Goal: Complete application form: Complete application form

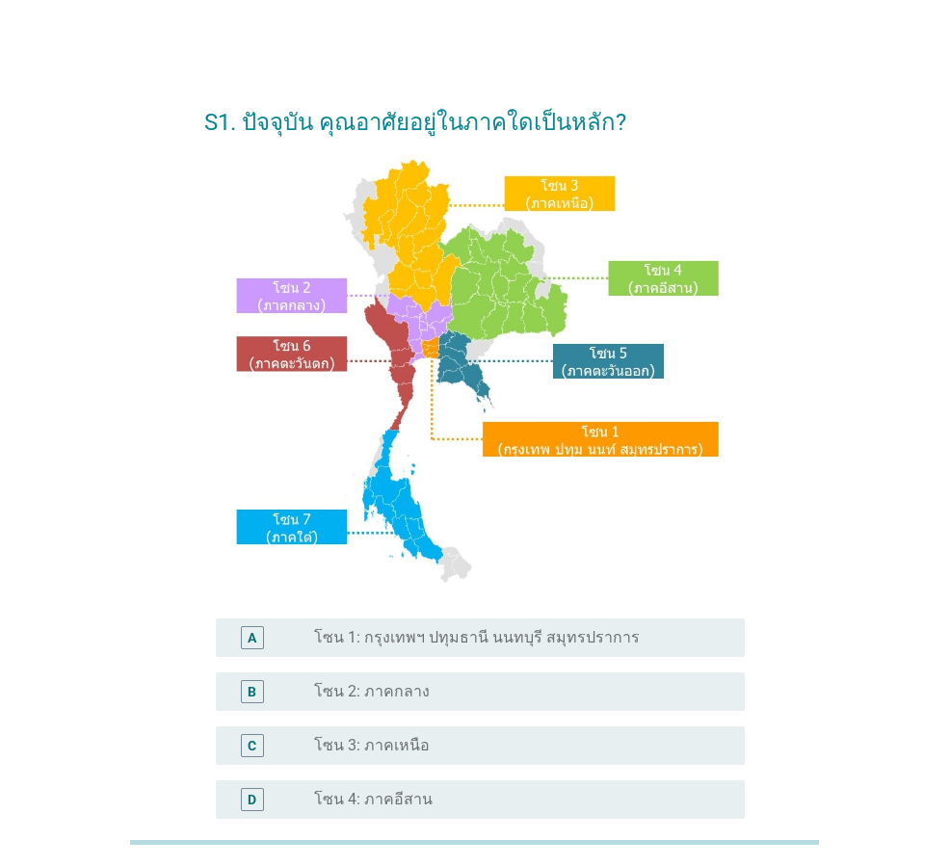
click at [462, 751] on div "radio_button_unchecked โซน 3: ภาคเหนือ" at bounding box center [514, 745] width 400 height 19
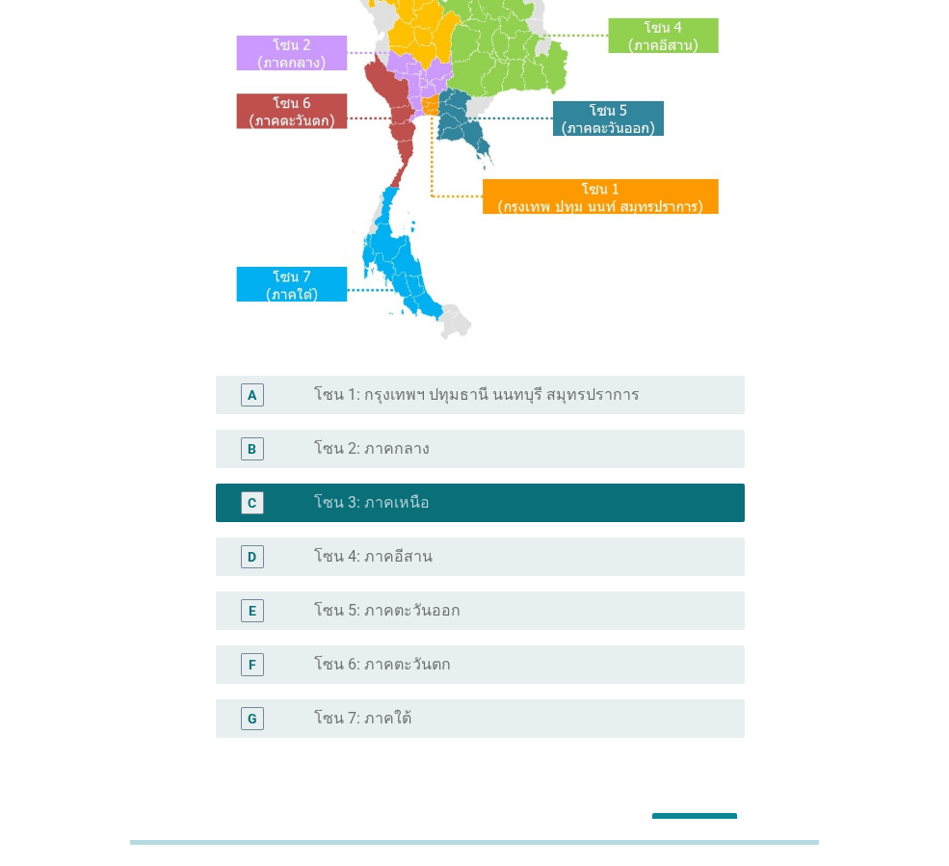
scroll to position [362, 0]
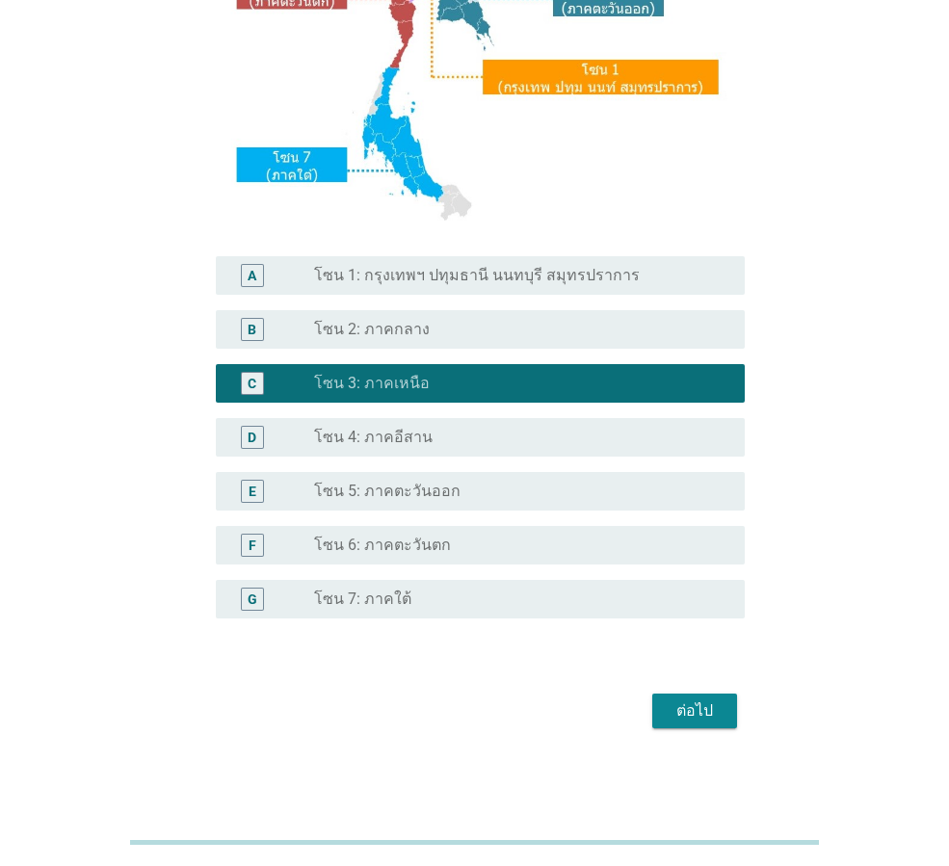
click at [678, 704] on div "ต่อไป" at bounding box center [695, 711] width 54 height 23
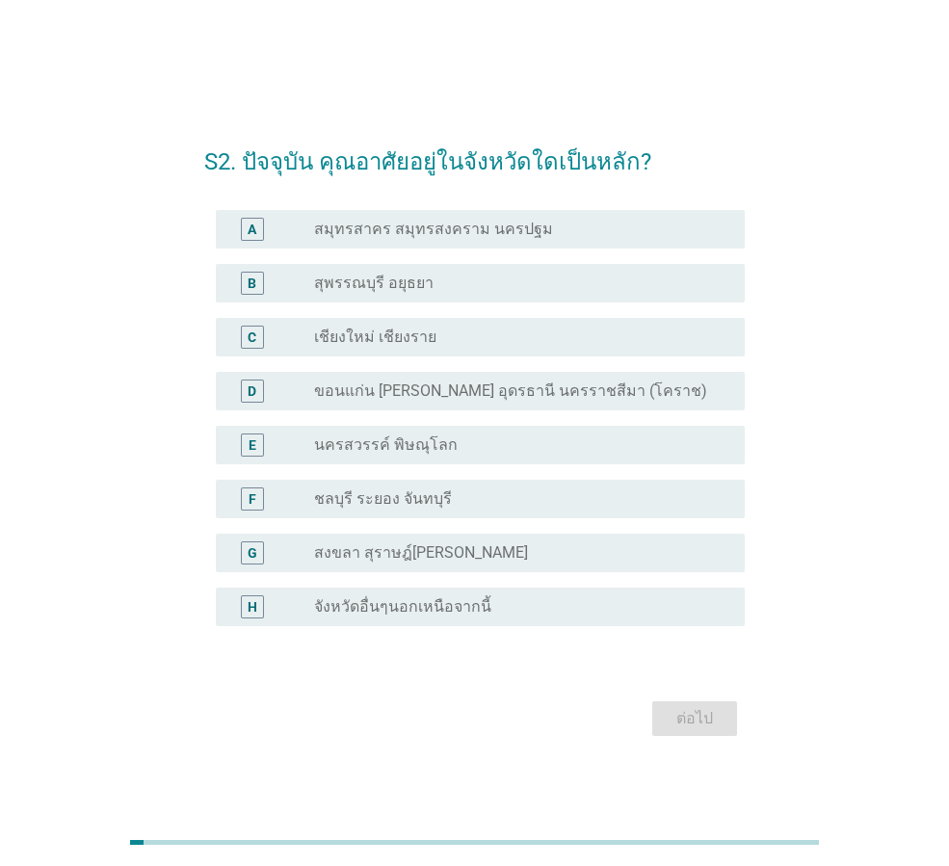
click at [408, 326] on div "radio_button_unchecked เชียงใหม่ เชียงราย" at bounding box center [521, 337] width 415 height 23
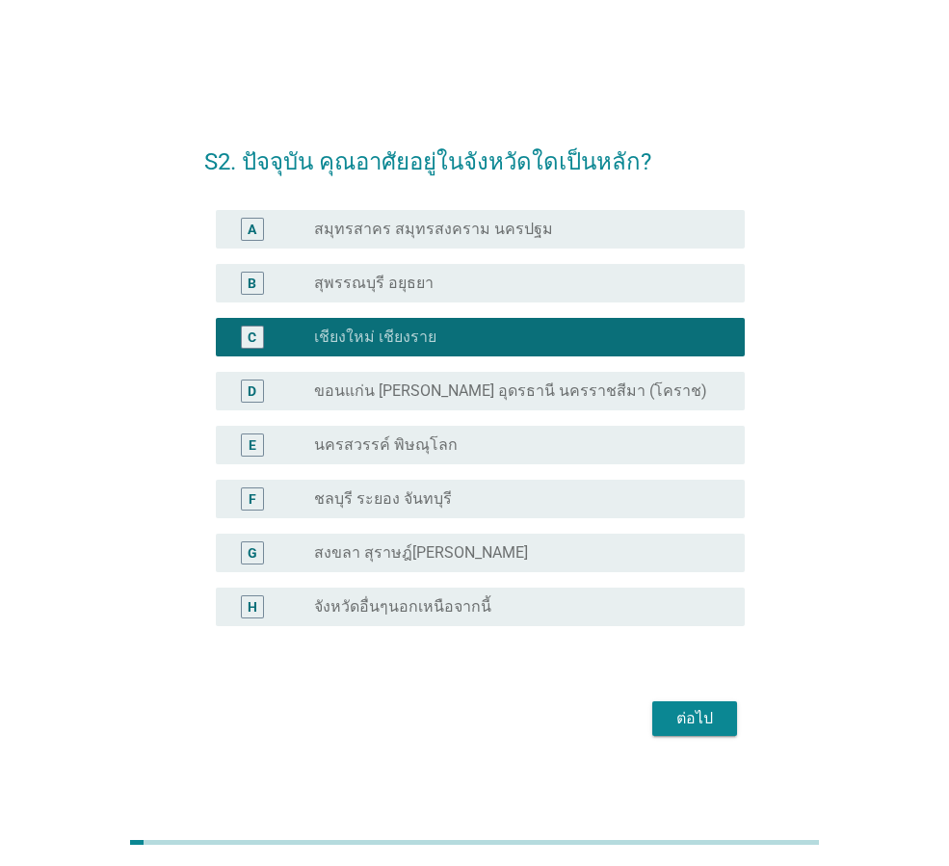
click at [696, 708] on div "ต่อไป" at bounding box center [695, 718] width 54 height 23
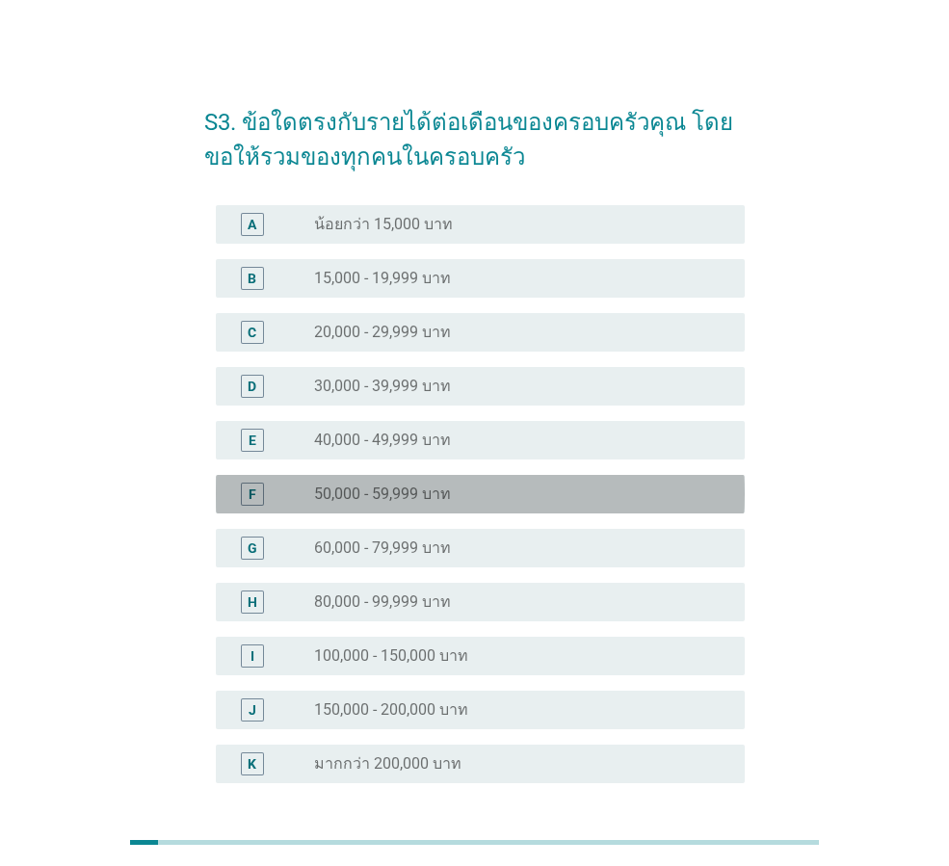
click at [395, 497] on label "50,000 - 59,999 บาท" at bounding box center [382, 494] width 137 height 19
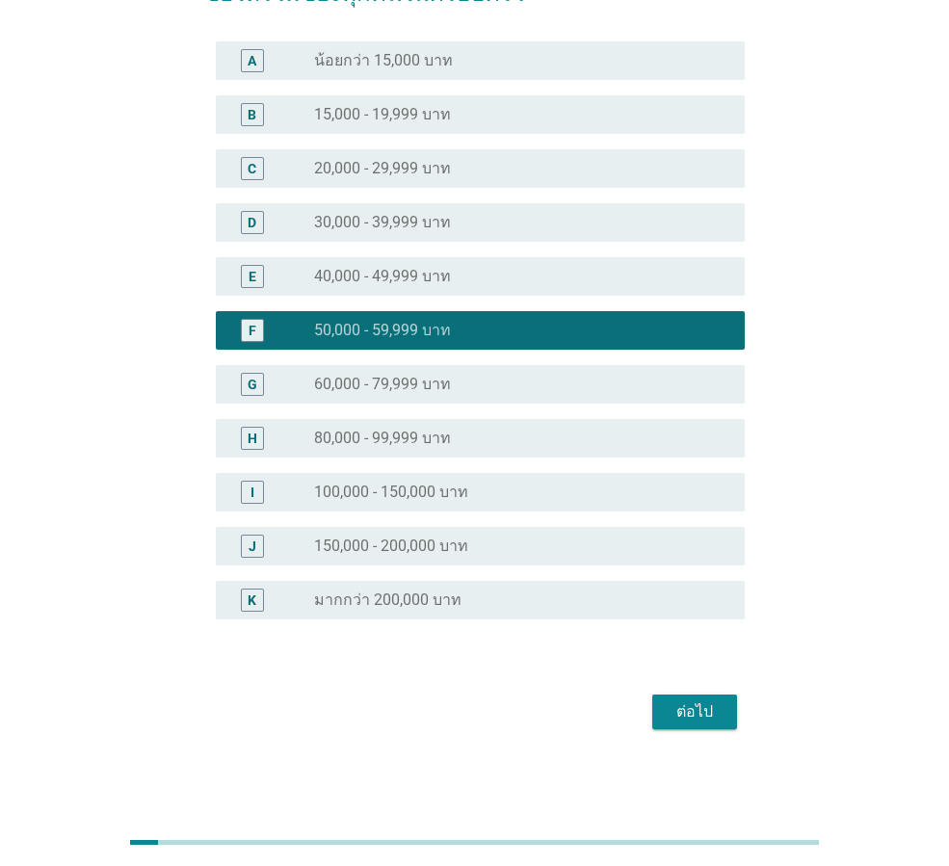
scroll to position [165, 0]
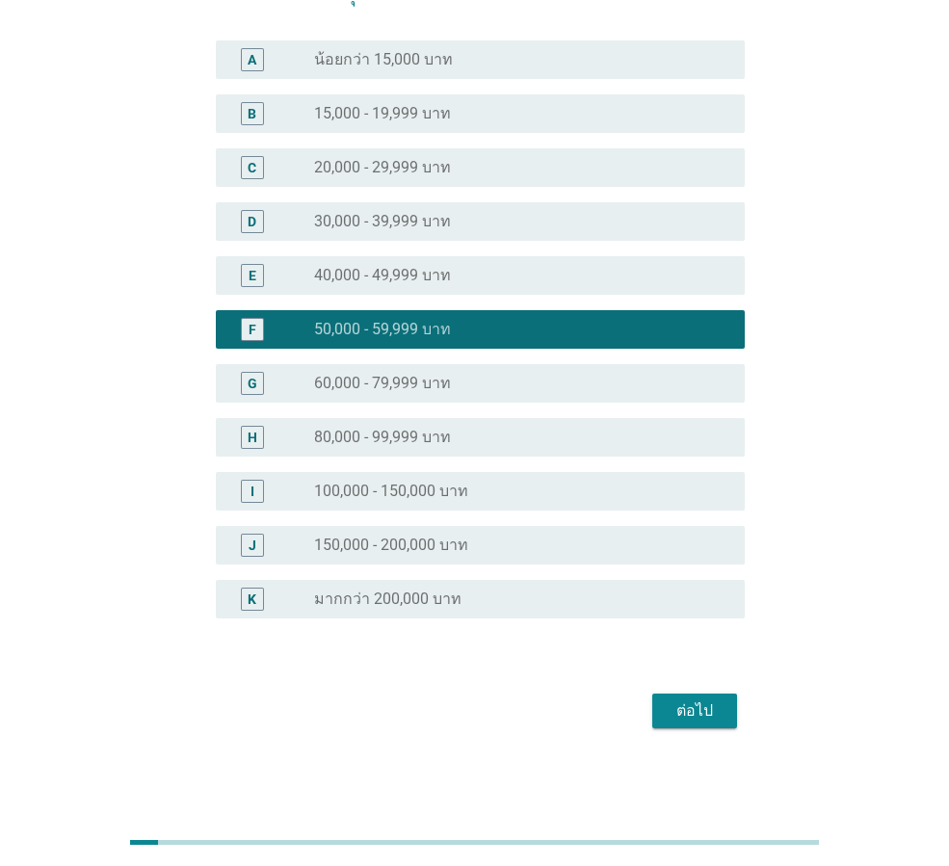
click at [706, 719] on div "ต่อไป" at bounding box center [695, 711] width 54 height 23
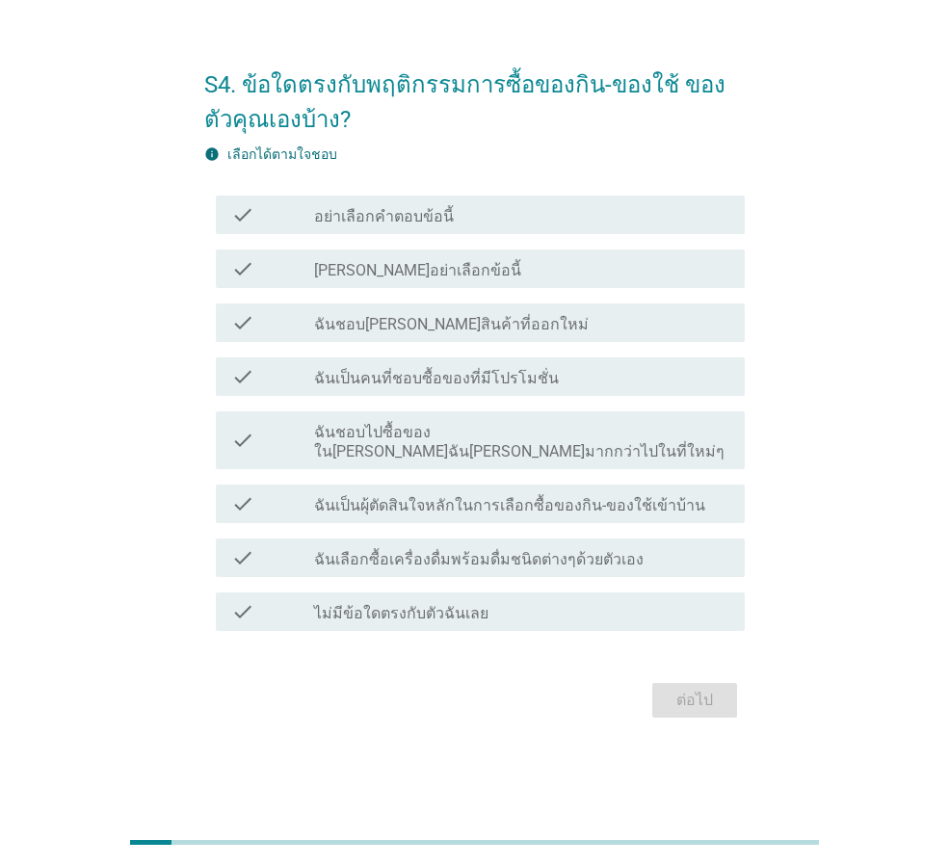
scroll to position [0, 0]
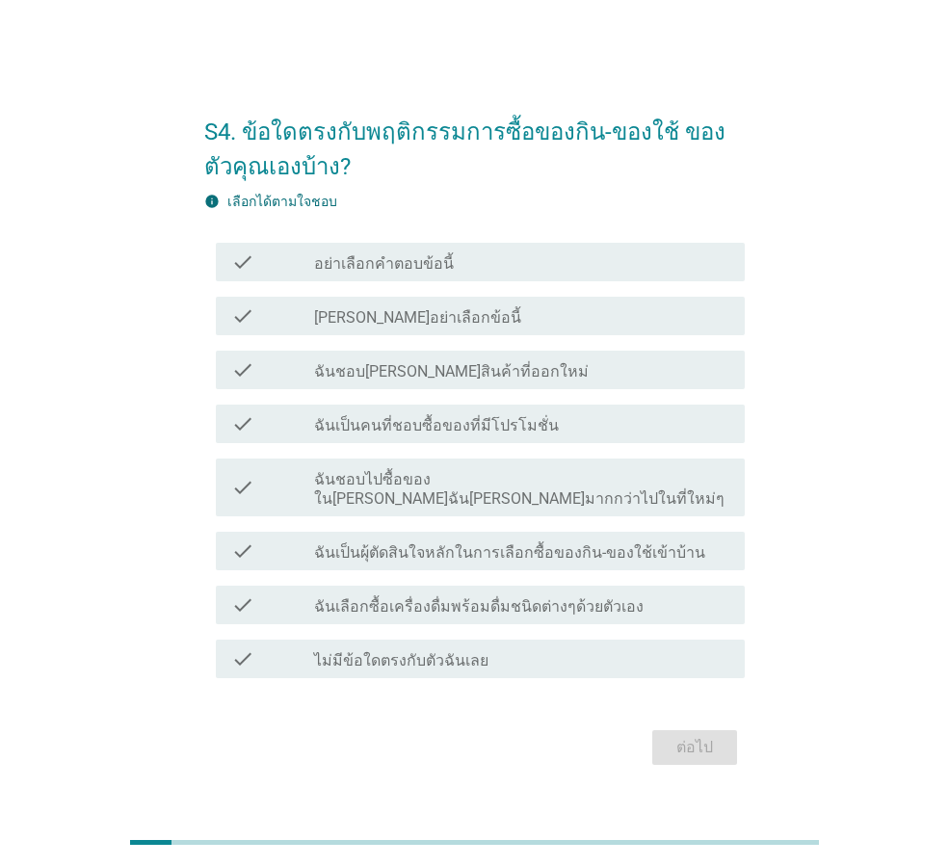
click at [433, 382] on label "ฉันชอบ[PERSON_NAME]สินค้าที่ออกใหม่" at bounding box center [451, 371] width 275 height 19
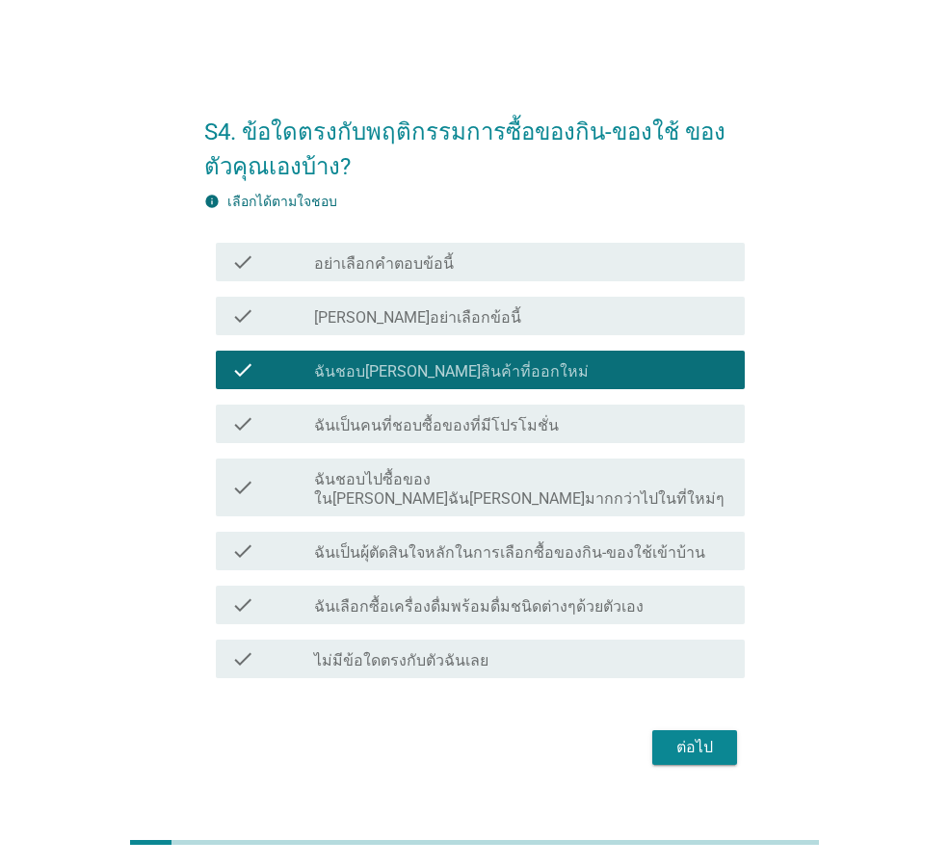
click at [435, 436] on label "ฉันเป็นคนที่ชอบซื้อของที่มีโปรโมชั่น" at bounding box center [436, 425] width 245 height 19
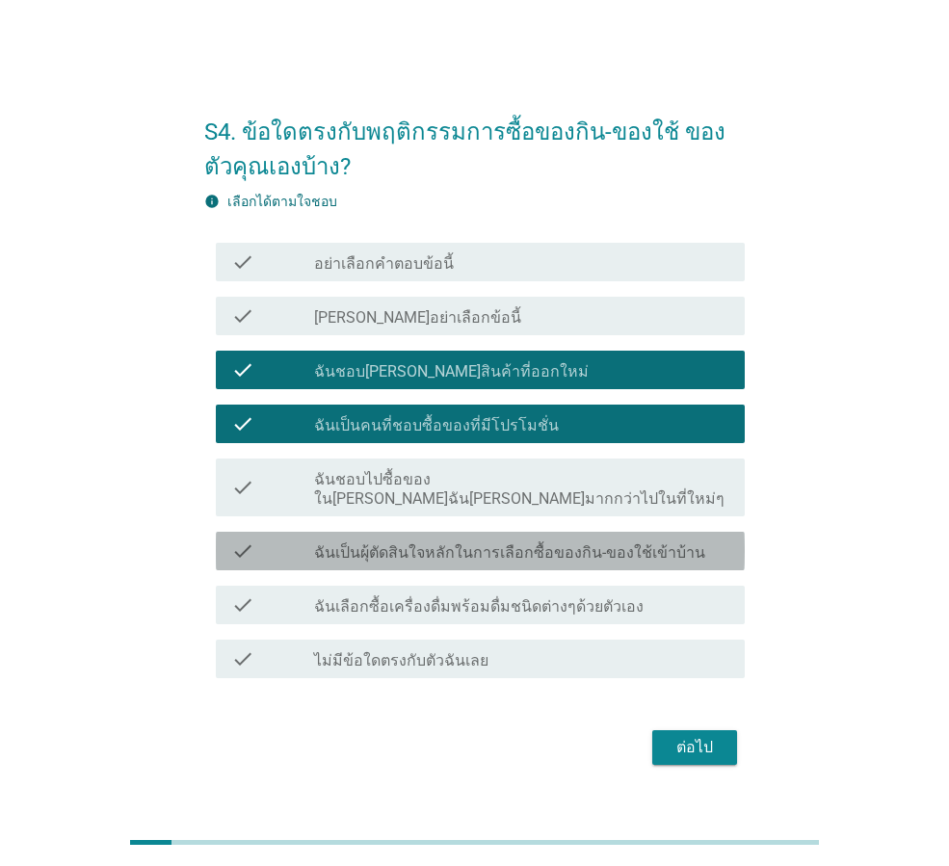
click at [427, 544] on label "ฉันเป็นผุ้ตัดสินใจหลักในการเลือกซื้อของกิน-ของใช้เข้าบ้าน" at bounding box center [509, 552] width 391 height 19
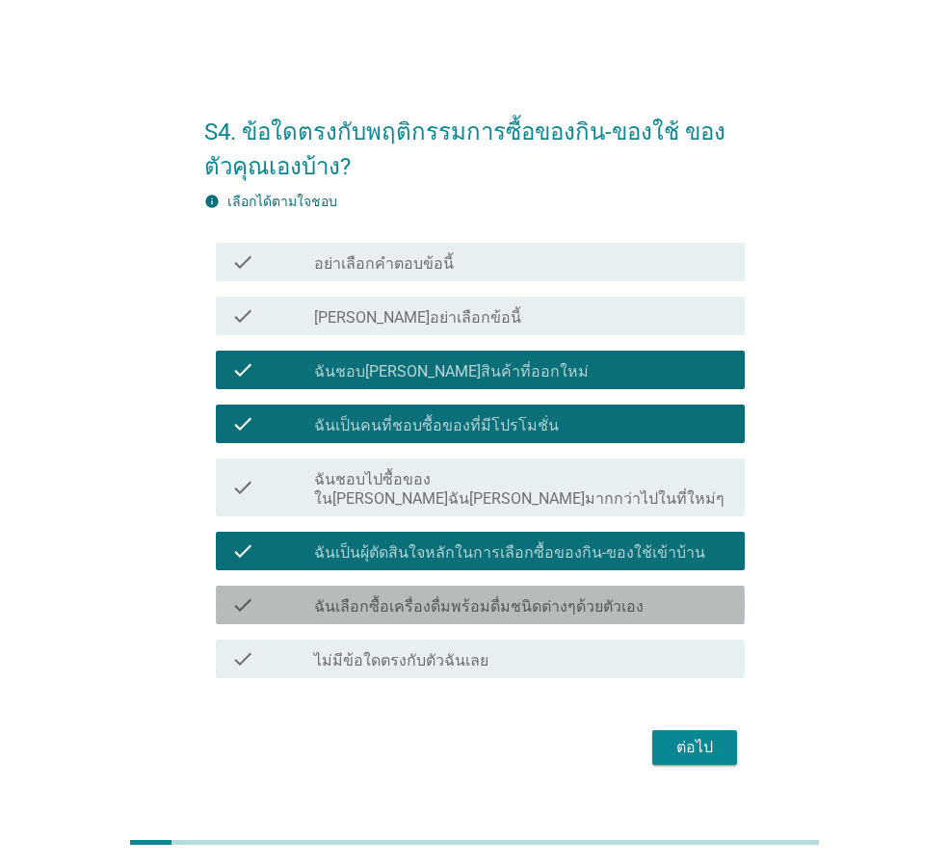
click at [422, 600] on label "ฉันเลือกซื้อเครื่องดื่มพร้อมดื่มชนิดต่างๆด้วยตัวเอง" at bounding box center [479, 606] width 330 height 19
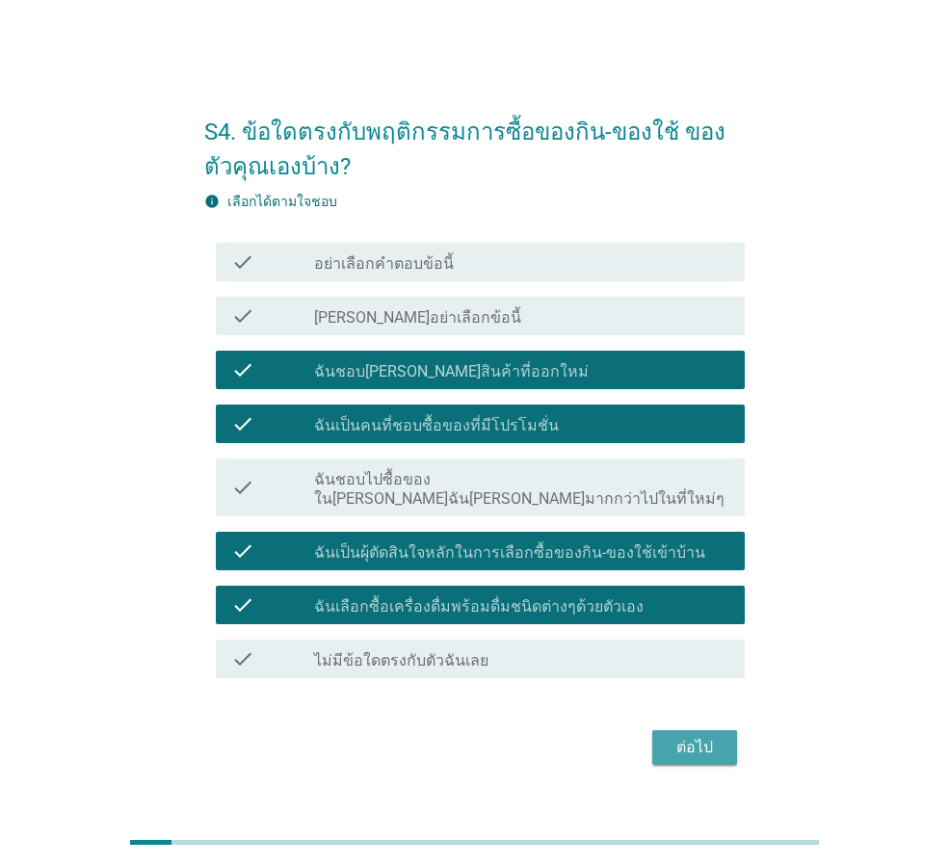
click at [672, 741] on div "ต่อไป" at bounding box center [695, 747] width 54 height 23
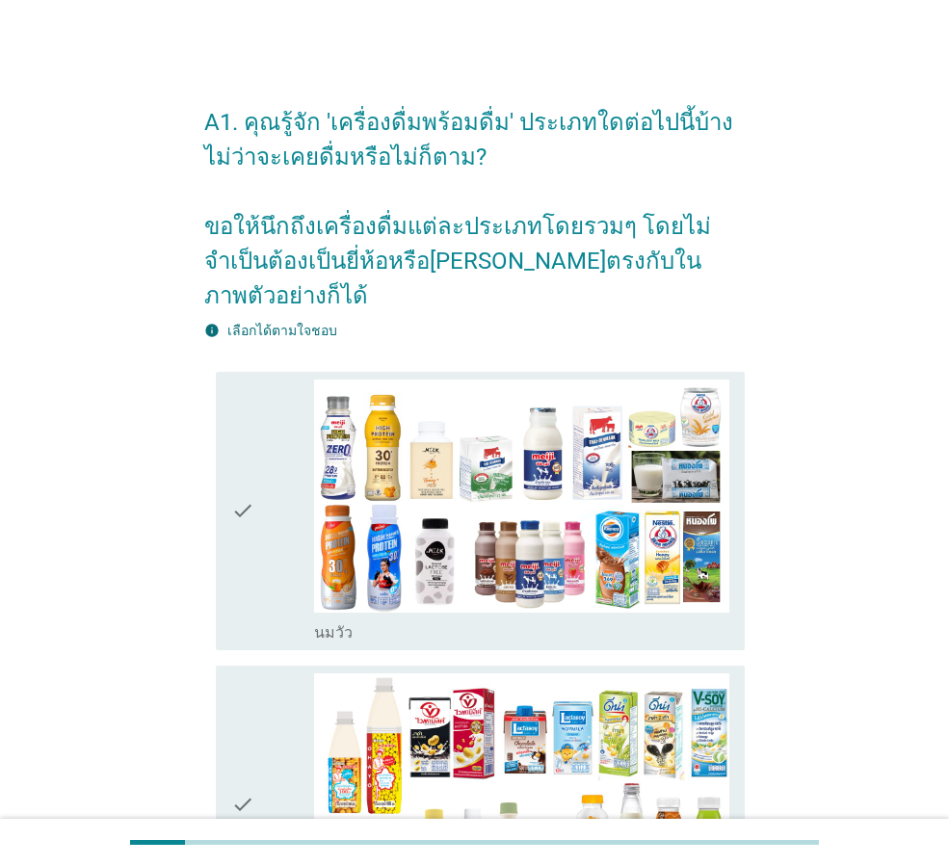
click at [280, 576] on div "check" at bounding box center [272, 511] width 83 height 263
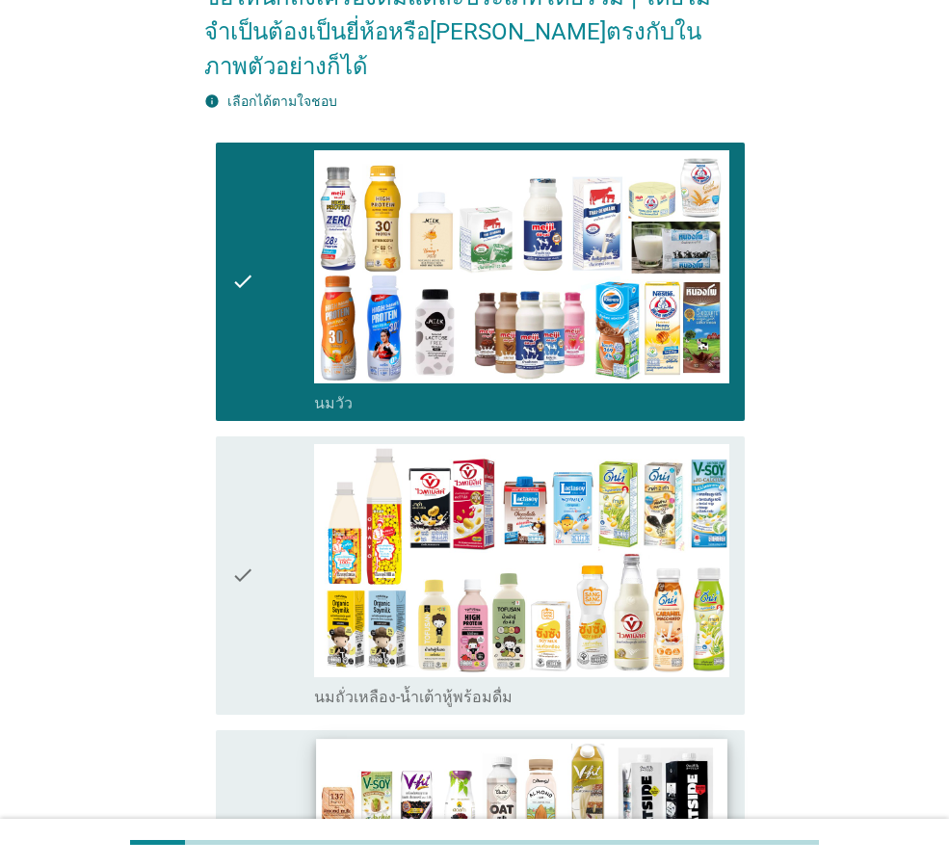
scroll to position [482, 0]
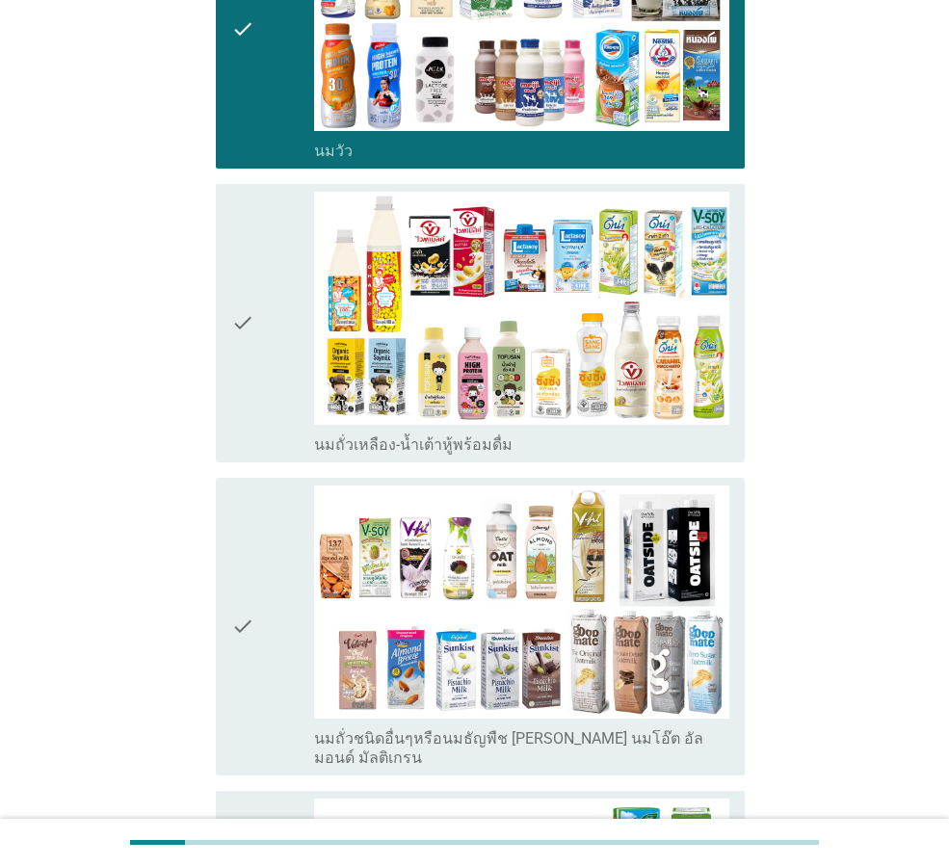
click at [278, 348] on div "check" at bounding box center [272, 323] width 83 height 263
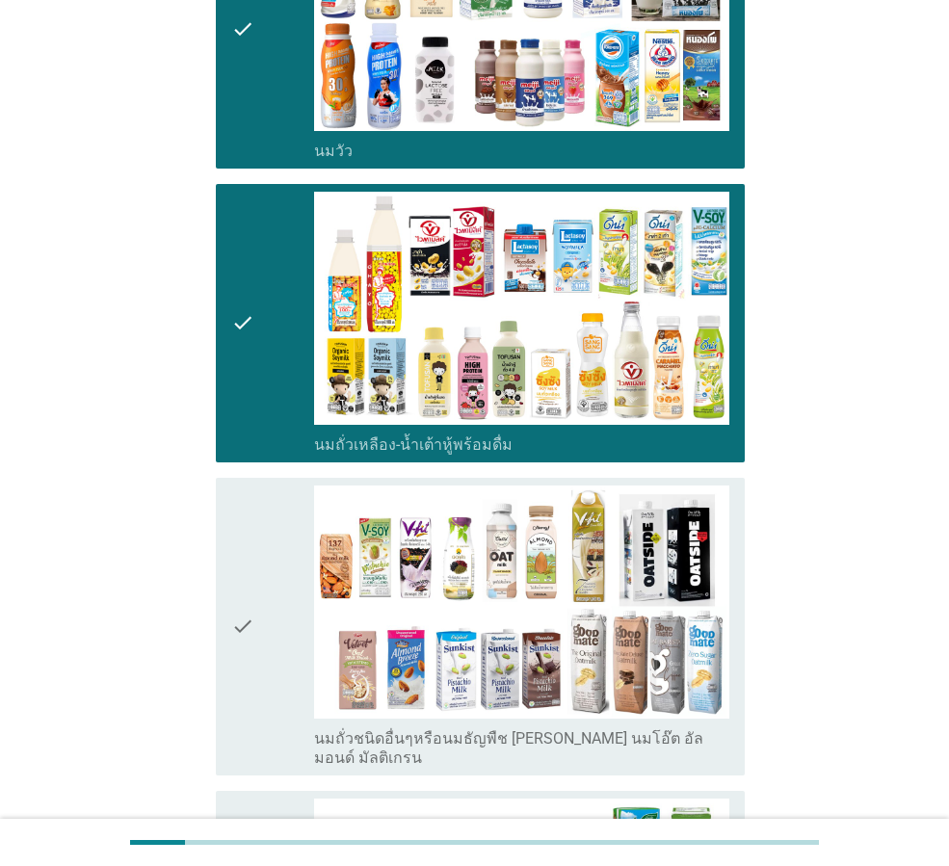
click at [250, 523] on icon "check" at bounding box center [242, 627] width 23 height 282
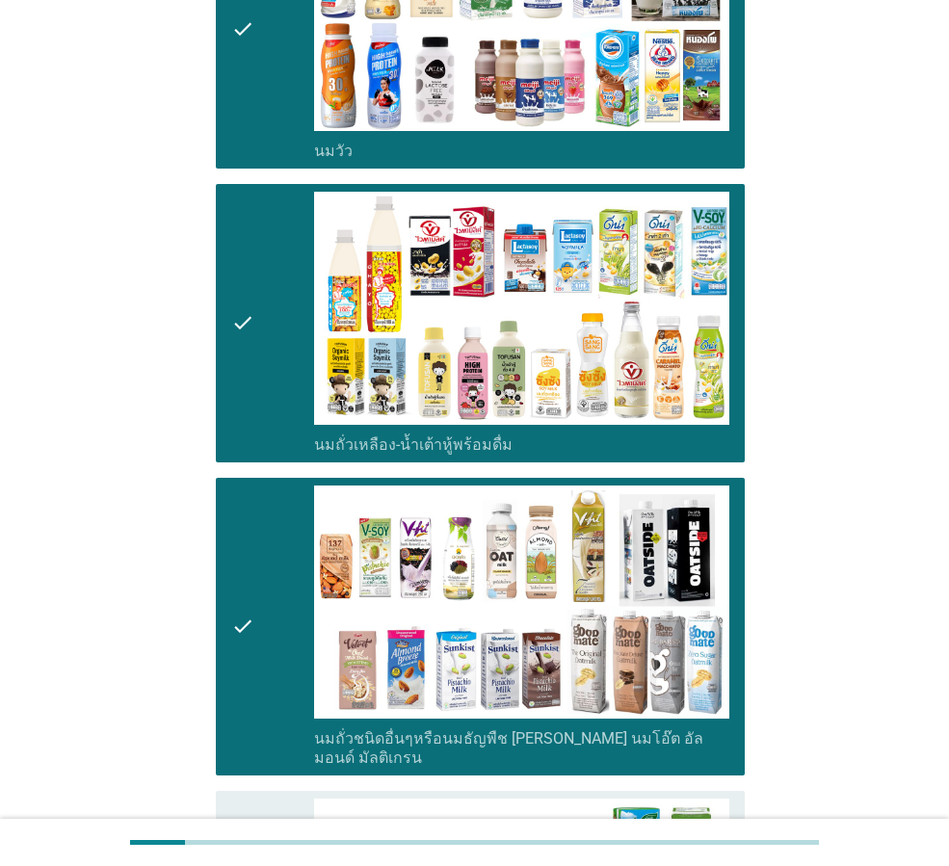
scroll to position [964, 0]
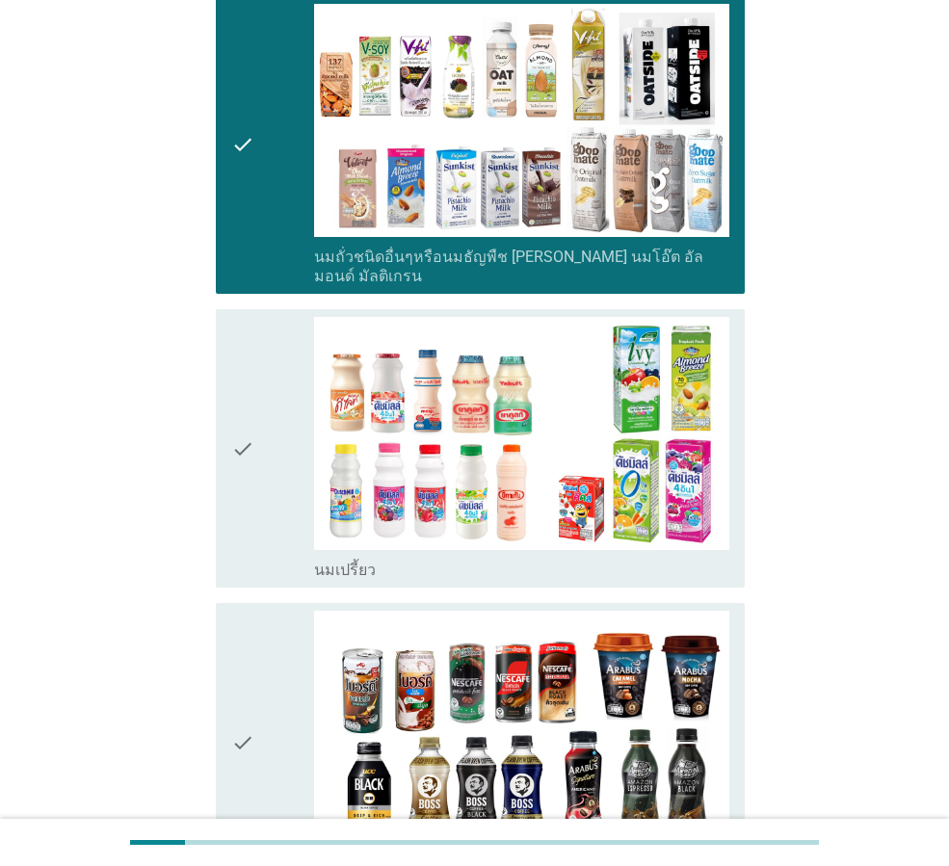
click at [259, 474] on div "check" at bounding box center [272, 448] width 83 height 263
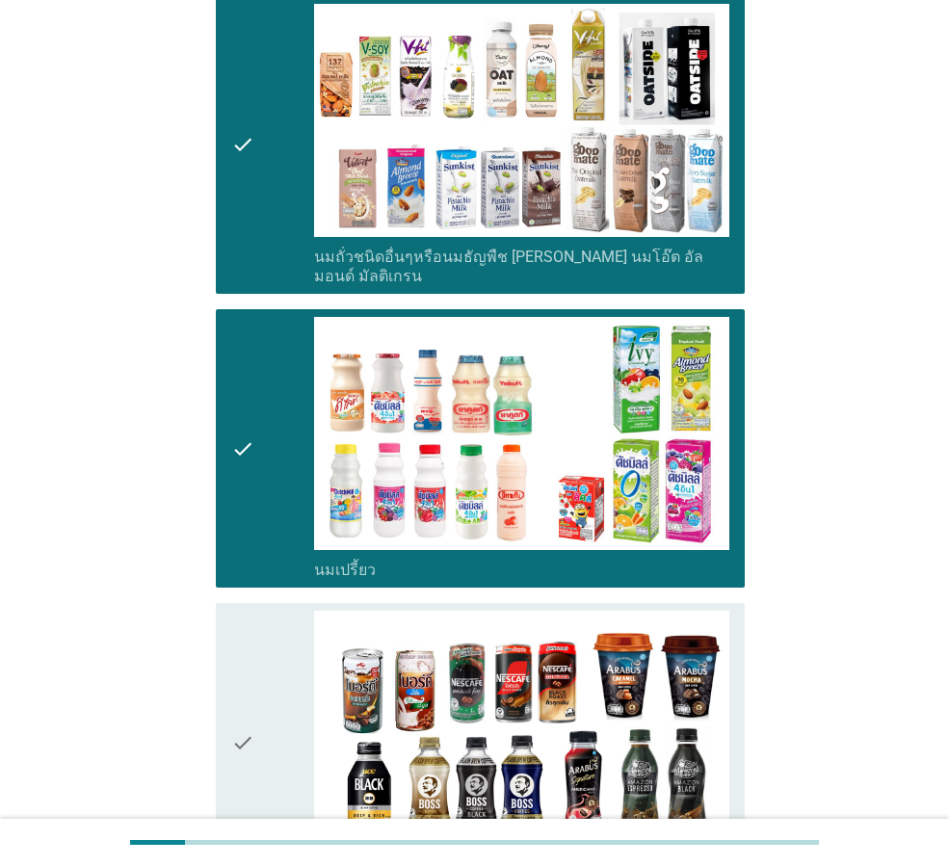
click at [252, 611] on icon "check" at bounding box center [242, 742] width 23 height 263
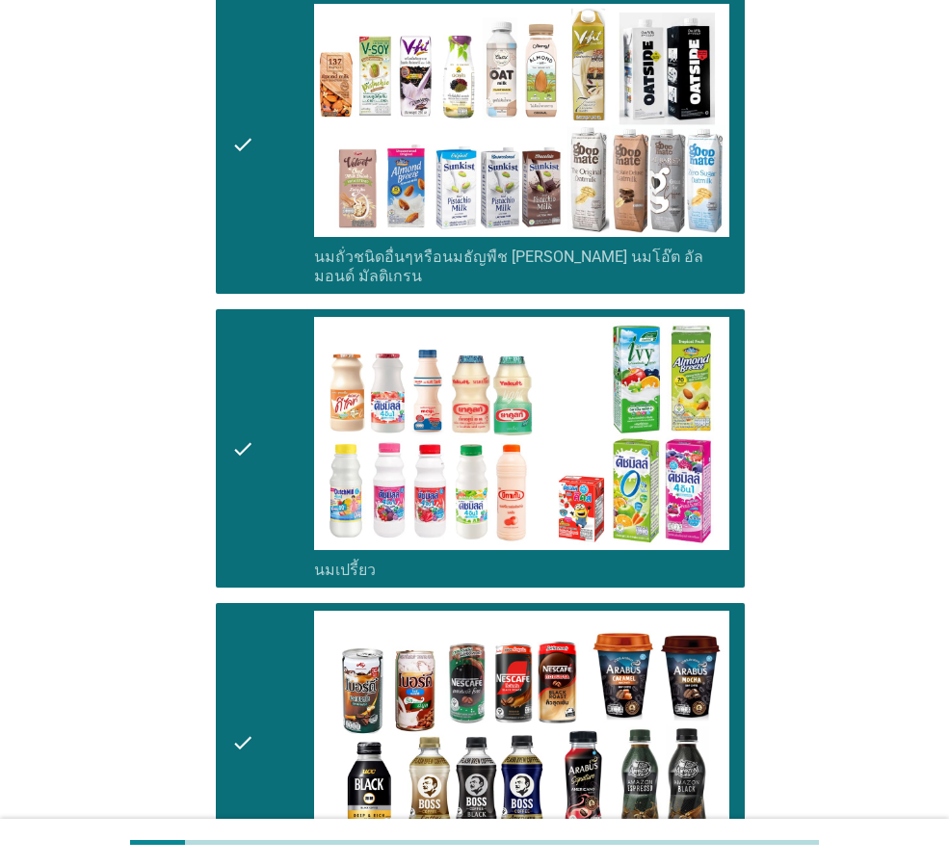
scroll to position [1445, 0]
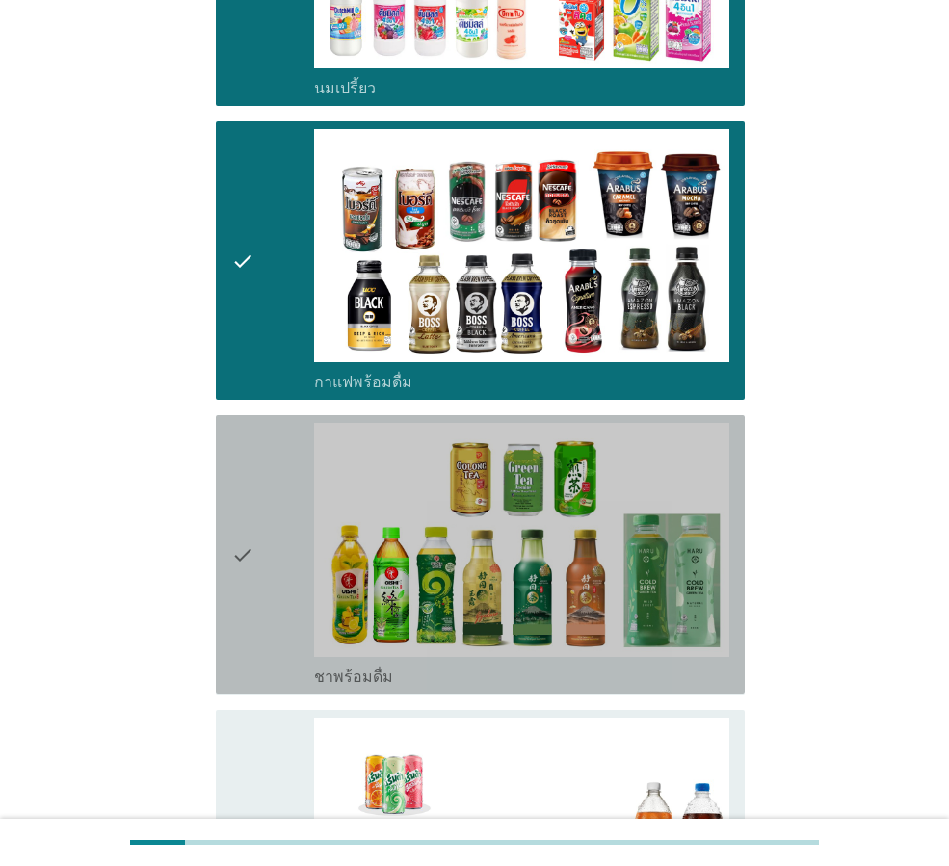
click at [252, 595] on icon "check" at bounding box center [242, 554] width 23 height 263
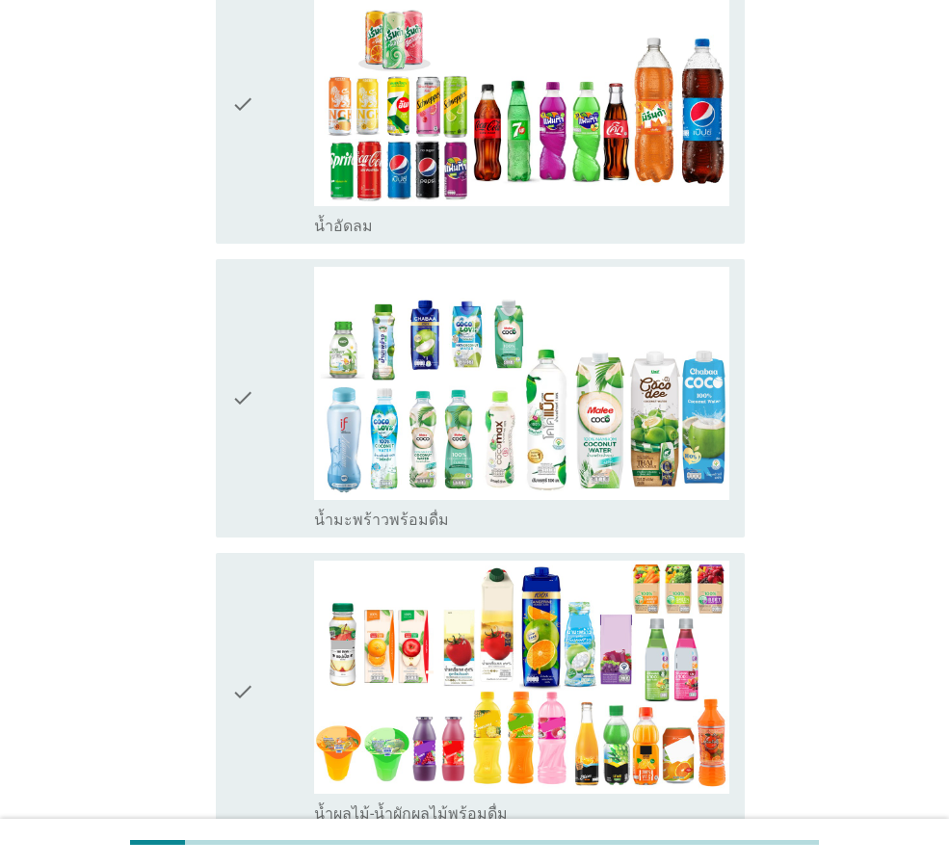
scroll to position [2313, 0]
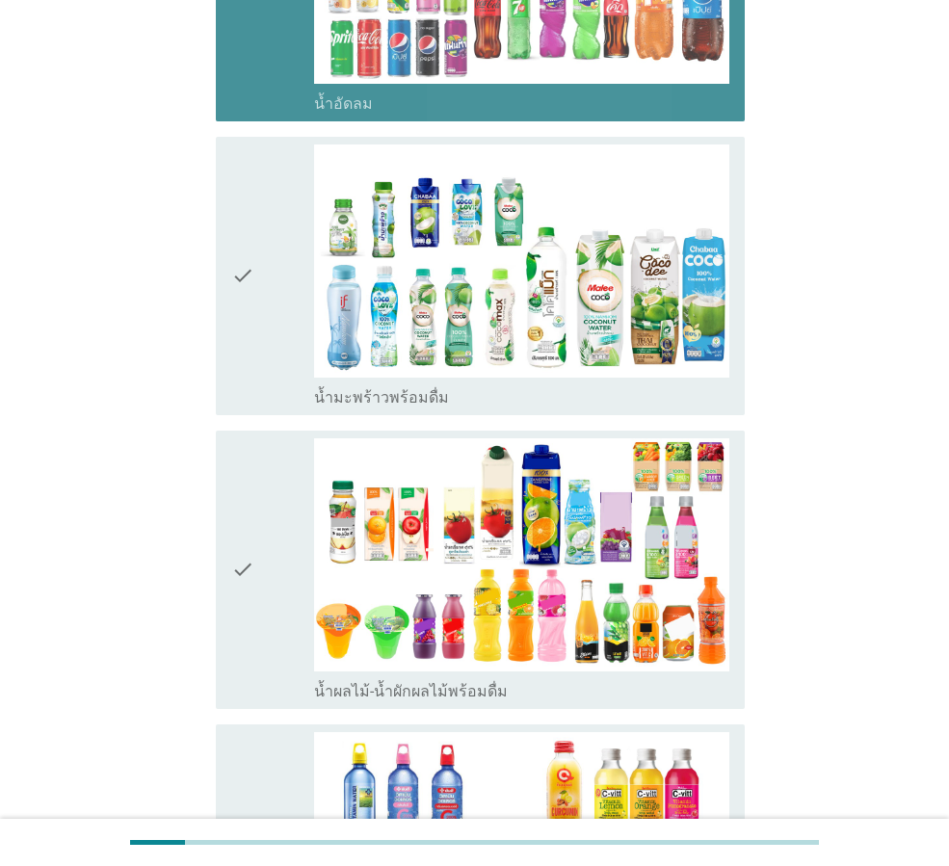
click at [286, 170] on div "check" at bounding box center [272, 276] width 83 height 263
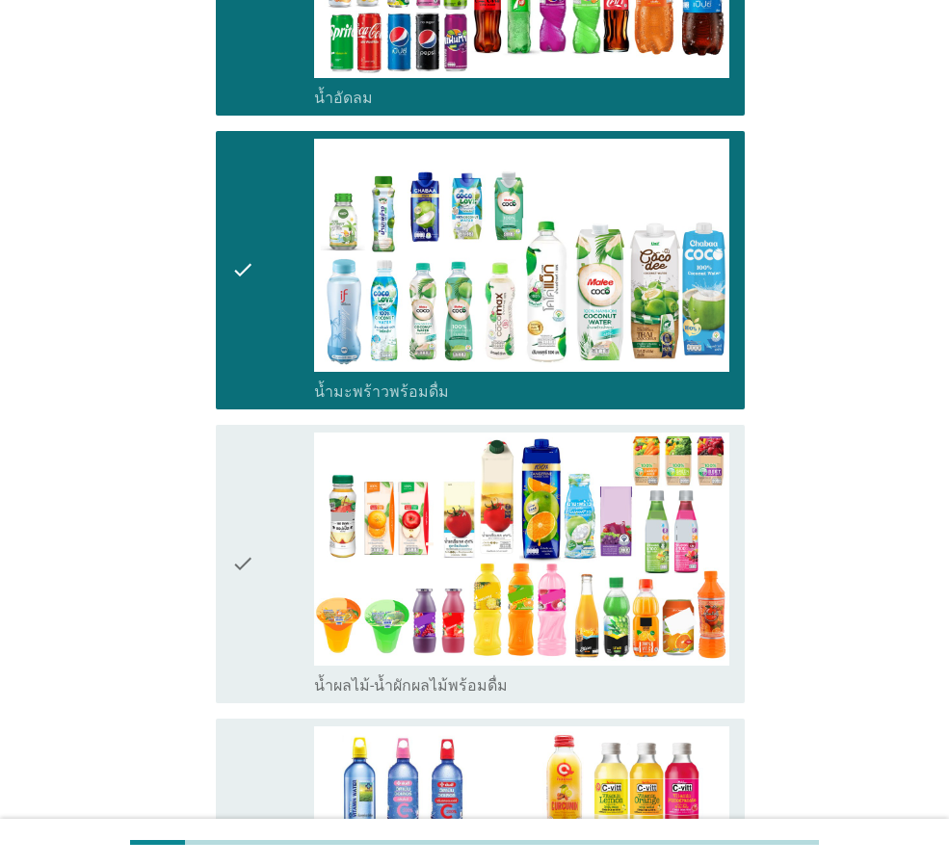
scroll to position [2698, 0]
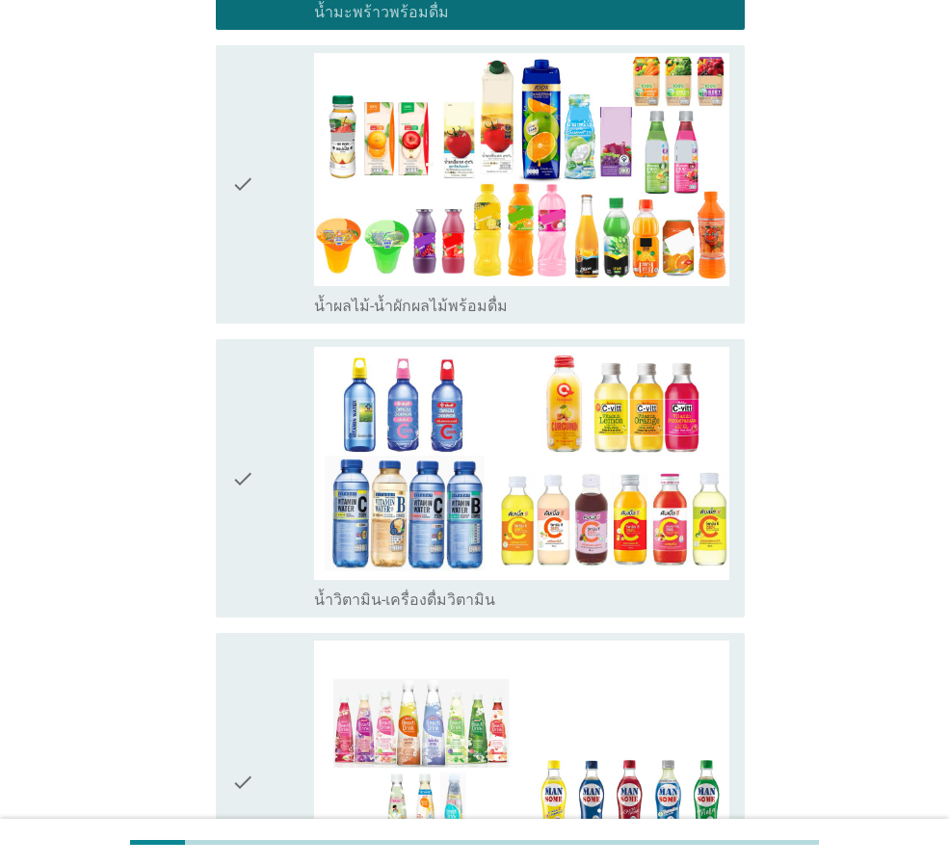
click at [284, 237] on div "check" at bounding box center [272, 184] width 83 height 263
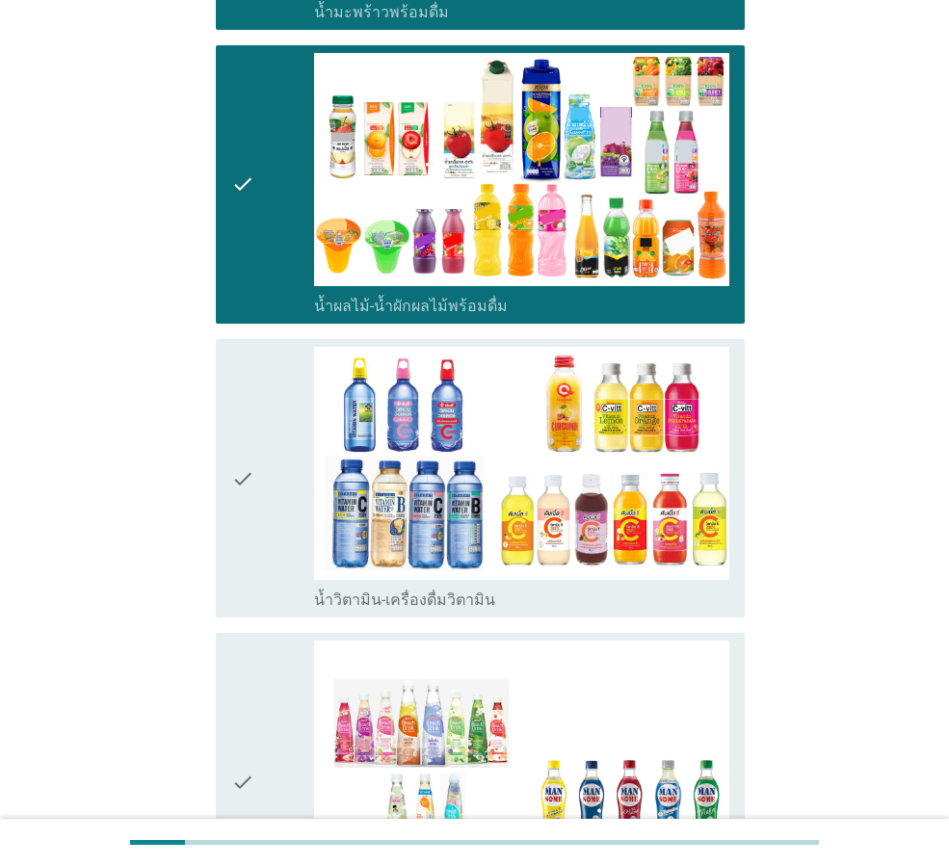
click at [285, 351] on div "check" at bounding box center [272, 478] width 83 height 263
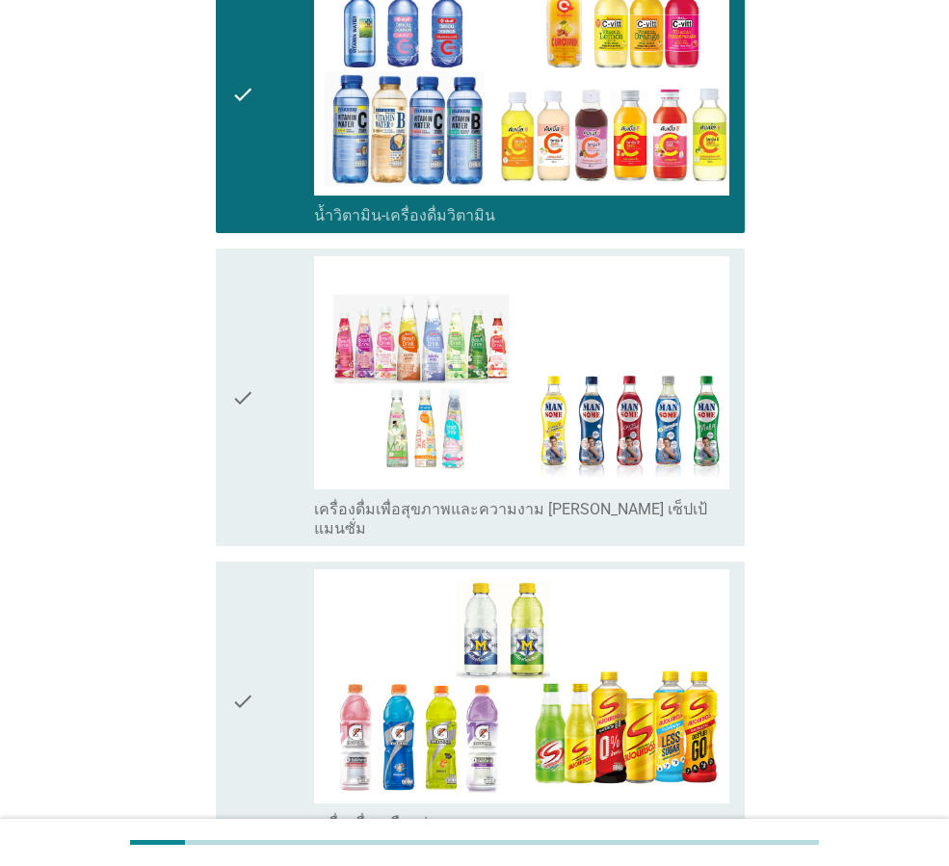
scroll to position [3180, 0]
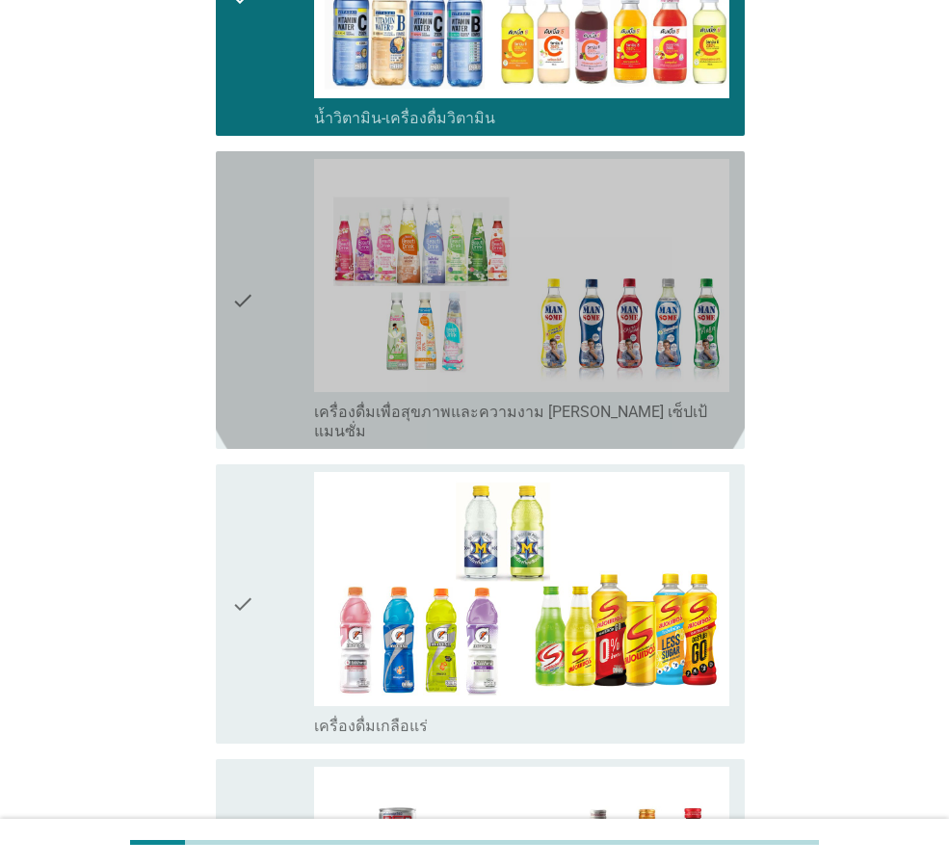
click at [294, 339] on div "check" at bounding box center [272, 300] width 83 height 282
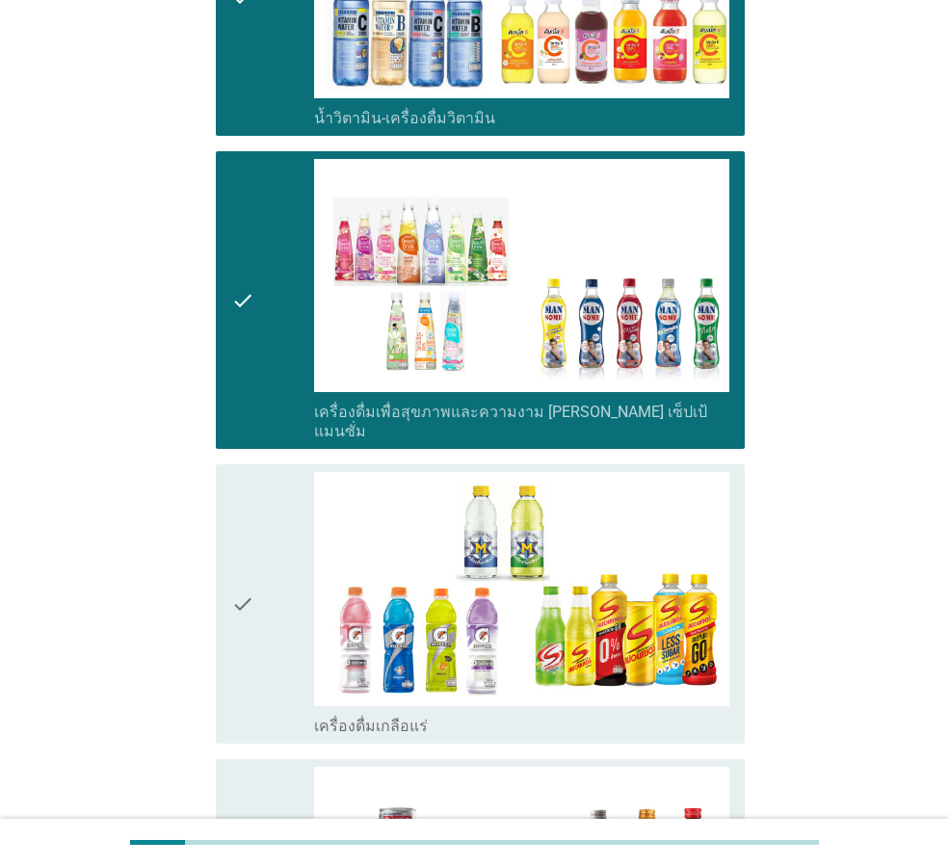
click at [255, 472] on div "check" at bounding box center [272, 603] width 83 height 263
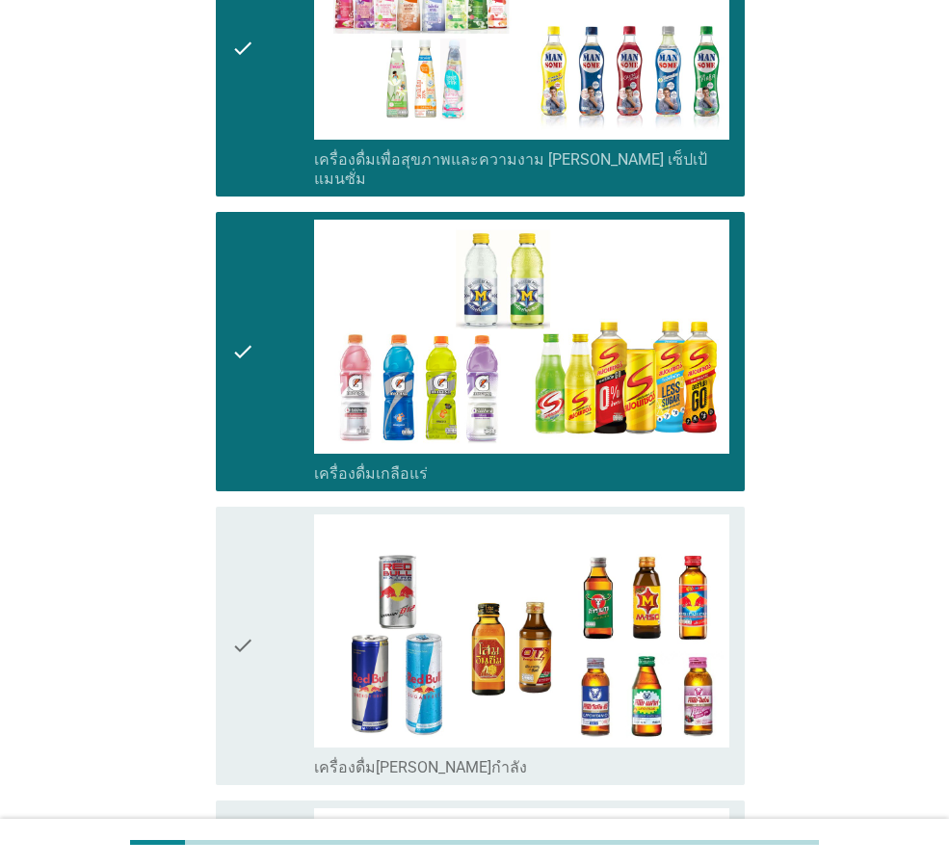
scroll to position [3662, 0]
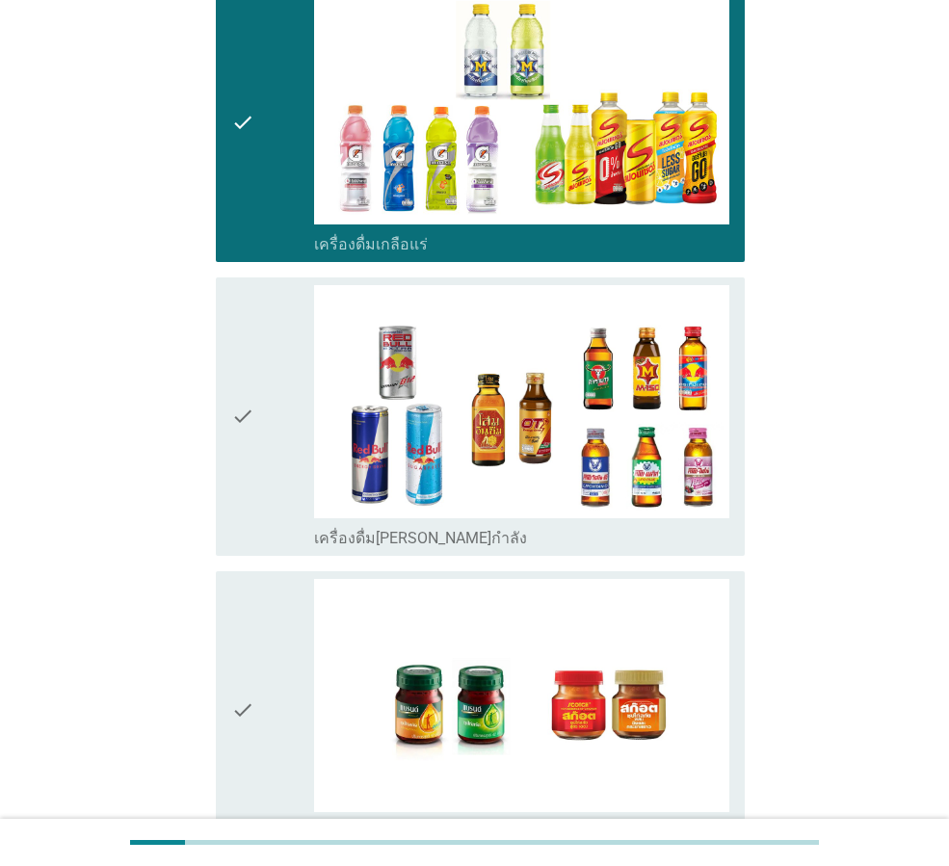
click at [258, 384] on div "check" at bounding box center [272, 416] width 83 height 263
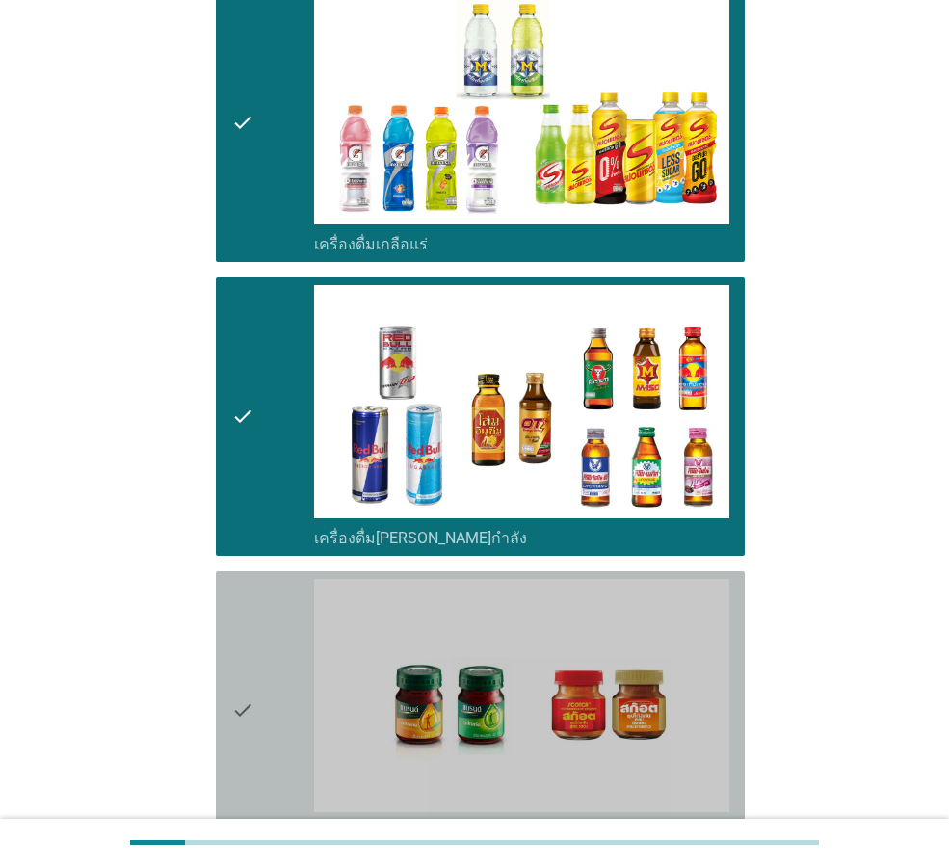
click at [261, 582] on div "check" at bounding box center [272, 710] width 83 height 263
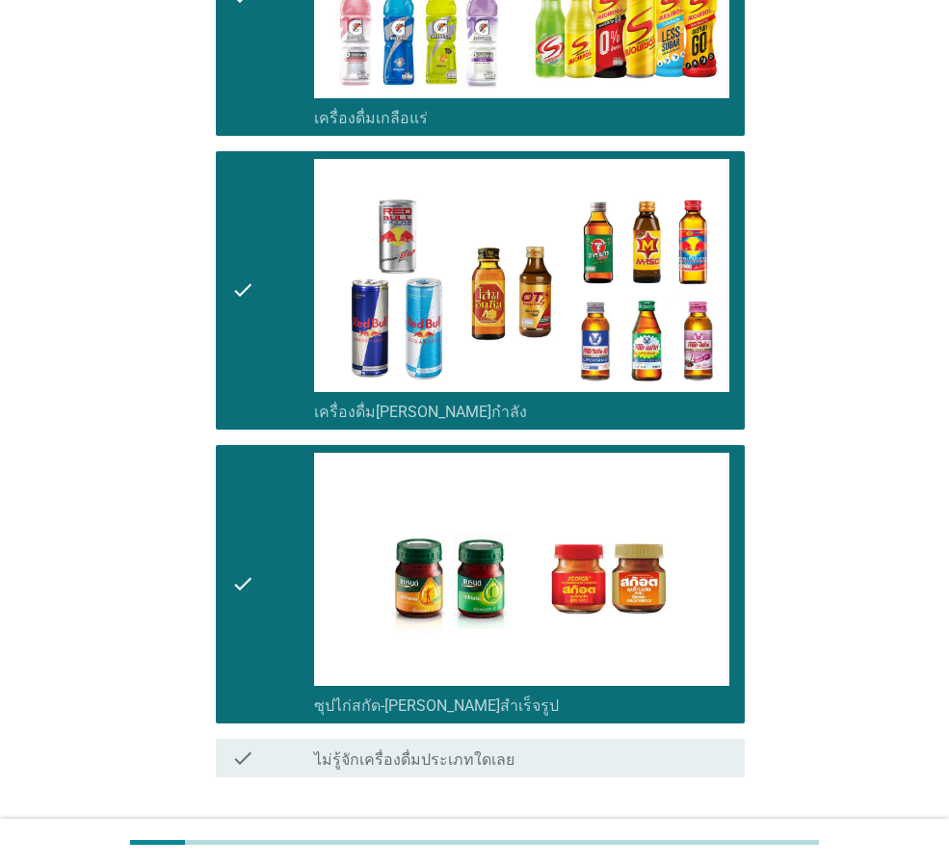
scroll to position [3850, 0]
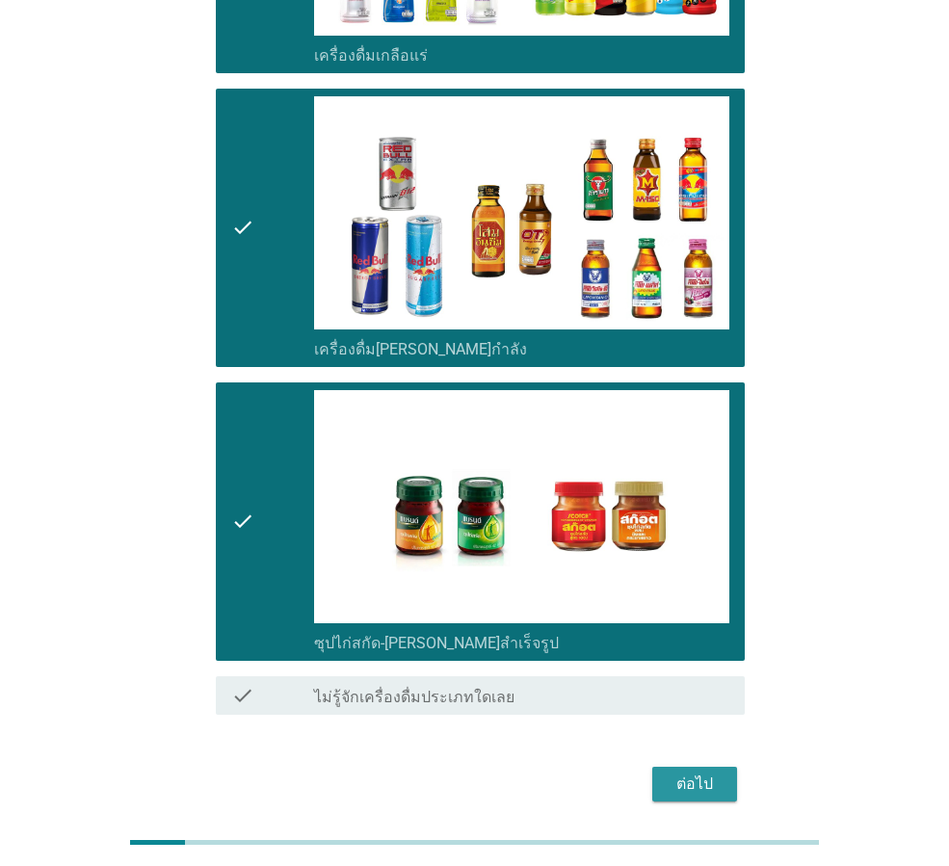
click at [712, 773] on div "ต่อไป" at bounding box center [695, 784] width 54 height 23
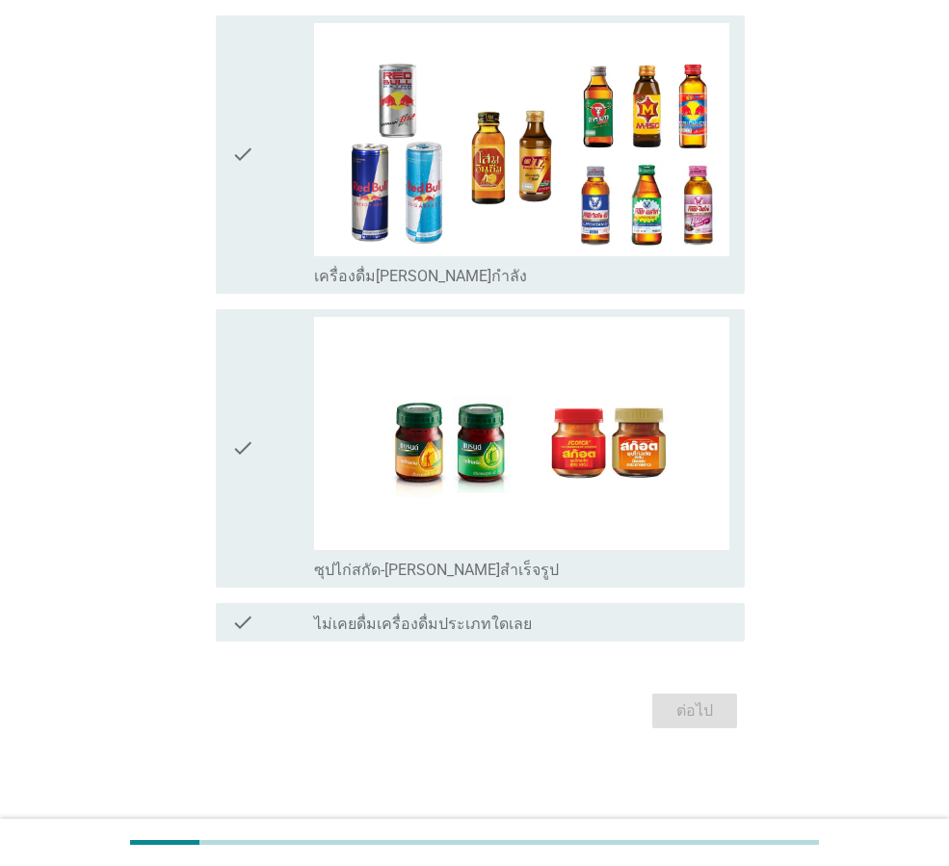
scroll to position [0, 0]
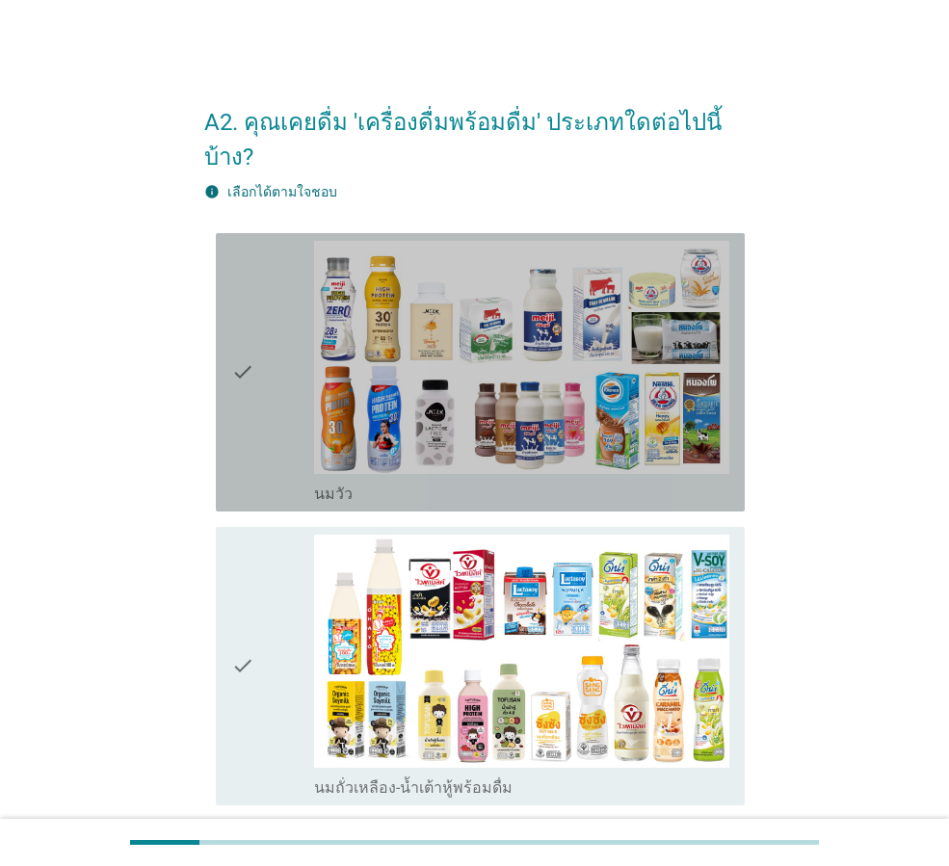
click at [241, 427] on icon "check" at bounding box center [242, 372] width 23 height 263
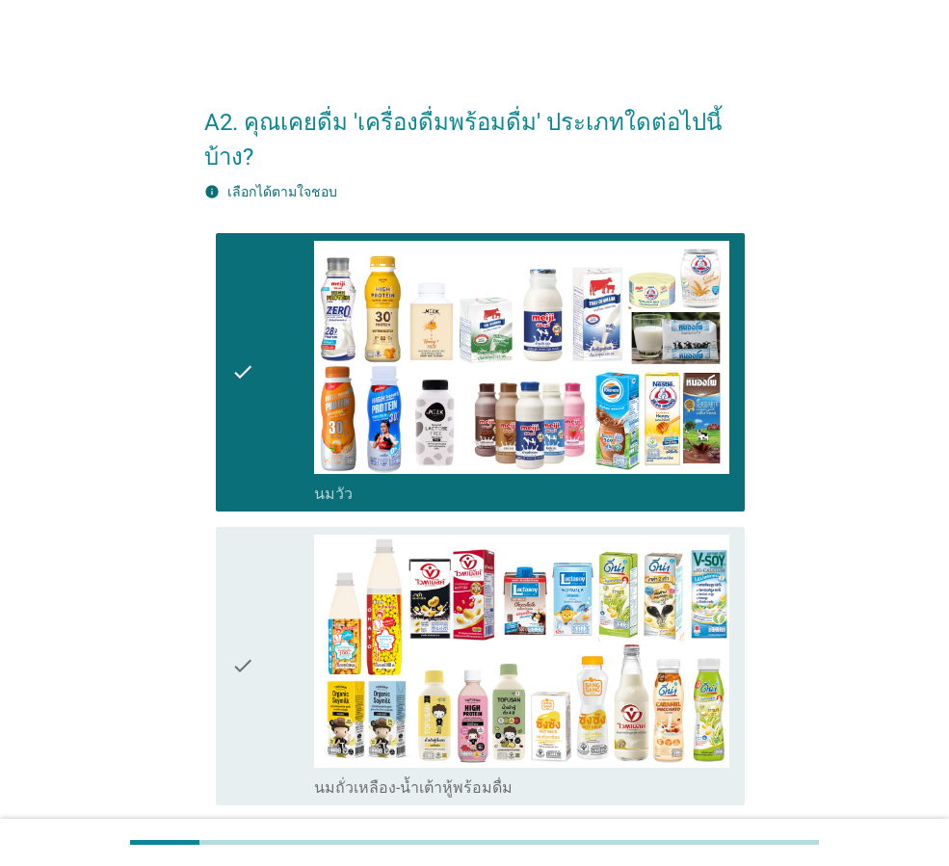
click at [255, 563] on div "check" at bounding box center [272, 666] width 83 height 263
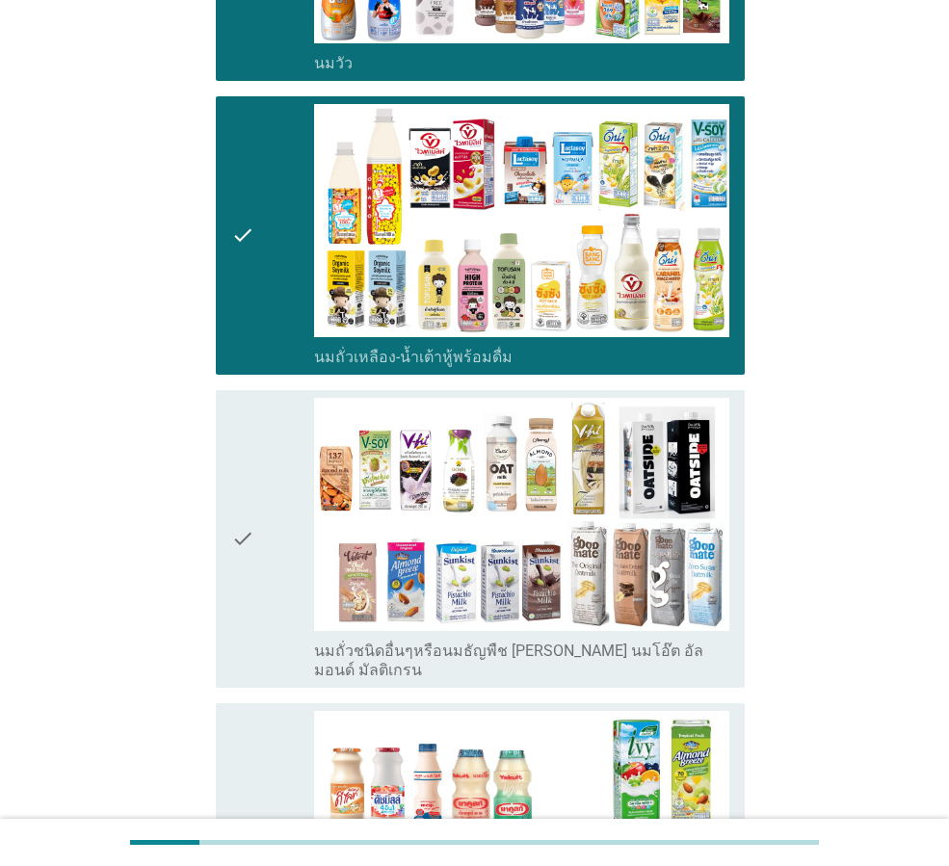
scroll to position [482, 0]
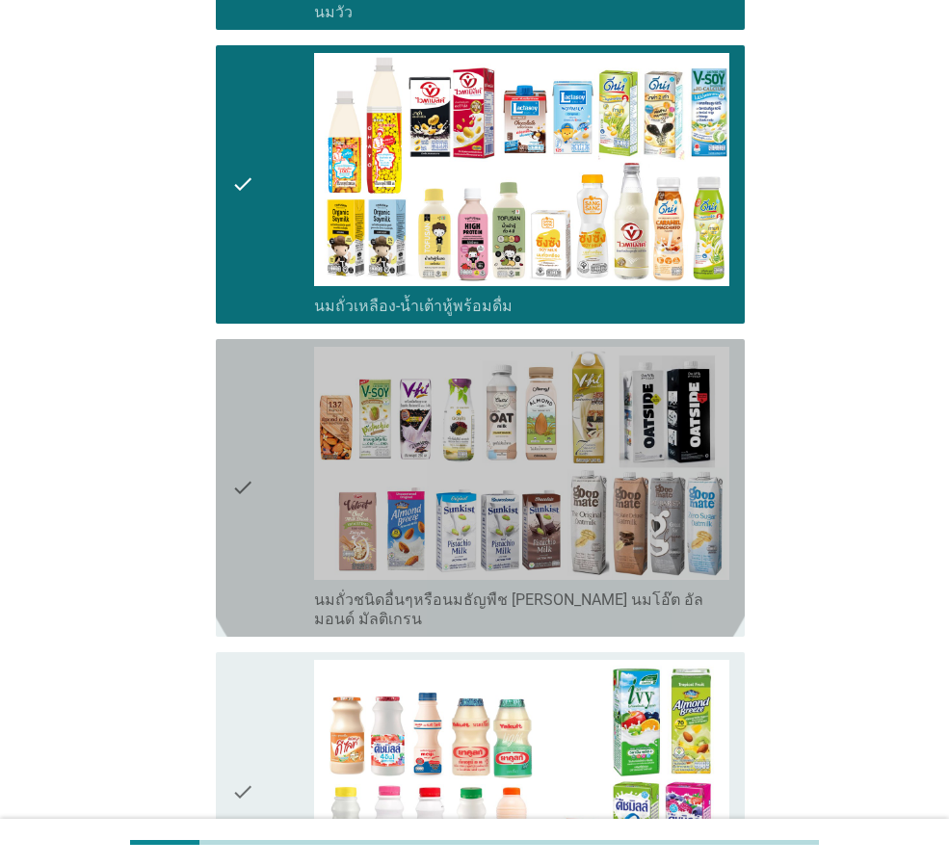
click at [228, 507] on div "check check_box_outline_blank นมถั่วชนิดอื่นๆหรือนมธัญพืช [PERSON_NAME] นมโอ๊ต …" at bounding box center [480, 488] width 529 height 298
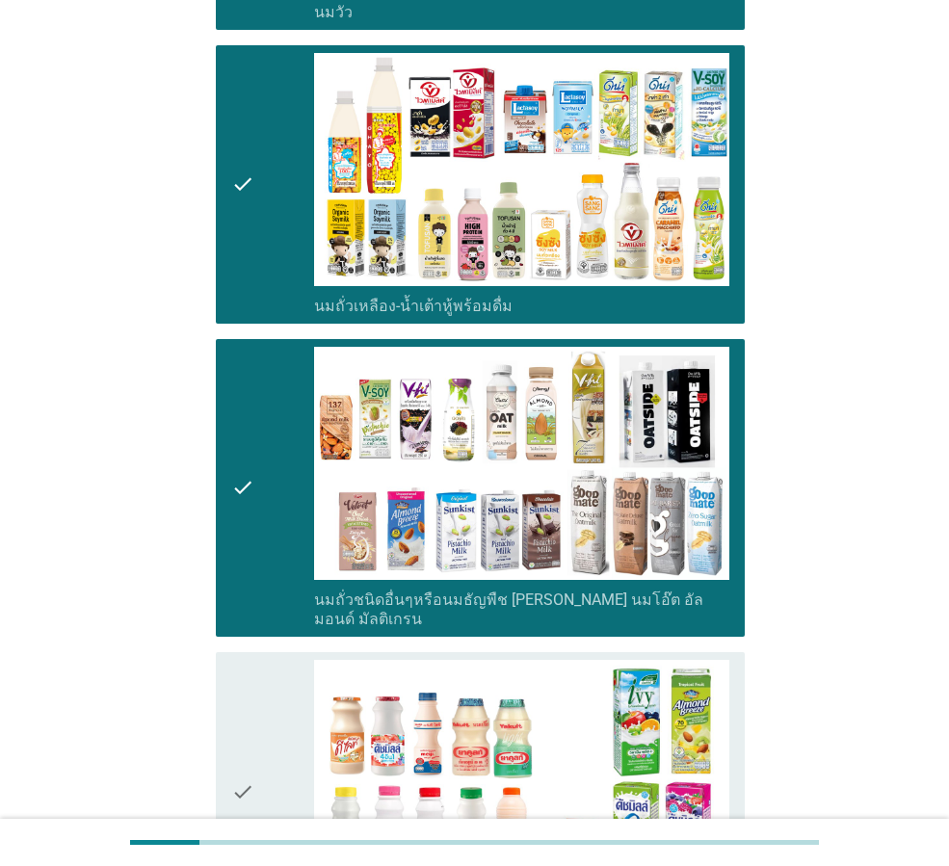
click at [237, 660] on icon "check" at bounding box center [242, 791] width 23 height 263
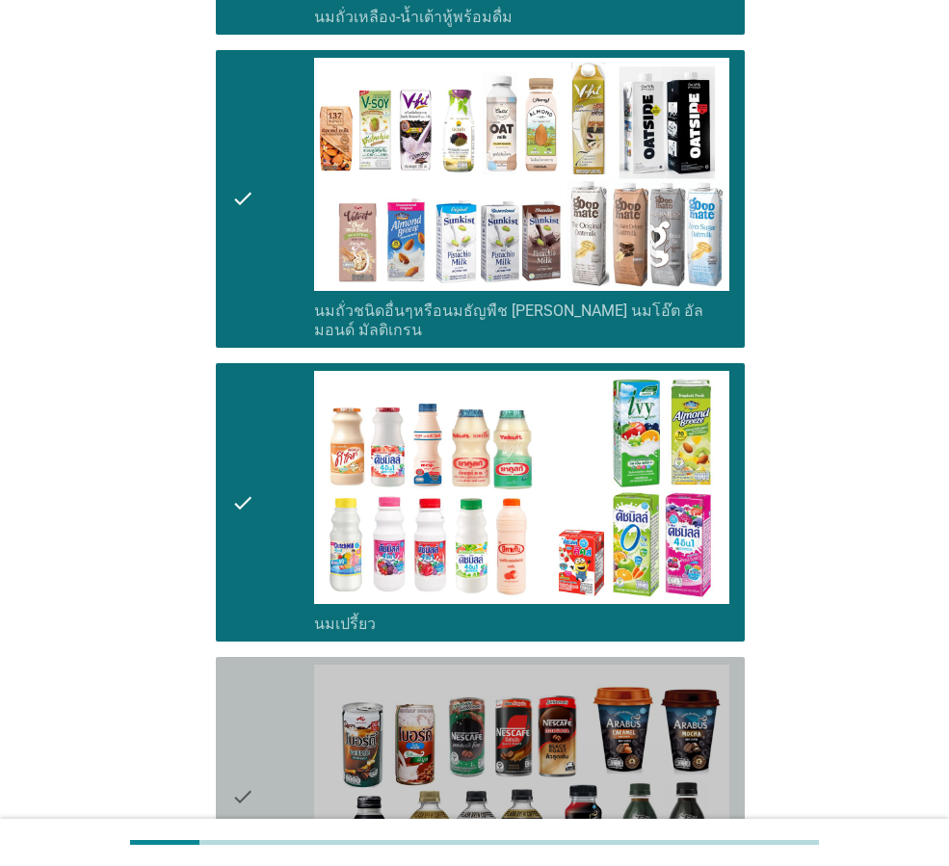
click at [249, 688] on icon "check" at bounding box center [242, 796] width 23 height 263
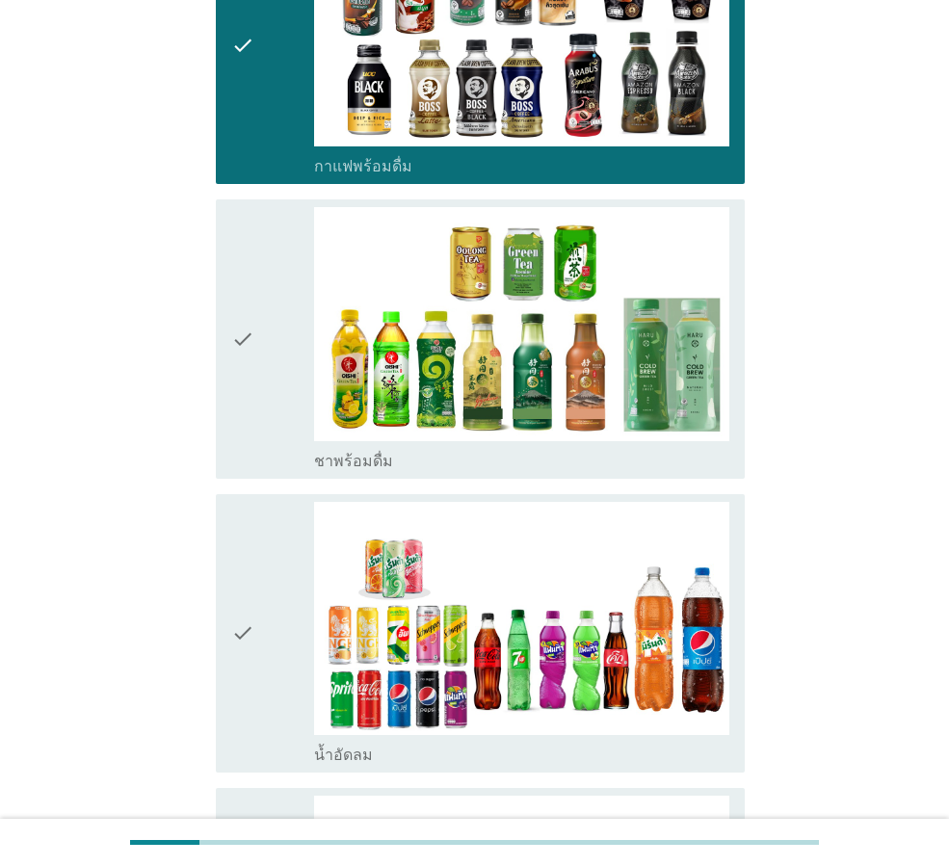
scroll to position [1638, 0]
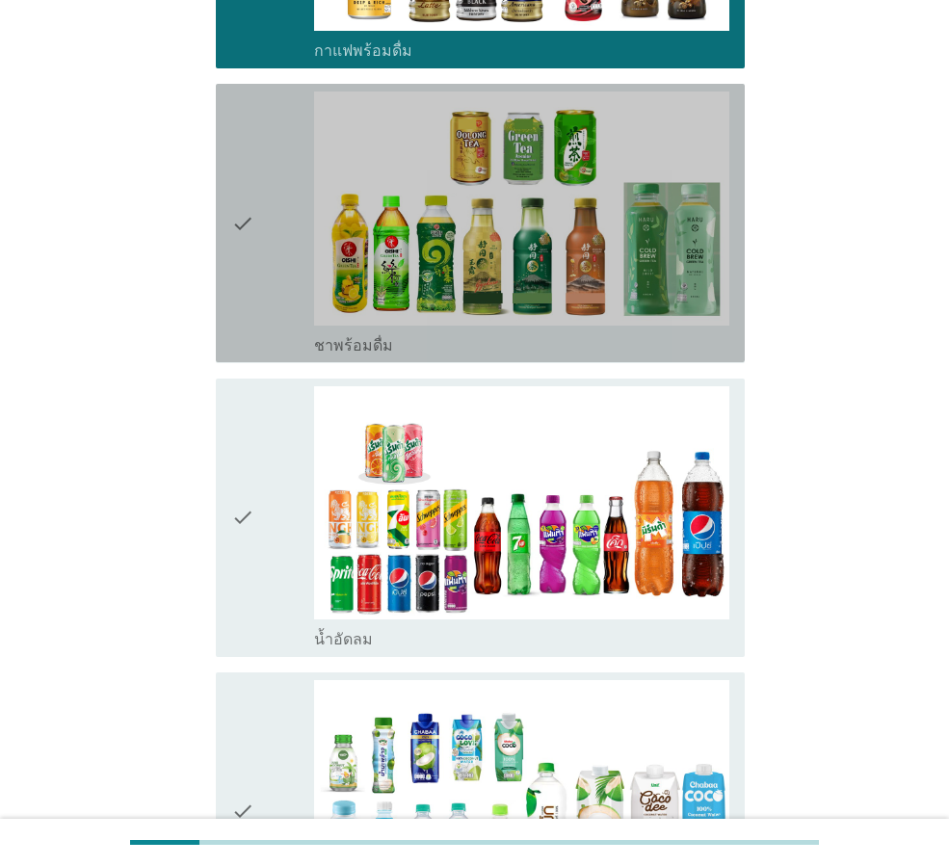
click at [273, 278] on div "check" at bounding box center [272, 223] width 83 height 263
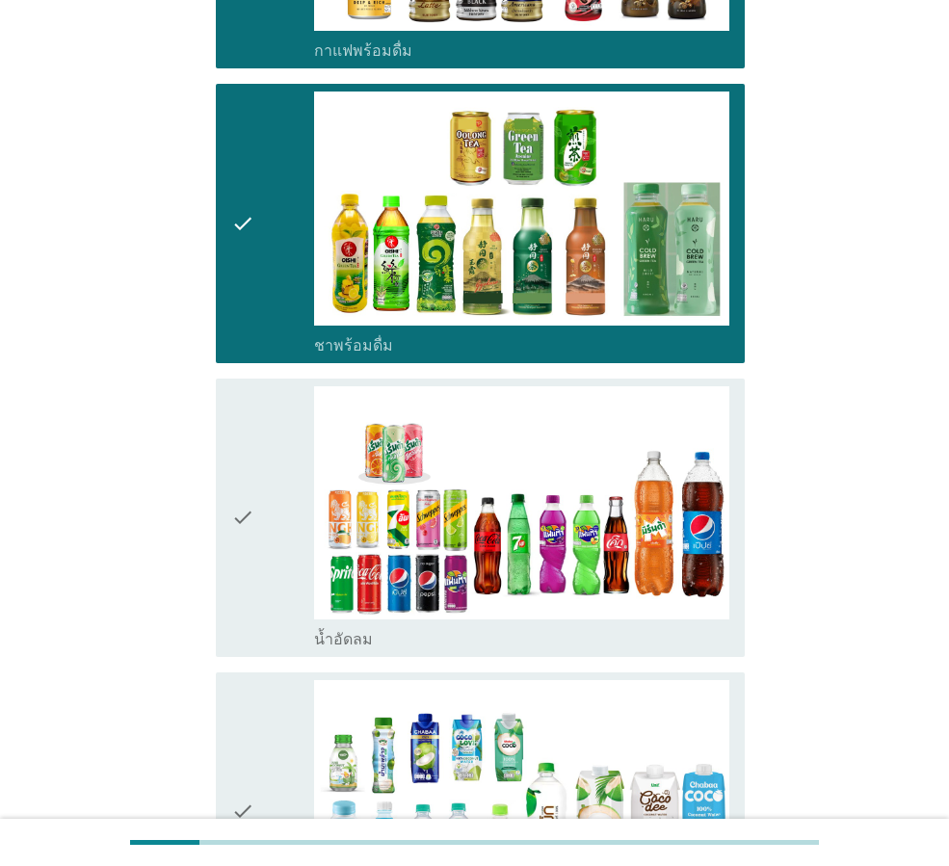
click at [285, 423] on div "check" at bounding box center [272, 517] width 83 height 263
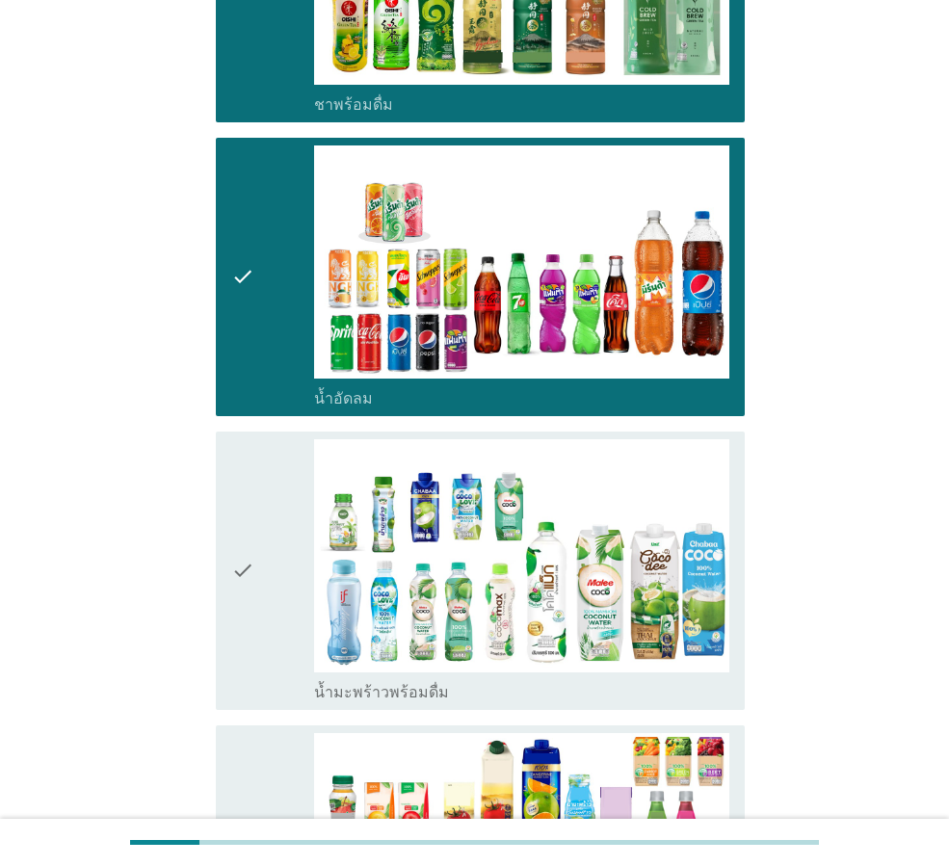
scroll to position [2023, 0]
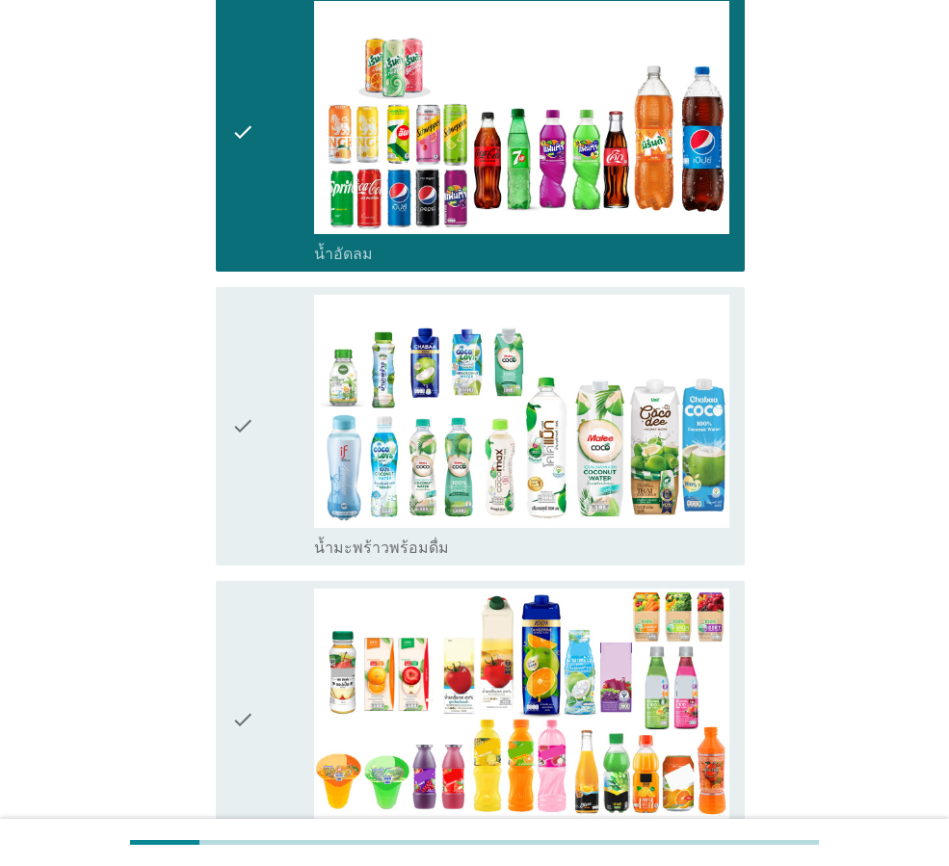
click at [278, 391] on div "check" at bounding box center [272, 426] width 83 height 263
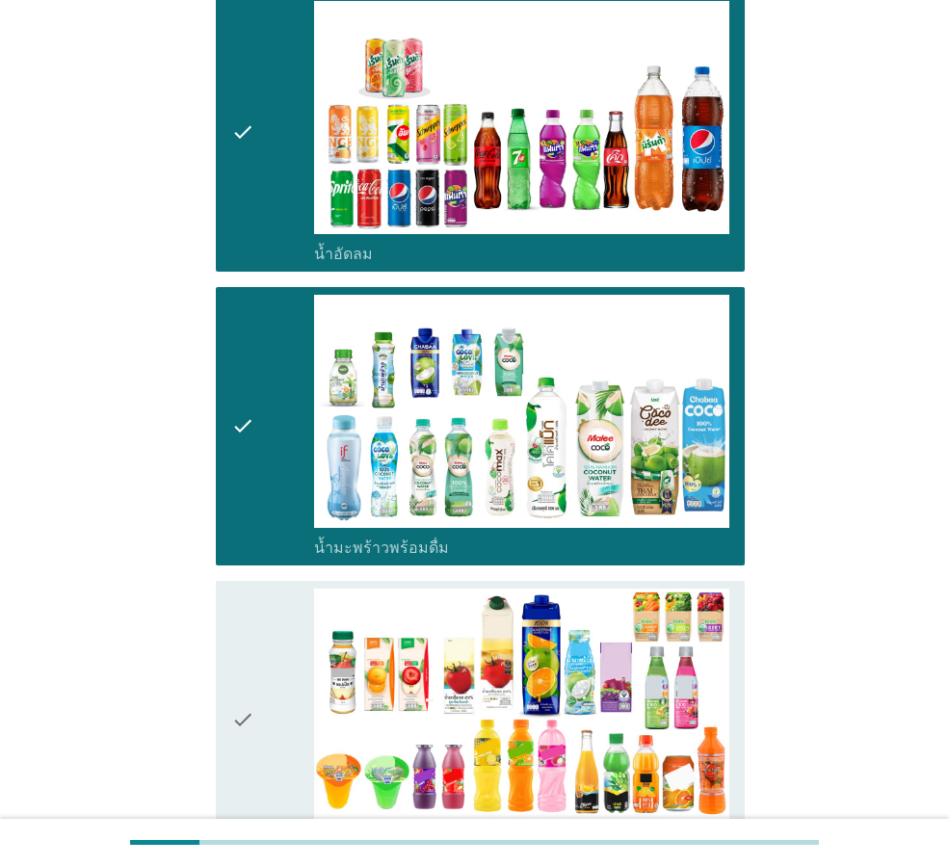
click at [249, 589] on icon "check" at bounding box center [242, 720] width 23 height 263
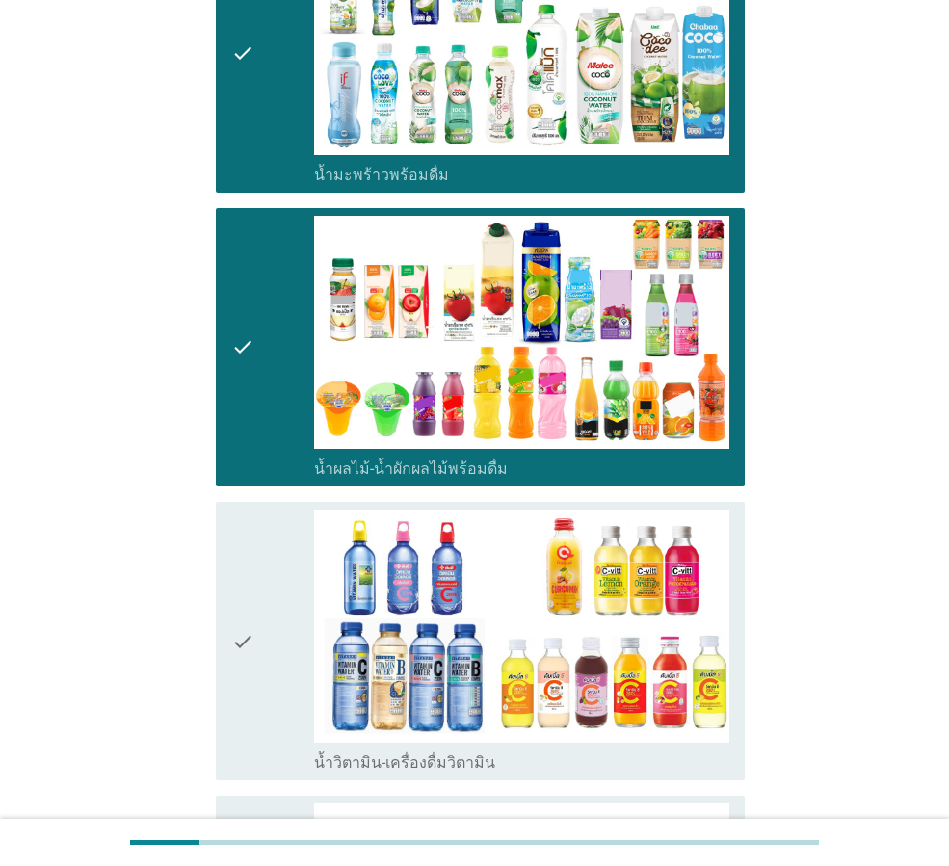
scroll to position [2505, 0]
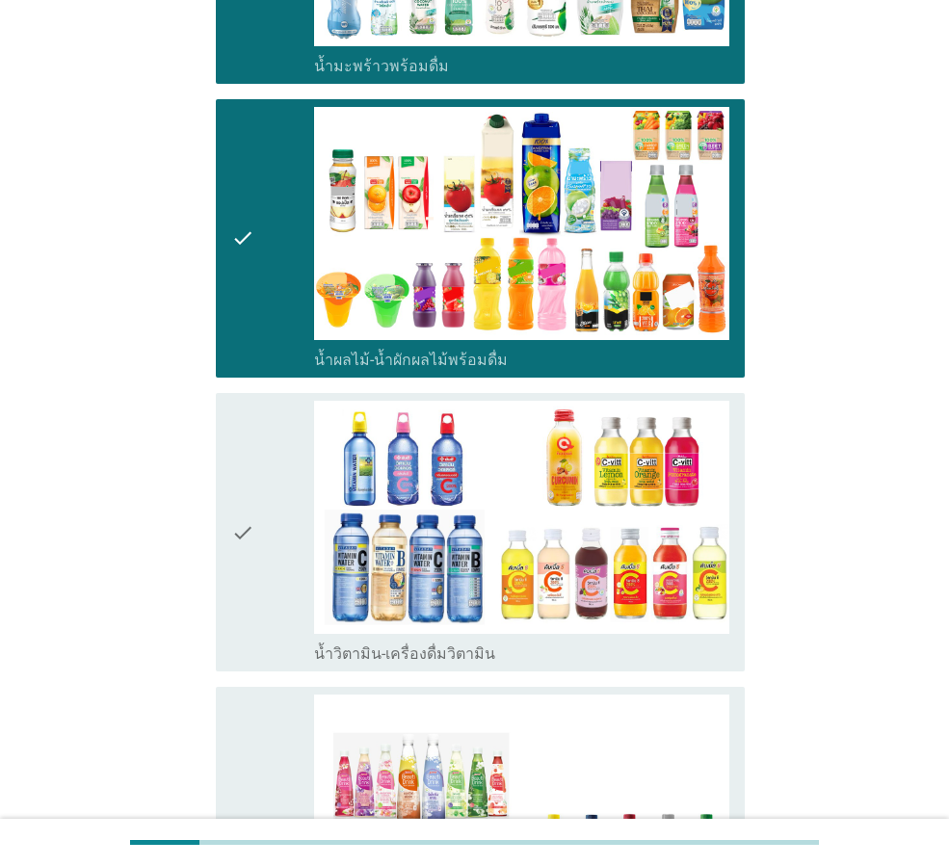
click at [255, 578] on div "check" at bounding box center [272, 532] width 83 height 263
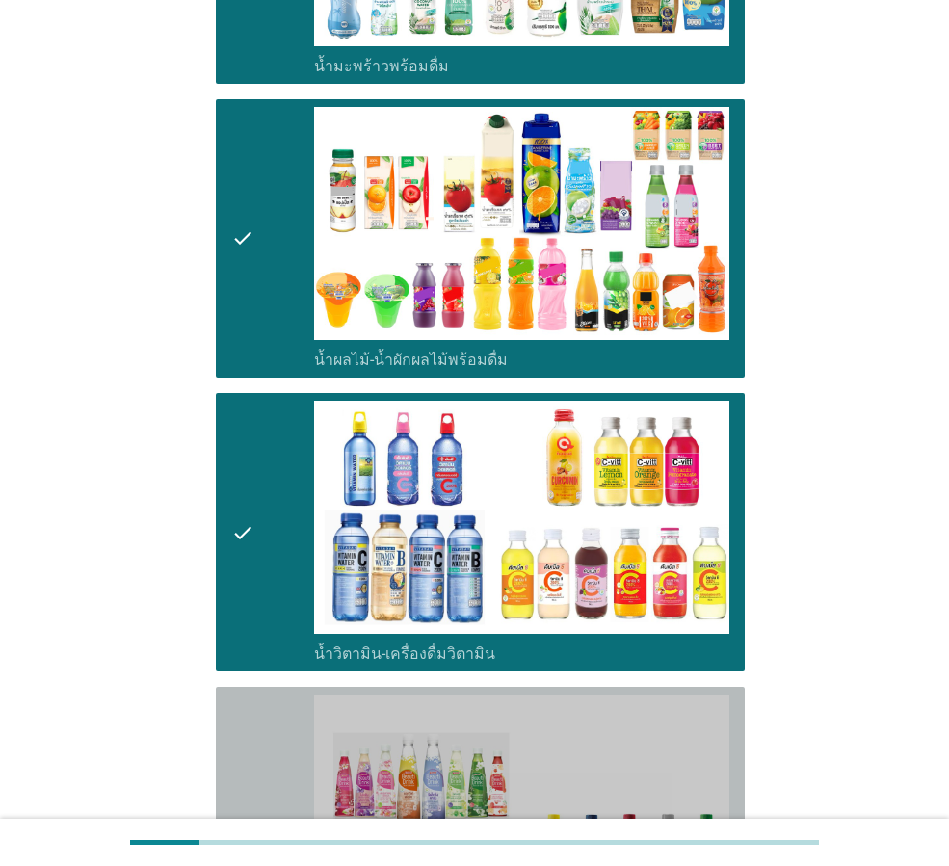
click at [251, 695] on icon "check" at bounding box center [242, 836] width 23 height 282
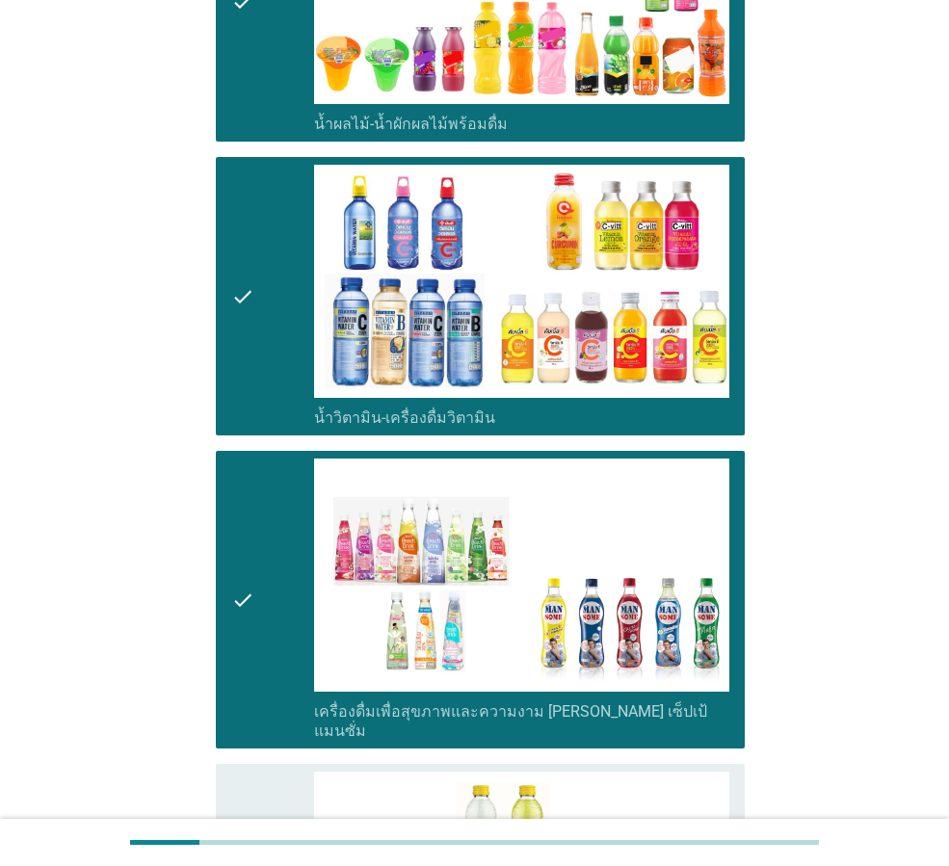
scroll to position [2987, 0]
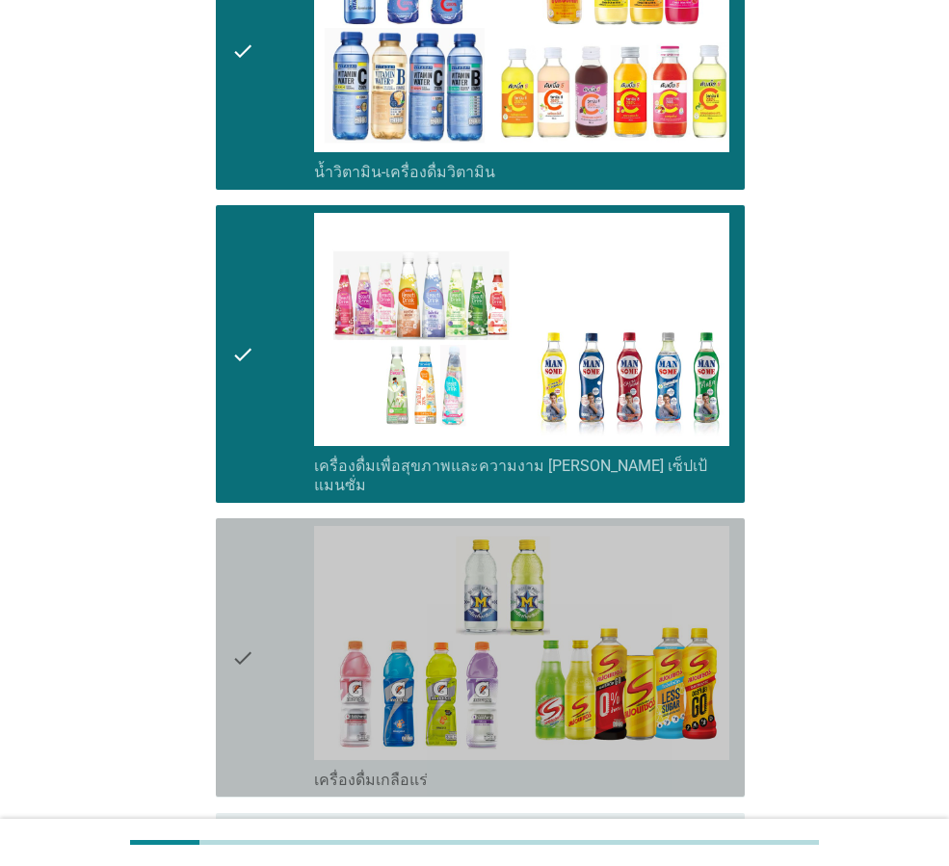
click at [251, 679] on icon "check" at bounding box center [242, 657] width 23 height 263
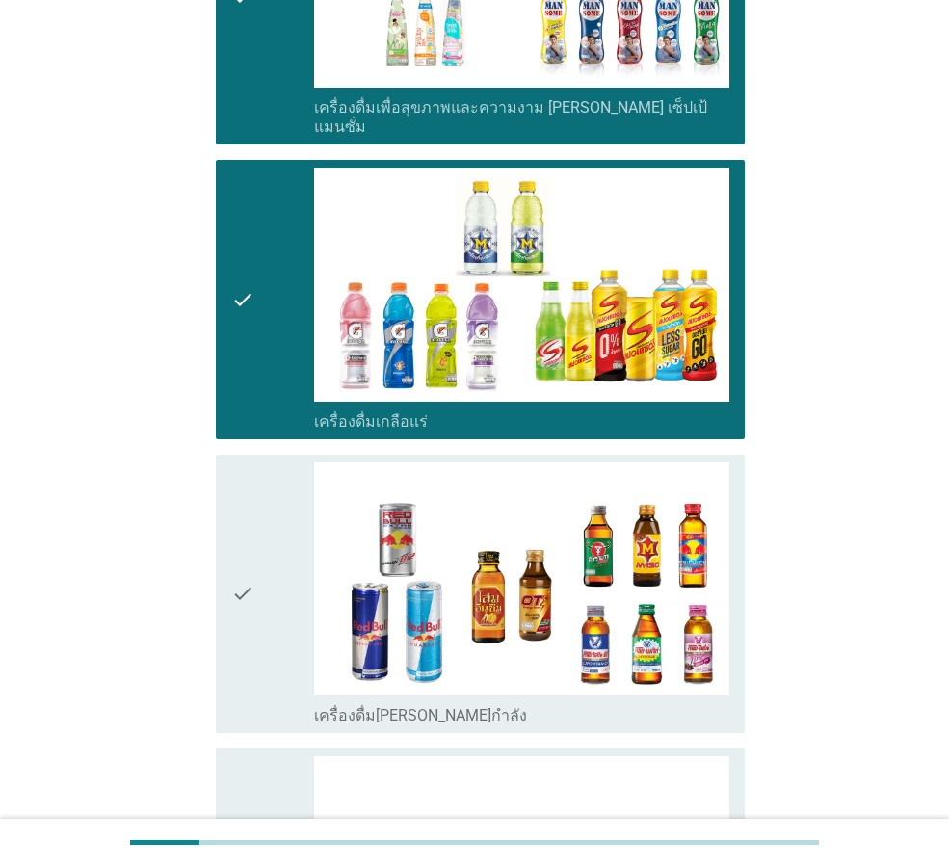
scroll to position [3469, 0]
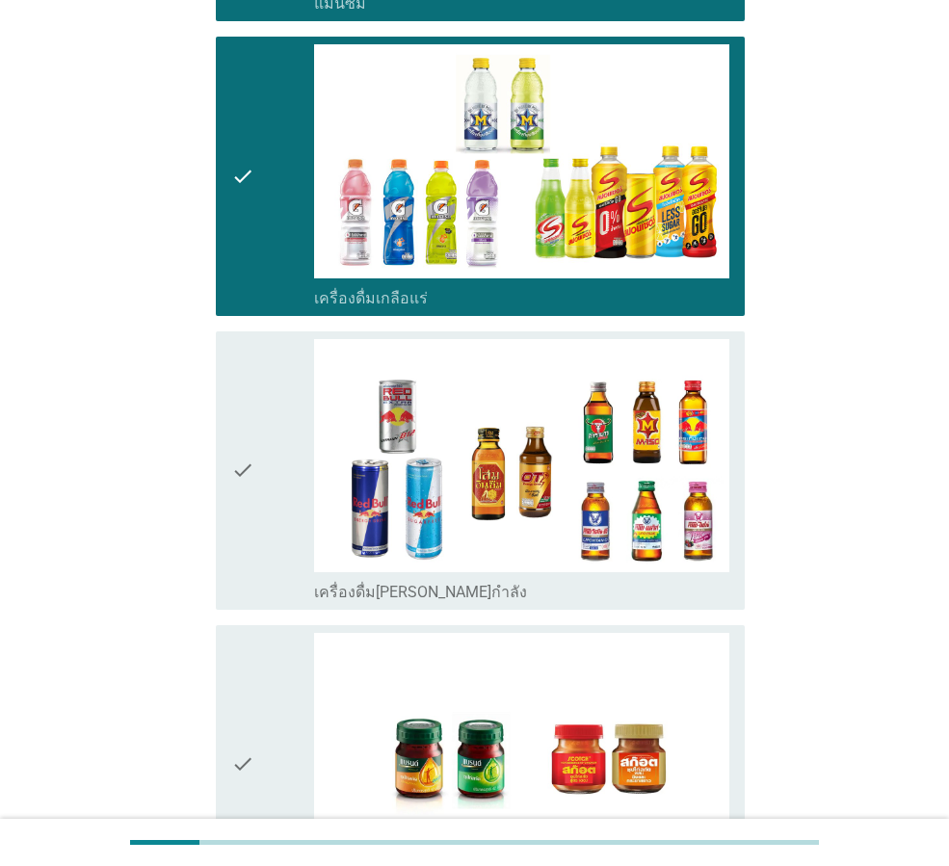
click at [270, 443] on div "check" at bounding box center [272, 470] width 83 height 263
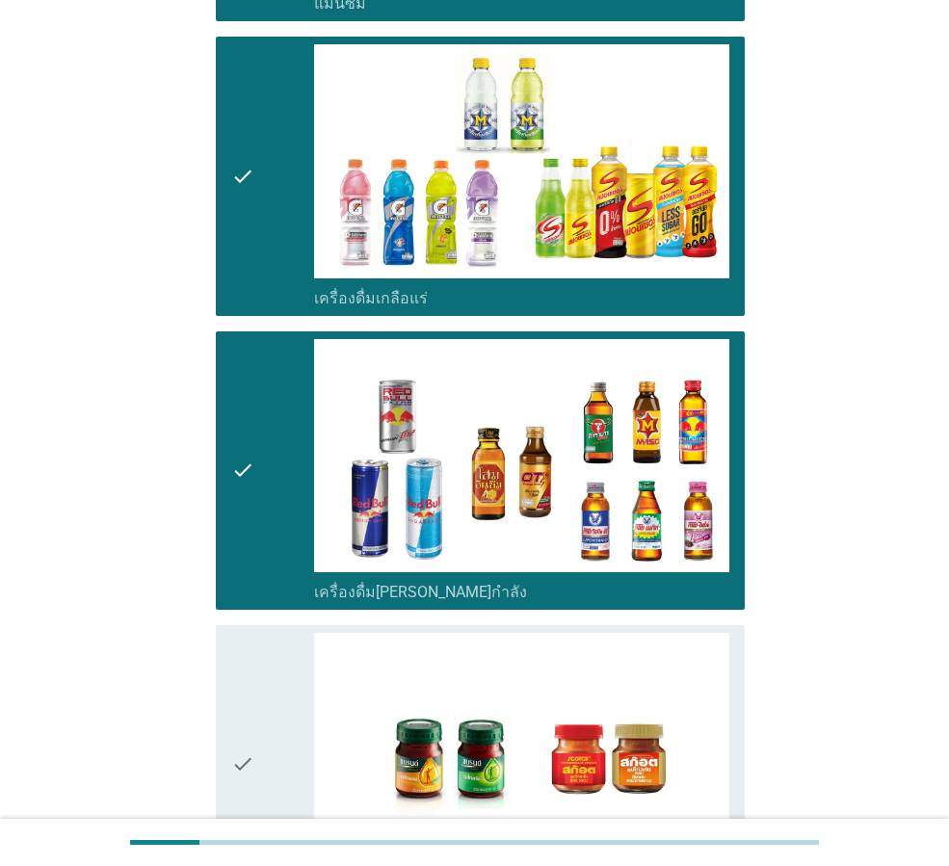
click at [276, 633] on div "check" at bounding box center [272, 764] width 83 height 263
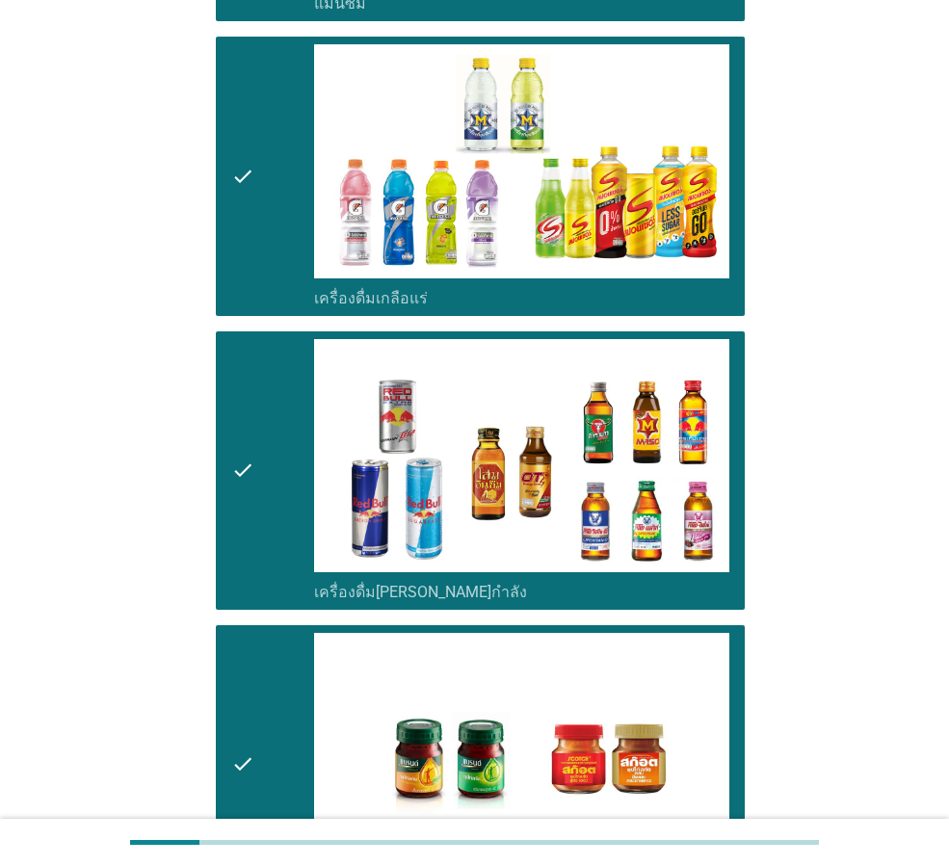
scroll to position [3712, 0]
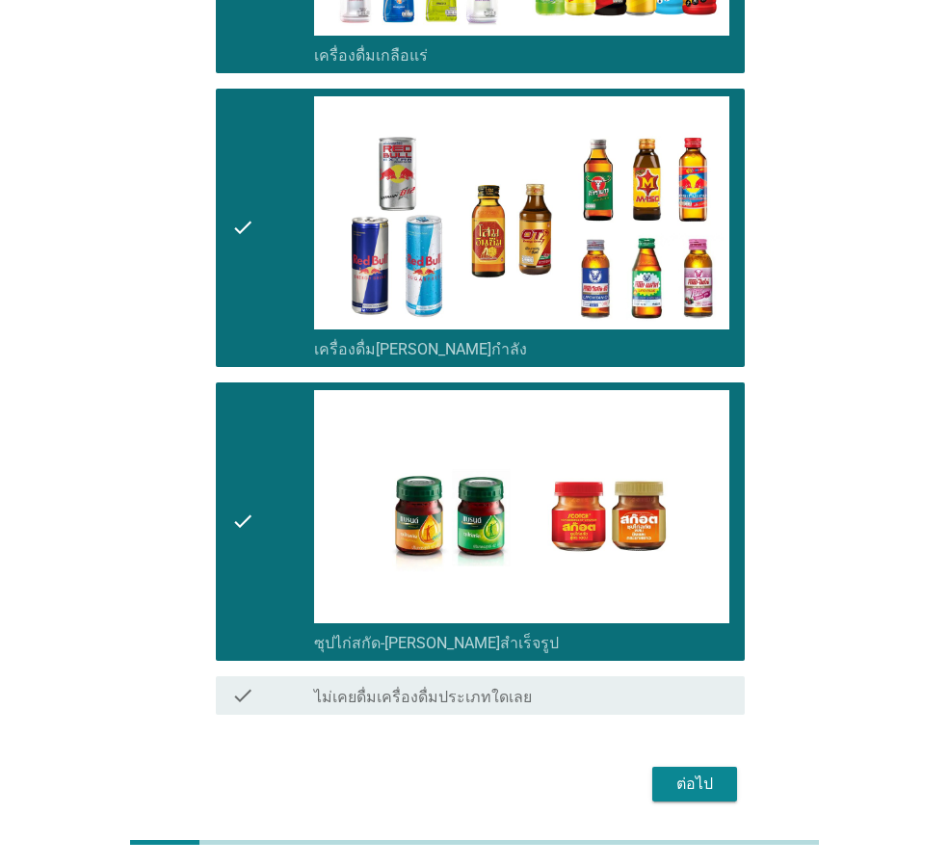
click at [674, 773] on div "ต่อไป" at bounding box center [695, 784] width 54 height 23
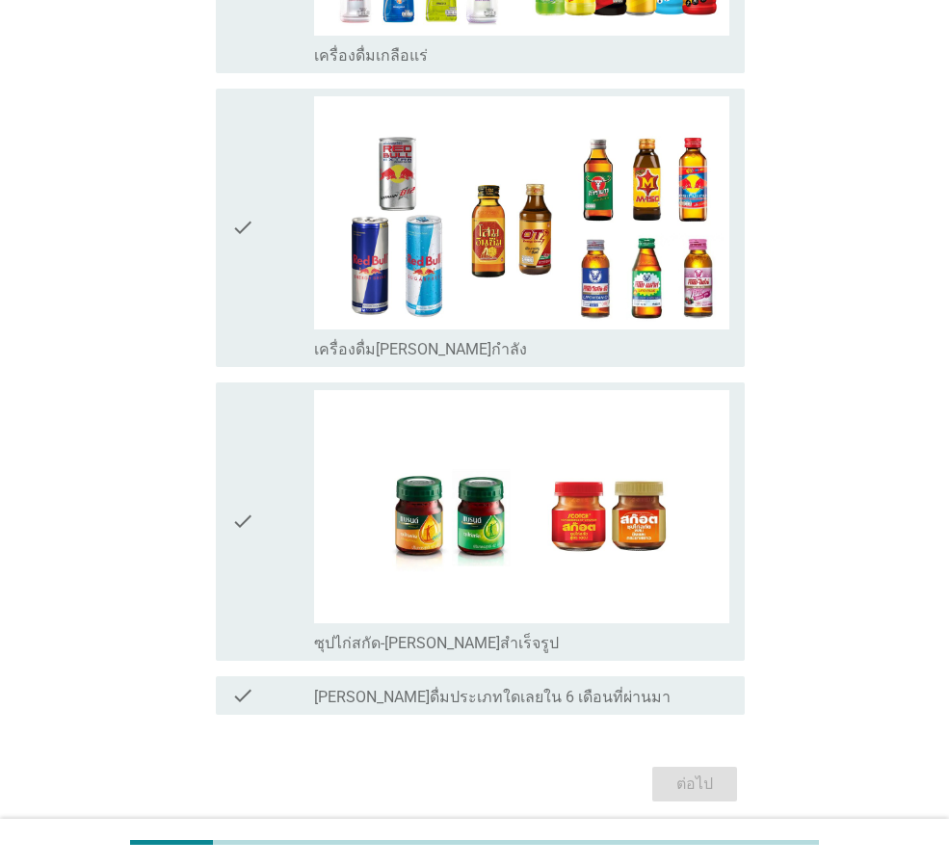
scroll to position [0, 0]
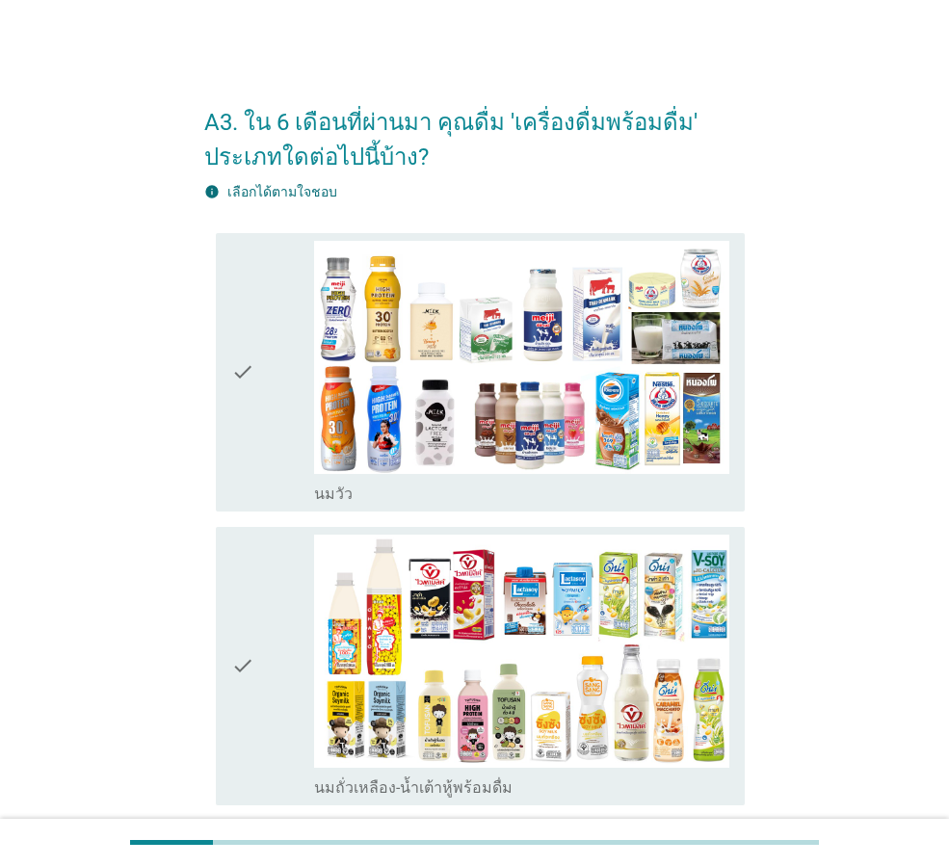
click at [258, 491] on div "check" at bounding box center [272, 372] width 83 height 263
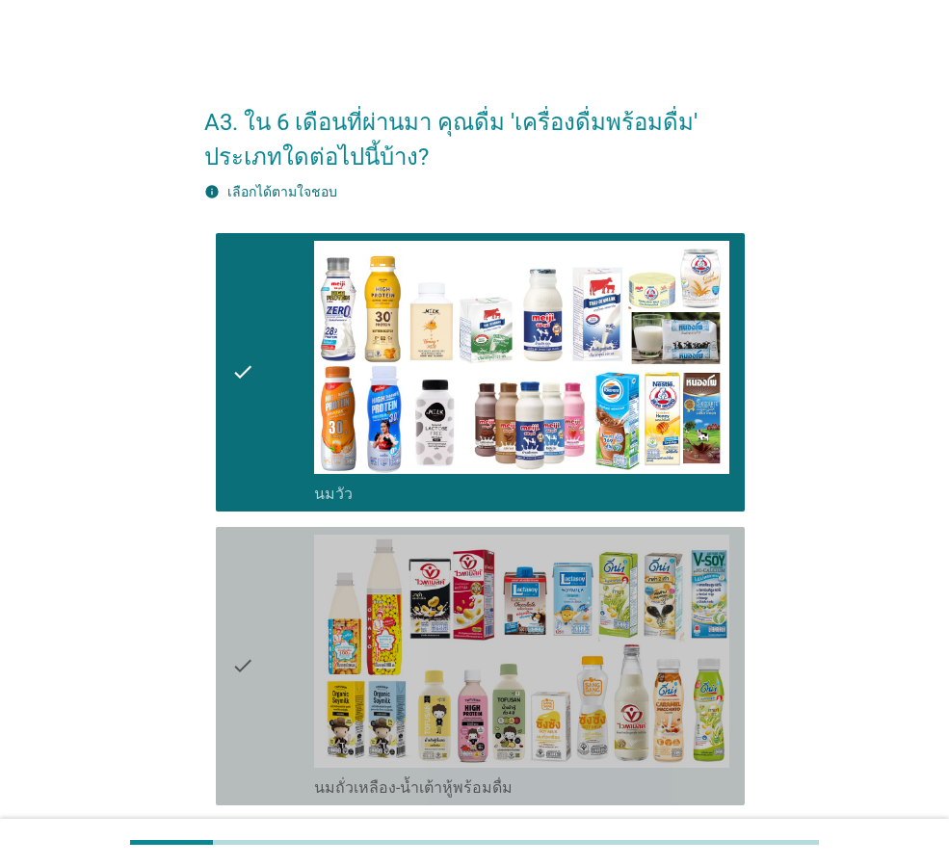
click at [250, 589] on icon "check" at bounding box center [242, 666] width 23 height 263
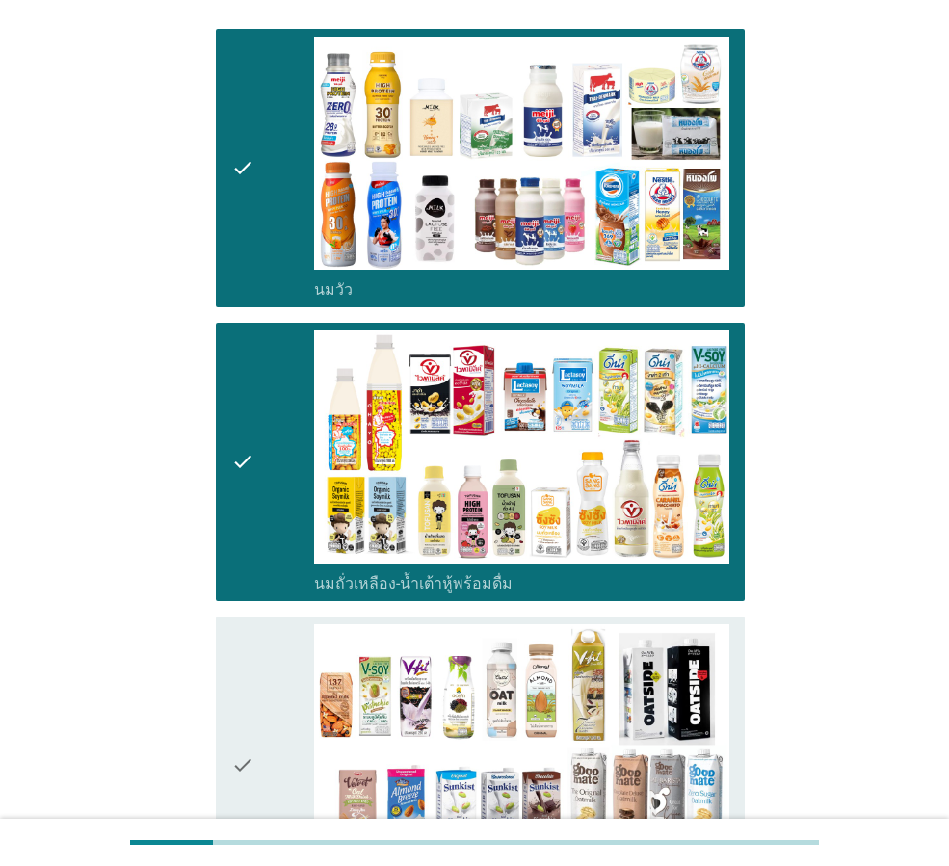
scroll to position [385, 0]
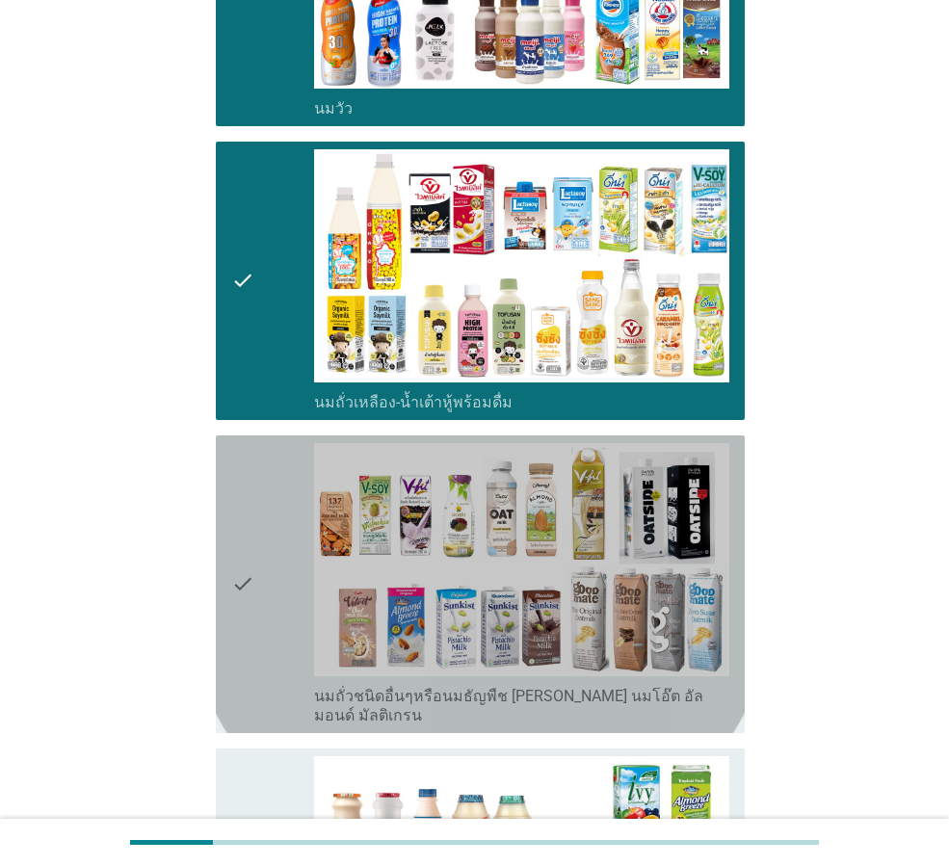
click at [248, 566] on icon "check" at bounding box center [242, 584] width 23 height 282
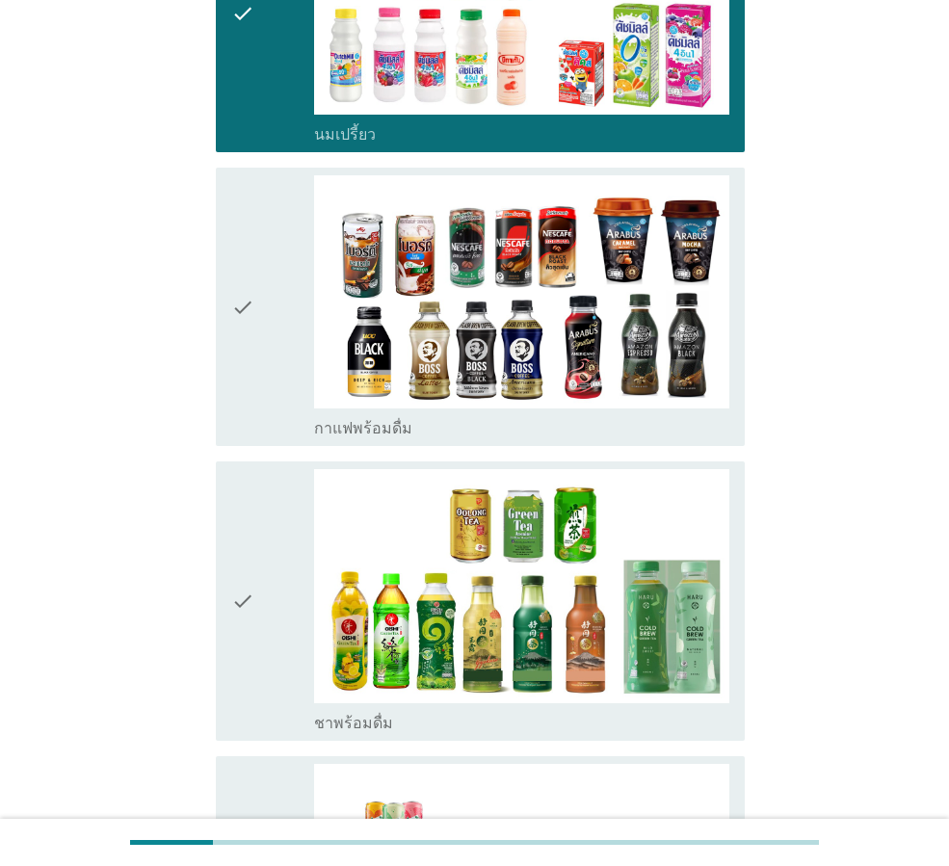
scroll to position [1349, 0]
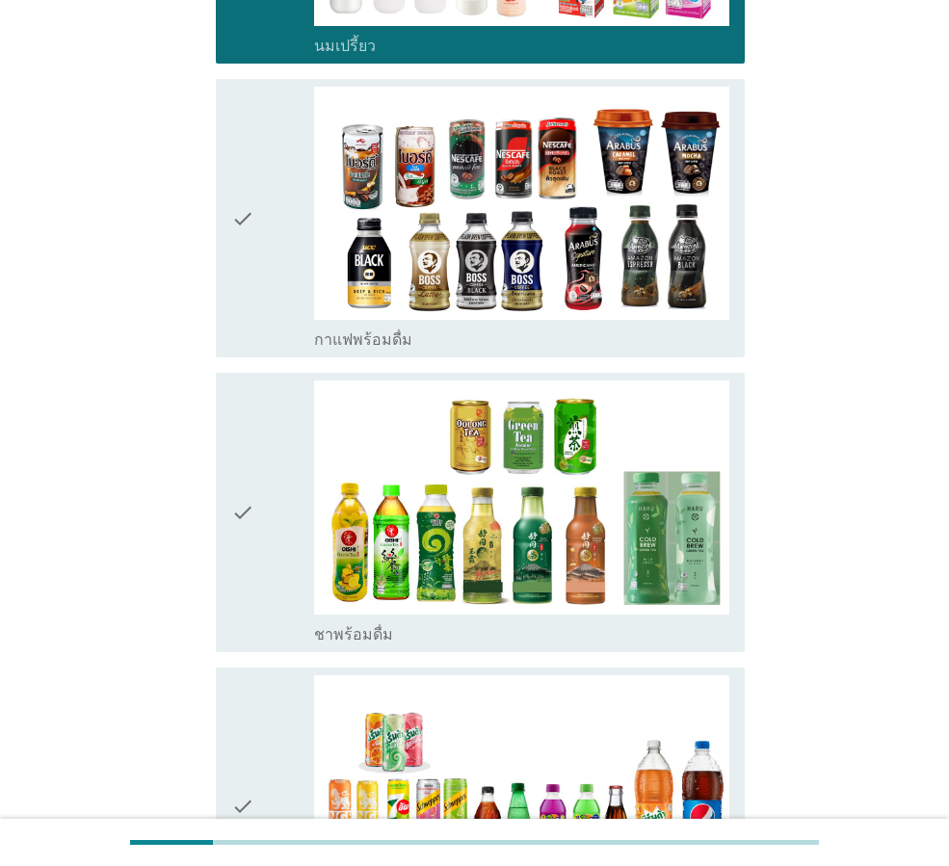
click at [235, 278] on icon "check" at bounding box center [242, 218] width 23 height 263
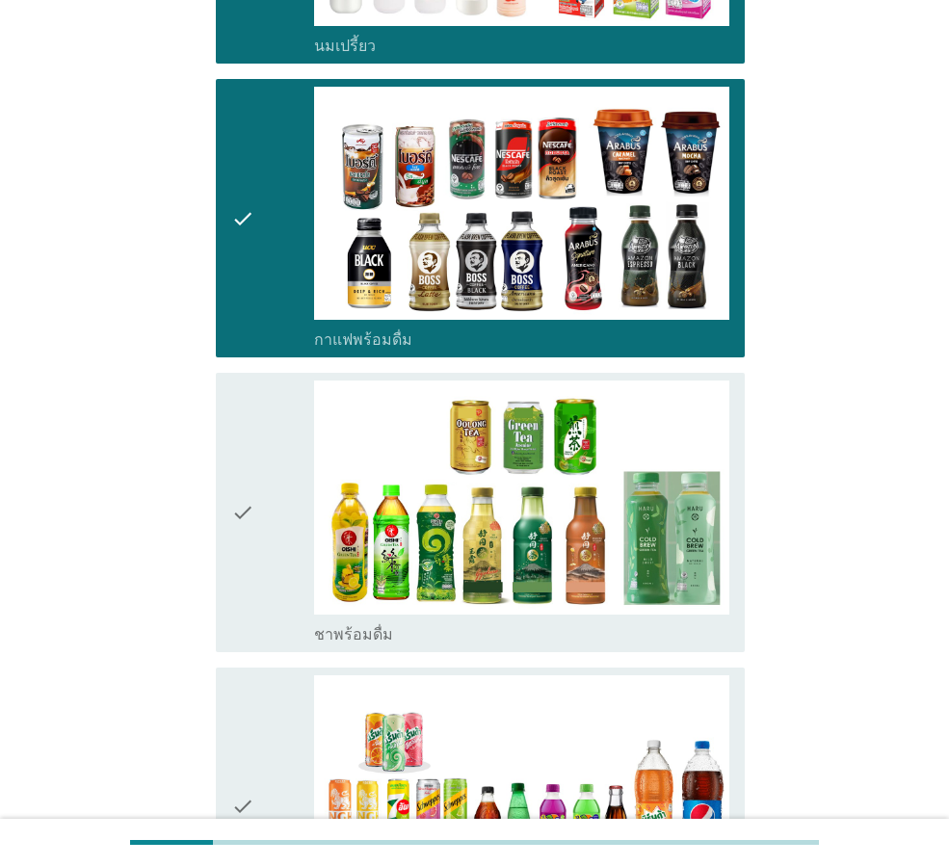
click at [234, 413] on icon "check" at bounding box center [242, 512] width 23 height 263
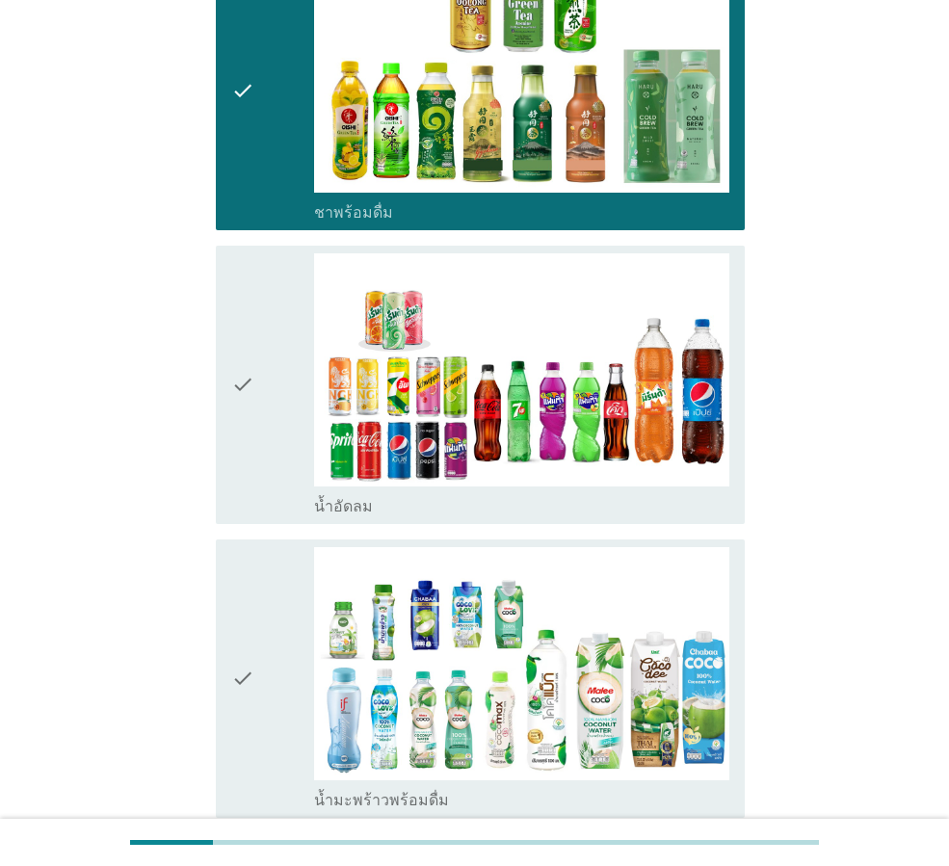
scroll to position [1927, 0]
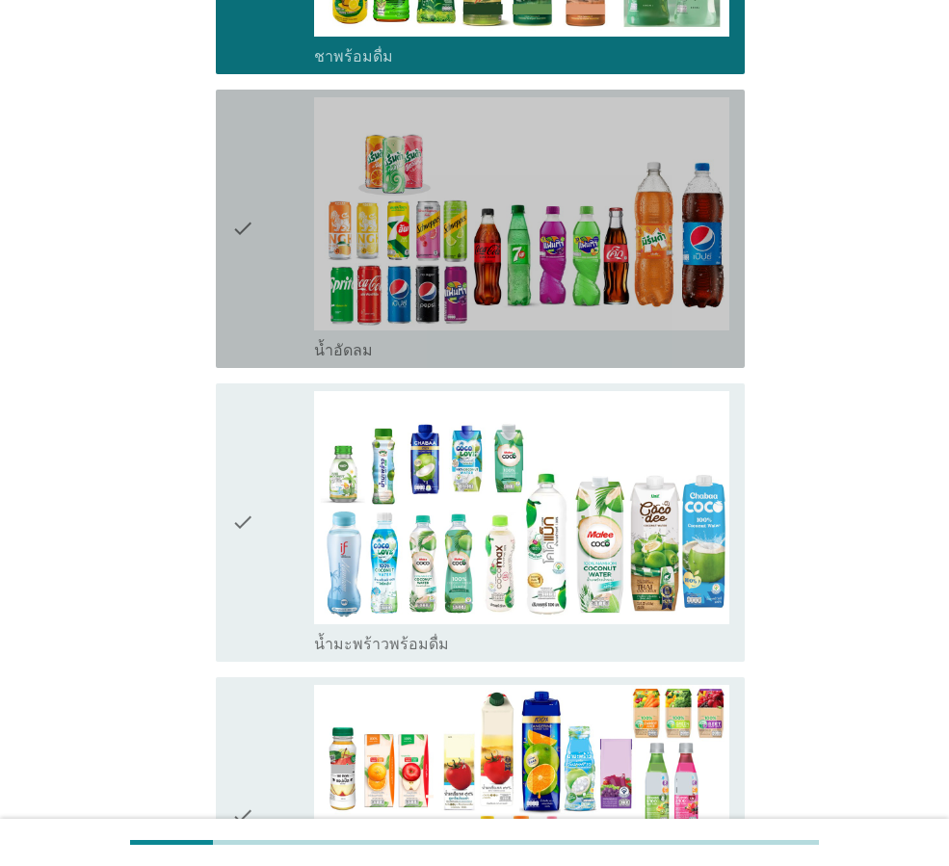
click at [283, 294] on div "check" at bounding box center [272, 228] width 83 height 263
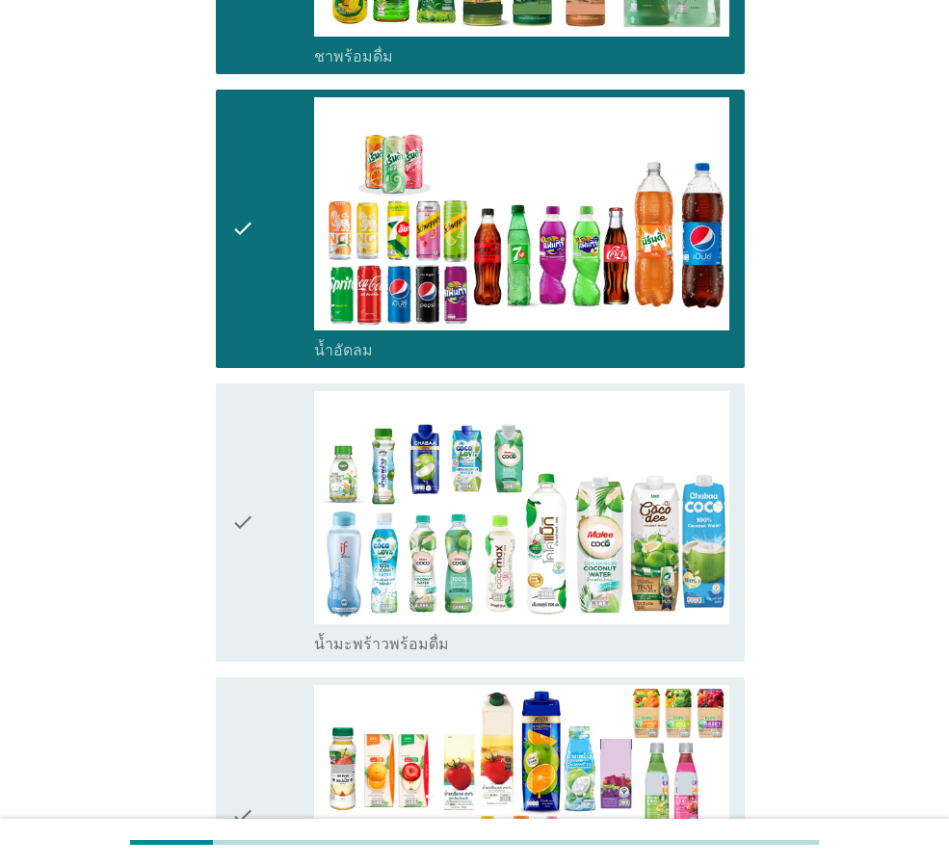
click at [274, 421] on div "check" at bounding box center [272, 522] width 83 height 263
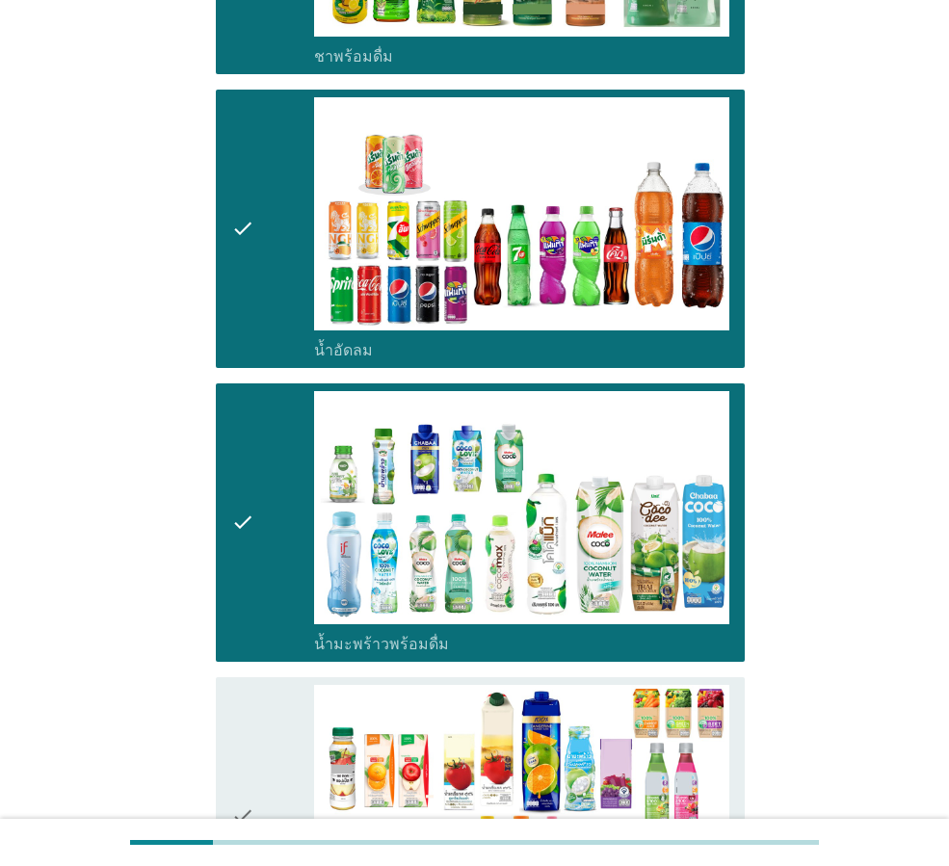
scroll to position [2313, 0]
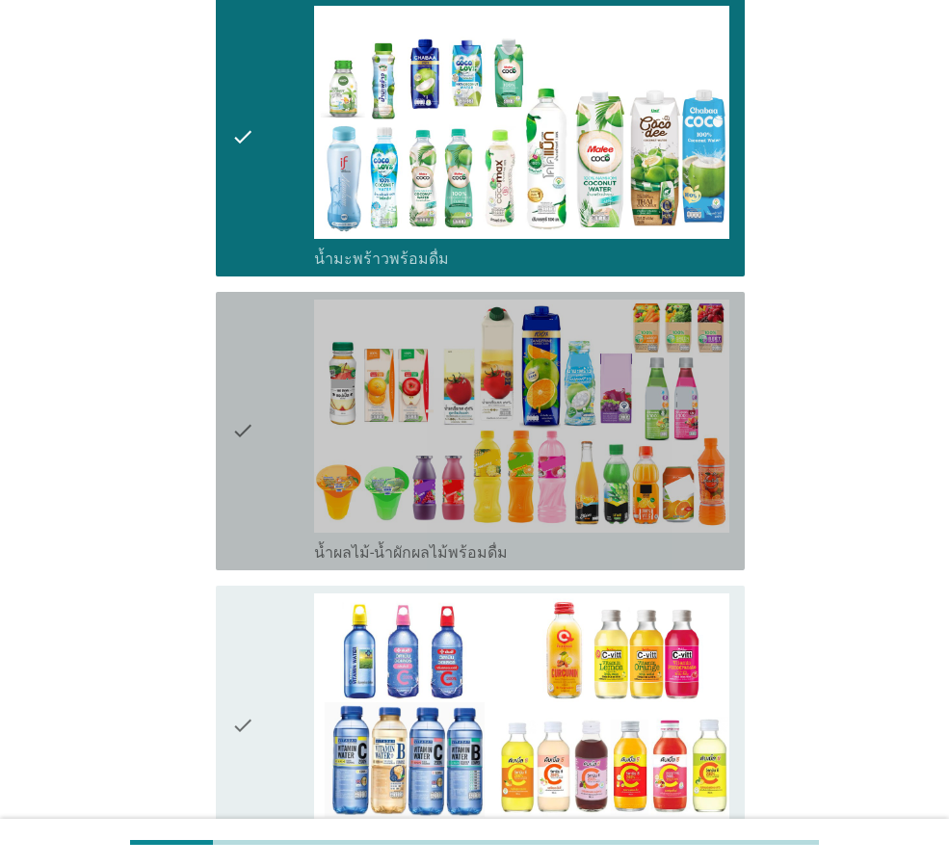
click at [285, 496] on div "check" at bounding box center [272, 431] width 83 height 263
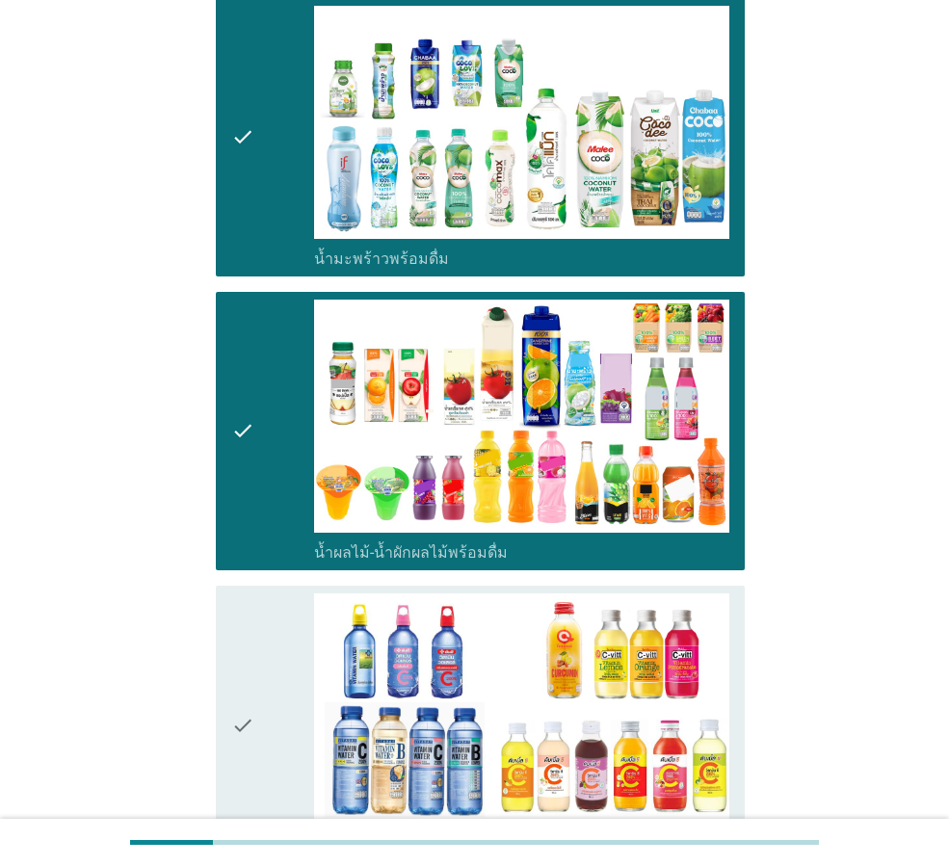
click at [274, 644] on div "check" at bounding box center [272, 725] width 83 height 263
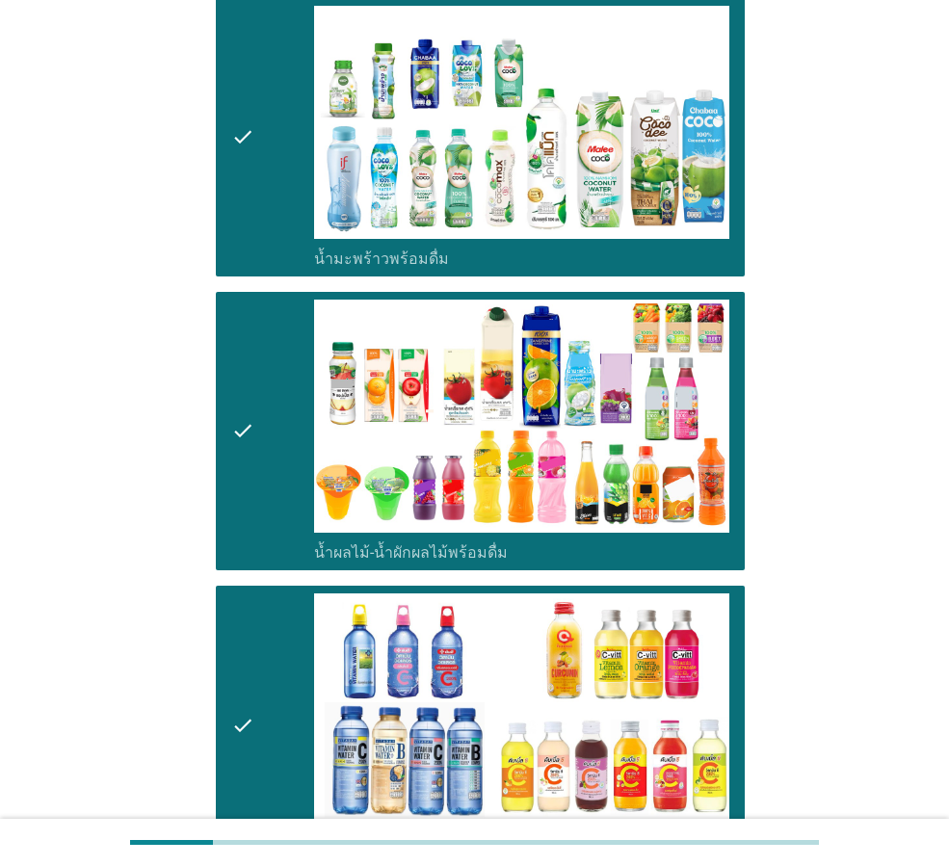
scroll to position [2891, 0]
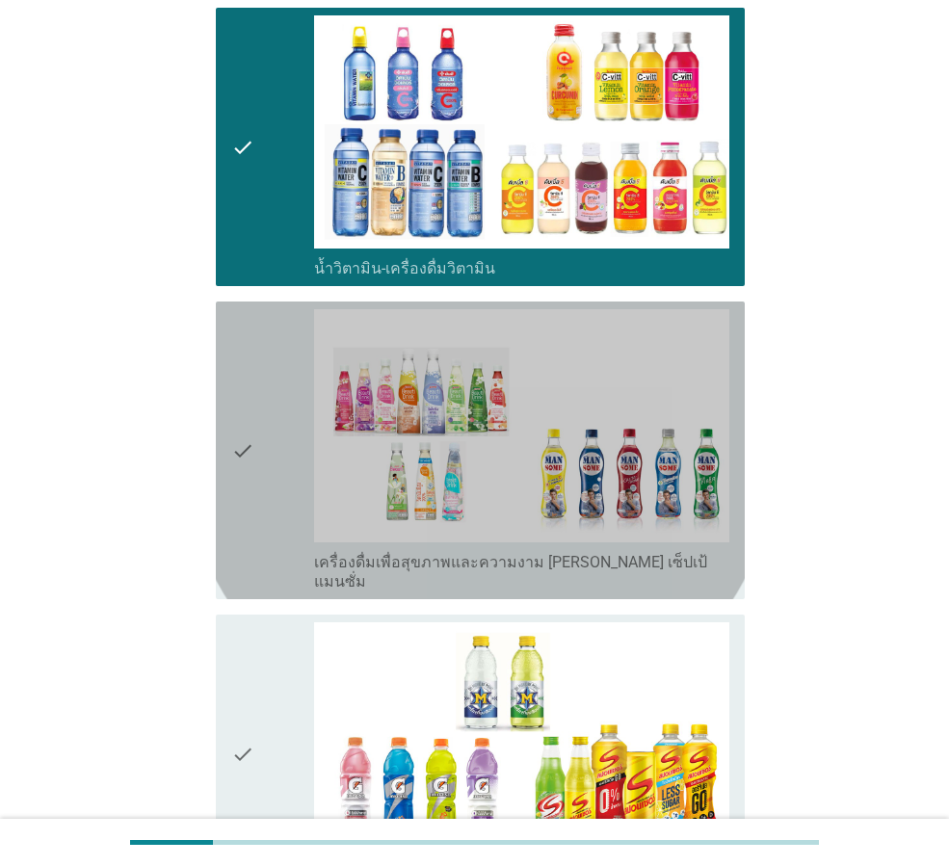
click at [273, 516] on div "check" at bounding box center [272, 450] width 83 height 282
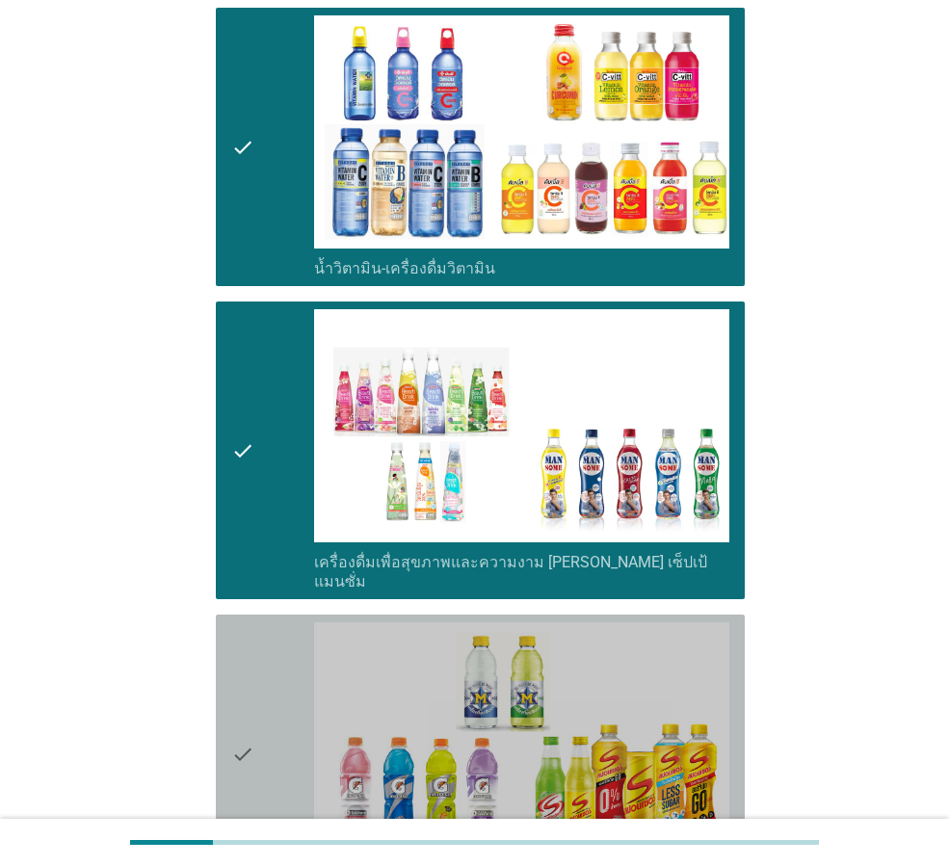
click at [264, 635] on div "check" at bounding box center [272, 753] width 83 height 263
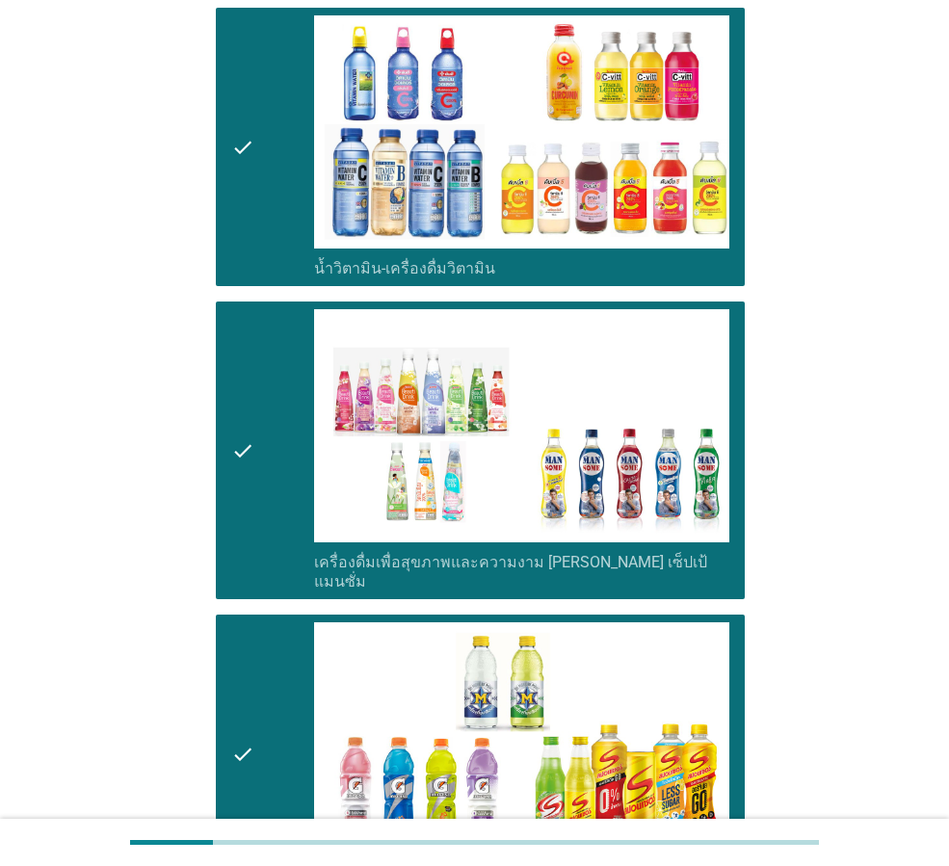
scroll to position [3469, 0]
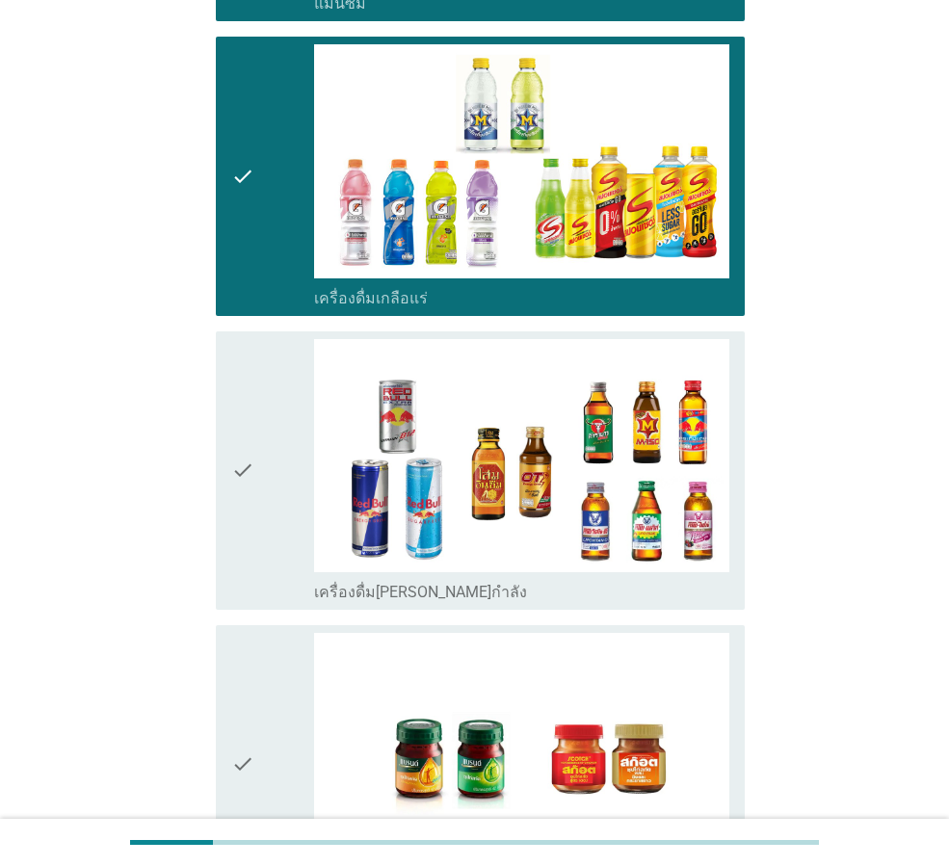
click at [261, 516] on div "check" at bounding box center [272, 470] width 83 height 263
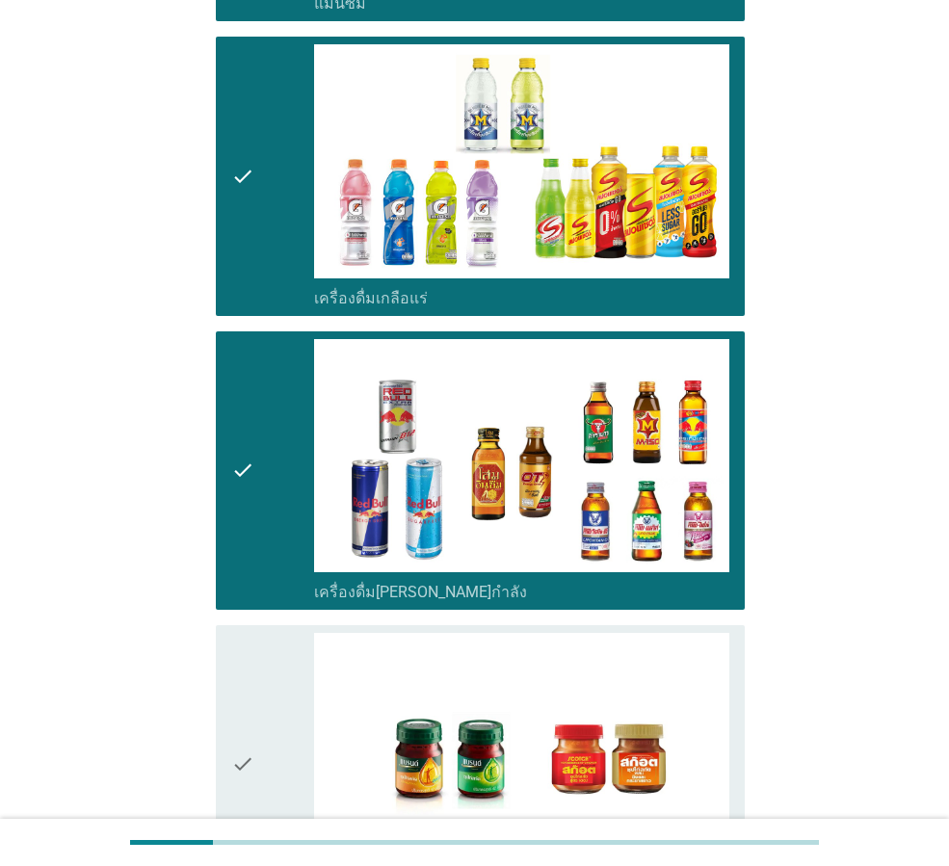
scroll to position [3746, 0]
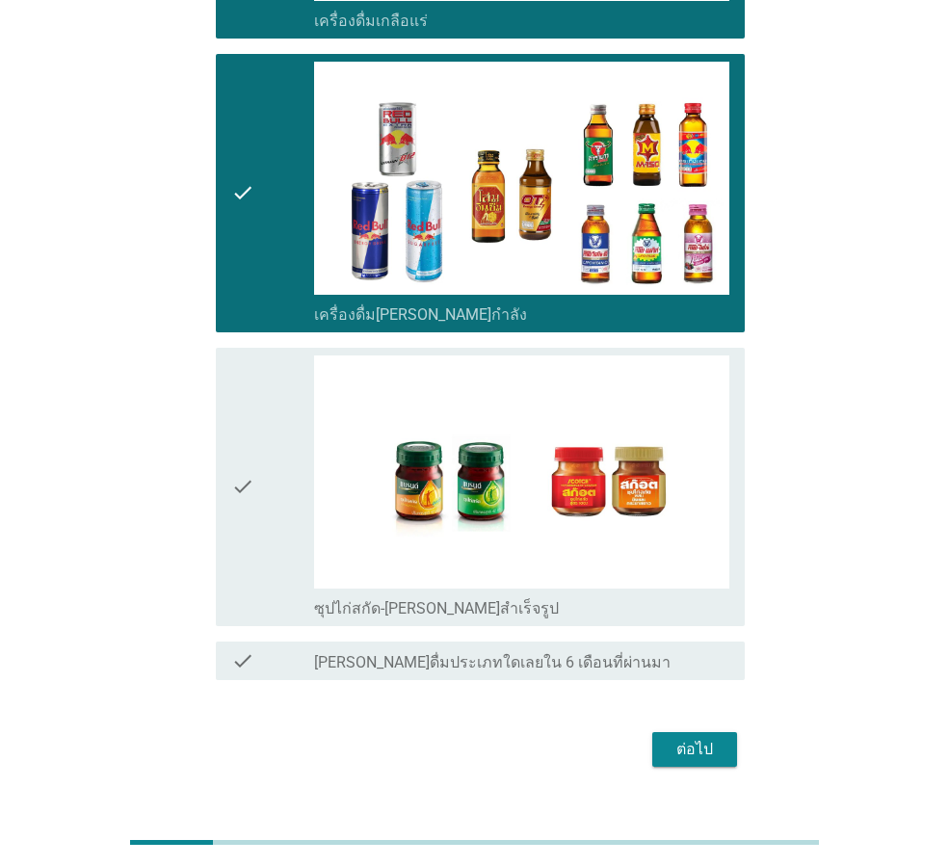
click at [706, 738] on div "ต่อไป" at bounding box center [695, 749] width 54 height 23
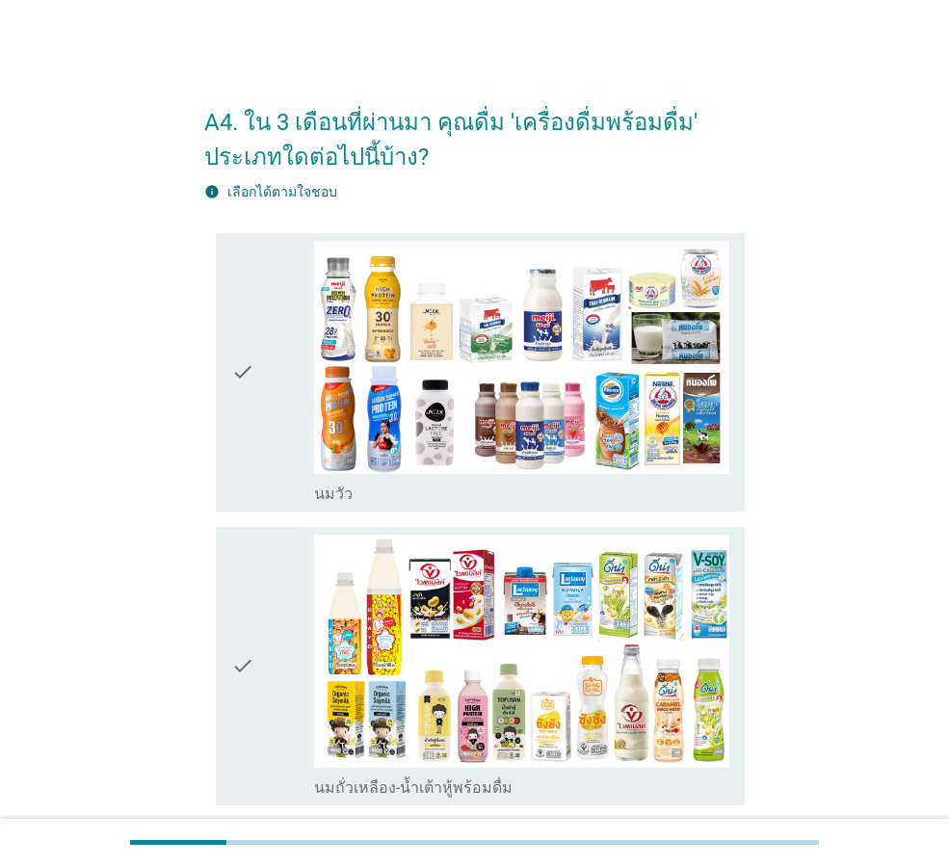
click at [245, 425] on icon "check" at bounding box center [242, 372] width 23 height 263
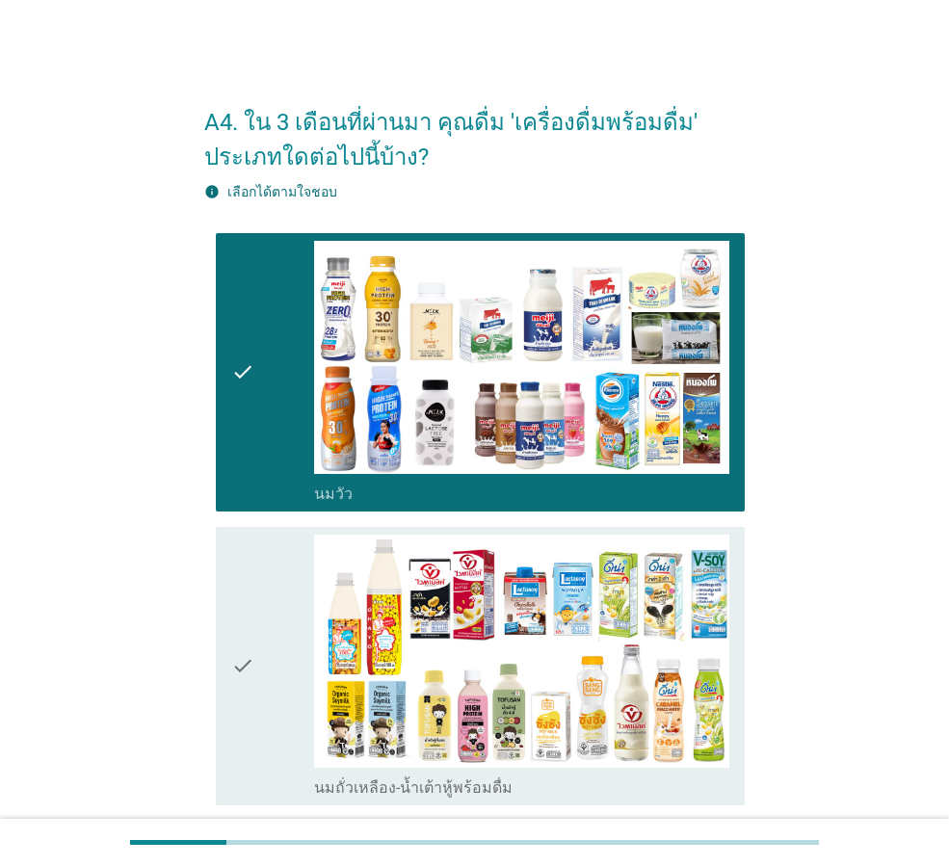
click at [250, 570] on icon "check" at bounding box center [242, 666] width 23 height 263
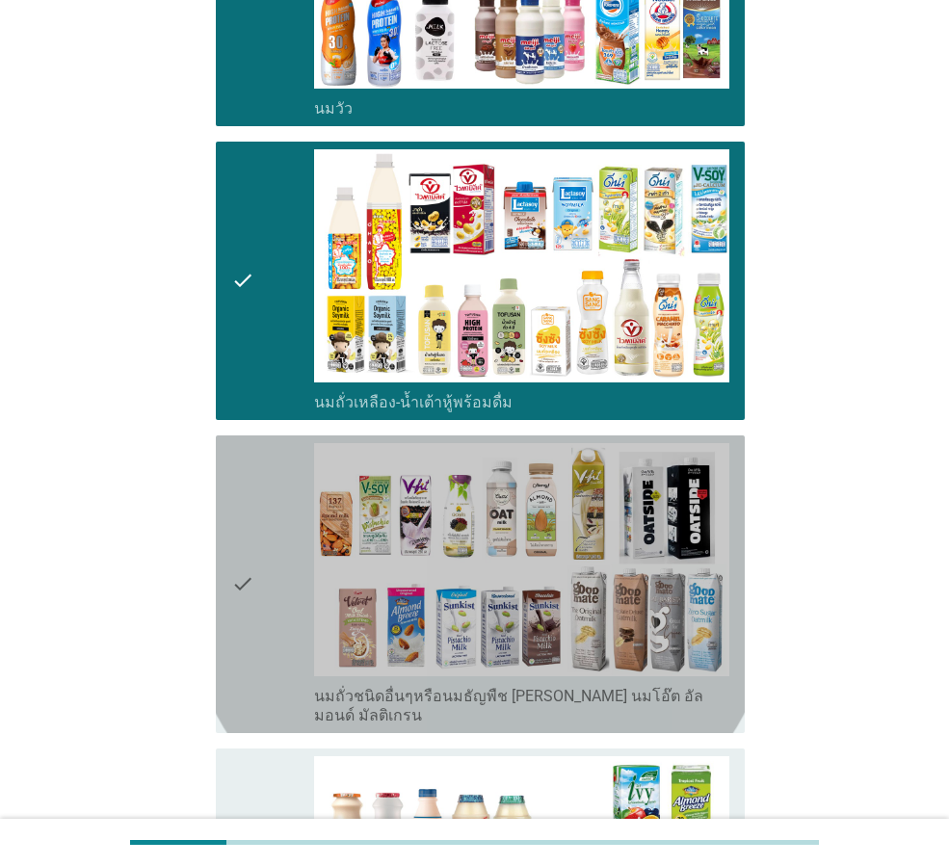
click at [253, 572] on icon "check" at bounding box center [242, 584] width 23 height 282
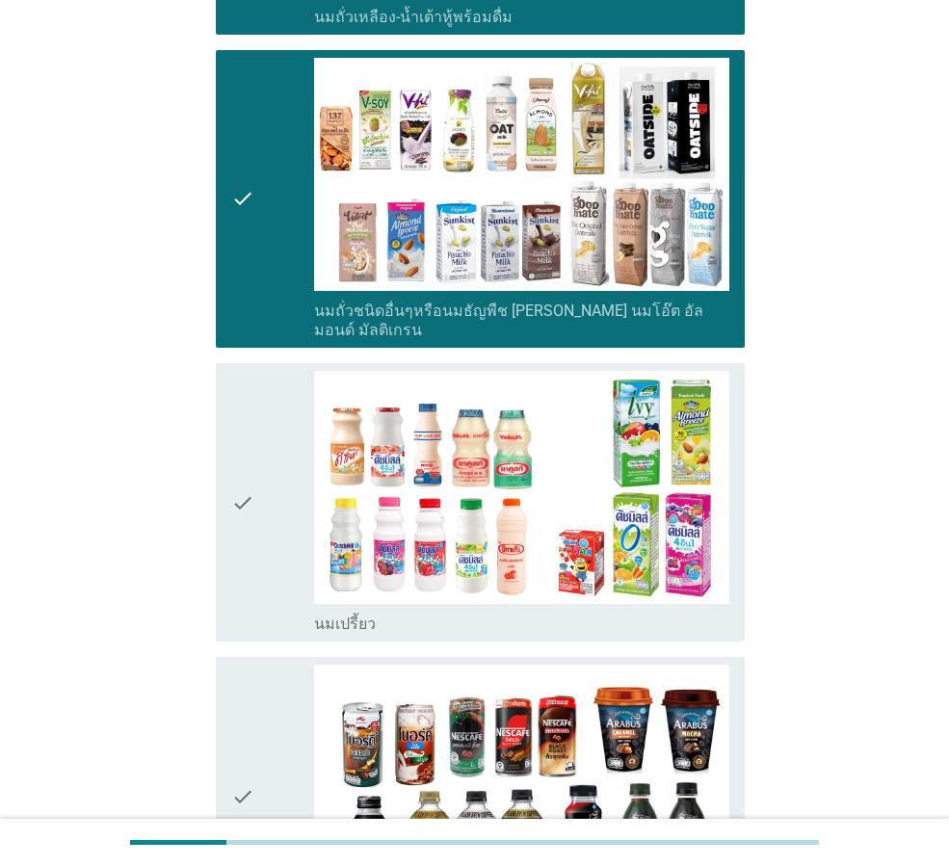
click at [272, 569] on div "check" at bounding box center [272, 502] width 83 height 263
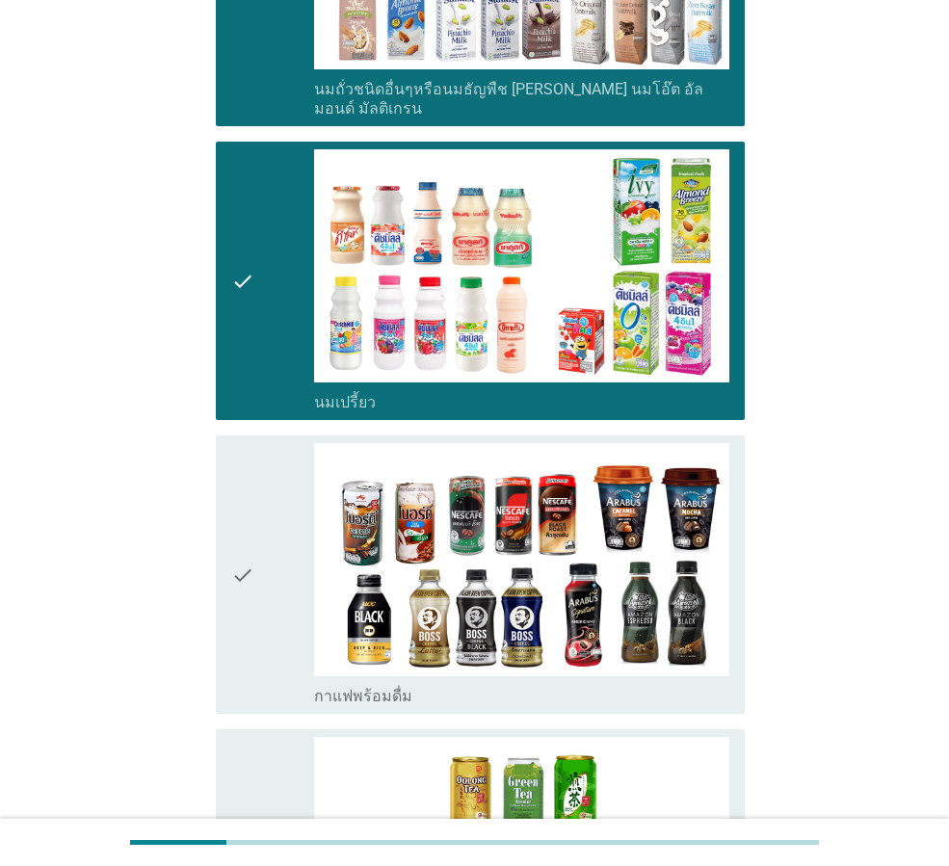
scroll to position [1156, 0]
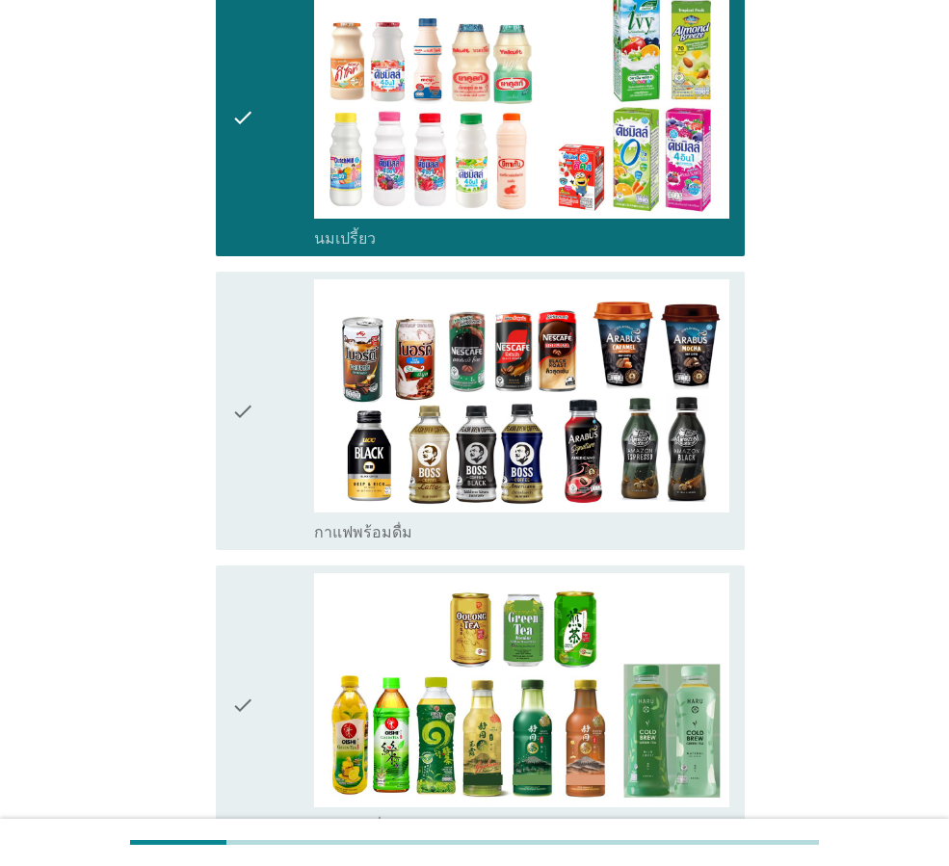
click at [270, 494] on div "check" at bounding box center [272, 410] width 83 height 263
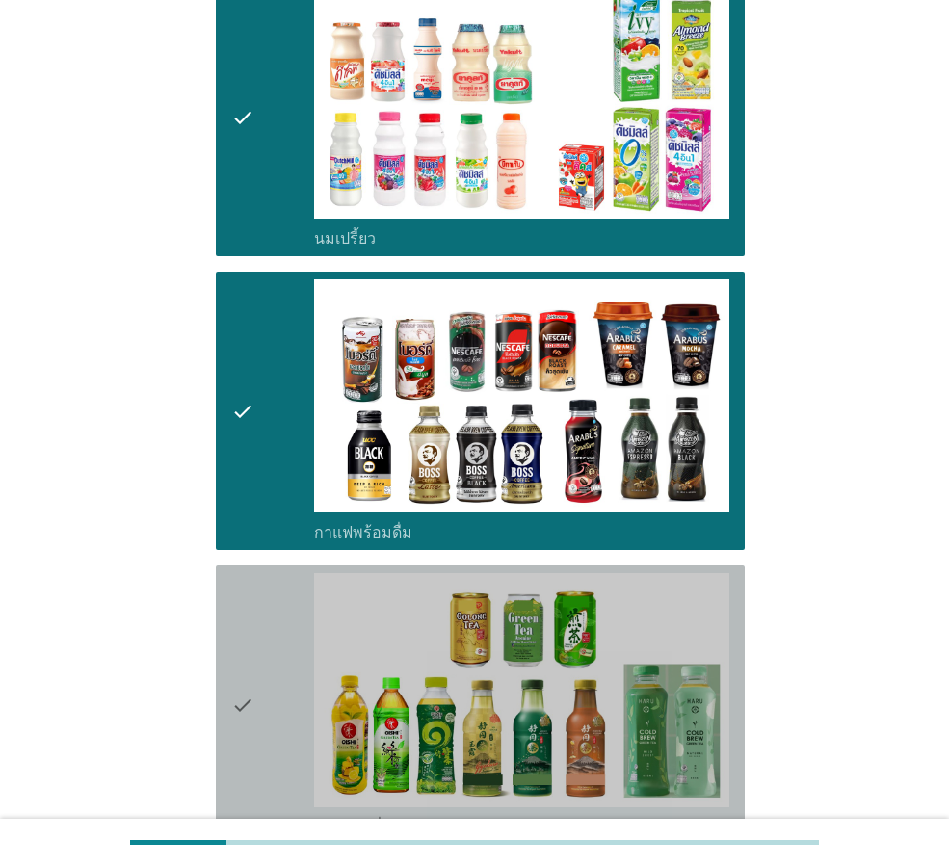
click at [258, 598] on div "check" at bounding box center [272, 704] width 83 height 263
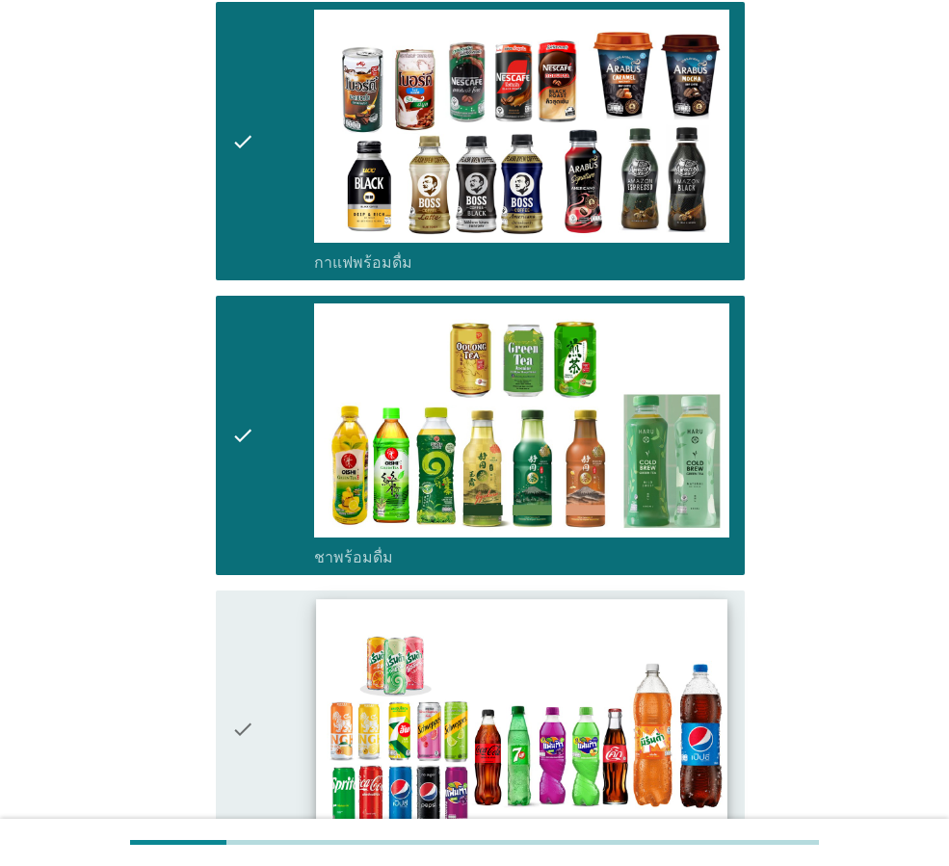
scroll to position [1542, 0]
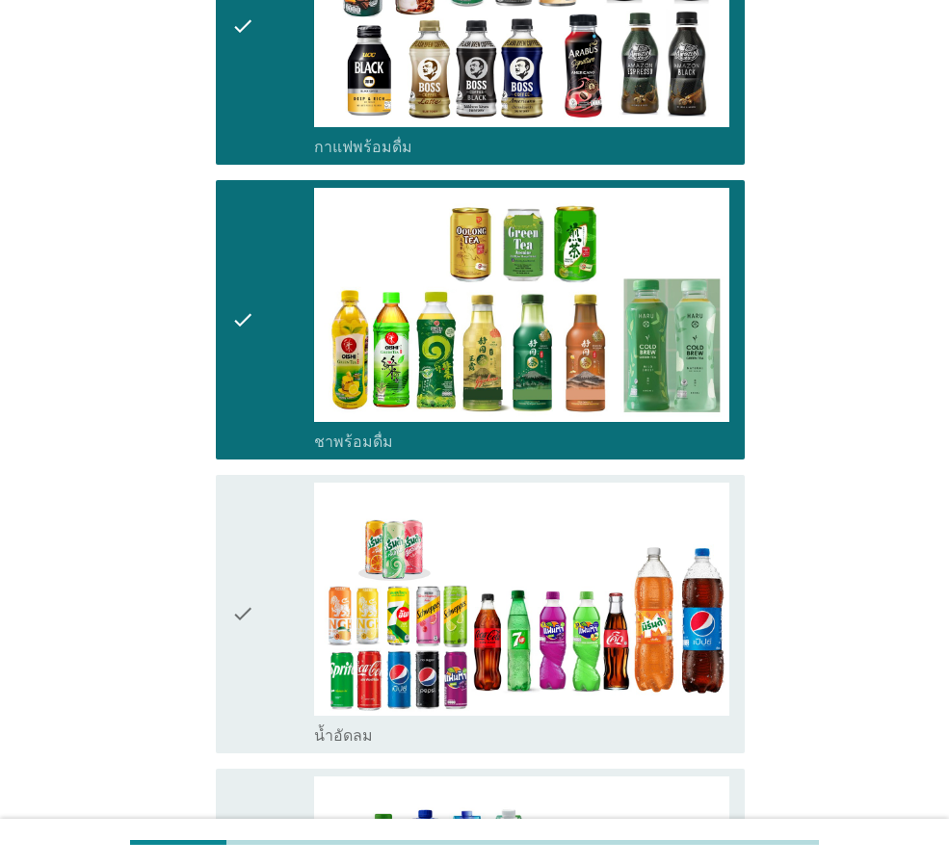
click at [285, 694] on div "check" at bounding box center [272, 614] width 83 height 263
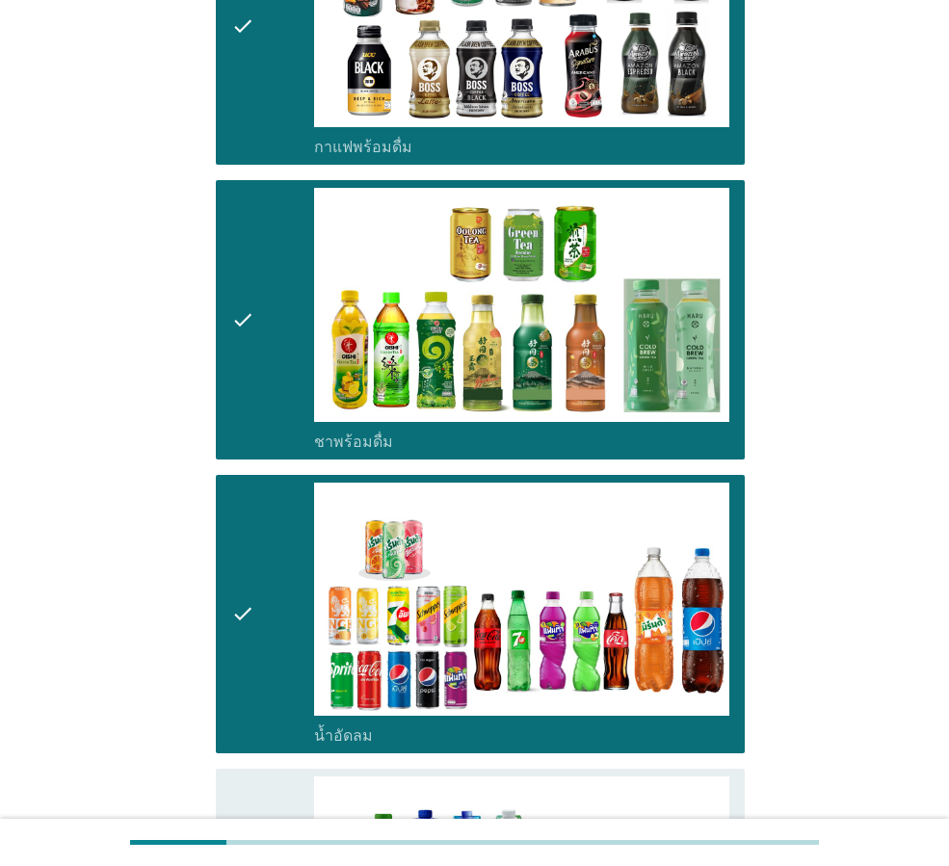
scroll to position [1927, 0]
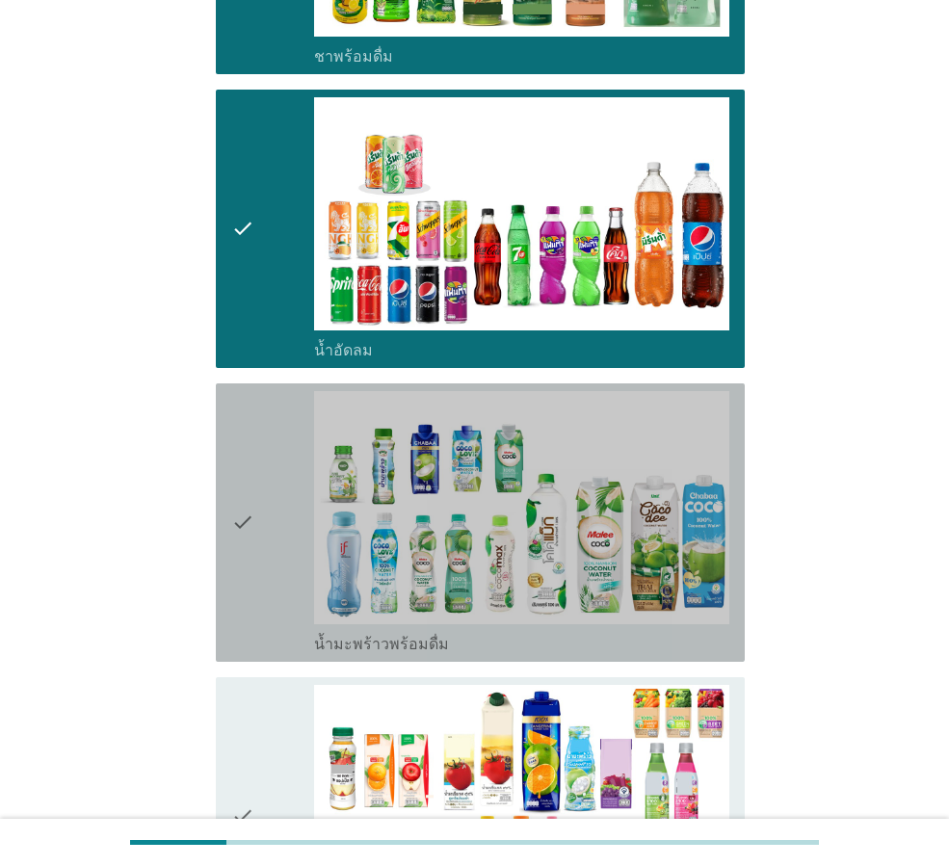
click at [242, 559] on icon "check" at bounding box center [242, 522] width 23 height 263
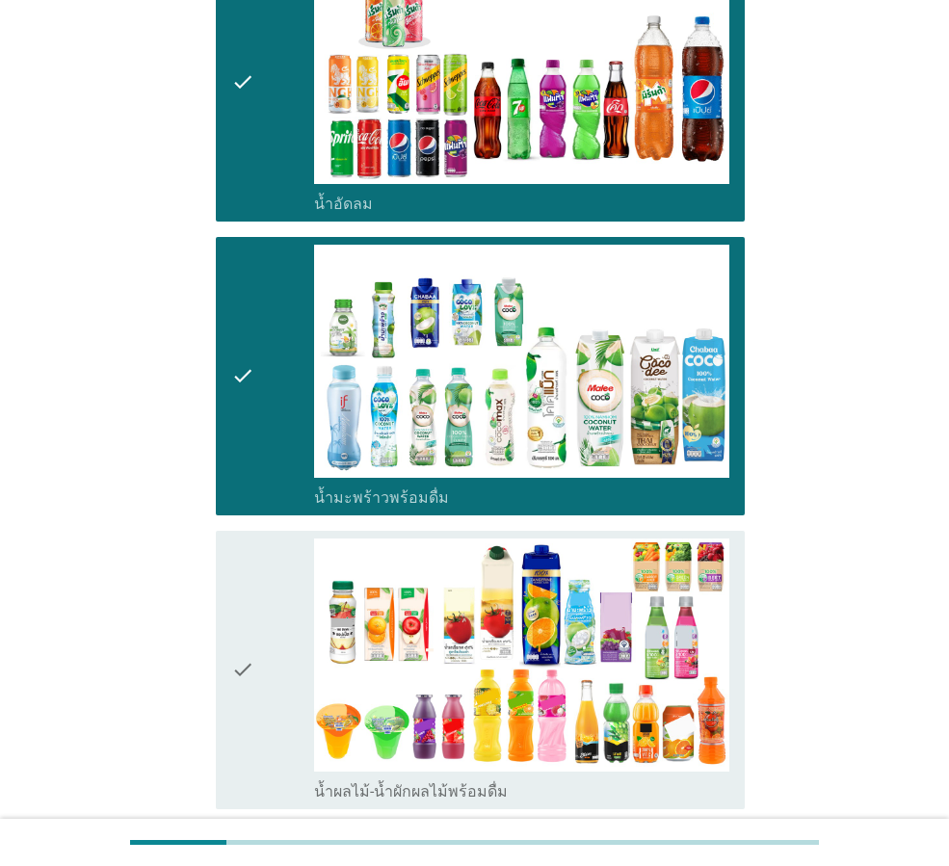
scroll to position [2216, 0]
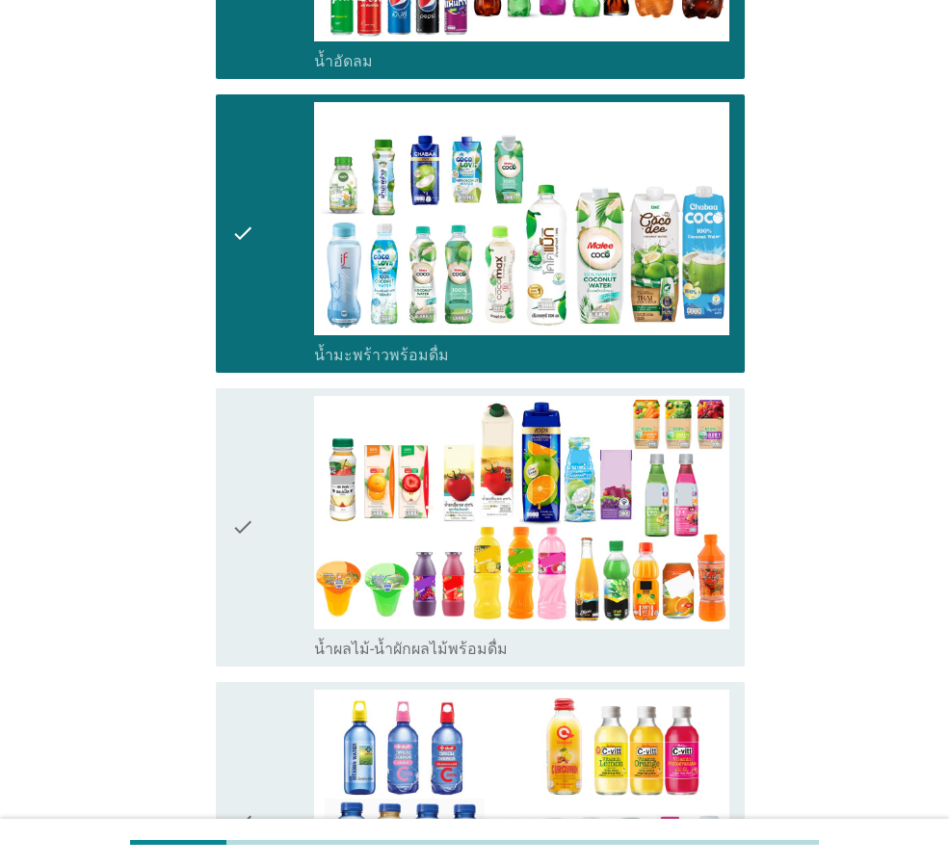
click at [262, 614] on div "check" at bounding box center [272, 527] width 83 height 263
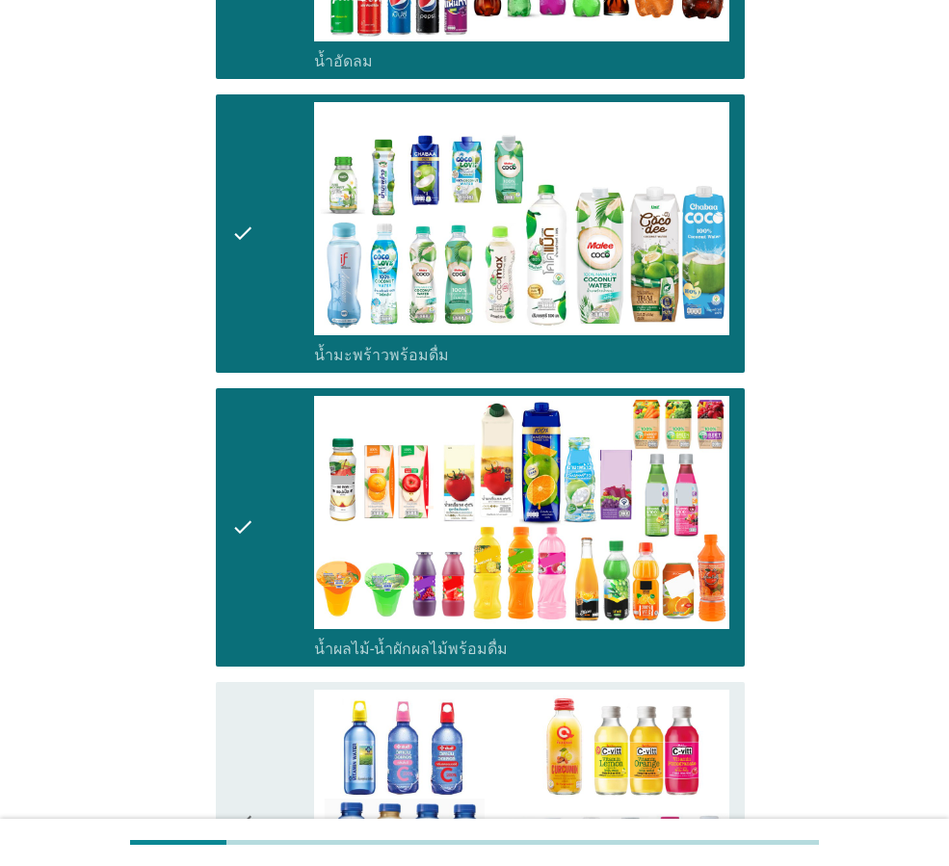
scroll to position [2602, 0]
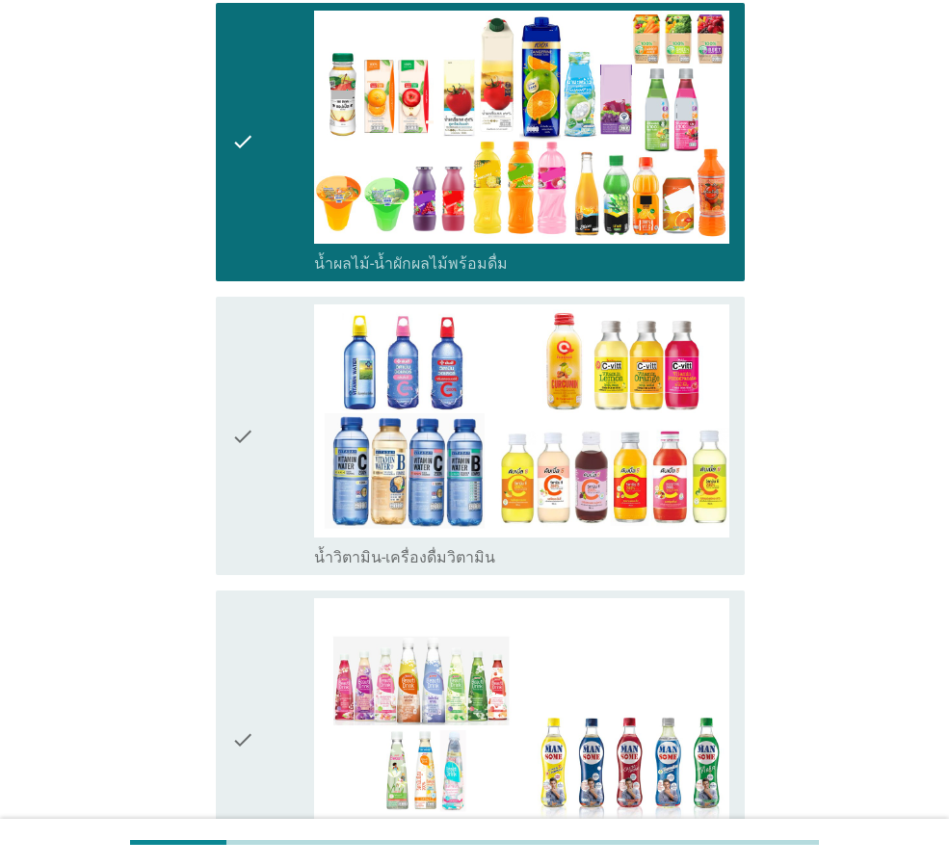
click at [270, 494] on div "check" at bounding box center [272, 435] width 83 height 263
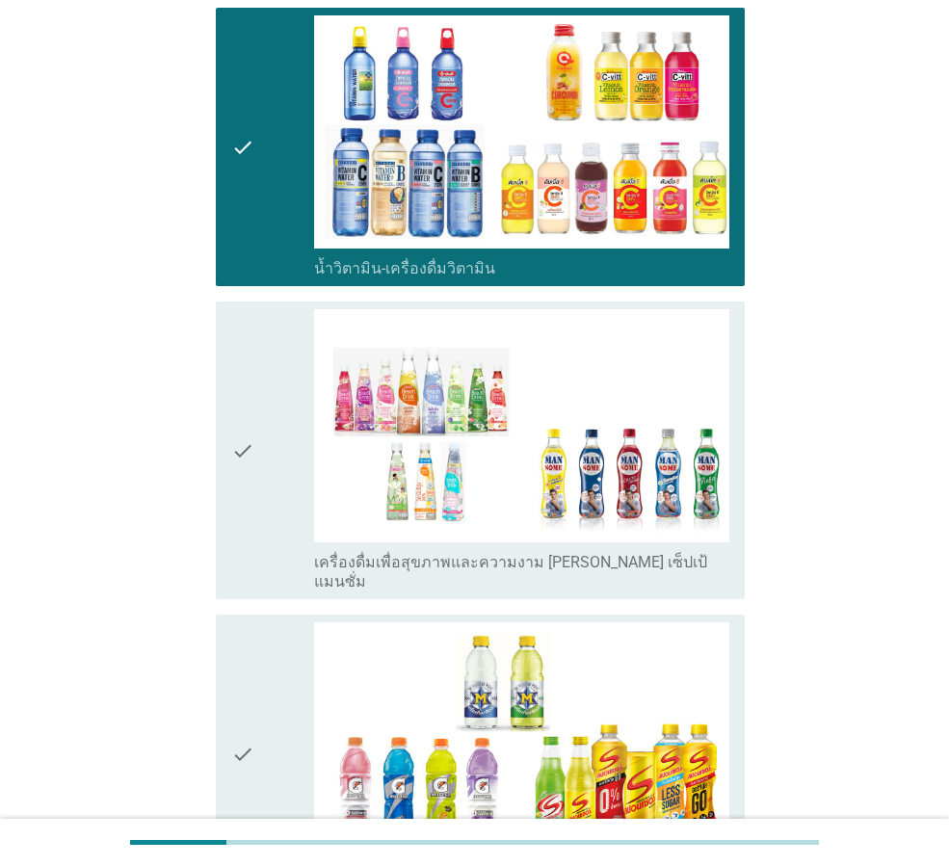
scroll to position [3180, 0]
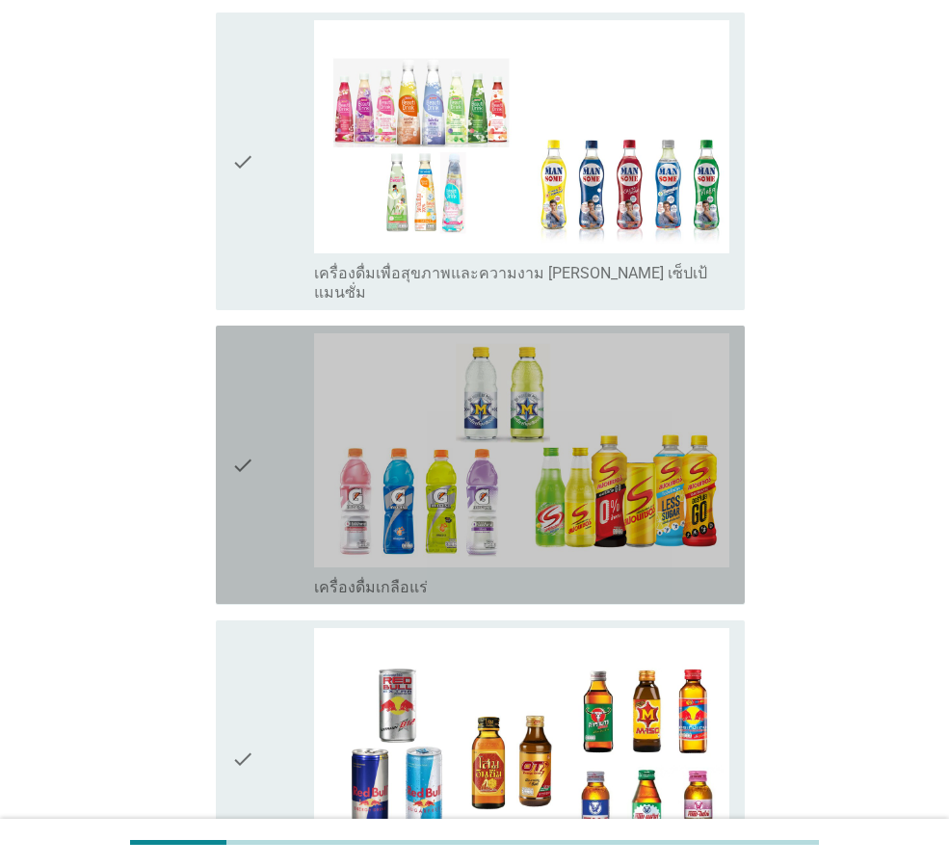
click at [261, 527] on div "check" at bounding box center [272, 464] width 83 height 263
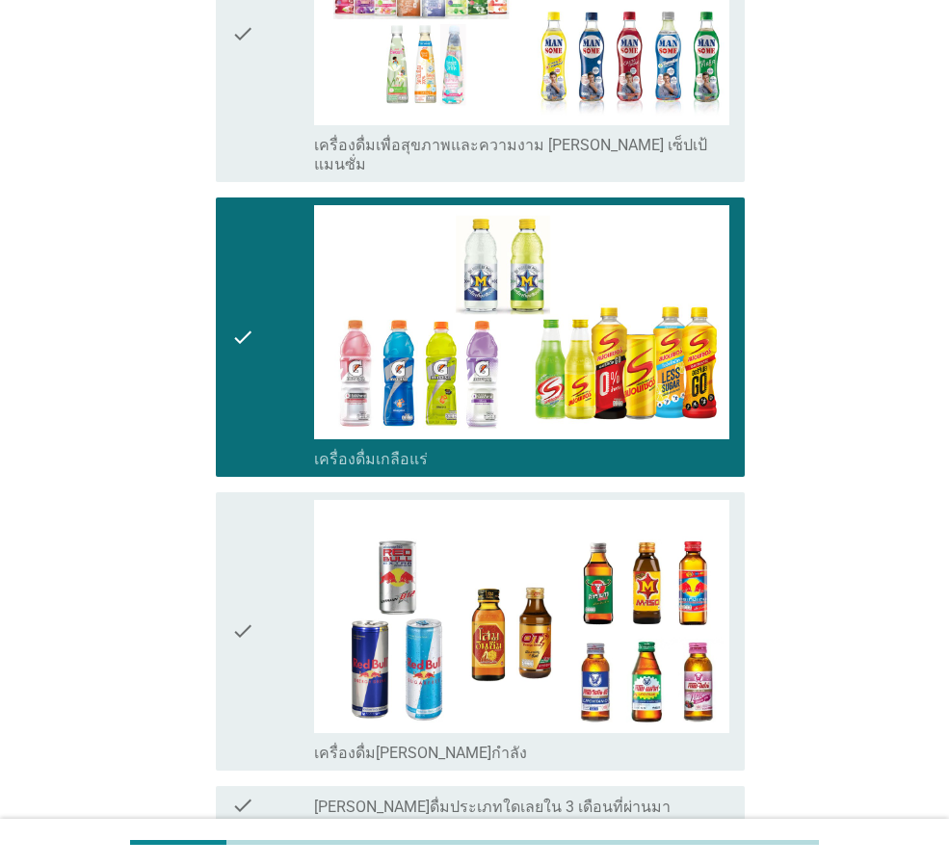
scroll to position [3452, 0]
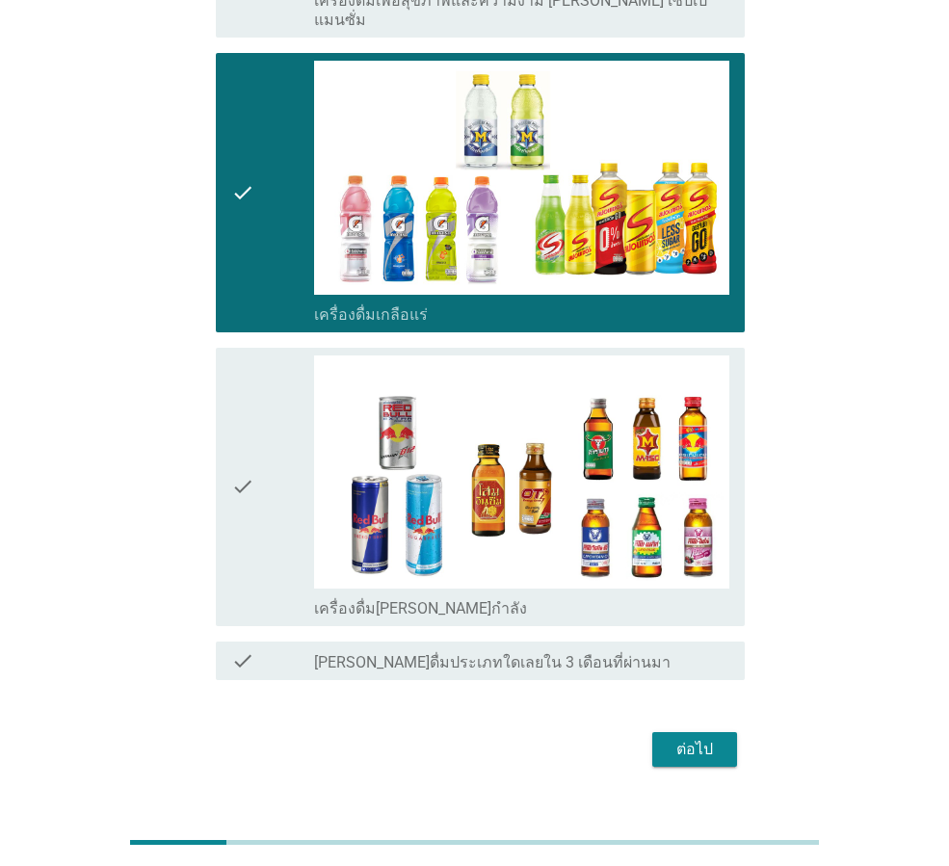
click at [678, 738] on div "ต่อไป" at bounding box center [695, 749] width 54 height 23
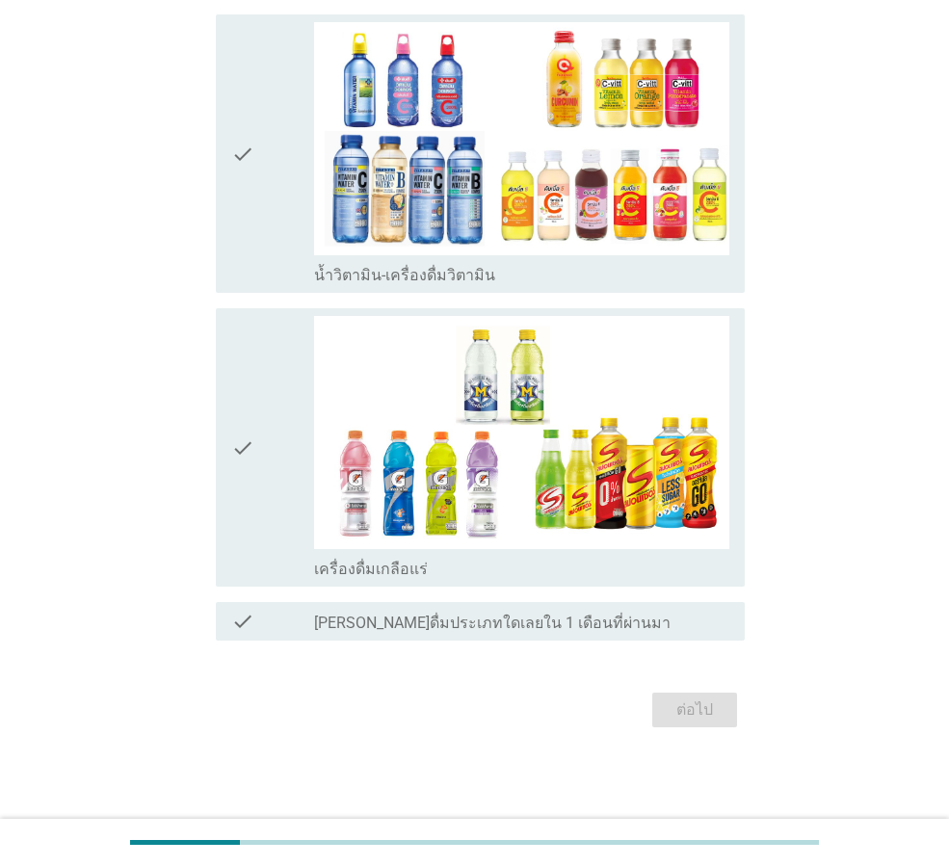
scroll to position [0, 0]
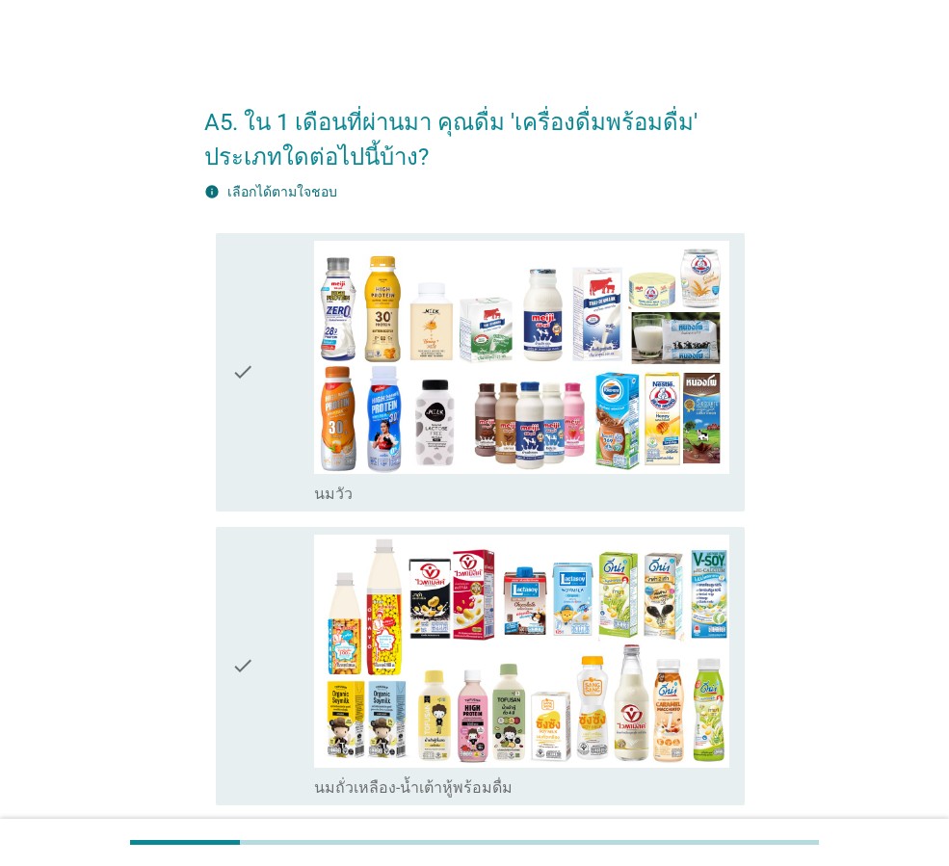
click at [281, 479] on div "check" at bounding box center [272, 372] width 83 height 263
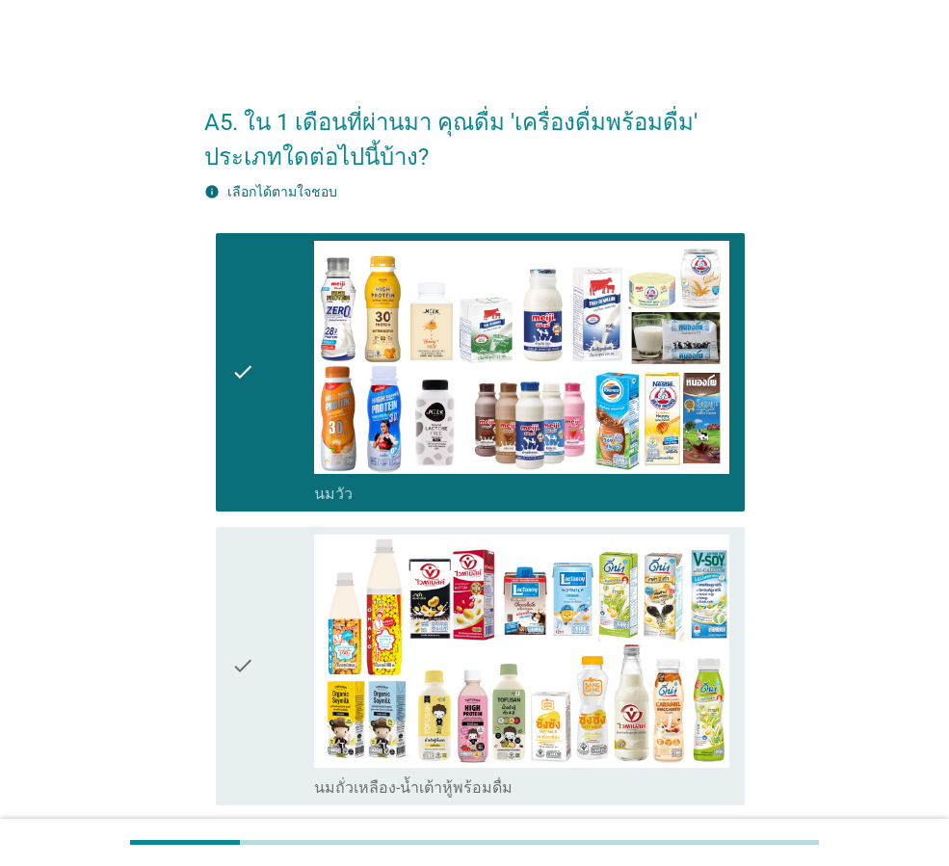
click at [284, 597] on div "check" at bounding box center [272, 666] width 83 height 263
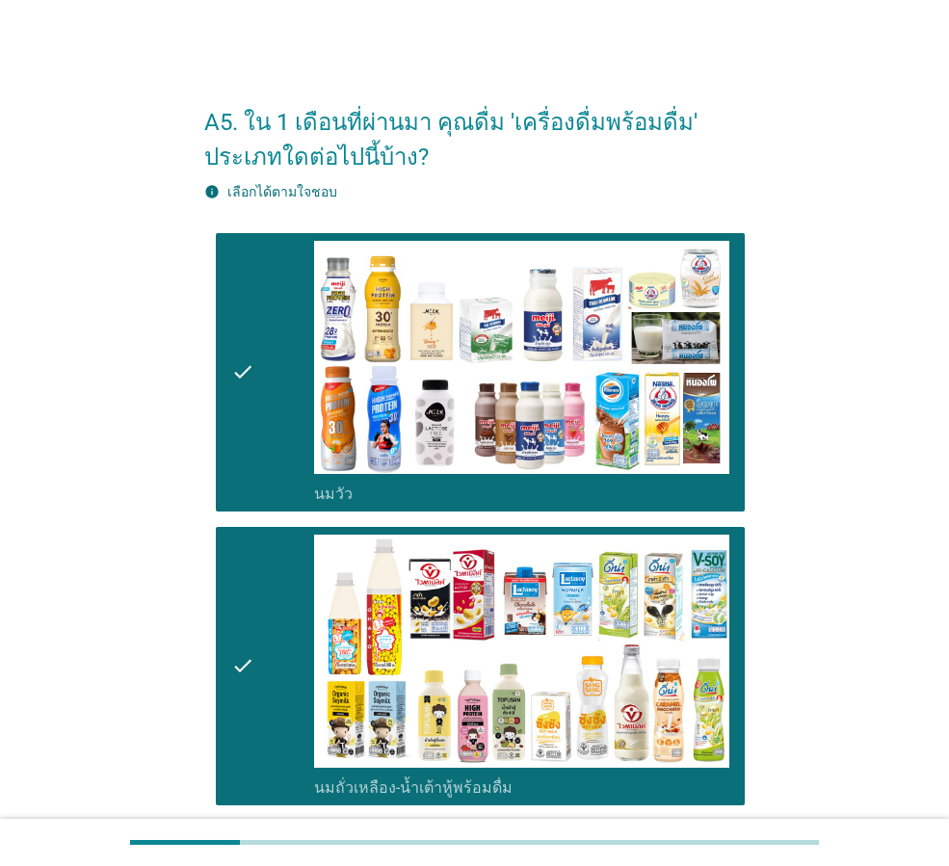
scroll to position [482, 0]
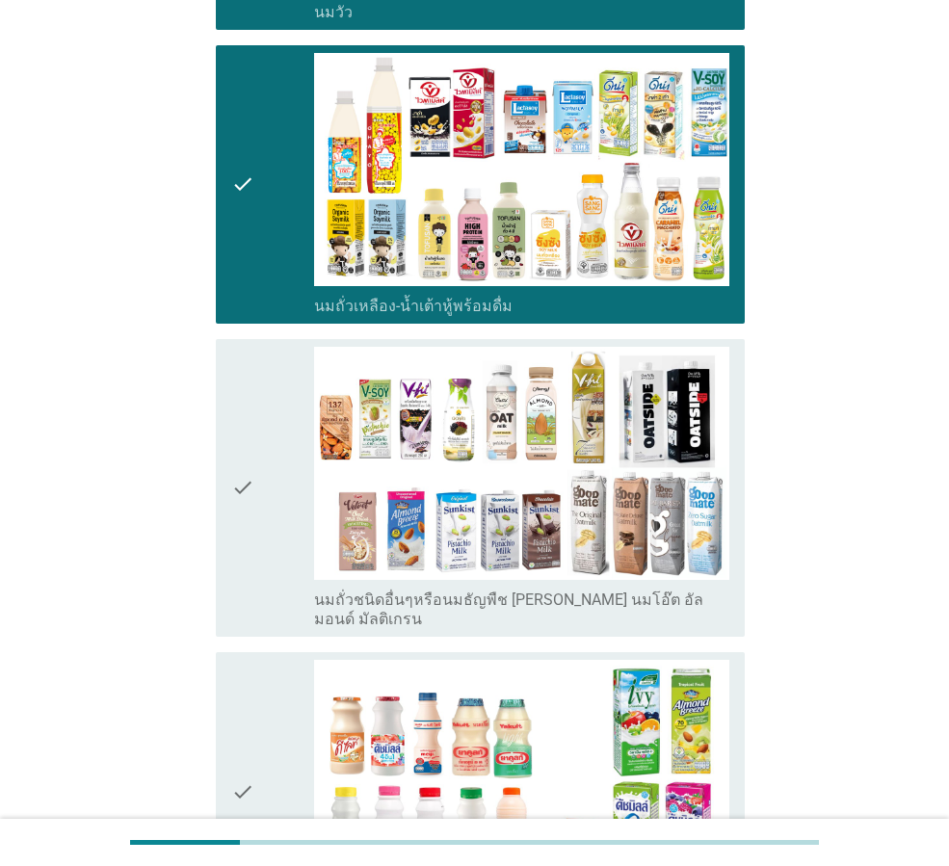
click at [273, 581] on div "check" at bounding box center [272, 488] width 83 height 282
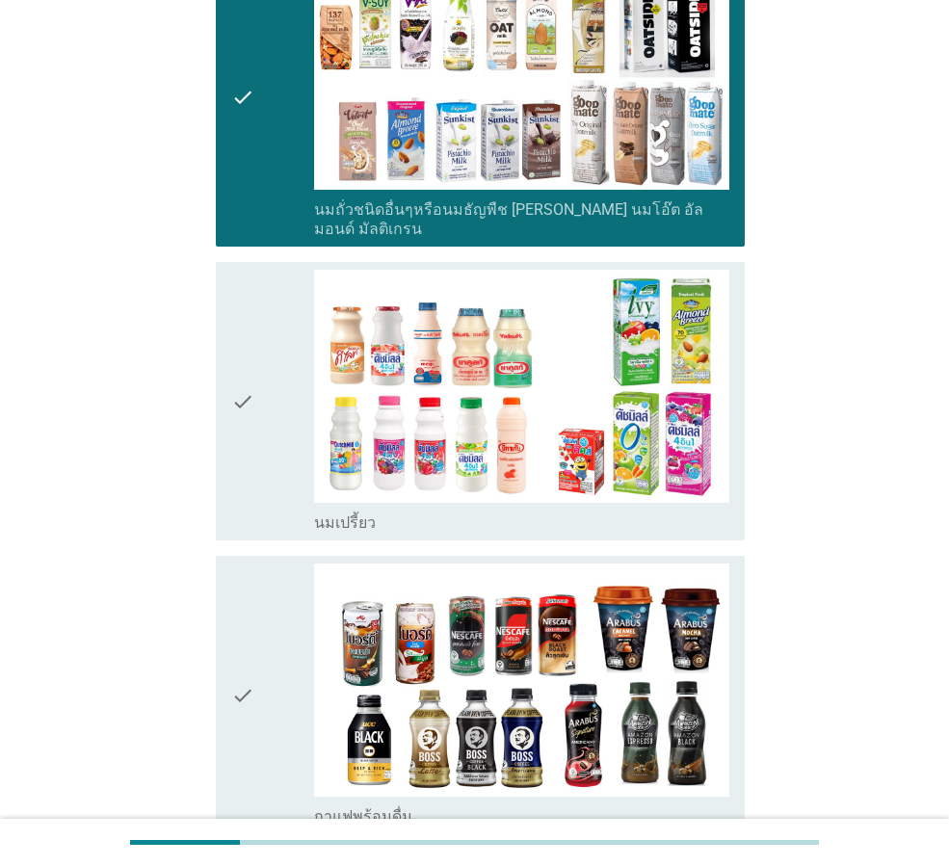
scroll to position [964, 0]
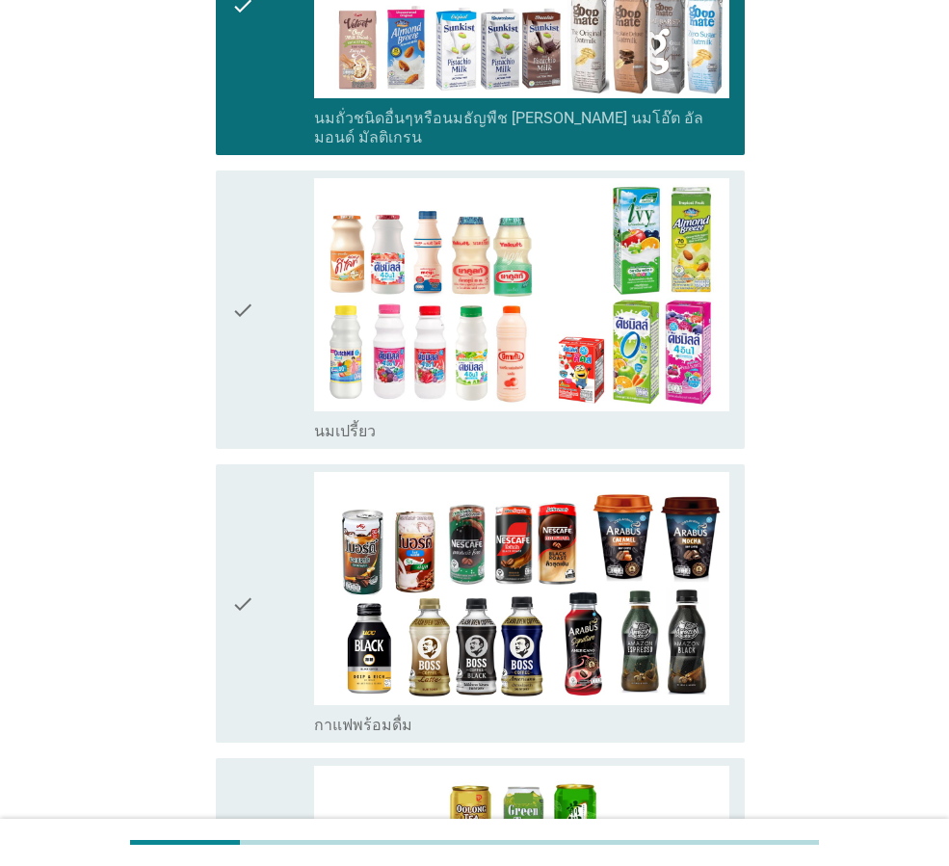
click at [266, 385] on div "check" at bounding box center [272, 309] width 83 height 263
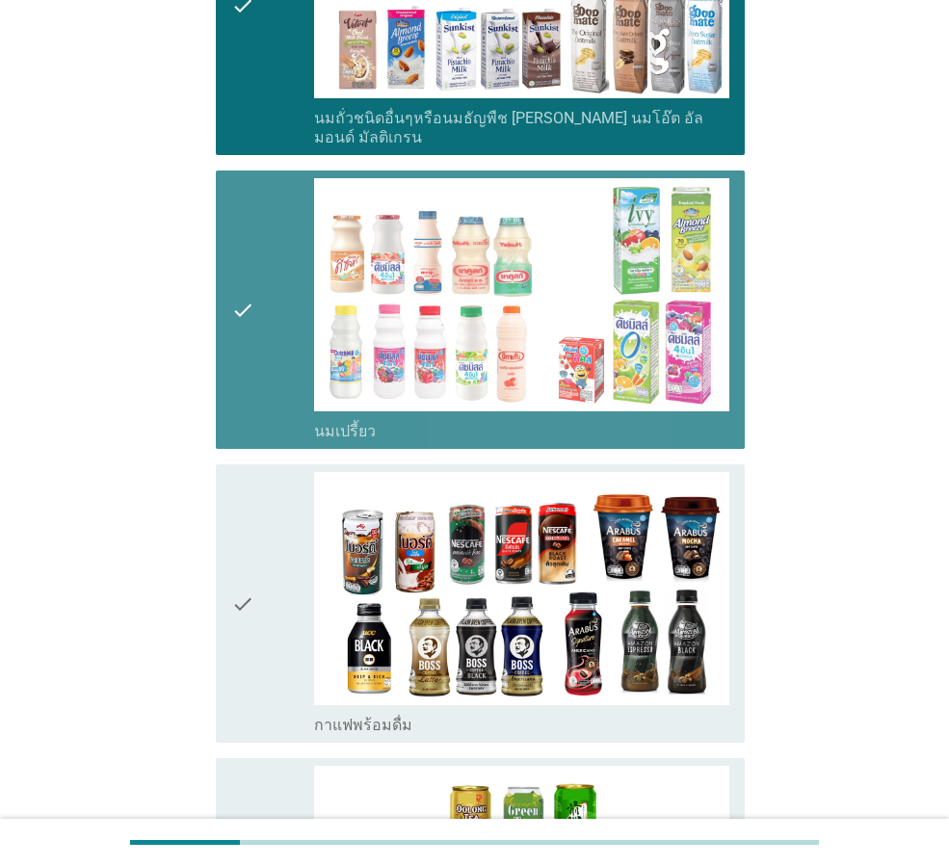
click at [282, 511] on div "check" at bounding box center [272, 603] width 83 height 263
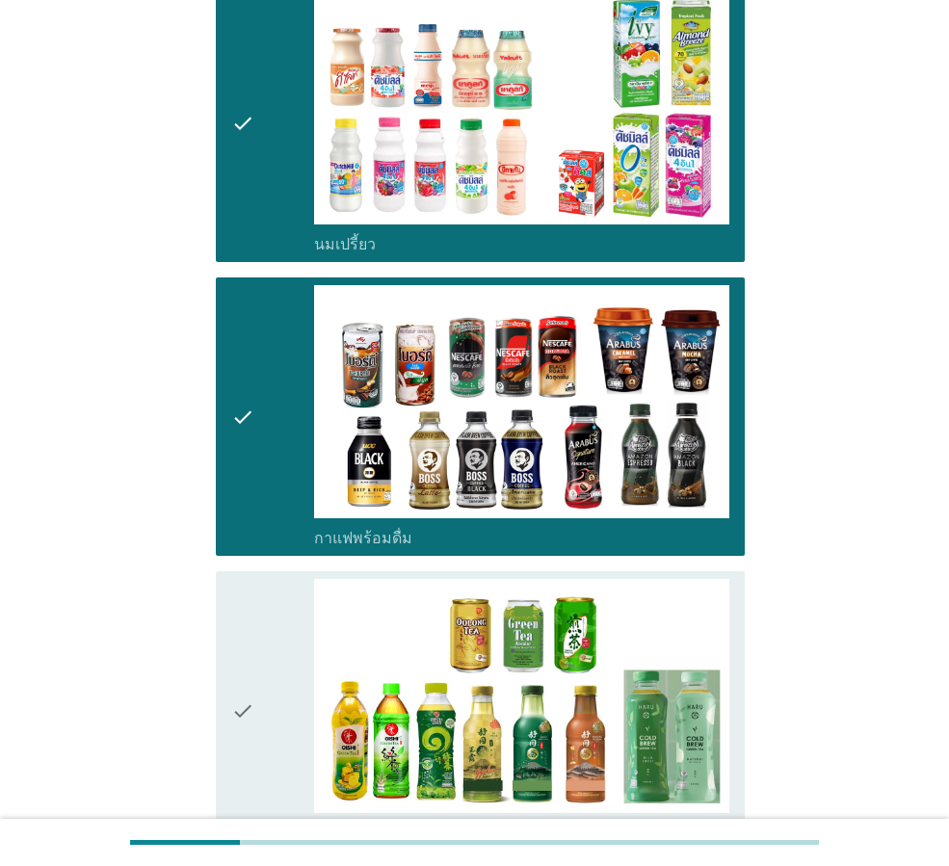
scroll to position [1445, 0]
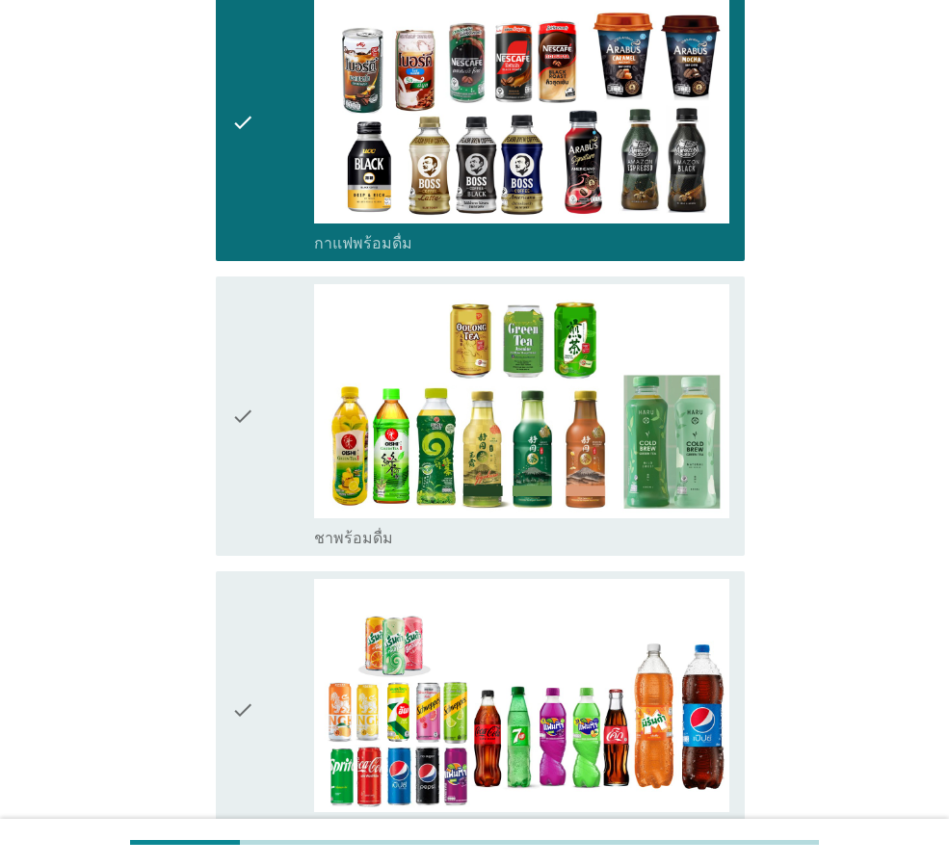
click at [297, 495] on div "check" at bounding box center [272, 415] width 83 height 263
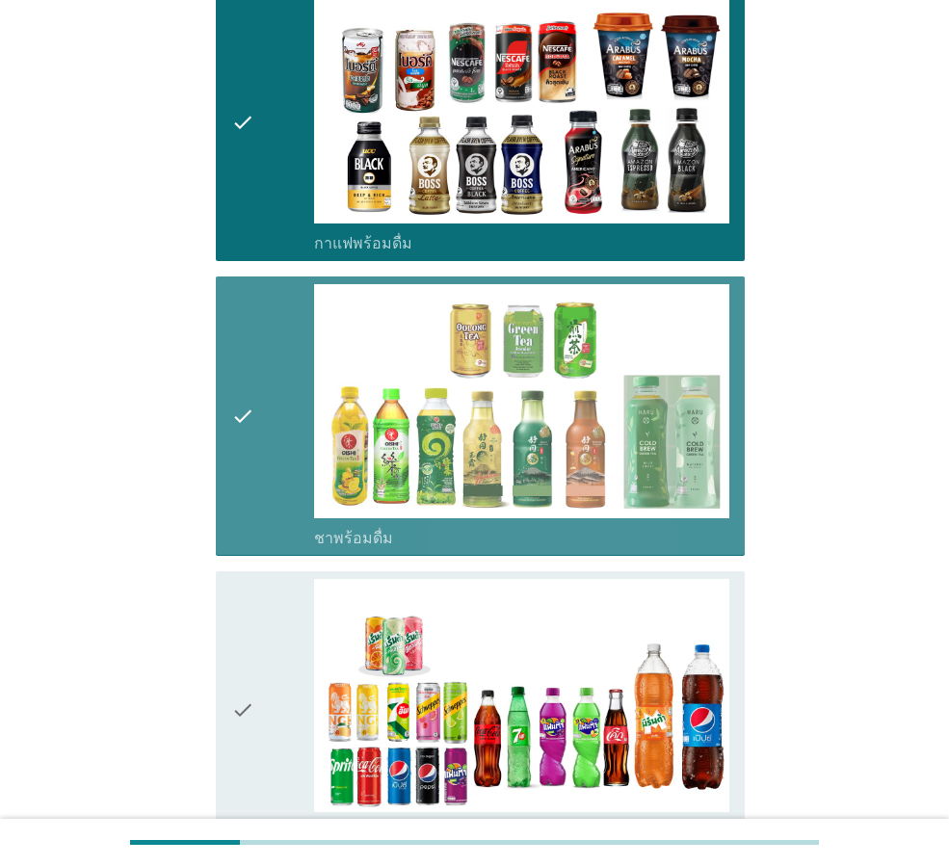
click at [291, 644] on div "check" at bounding box center [272, 710] width 83 height 263
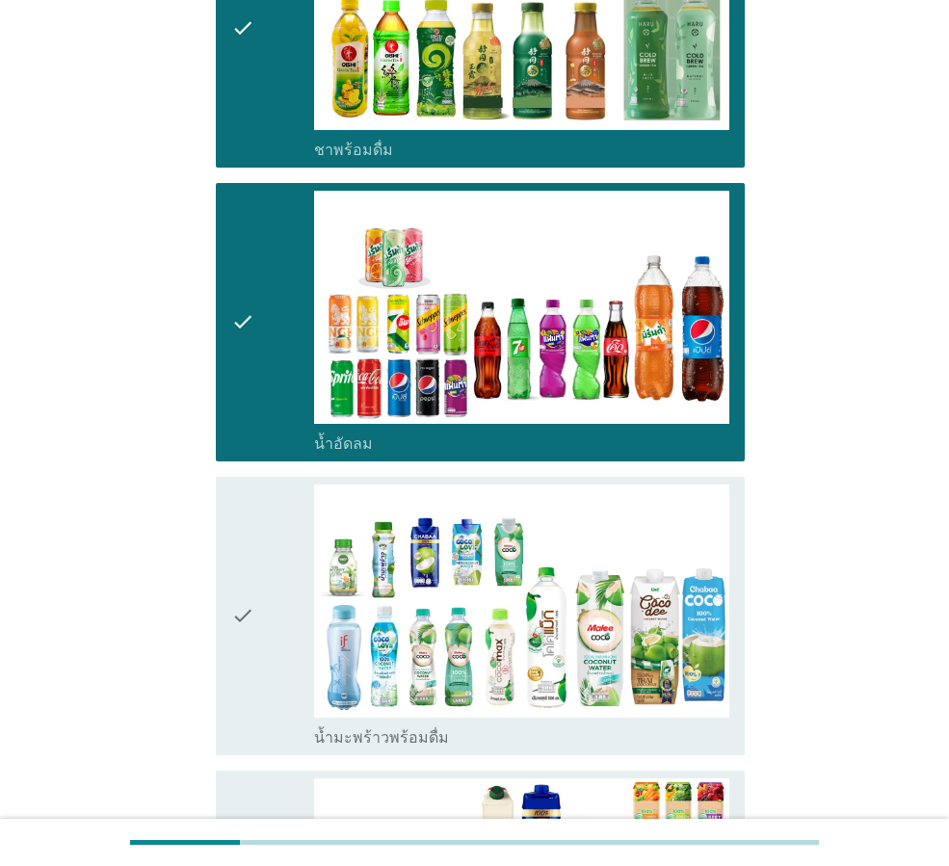
scroll to position [1927, 0]
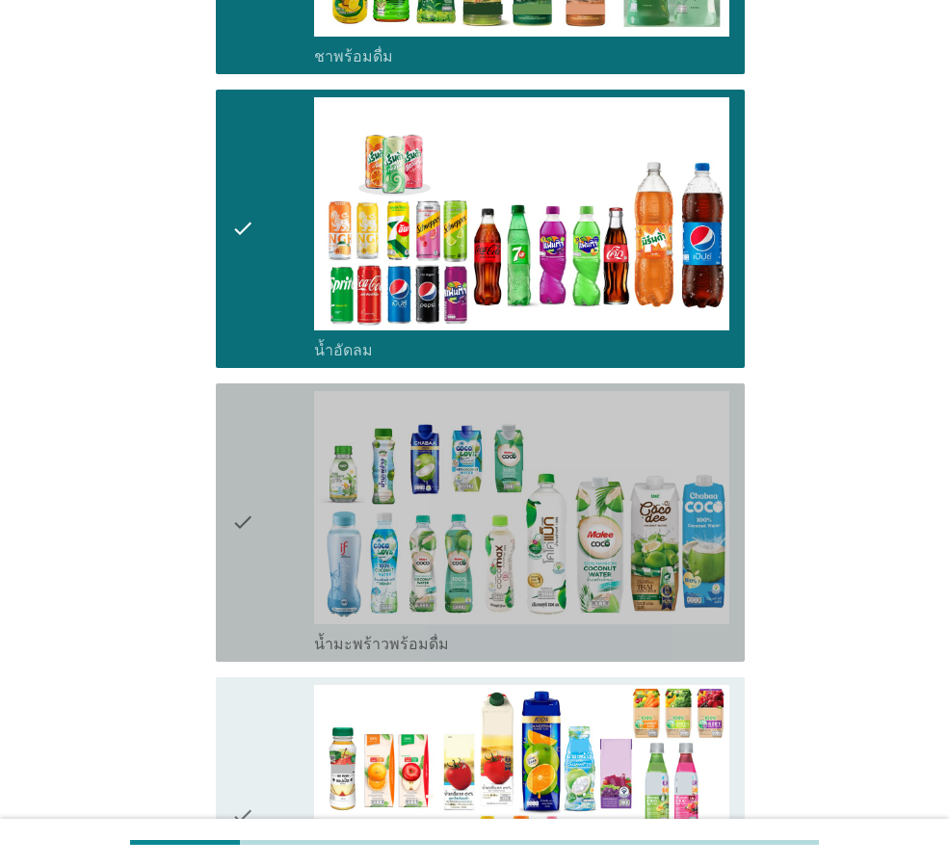
click at [282, 614] on div "check" at bounding box center [272, 522] width 83 height 263
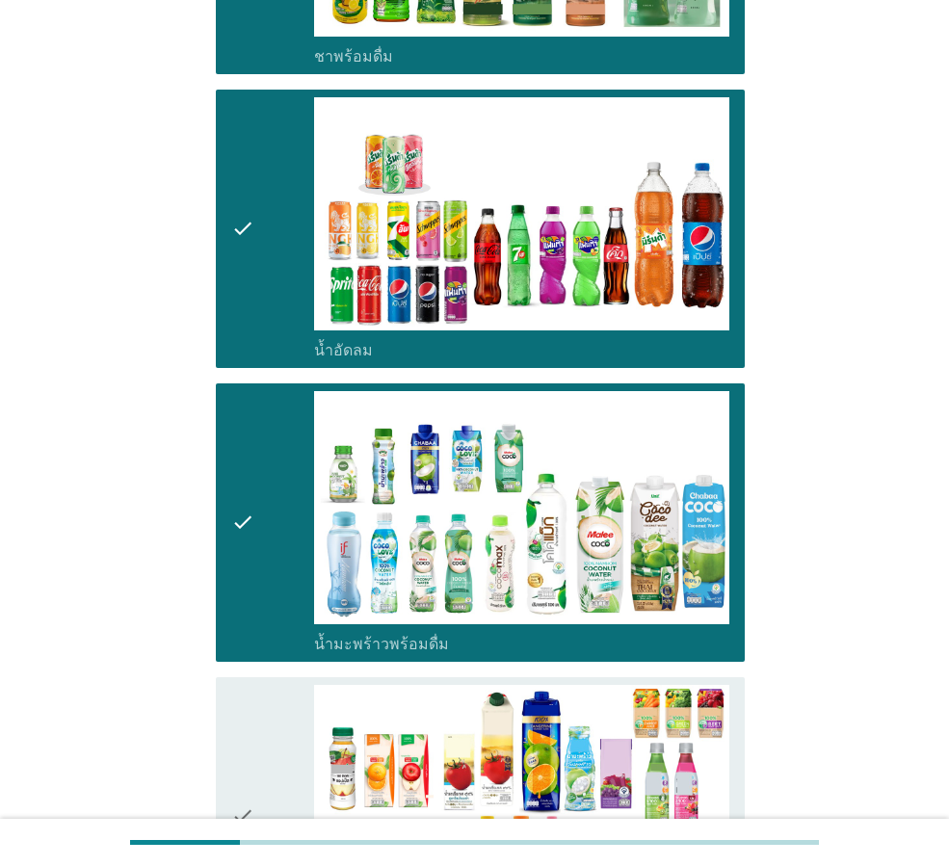
click at [279, 688] on div "check" at bounding box center [272, 816] width 83 height 263
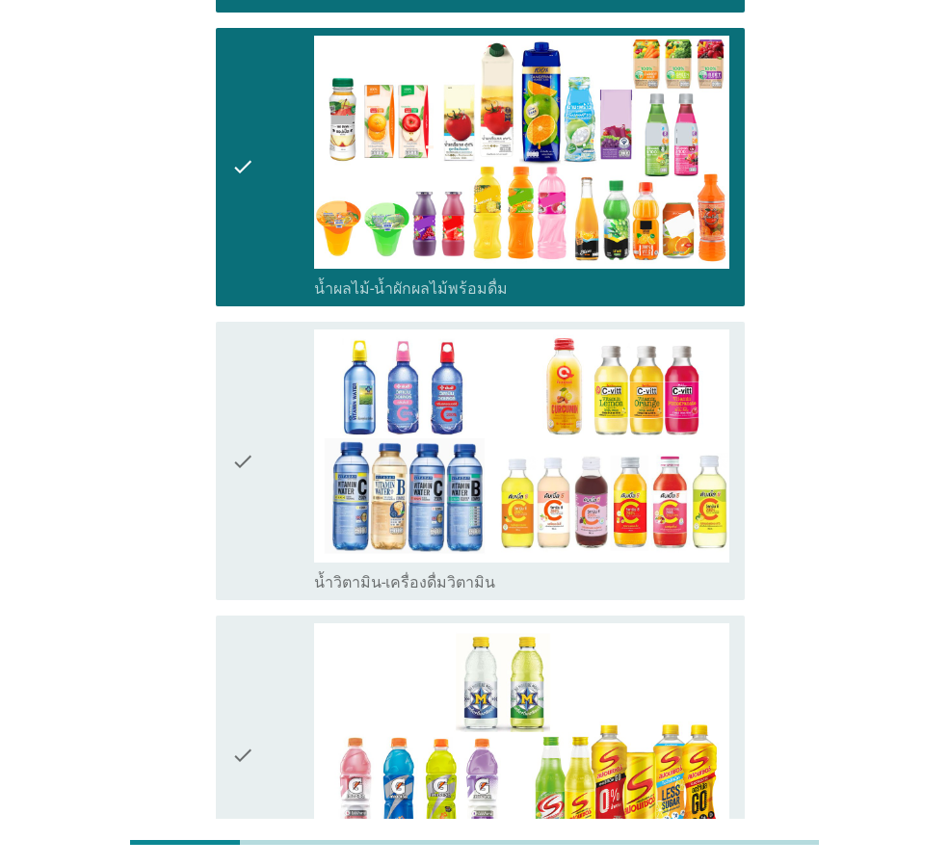
scroll to position [2576, 0]
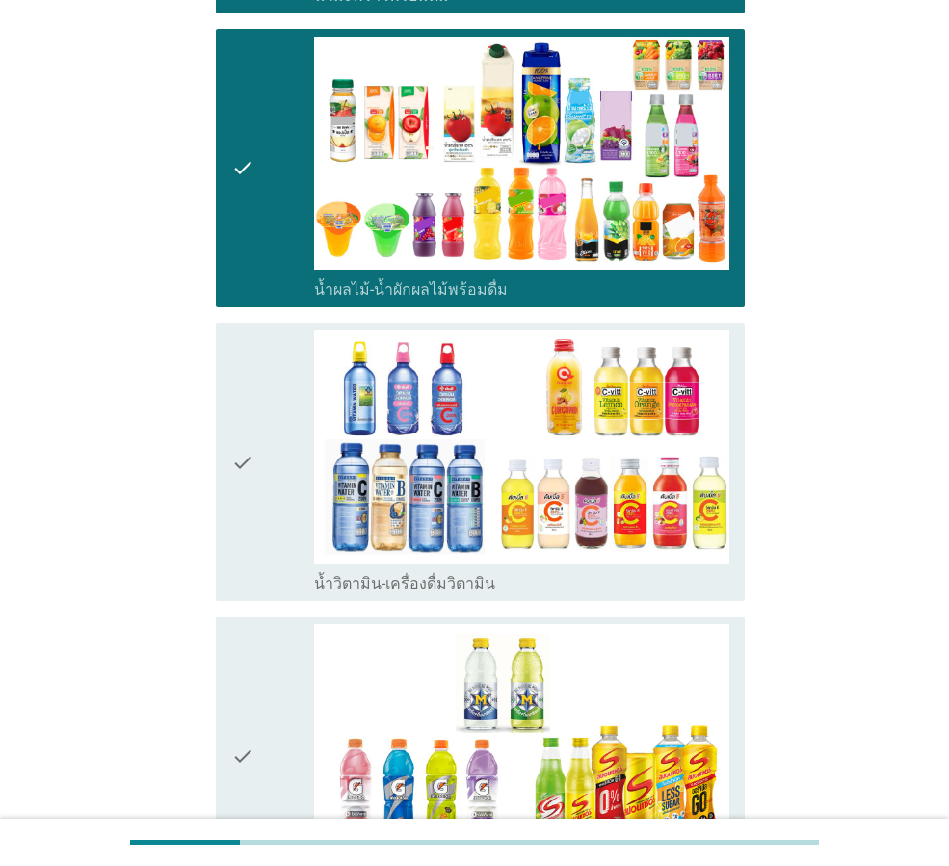
click at [268, 516] on div "check" at bounding box center [272, 462] width 83 height 263
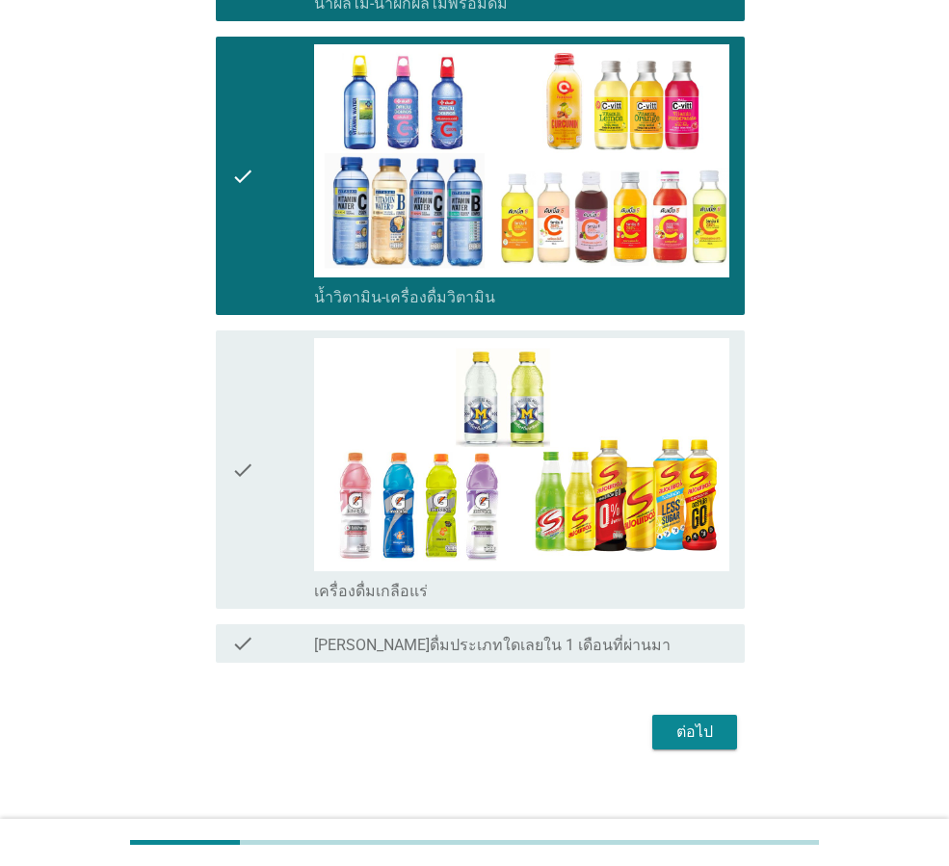
scroll to position [2865, 0]
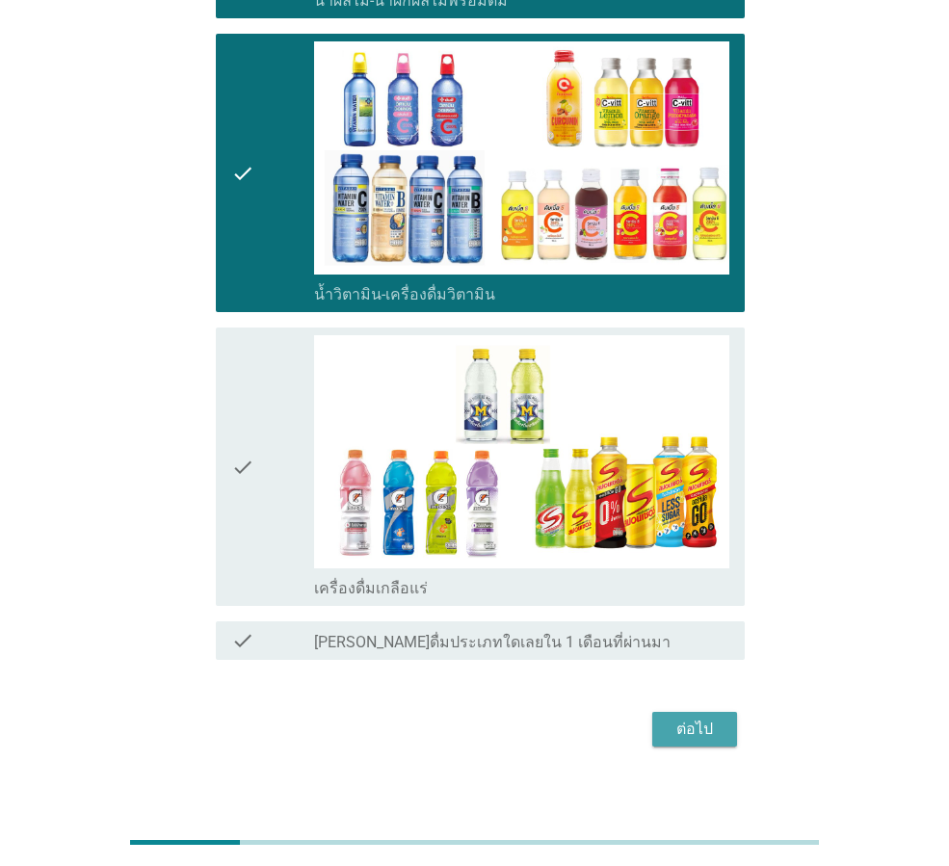
click at [688, 718] on div "ต่อไป" at bounding box center [695, 729] width 54 height 23
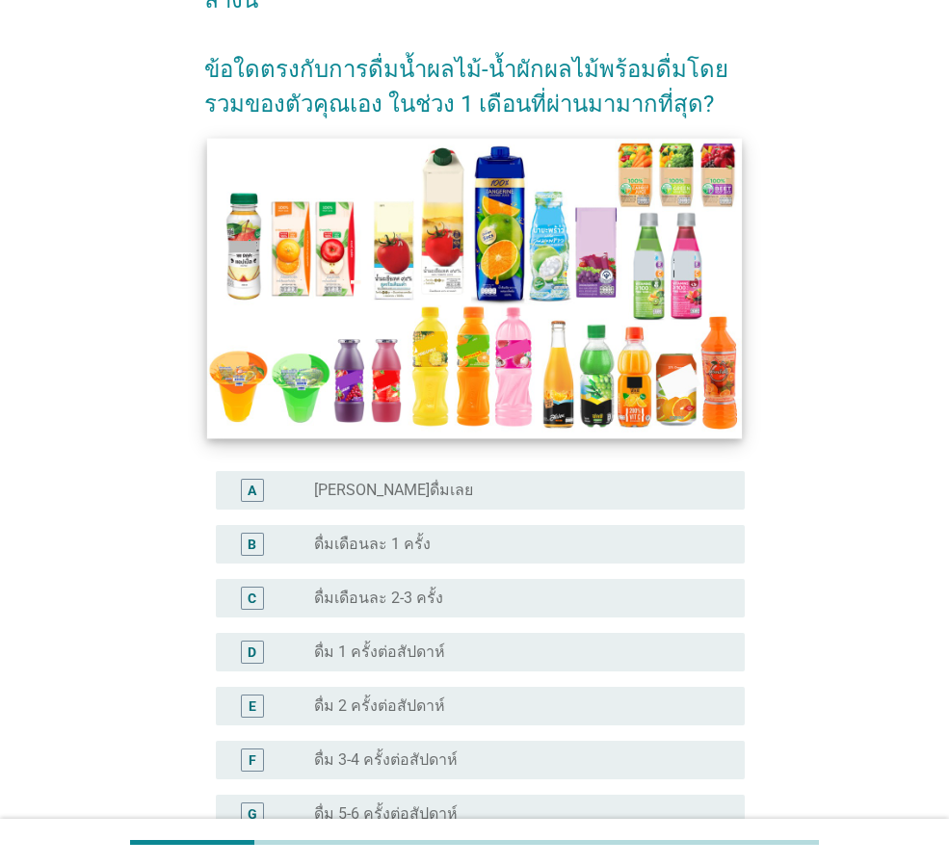
scroll to position [289, 0]
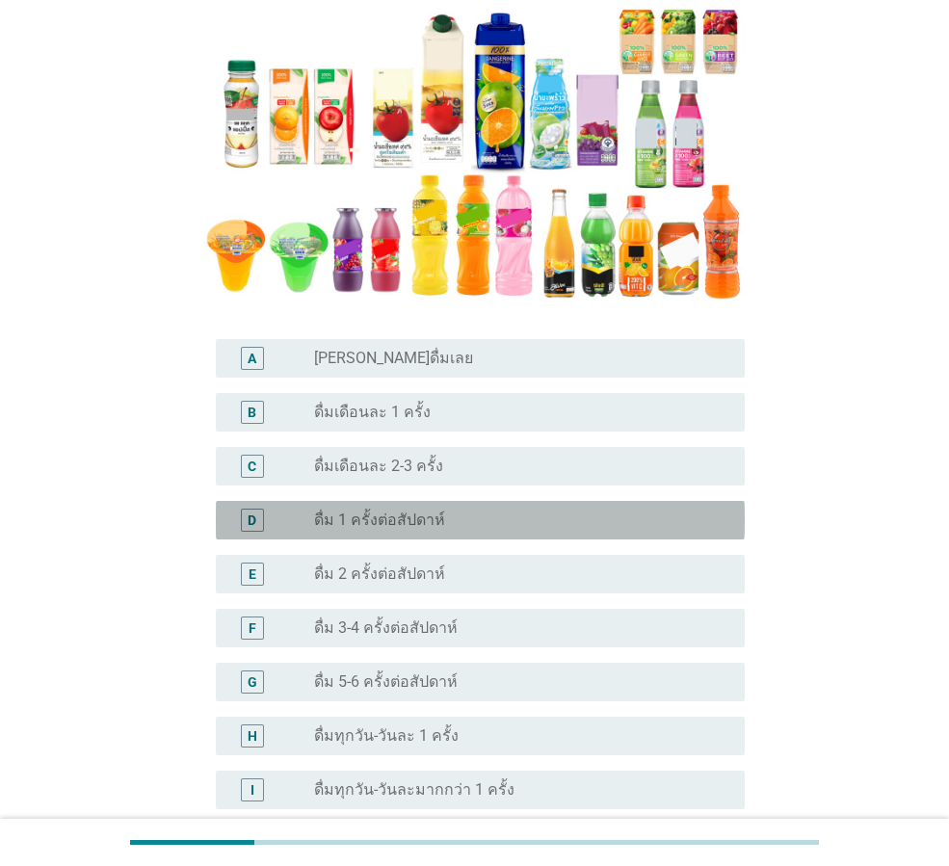
click at [352, 524] on label "ดื่ม 1 ครั้งต่อสัปดาห์" at bounding box center [379, 520] width 131 height 19
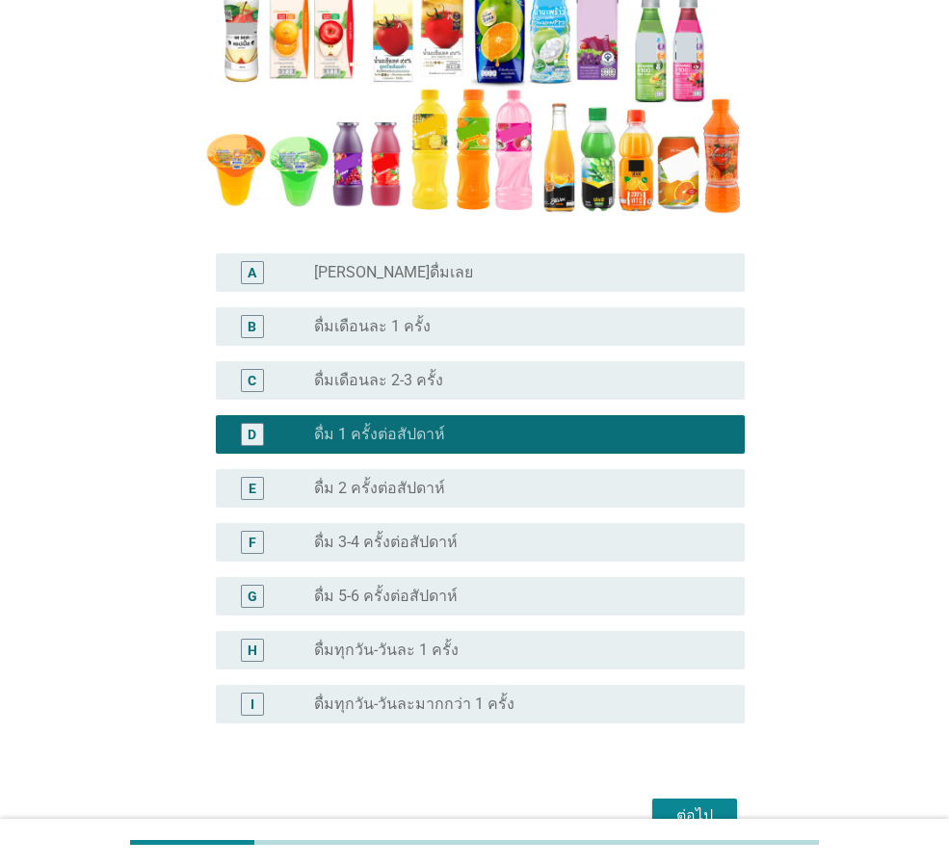
scroll to position [480, 0]
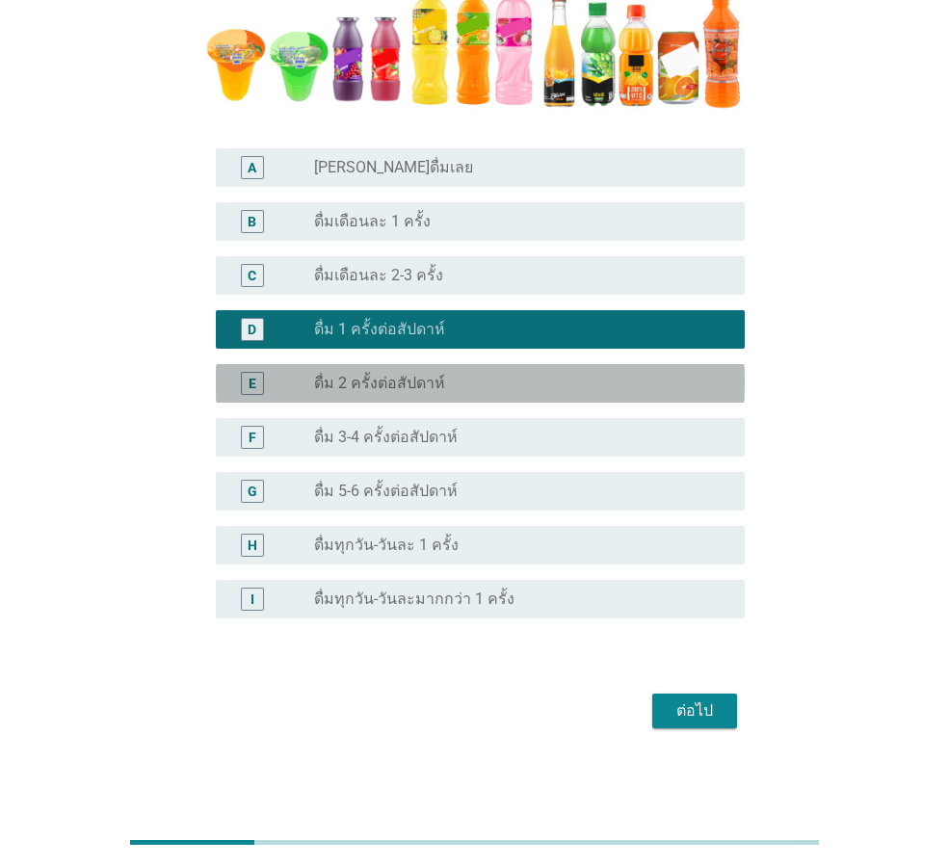
click at [399, 386] on label "ดื่ม 2 ครั้งต่อสัปดาห์" at bounding box center [379, 383] width 131 height 19
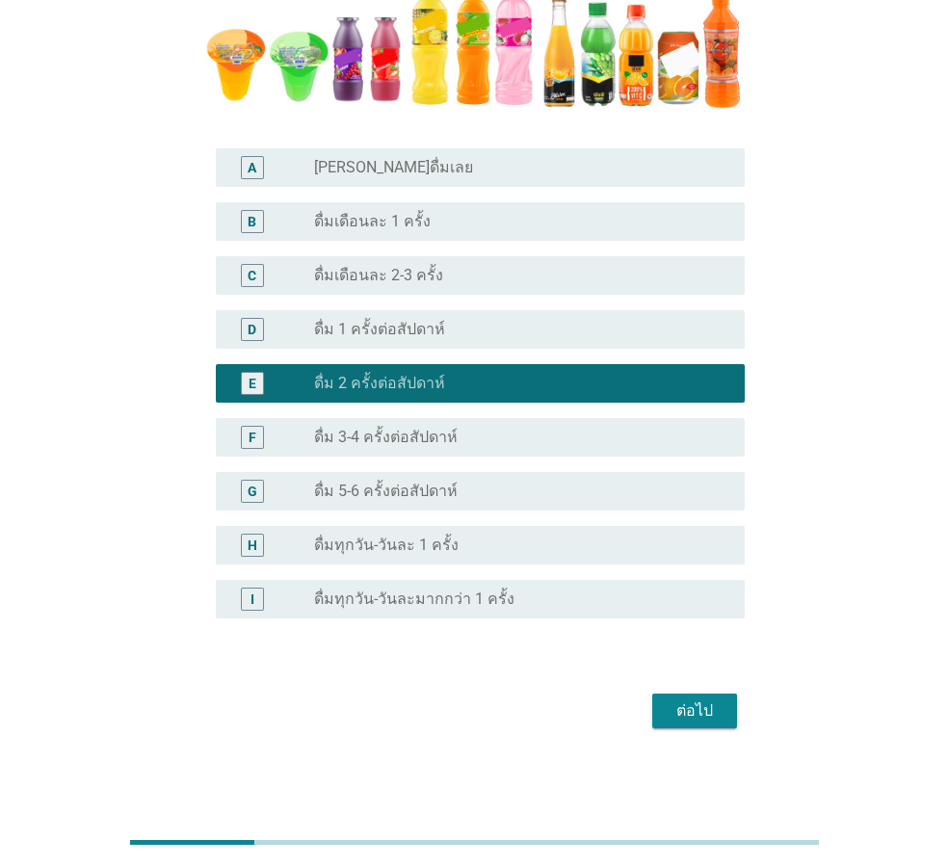
click at [350, 419] on div "F radio_button_unchecked ดื่ม 3-4 ครั้งต่อสัปดาห์" at bounding box center [480, 437] width 529 height 39
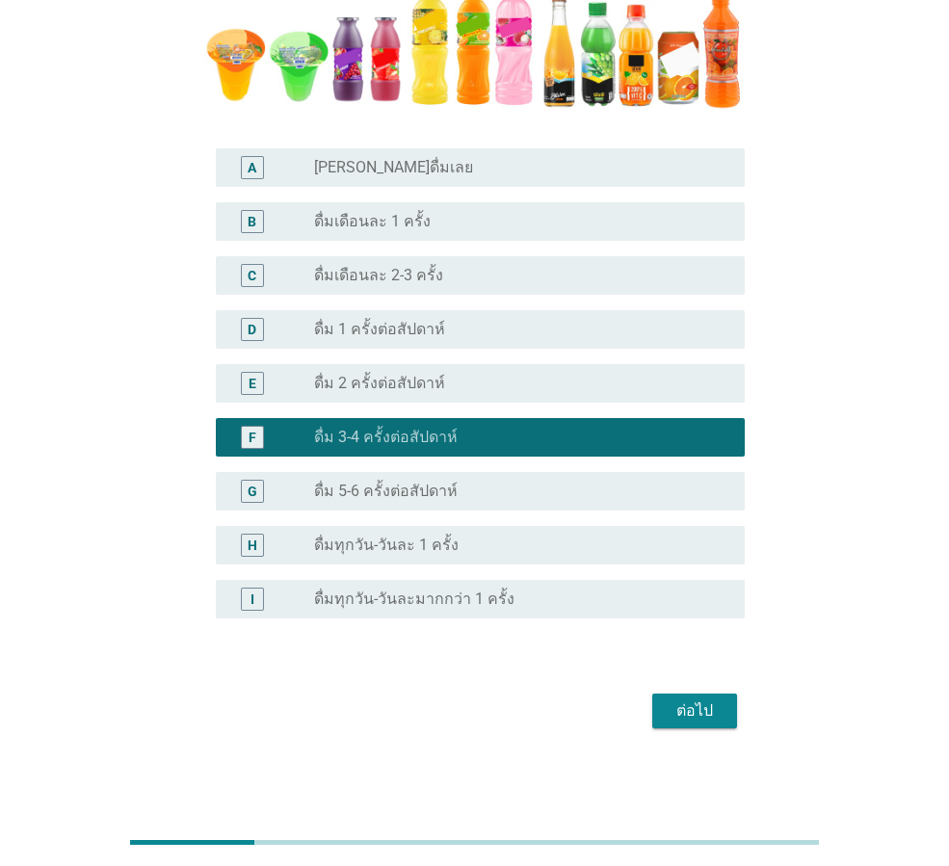
click at [691, 712] on div "ต่อไป" at bounding box center [695, 711] width 54 height 23
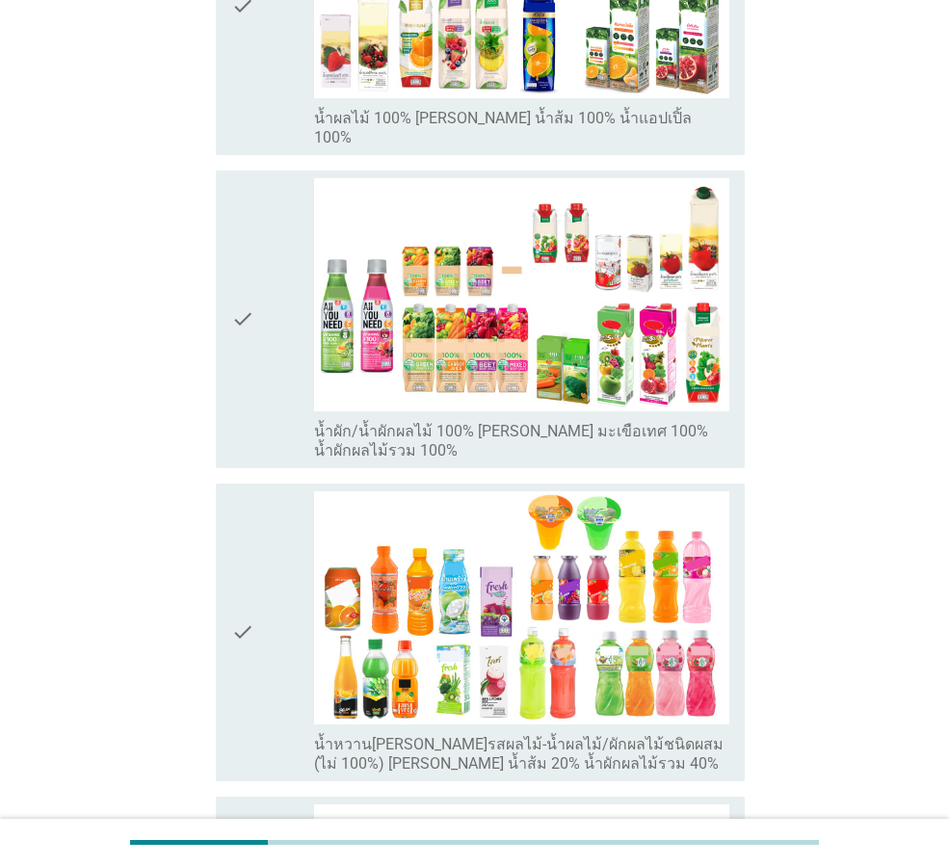
scroll to position [0, 0]
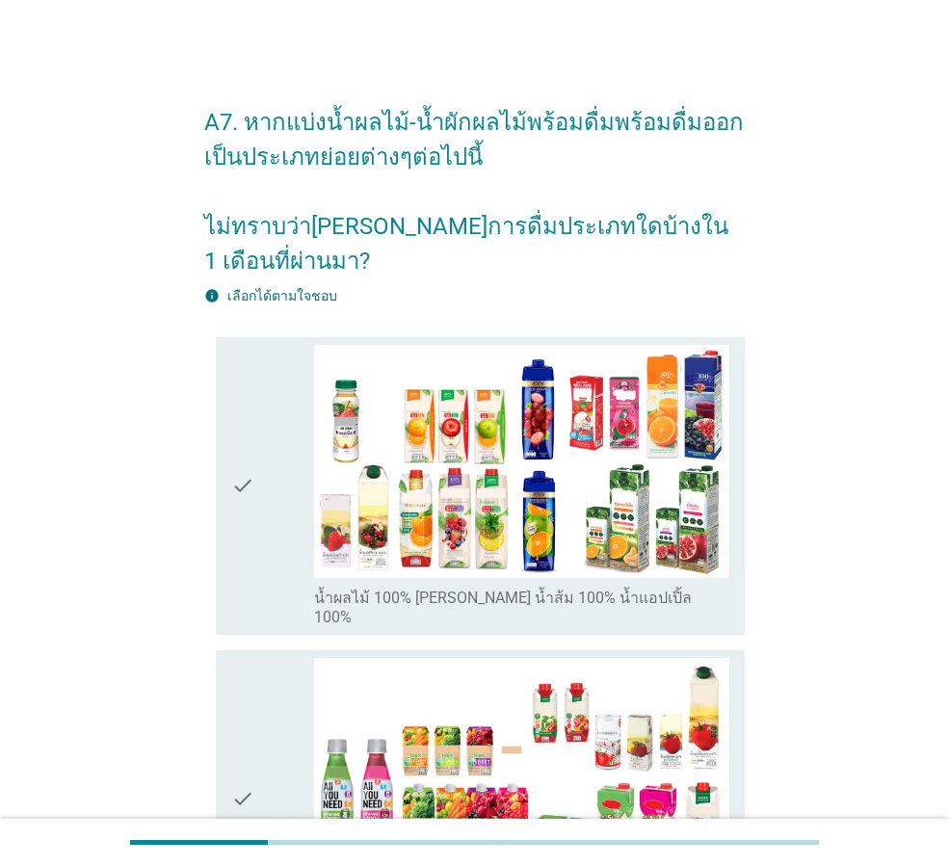
click at [243, 529] on icon "check" at bounding box center [242, 486] width 23 height 282
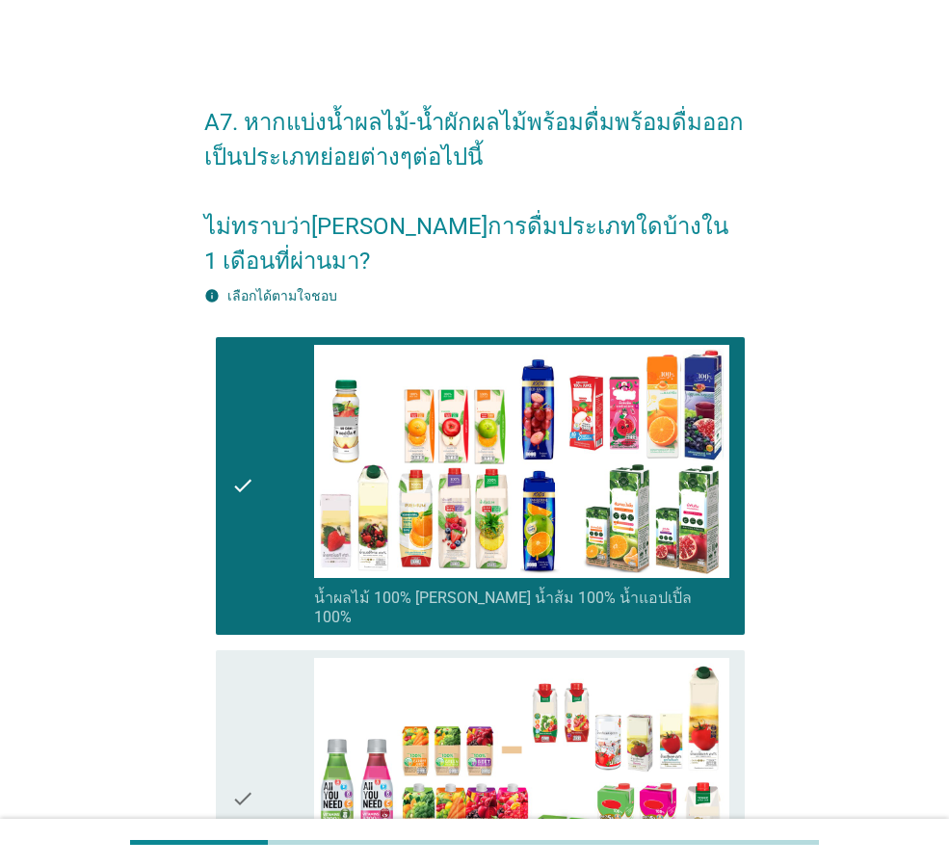
scroll to position [289, 0]
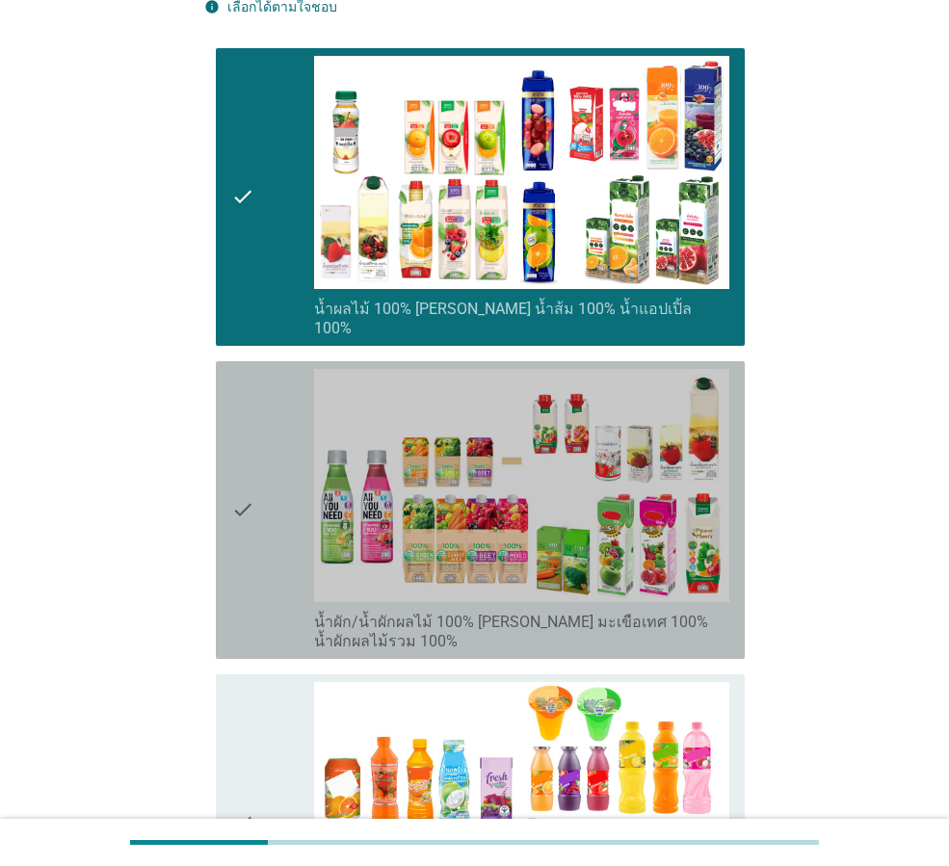
click at [272, 562] on div "check" at bounding box center [272, 510] width 83 height 282
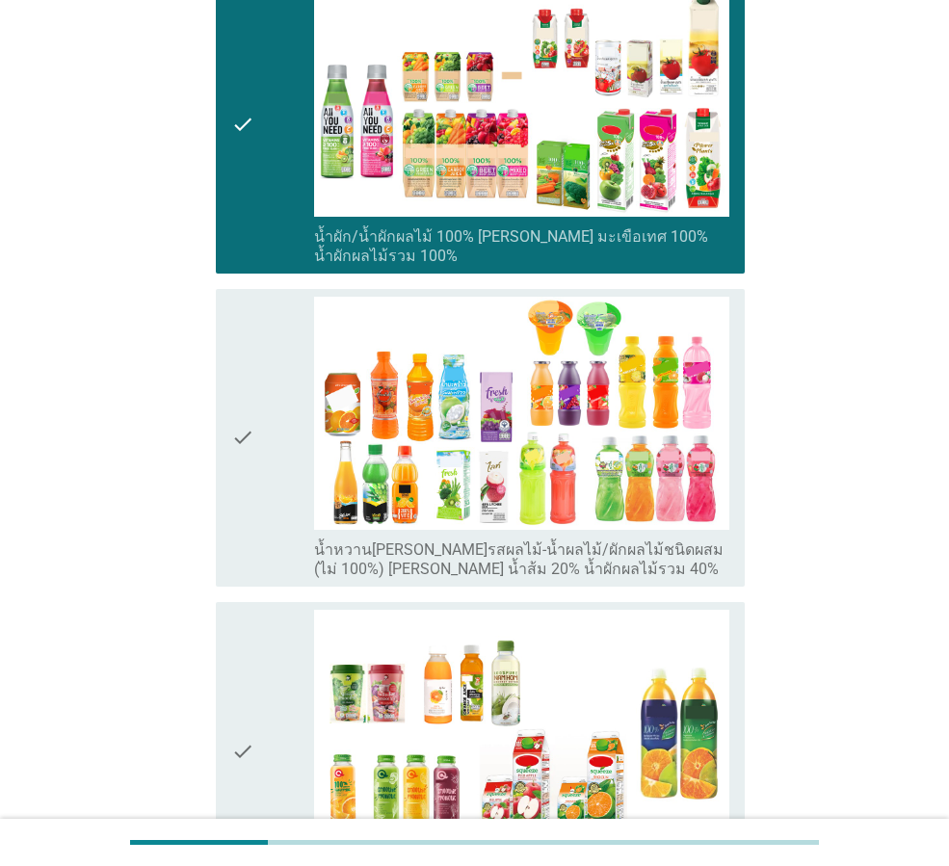
scroll to position [964, 0]
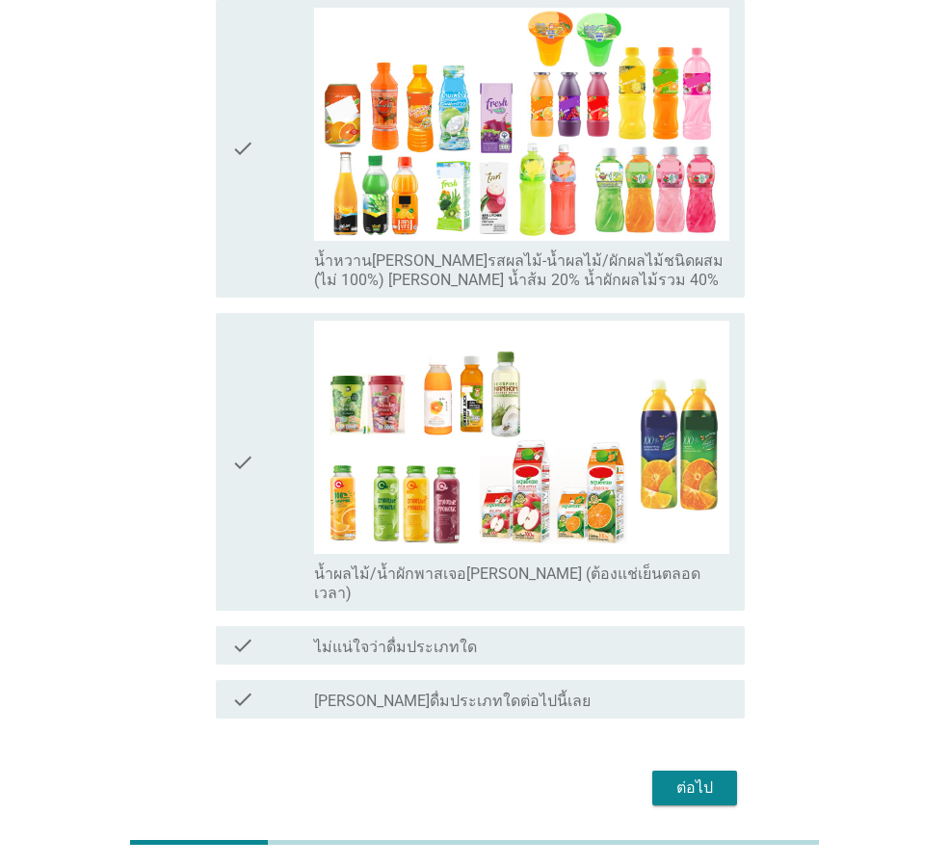
click at [268, 498] on div "check" at bounding box center [272, 462] width 83 height 282
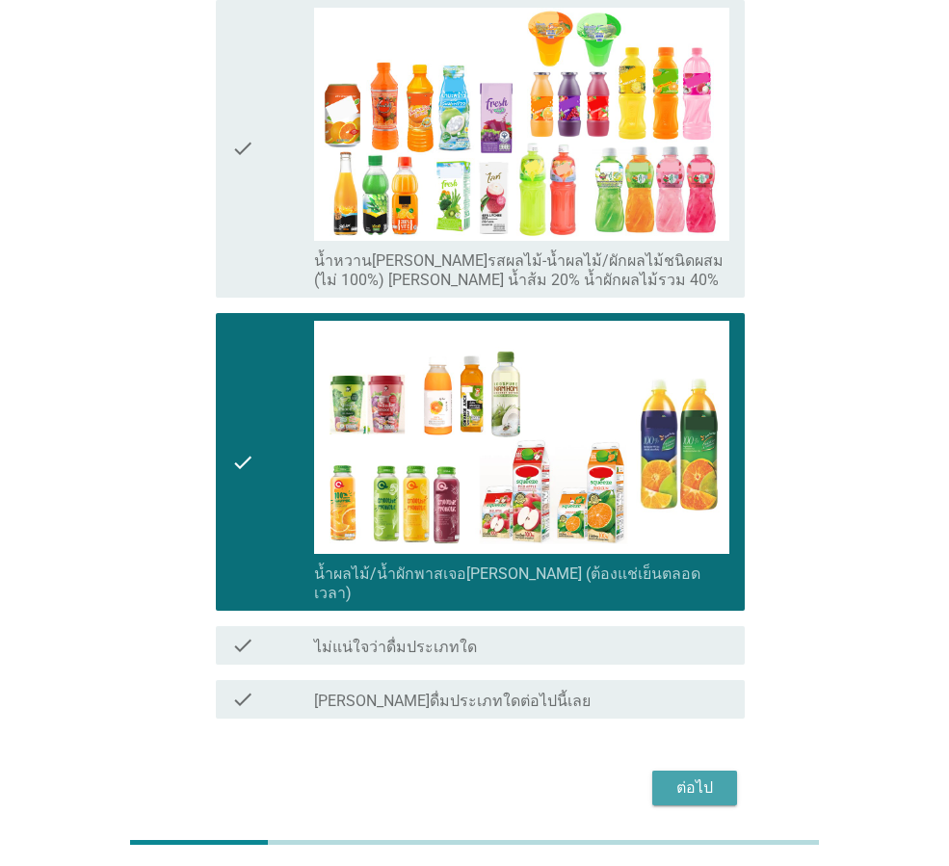
click at [675, 777] on div "ต่อไป" at bounding box center [695, 788] width 54 height 23
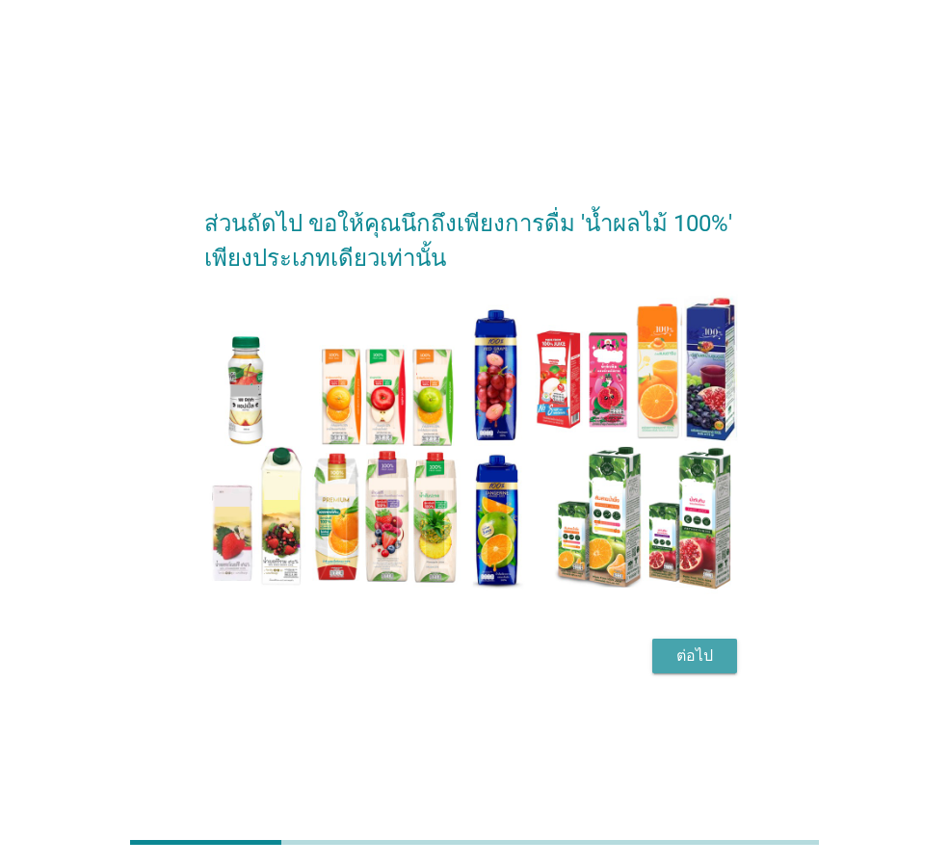
click at [688, 653] on div "ต่อไป" at bounding box center [695, 656] width 54 height 23
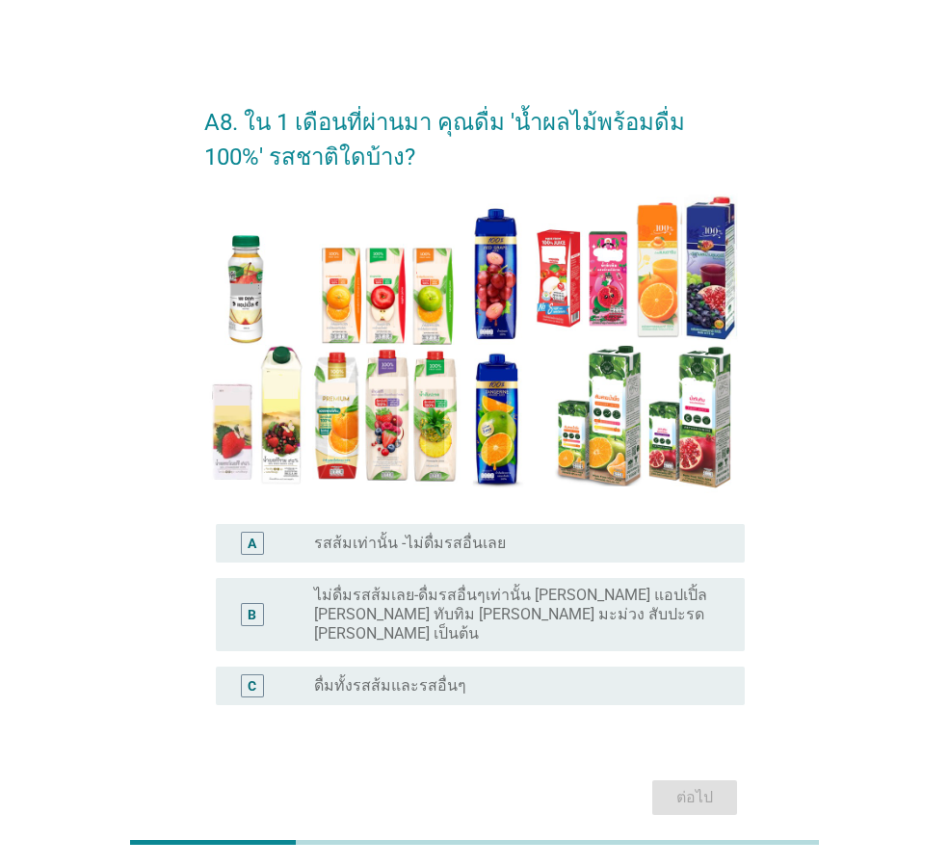
click at [546, 676] on div "radio_button_unchecked ดื่มทั้งรสส้มและรสอื่นๆ" at bounding box center [514, 685] width 400 height 19
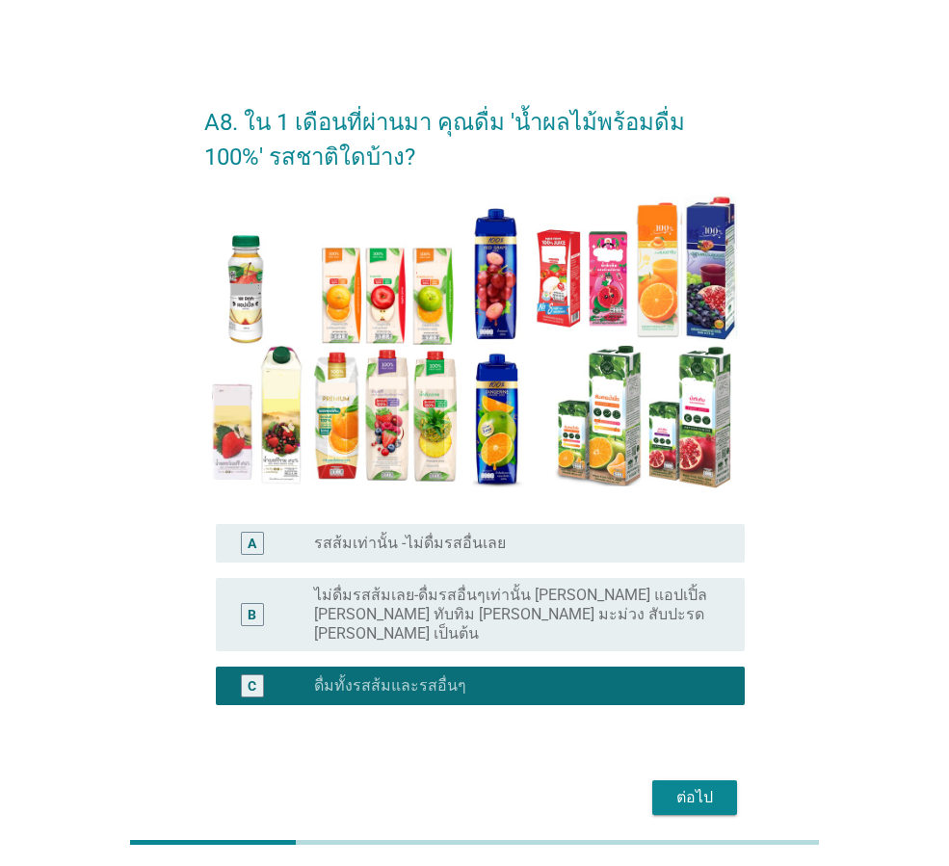
click at [700, 786] on div "ต่อไป" at bounding box center [695, 797] width 54 height 23
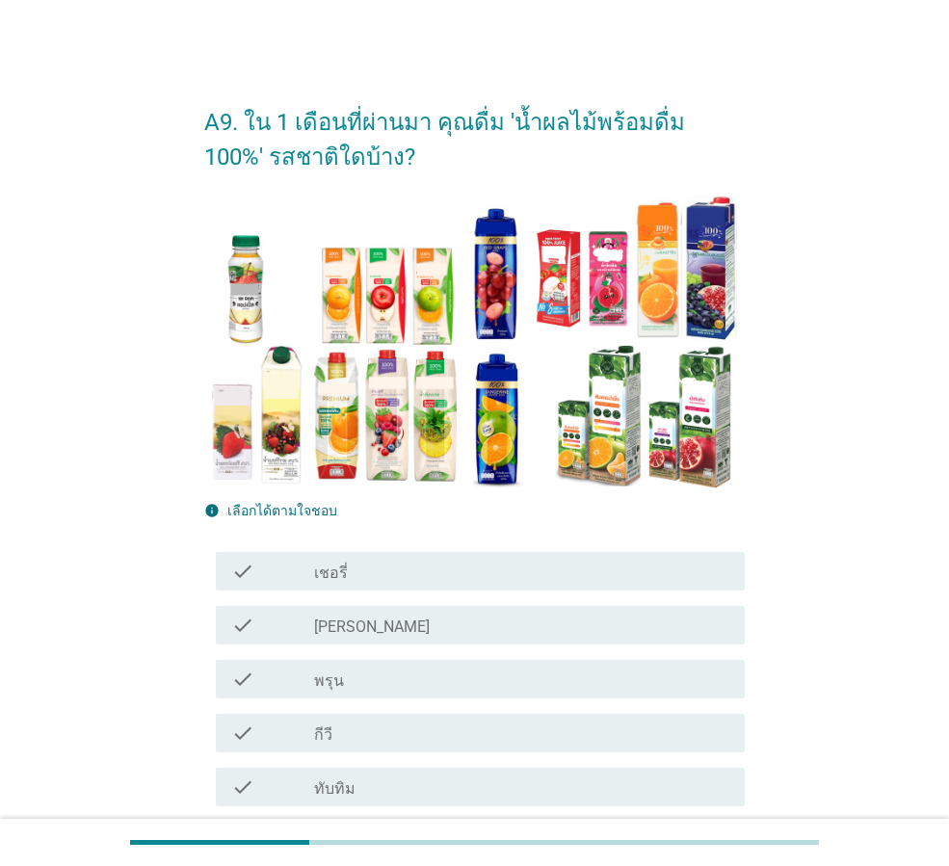
click at [383, 675] on div "check_box_outline_blank พรุน" at bounding box center [521, 679] width 415 height 23
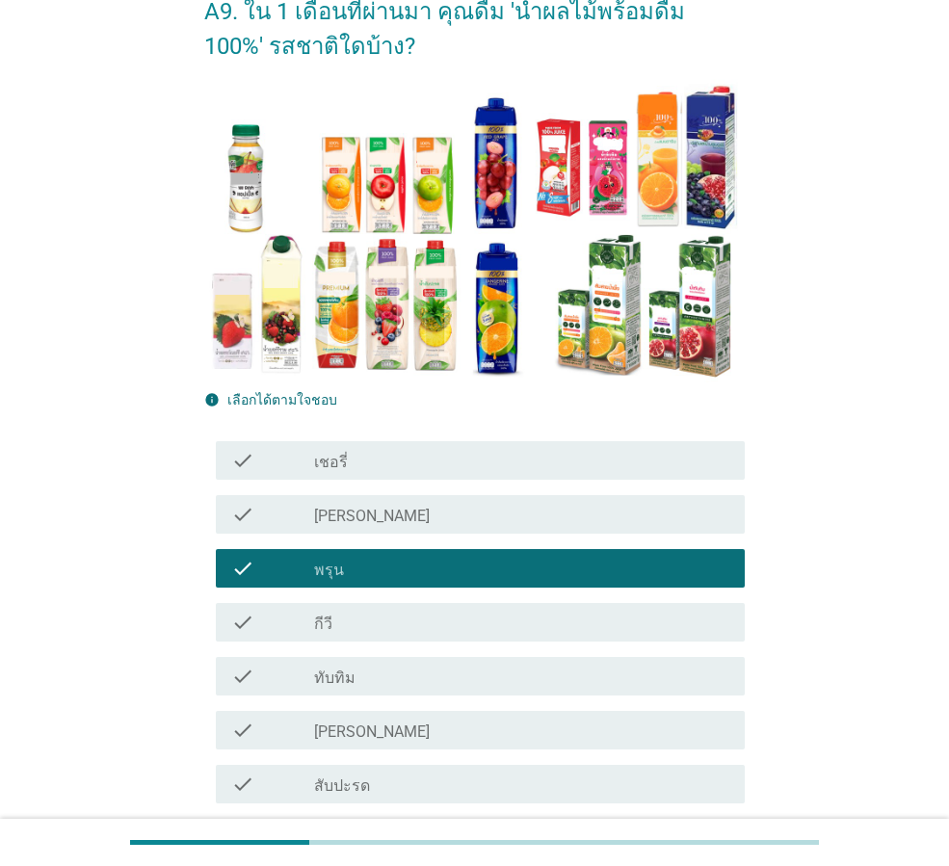
scroll to position [289, 0]
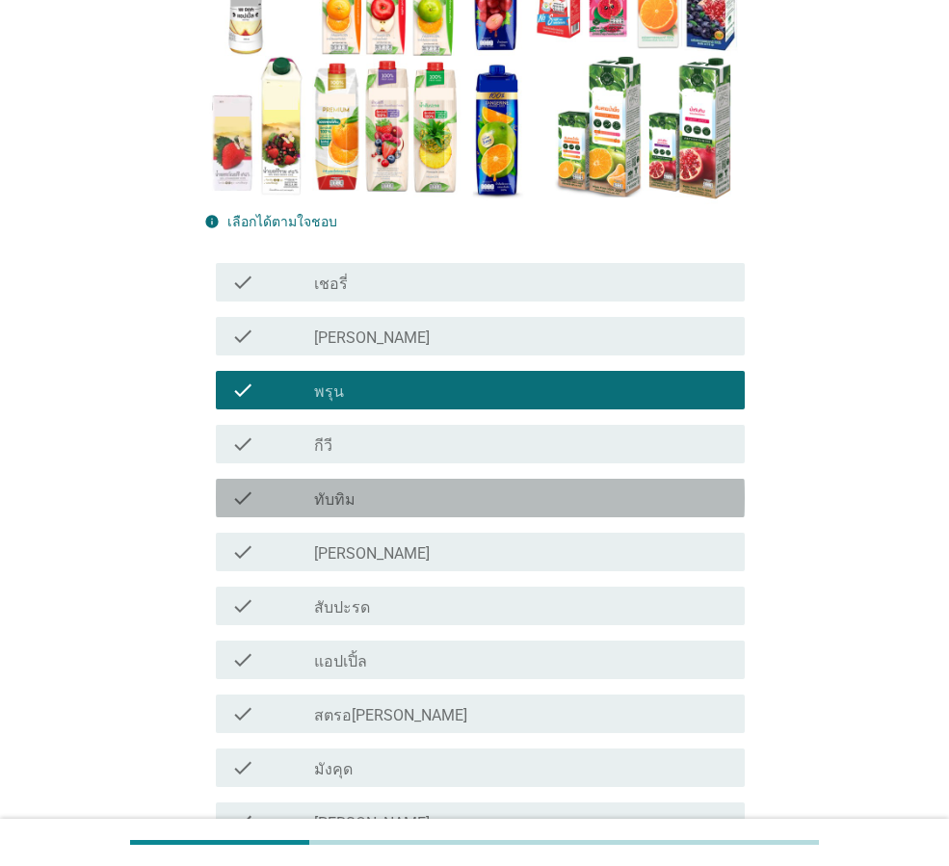
click at [366, 489] on div "check_box_outline_blank ทับทิม" at bounding box center [521, 498] width 415 height 23
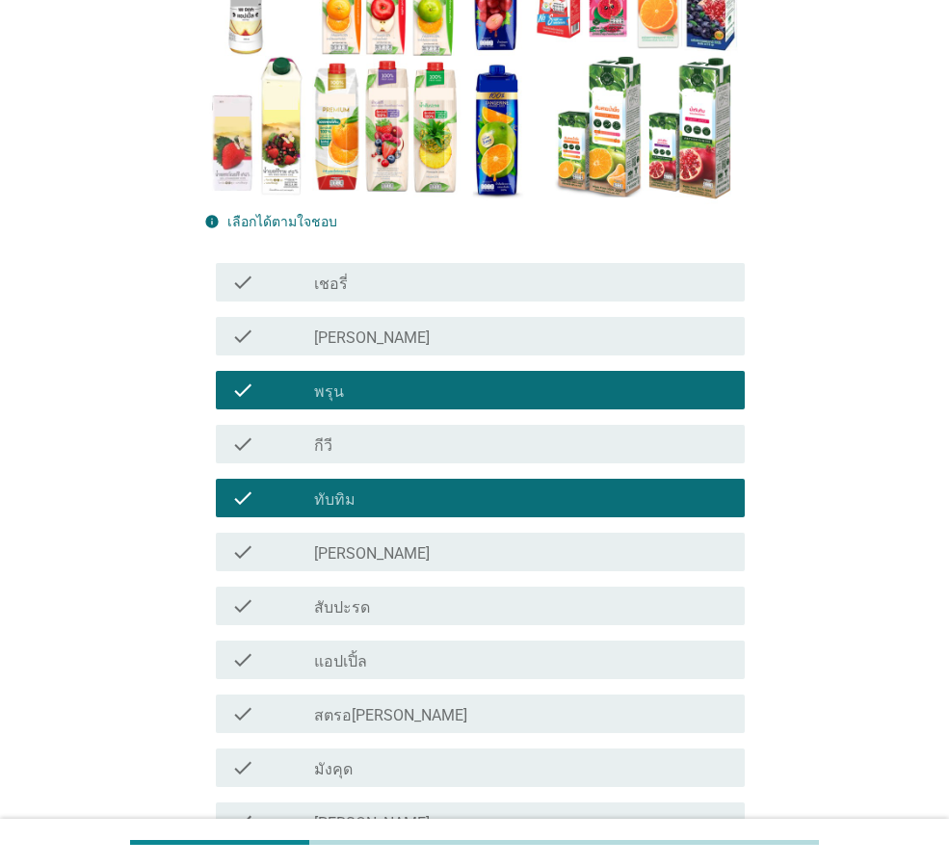
click at [380, 667] on div "check_box_outline_blank แอปเปิ้ล" at bounding box center [521, 659] width 415 height 23
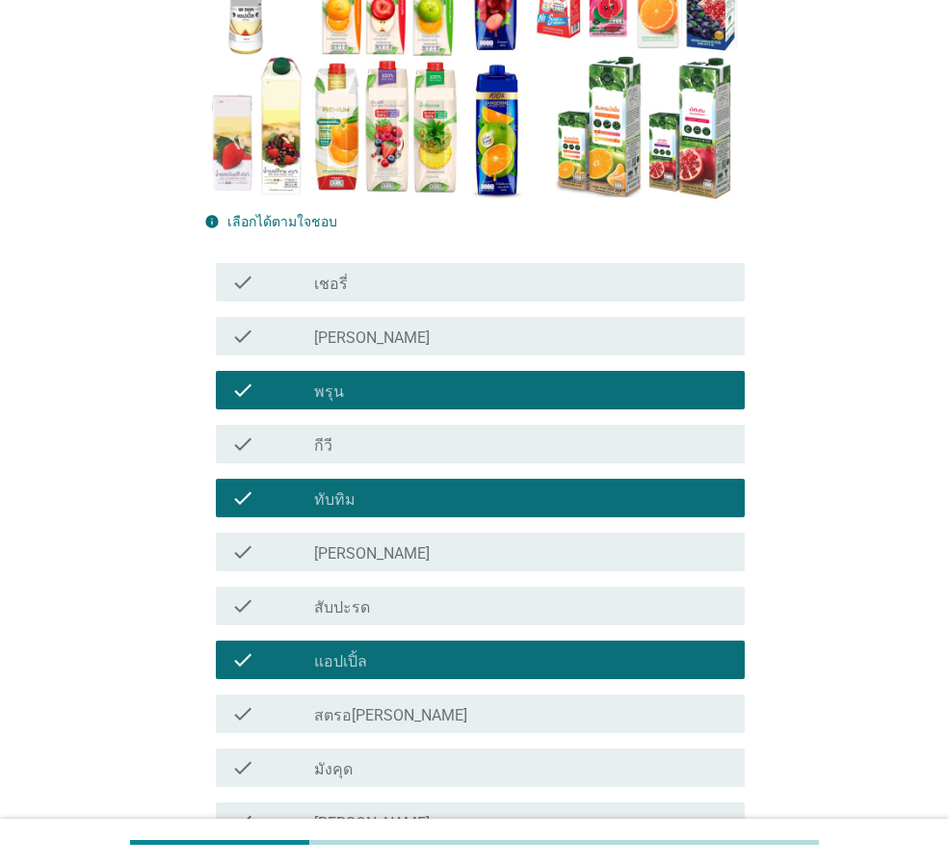
scroll to position [578, 0]
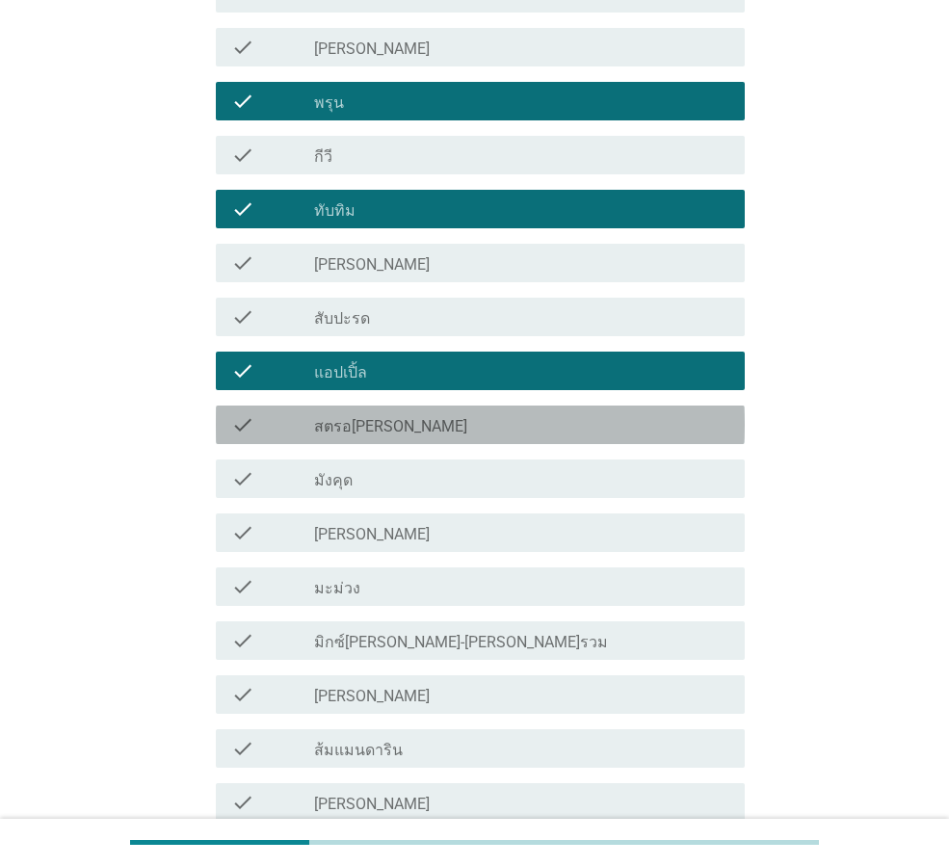
click at [409, 426] on div "check_box_outline_blank สตรอ[PERSON_NAME]" at bounding box center [521, 424] width 415 height 23
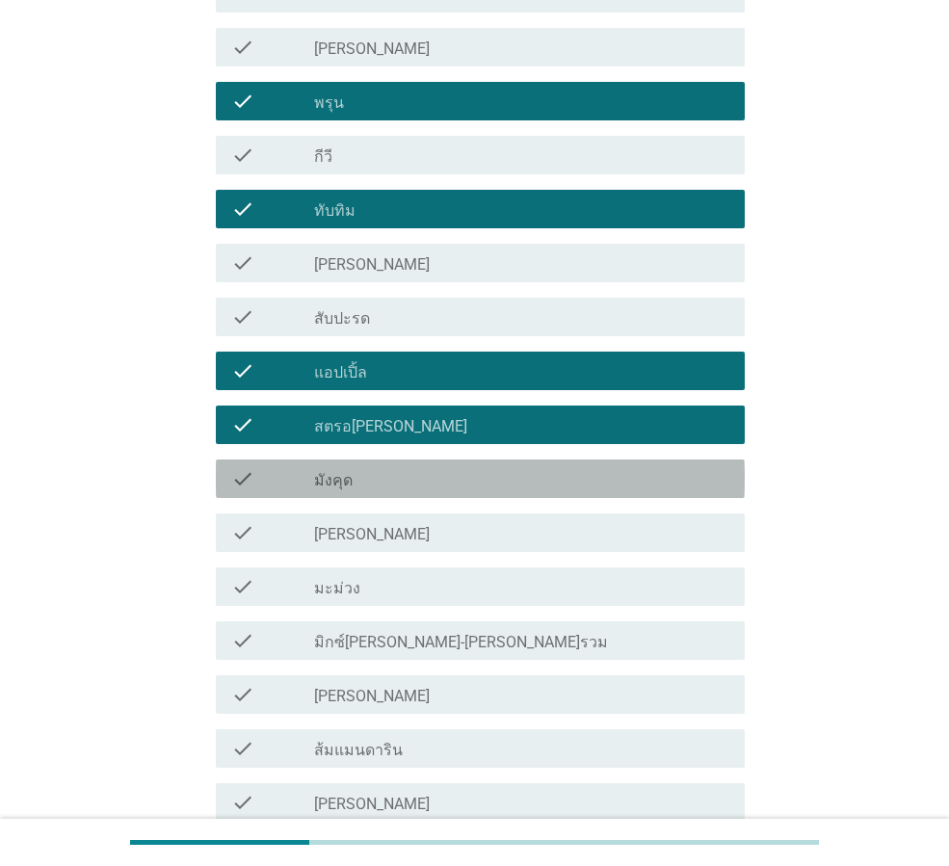
click at [406, 487] on div "check_box_outline_blank มังคุด" at bounding box center [521, 478] width 415 height 23
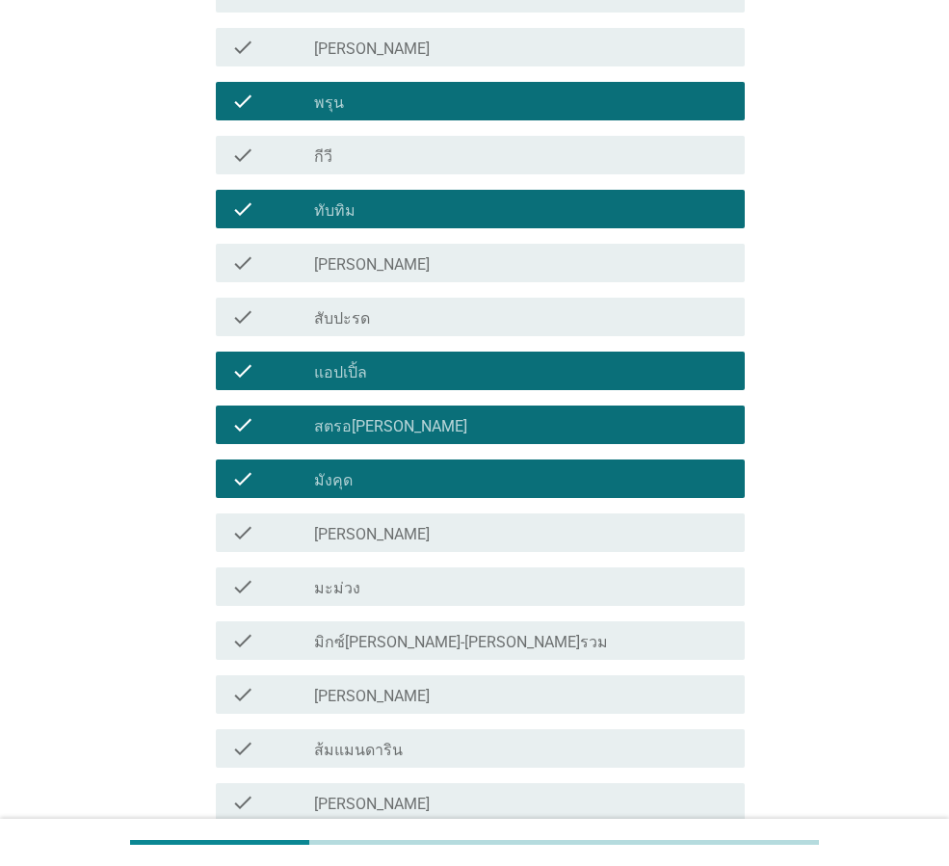
click at [408, 649] on label "มิกซ์[PERSON_NAME]-[PERSON_NAME]รวม" at bounding box center [461, 642] width 294 height 19
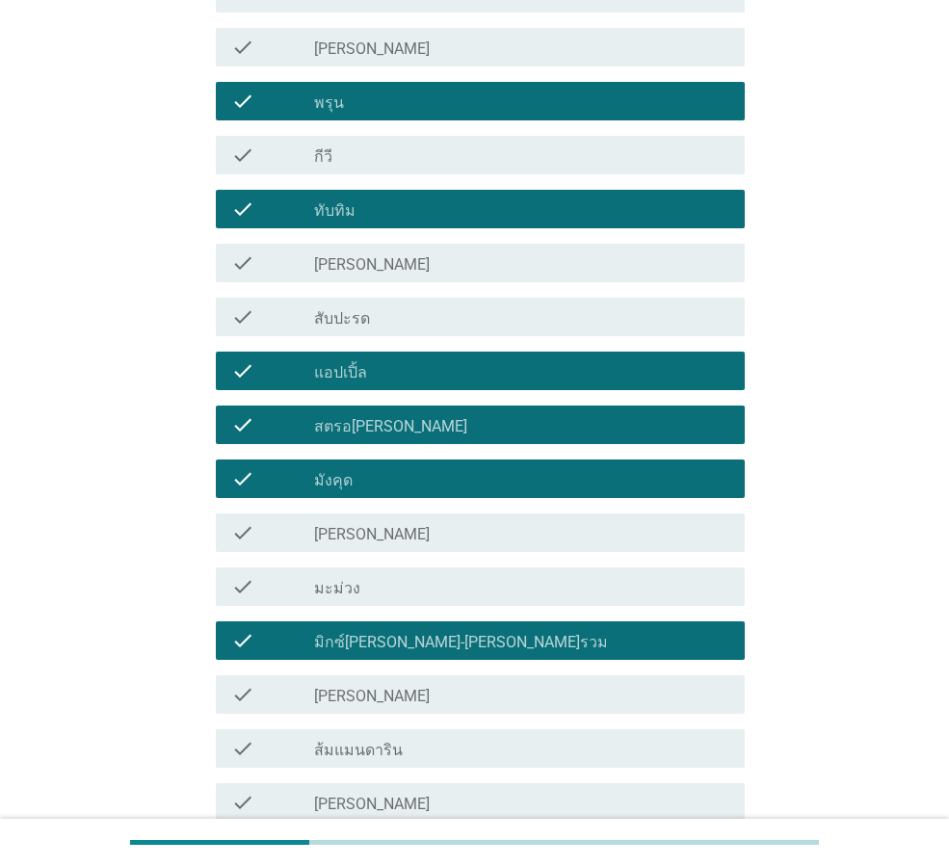
scroll to position [964, 0]
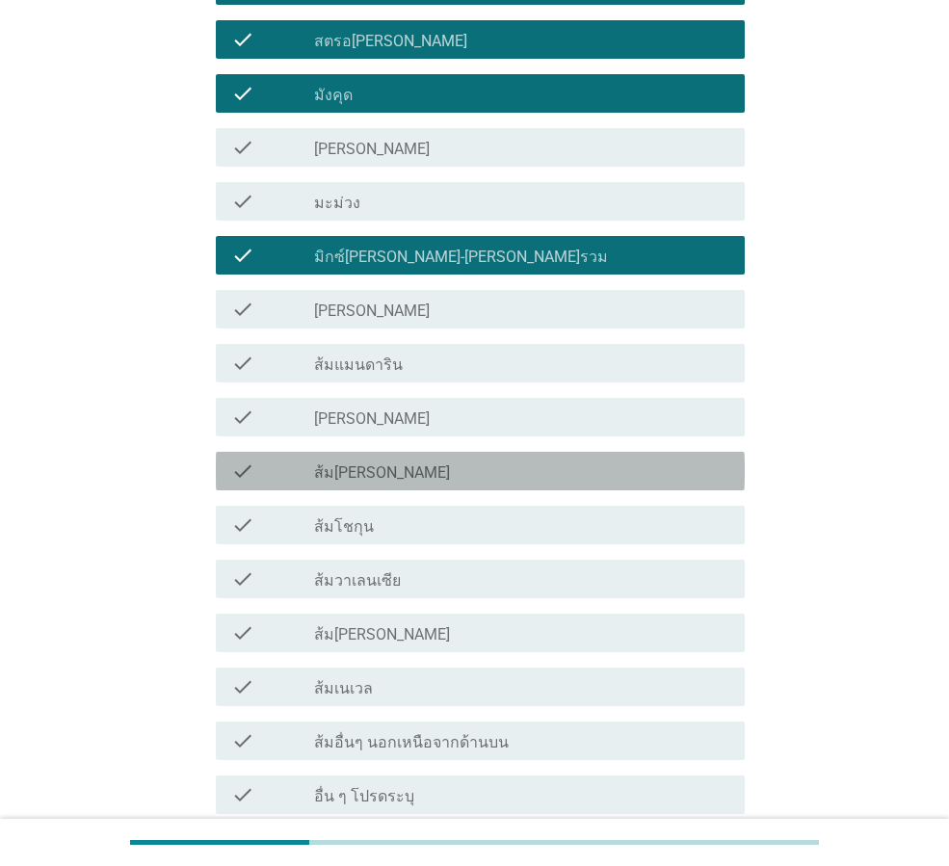
click at [413, 480] on div "check_box_outline_blank ส้ม[PERSON_NAME]" at bounding box center [521, 471] width 415 height 23
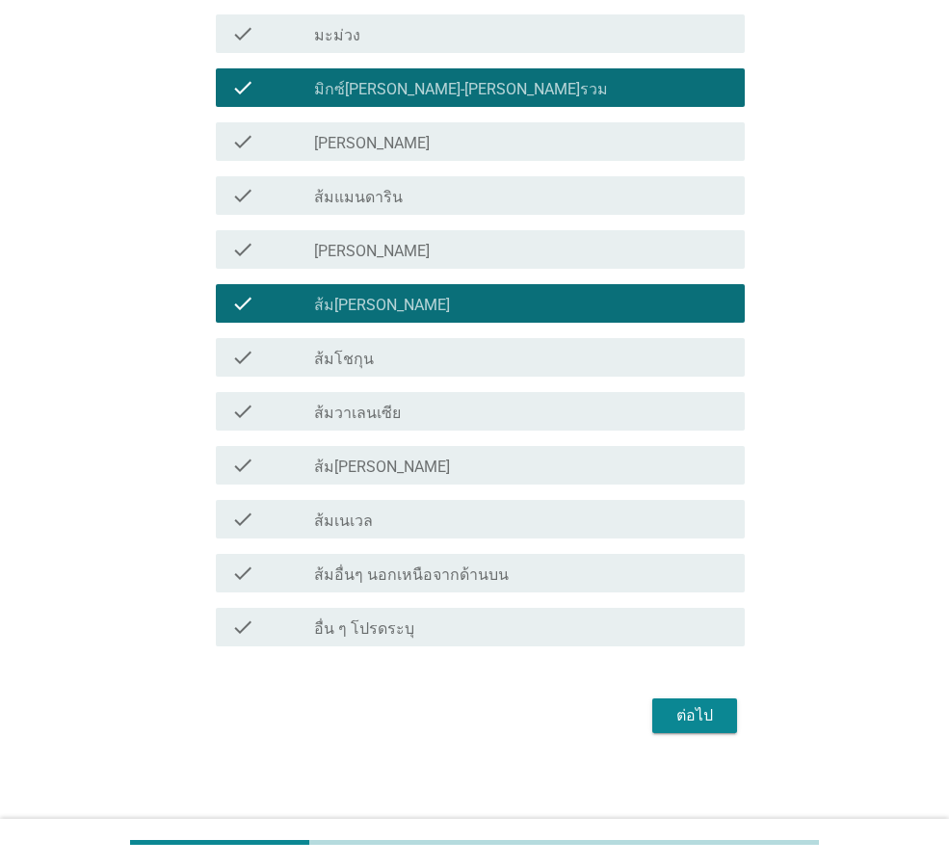
scroll to position [1136, 0]
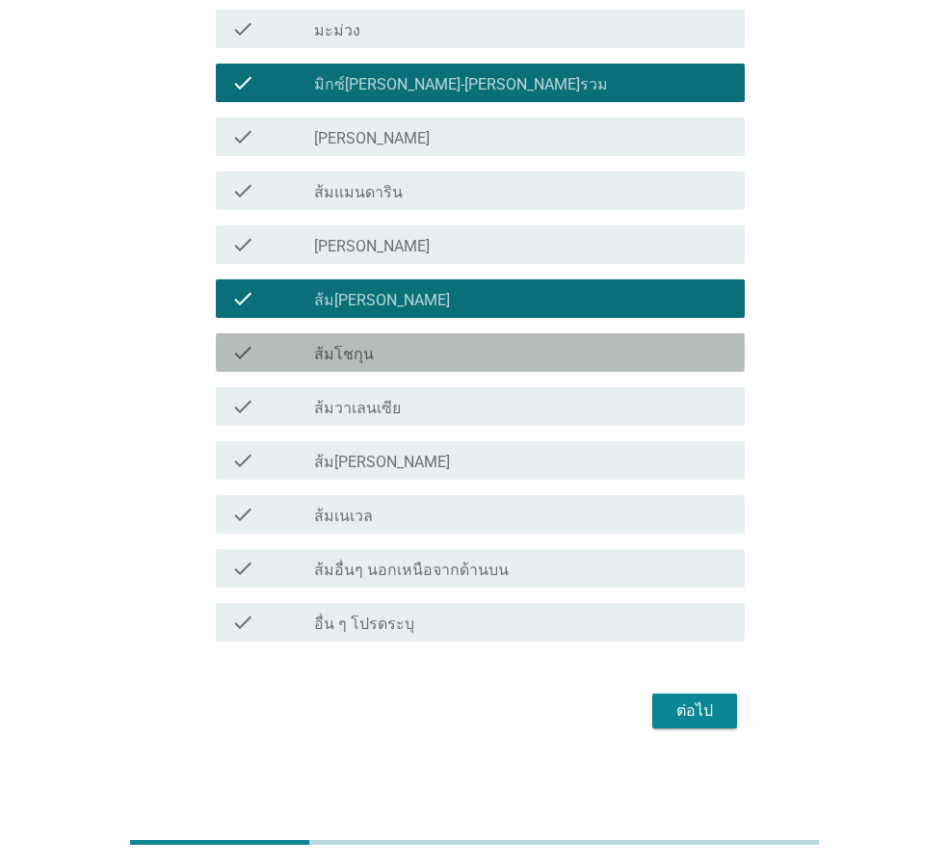
click at [363, 353] on label "ส้มโชกุน" at bounding box center [344, 354] width 60 height 19
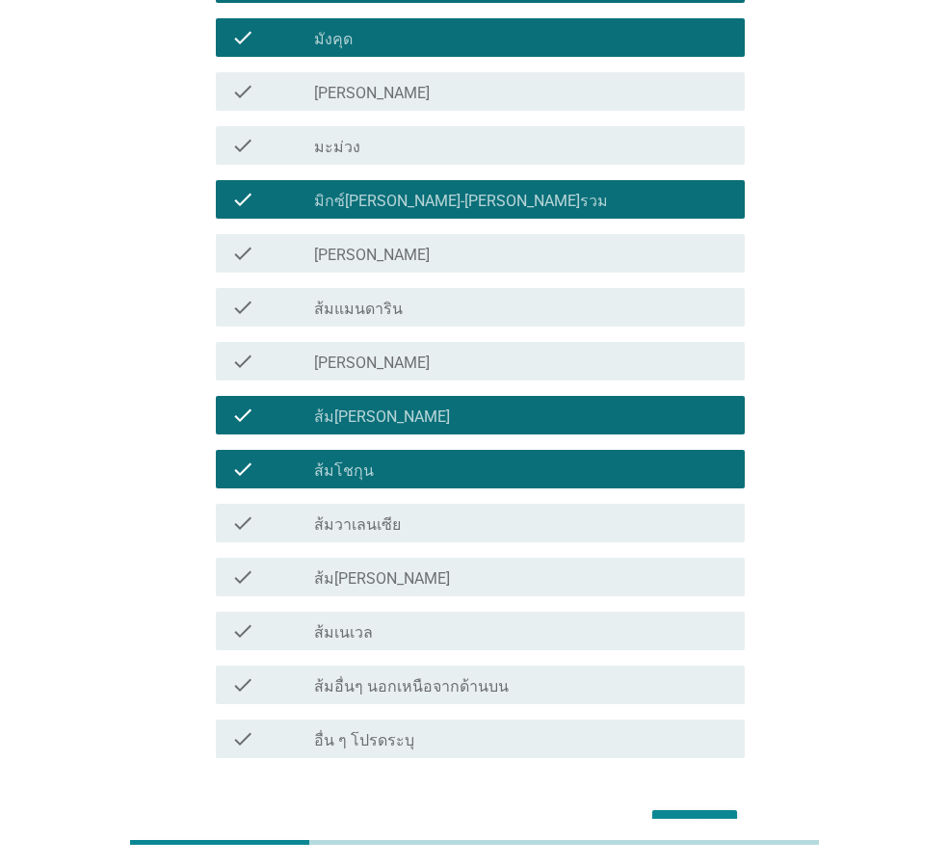
scroll to position [847, 0]
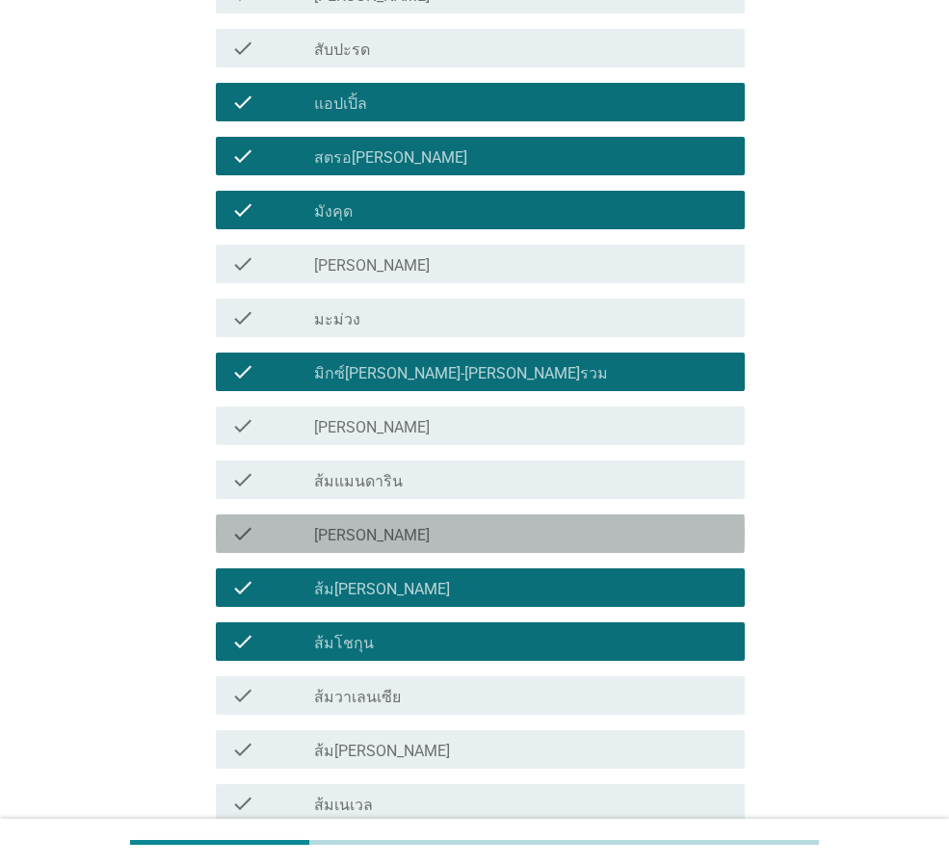
click at [402, 542] on div "check_box_outline_blank [PERSON_NAME]" at bounding box center [521, 533] width 415 height 23
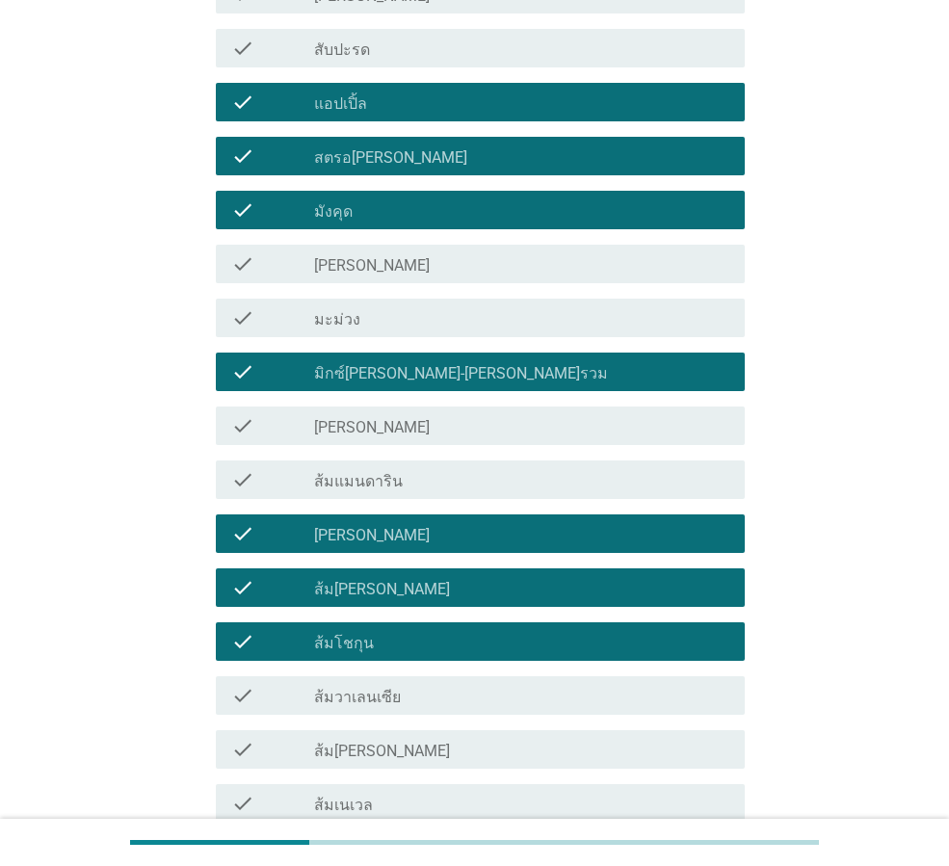
click at [405, 593] on div "check_box_outline_blank ส้ม[PERSON_NAME]" at bounding box center [521, 587] width 415 height 23
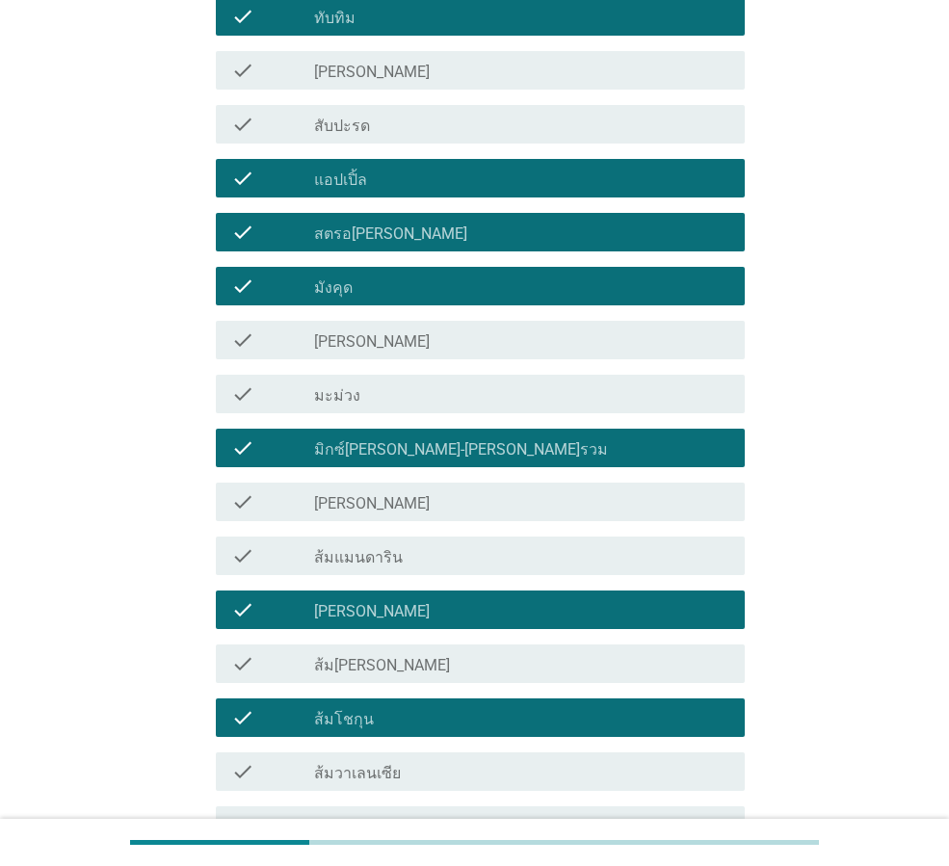
scroll to position [1136, 0]
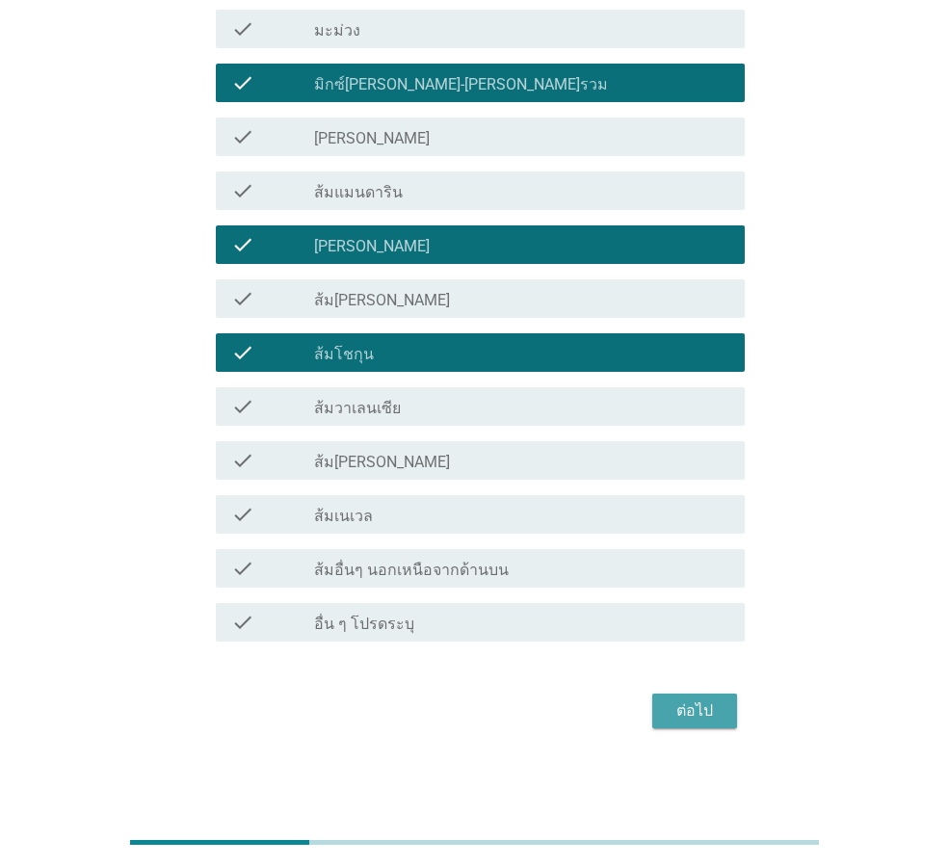
click at [706, 719] on div "ต่อไป" at bounding box center [695, 711] width 54 height 23
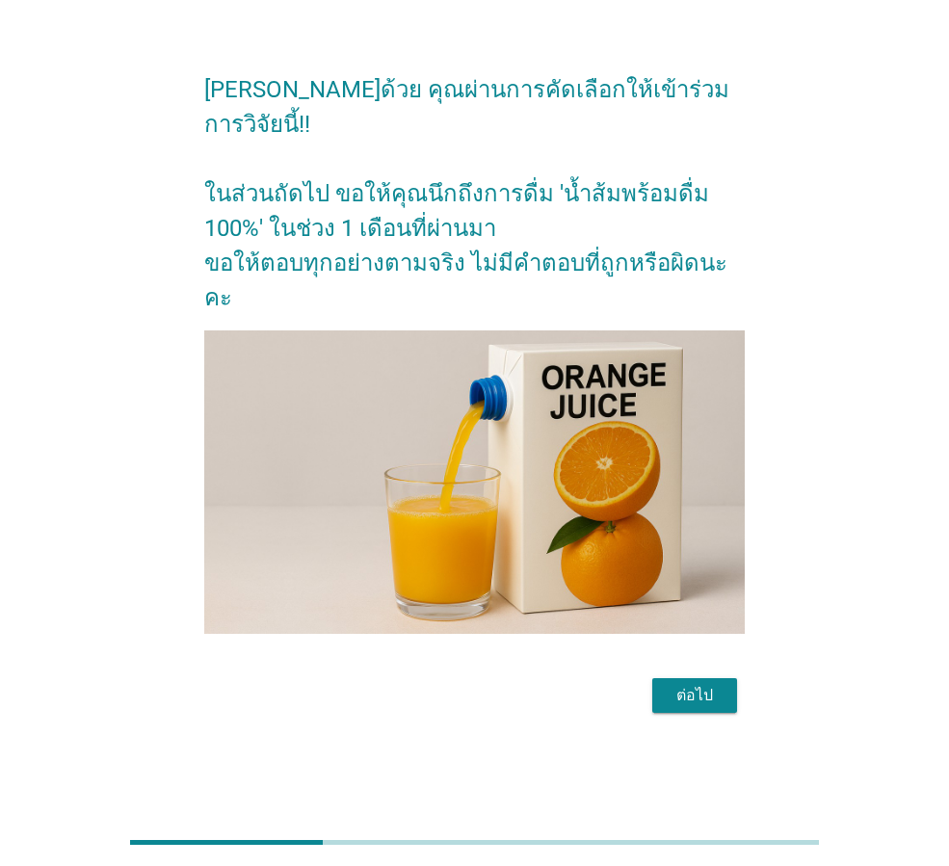
scroll to position [0, 0]
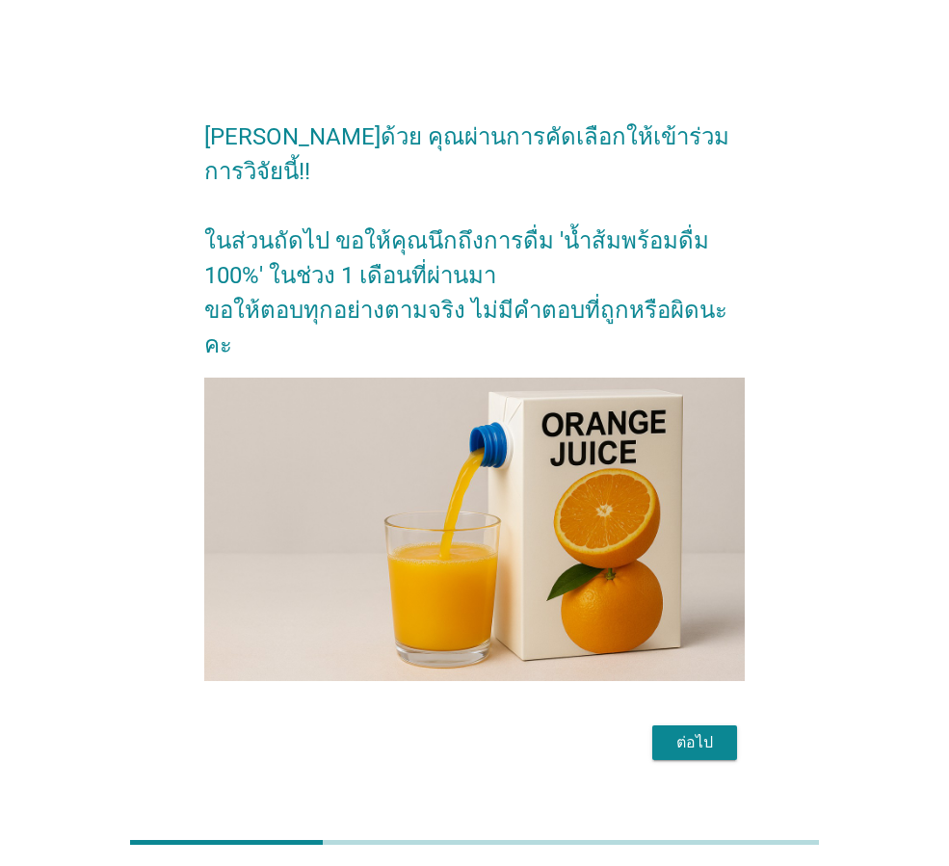
click at [704, 731] on div "ต่อไป" at bounding box center [695, 742] width 54 height 23
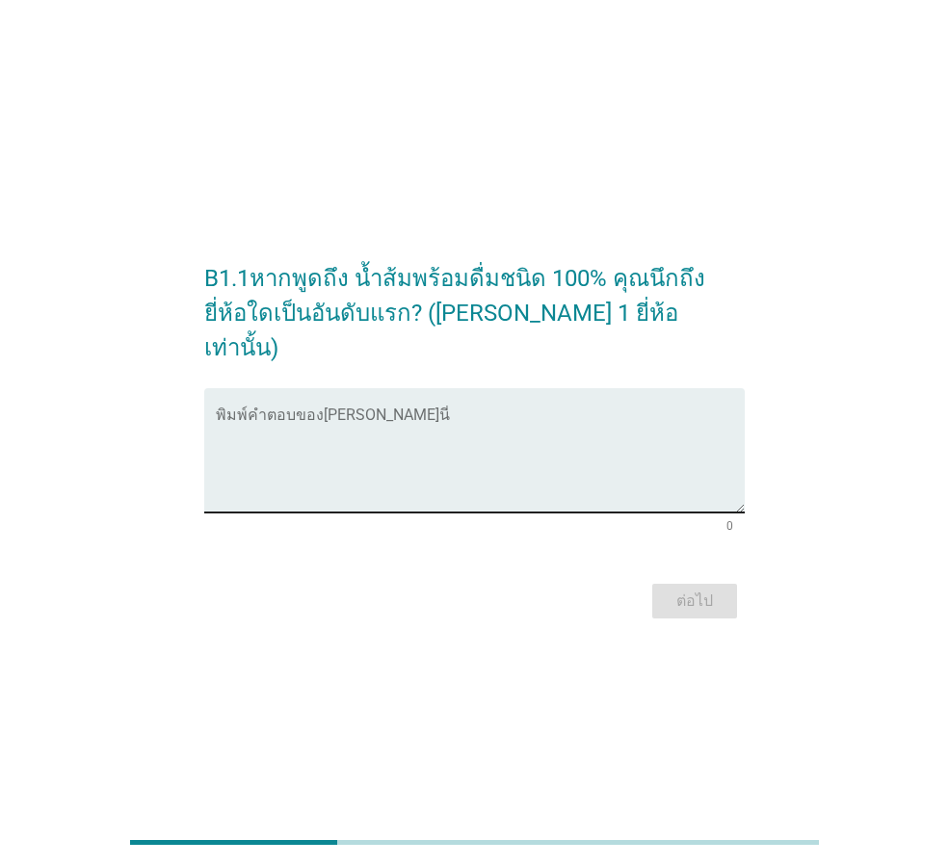
click at [296, 418] on textarea "พิมพ์คำตอบของคุณ ที่นี่" at bounding box center [480, 461] width 529 height 101
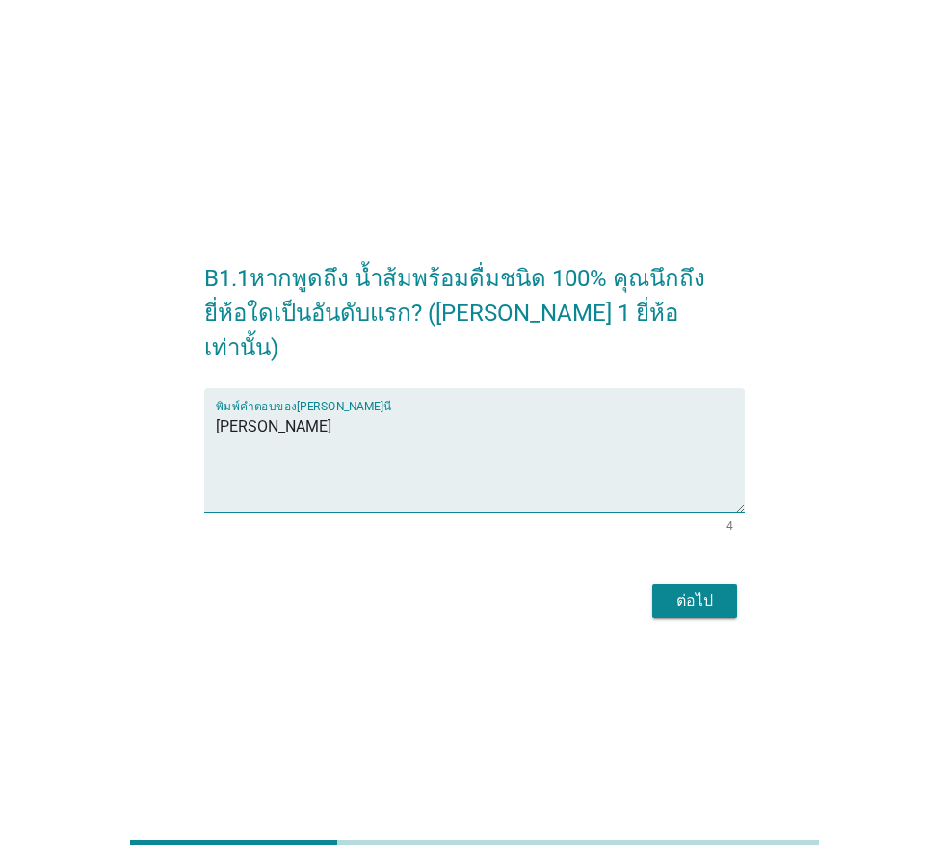
type textarea "[PERSON_NAME]"
click at [718, 590] on div "ต่อไป" at bounding box center [695, 601] width 54 height 23
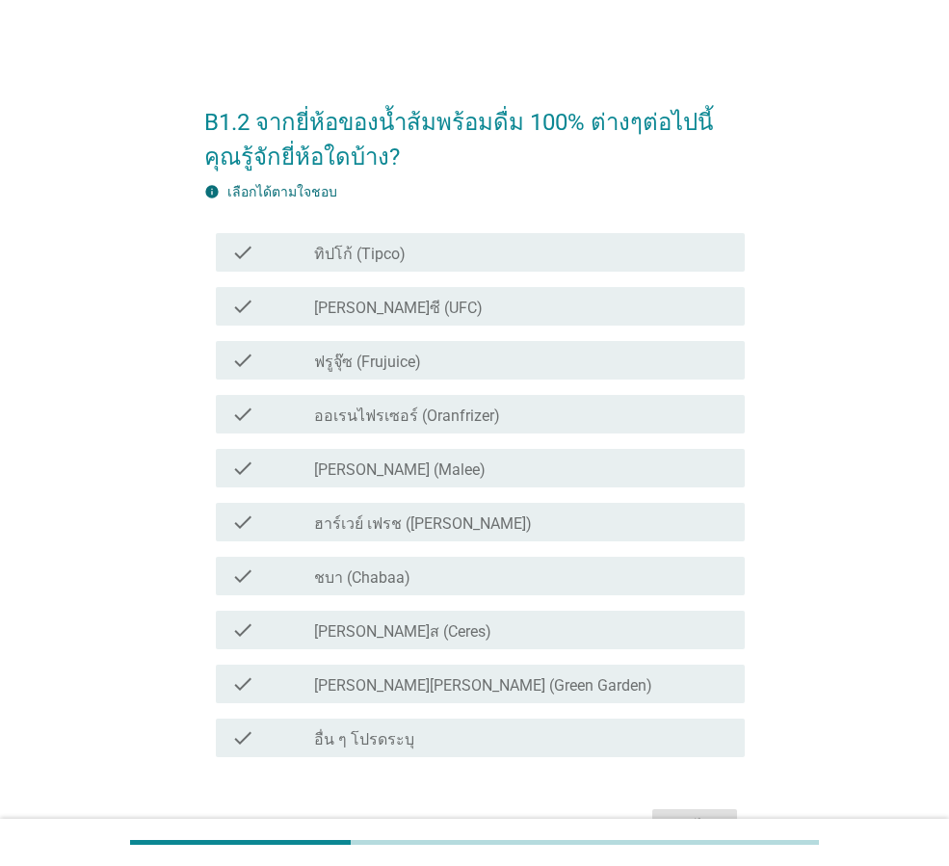
click at [381, 256] on label "ทิปโก้ (Tipco)" at bounding box center [360, 254] width 92 height 19
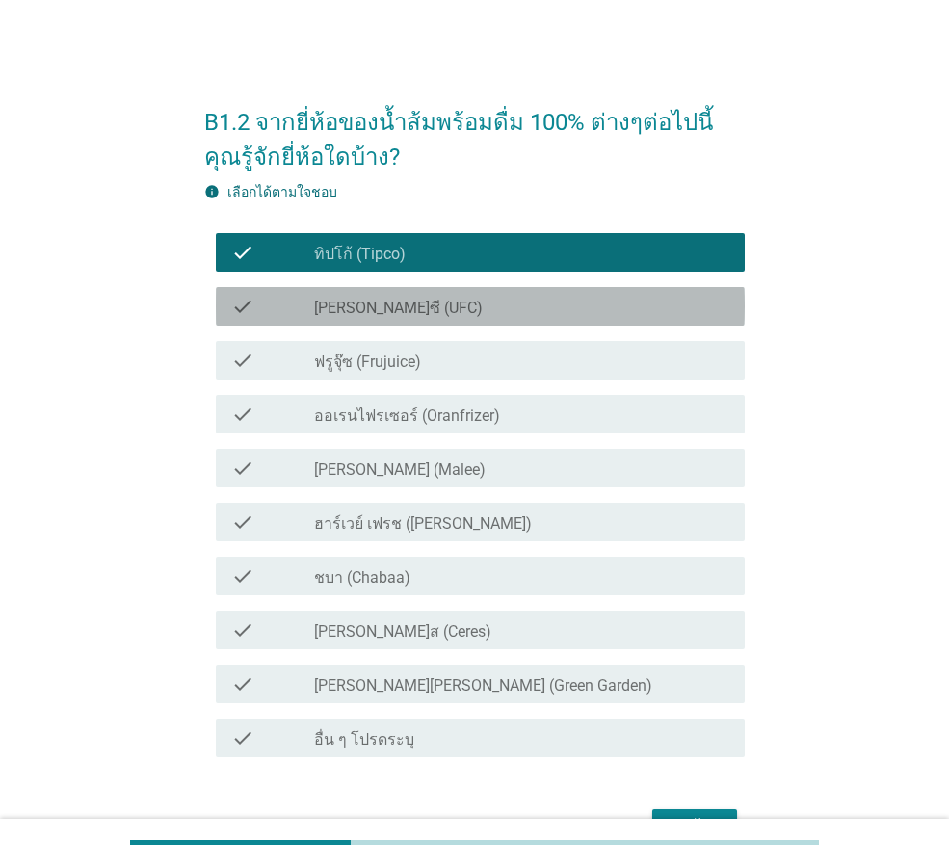
click at [384, 295] on div "check_box_outline_blank [PERSON_NAME]ซี (UFC)" at bounding box center [521, 306] width 415 height 23
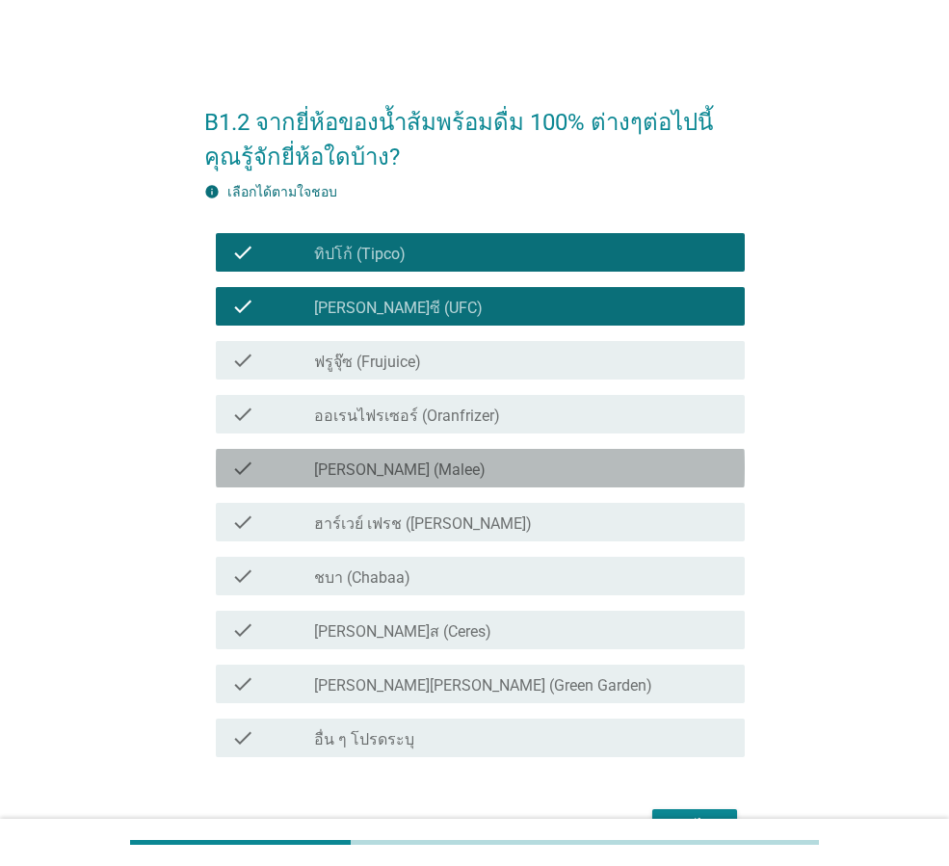
click at [398, 463] on div "check_box_outline_blank [PERSON_NAME] (Malee)" at bounding box center [521, 468] width 415 height 23
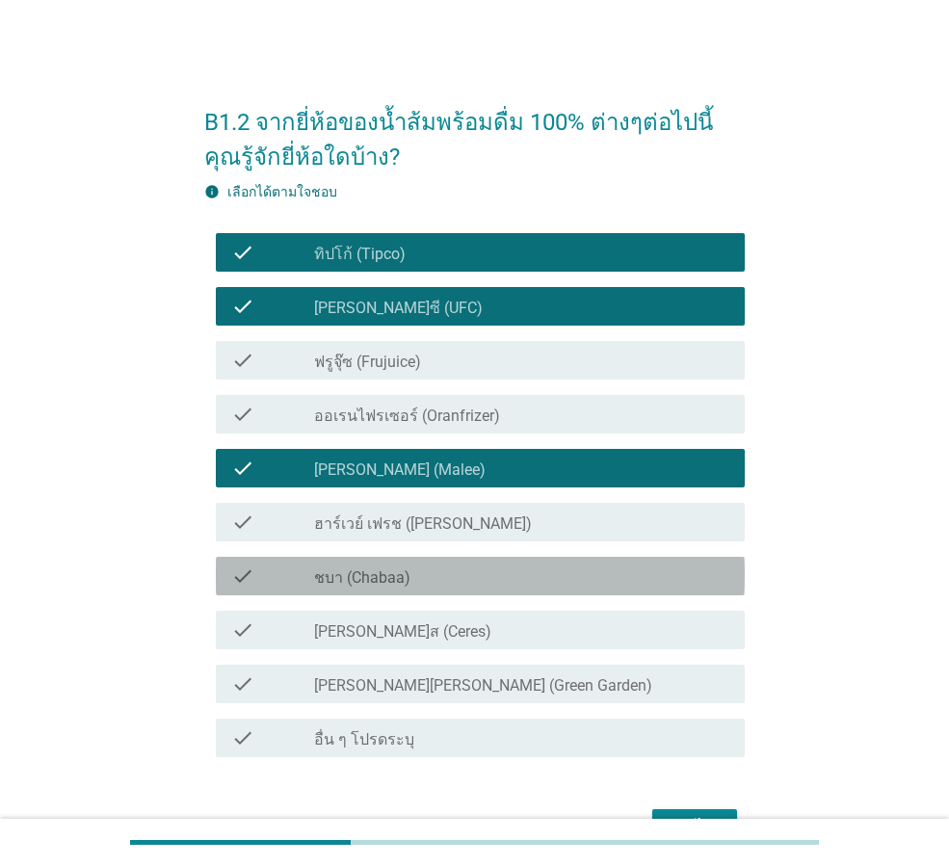
click at [416, 570] on div "check_box_outline_blank ชบา (Chabaa)" at bounding box center [521, 576] width 415 height 23
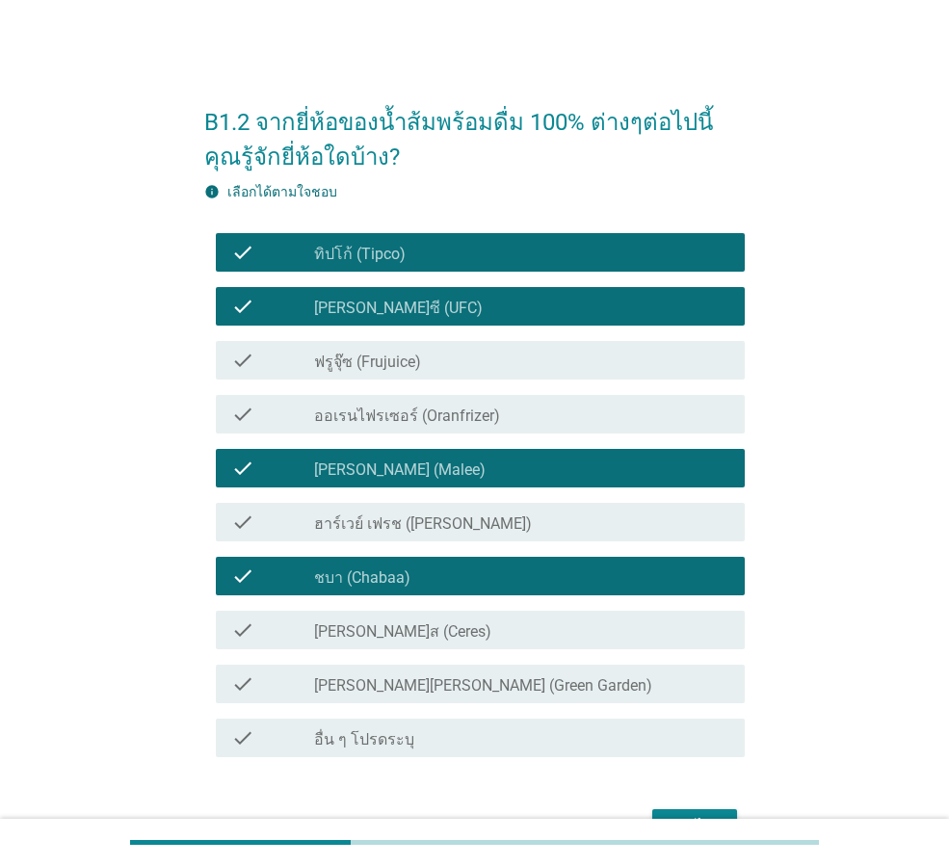
click at [418, 678] on label "[PERSON_NAME][PERSON_NAME] (Green Garden)" at bounding box center [483, 685] width 338 height 19
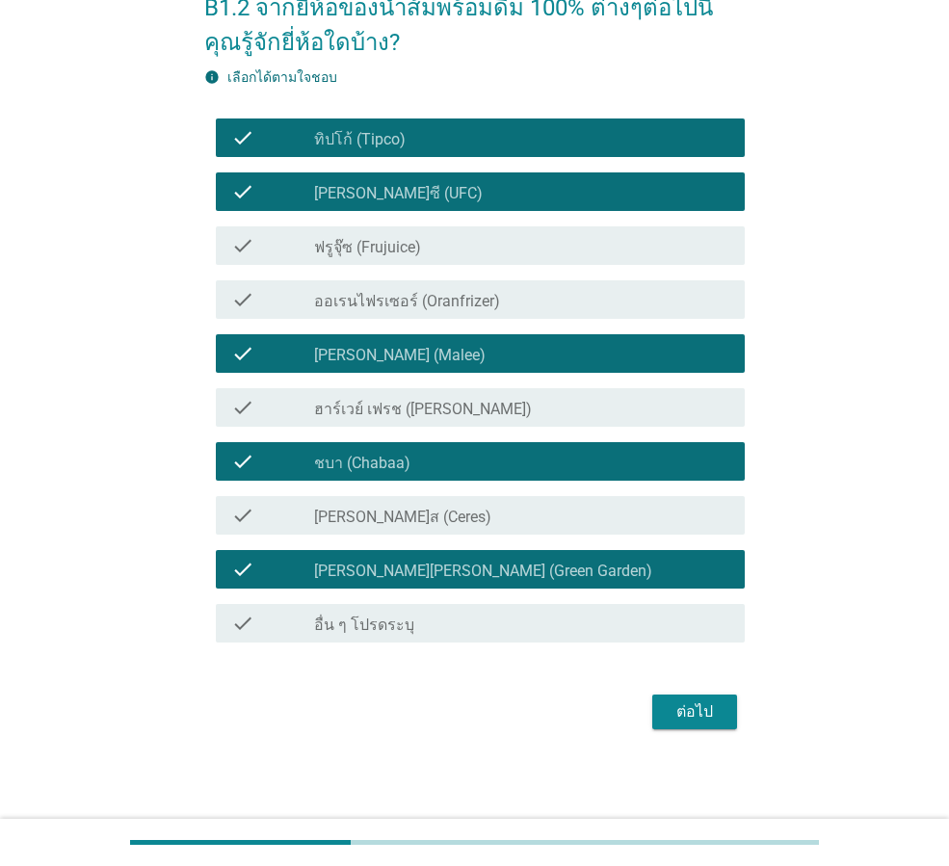
scroll to position [116, 0]
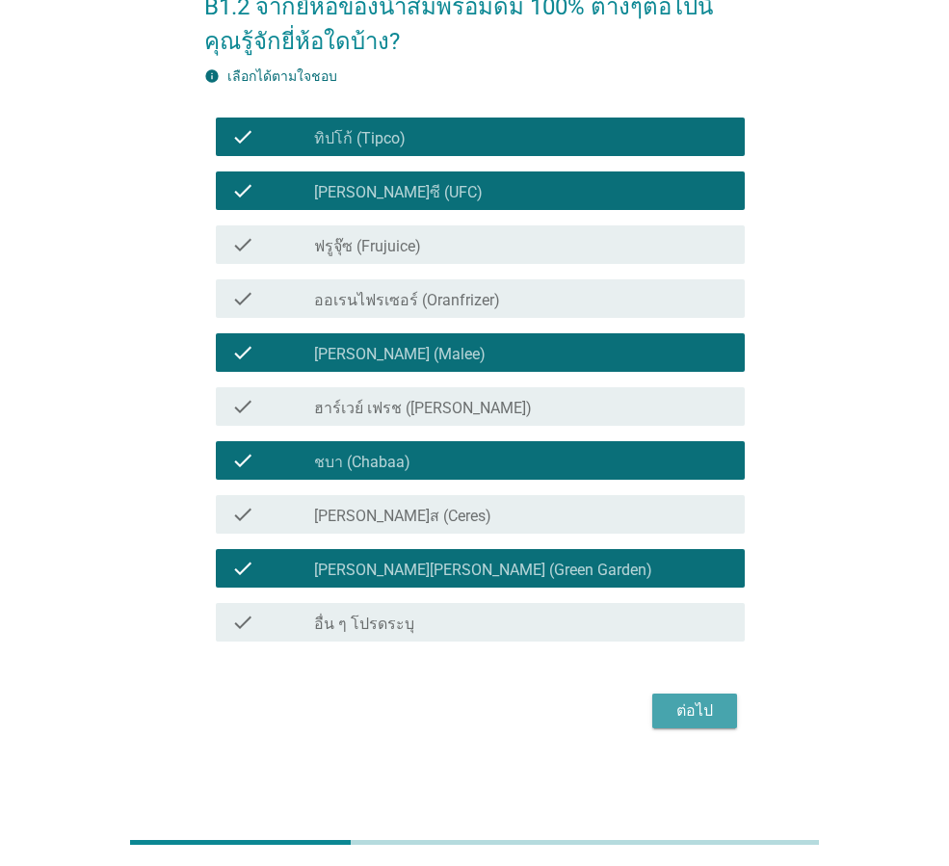
click at [685, 713] on div "ต่อไป" at bounding box center [695, 711] width 54 height 23
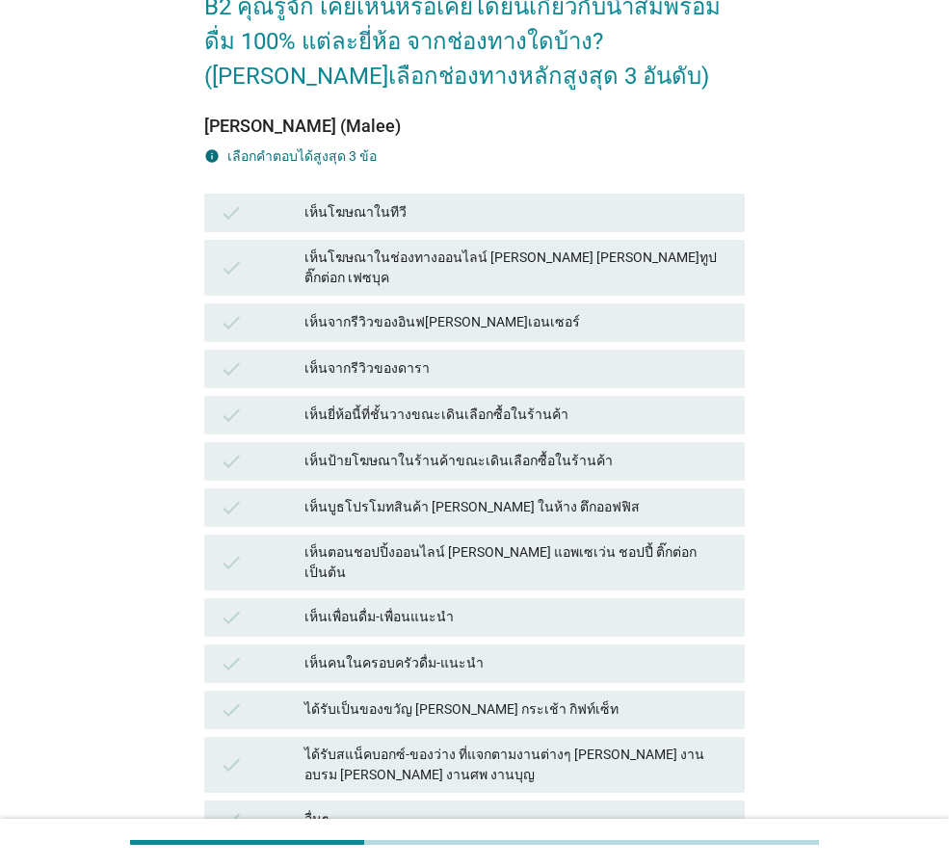
scroll to position [0, 0]
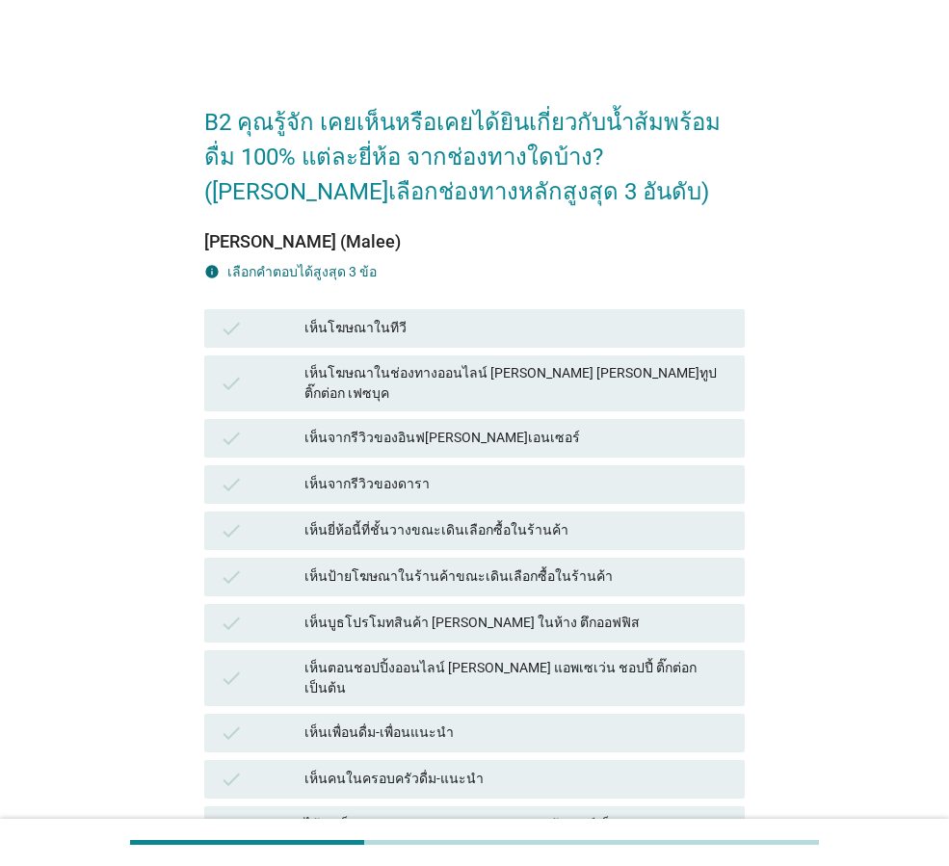
drag, startPoint x: 449, startPoint y: 324, endPoint x: 604, endPoint y: 385, distance: 166.9
click at [449, 324] on div "เห็นโฆษณาในทีวี" at bounding box center [516, 328] width 425 height 23
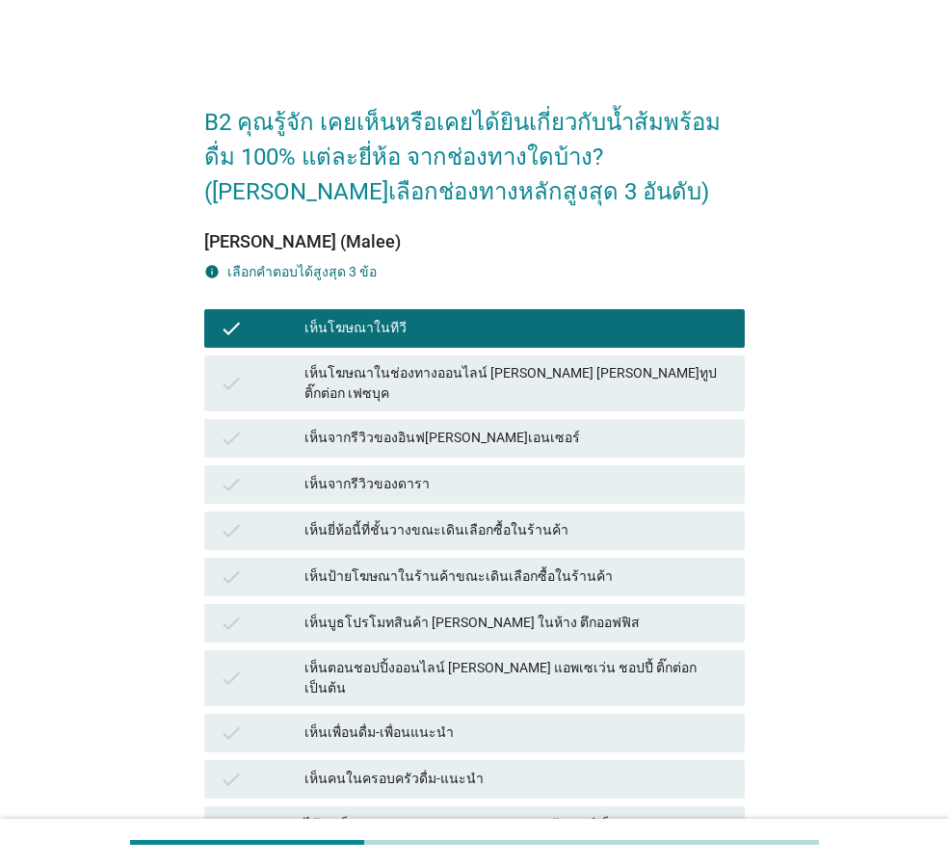
click at [583, 376] on div "เห็นโฆษณาในช่องทางออนไลน์ [PERSON_NAME] [PERSON_NAME]ทูป ติ๊กต่อก เฟซบุค" at bounding box center [516, 383] width 425 height 40
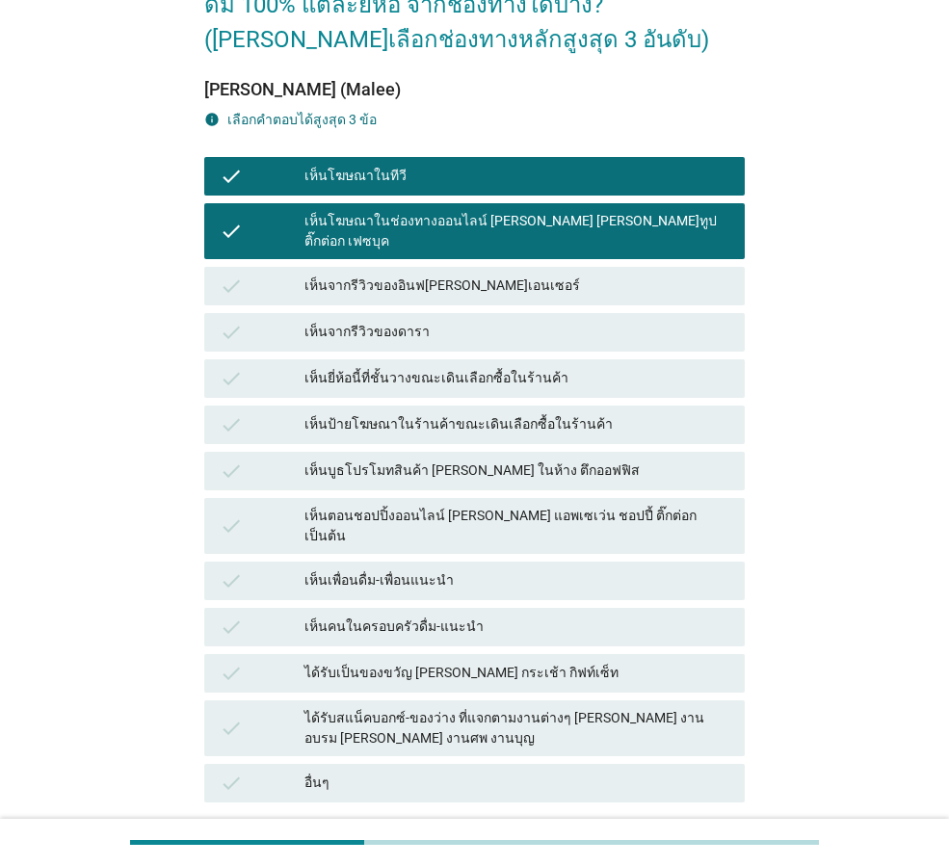
scroll to position [291, 0]
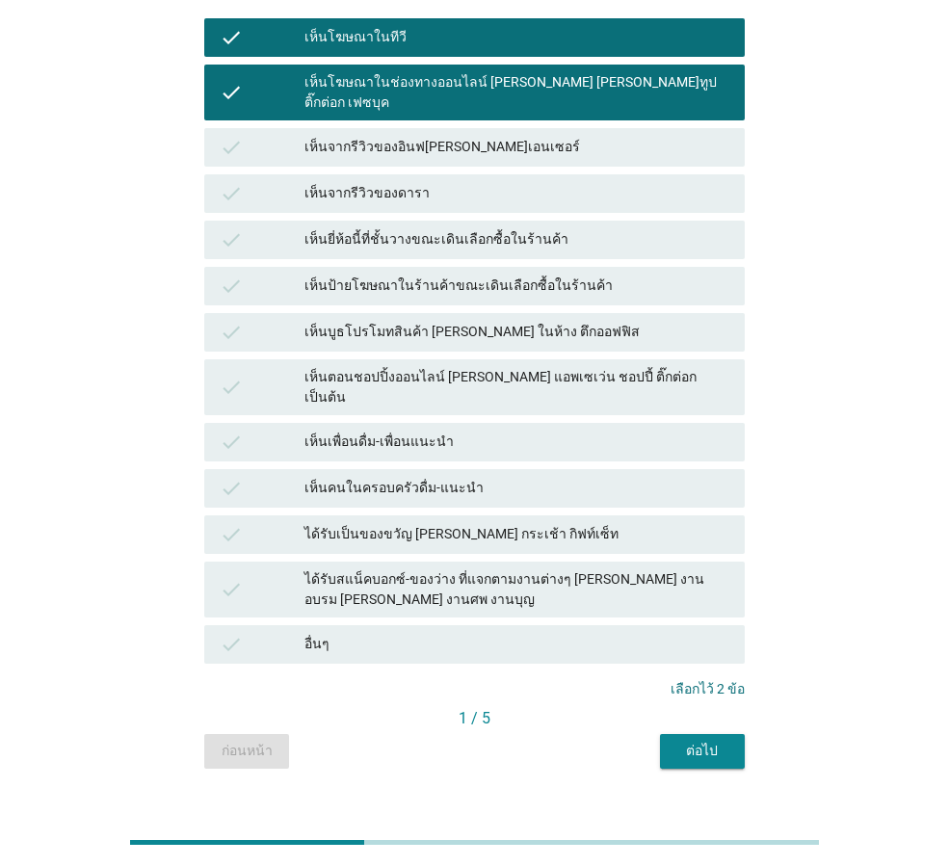
click at [404, 228] on div "เห็นยี่ห้อนี้ที่ชั้นวางขณะเดินเลือกซื้อในร้านค้า" at bounding box center [516, 239] width 425 height 23
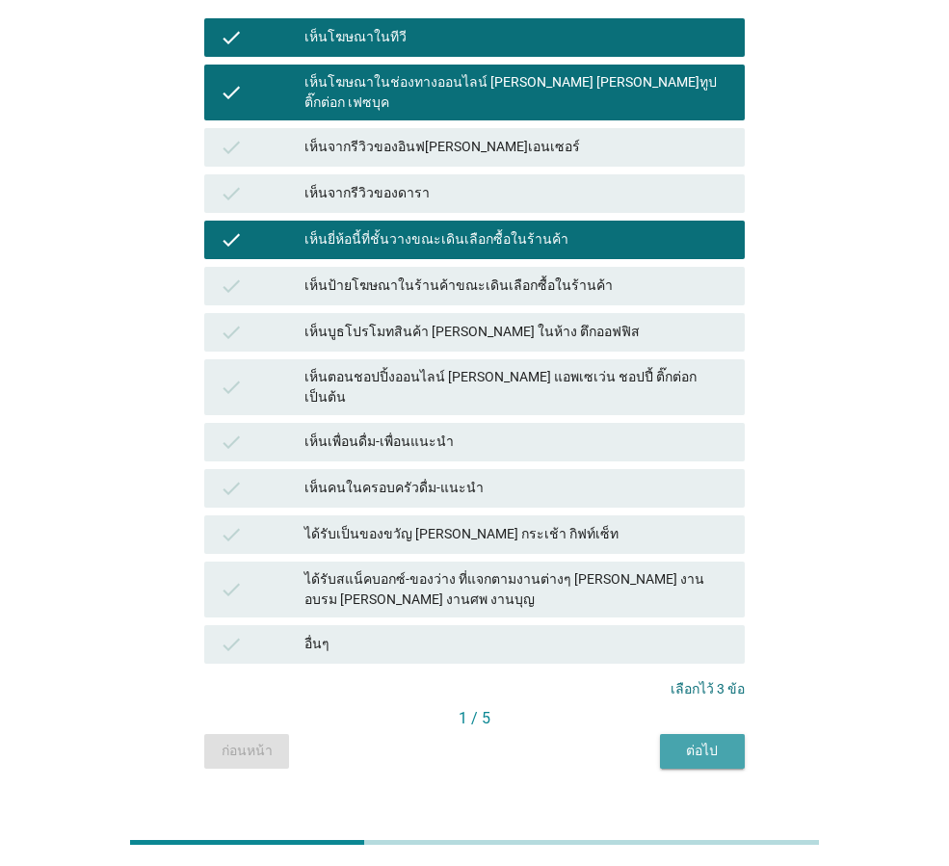
click at [708, 741] on div "ต่อไป" at bounding box center [702, 751] width 54 height 20
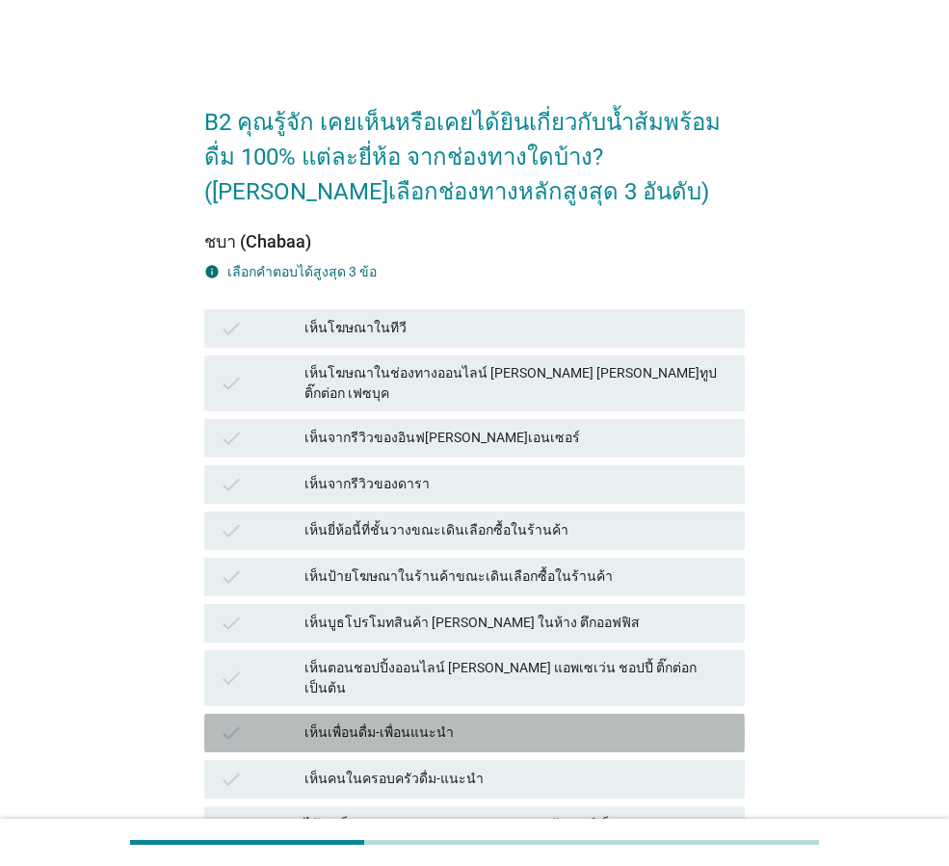
click at [523, 722] on div "เห็นเพื่อนดื่ม-เพื่อนแนะนำ" at bounding box center [516, 733] width 425 height 23
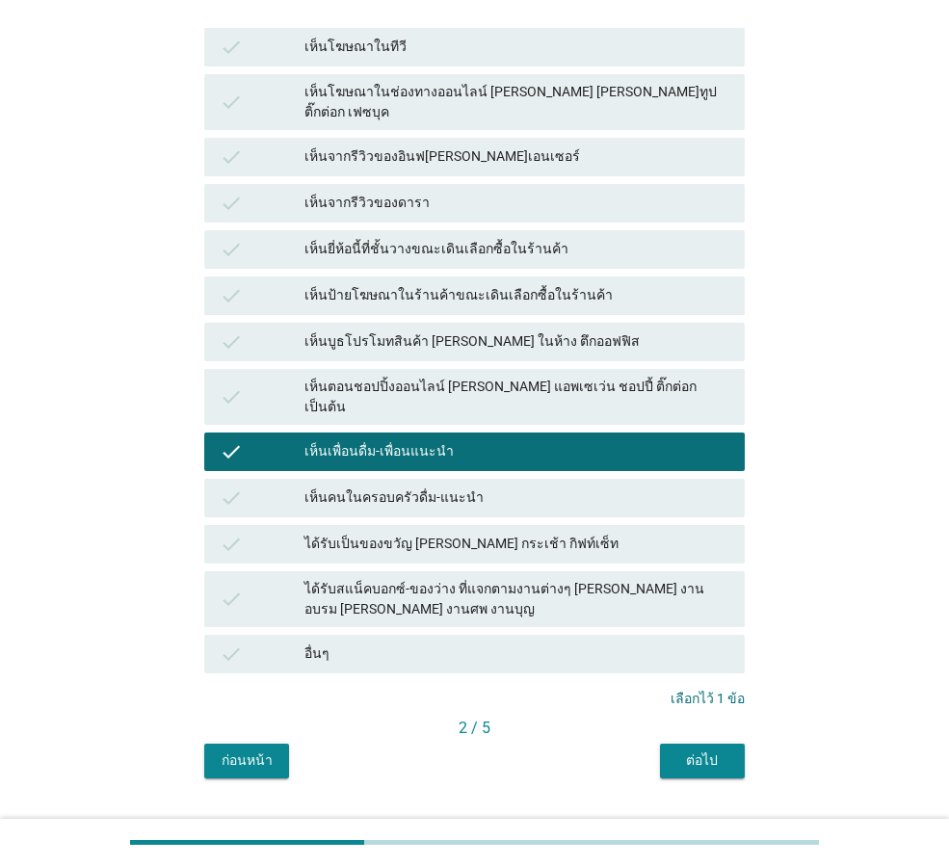
scroll to position [291, 0]
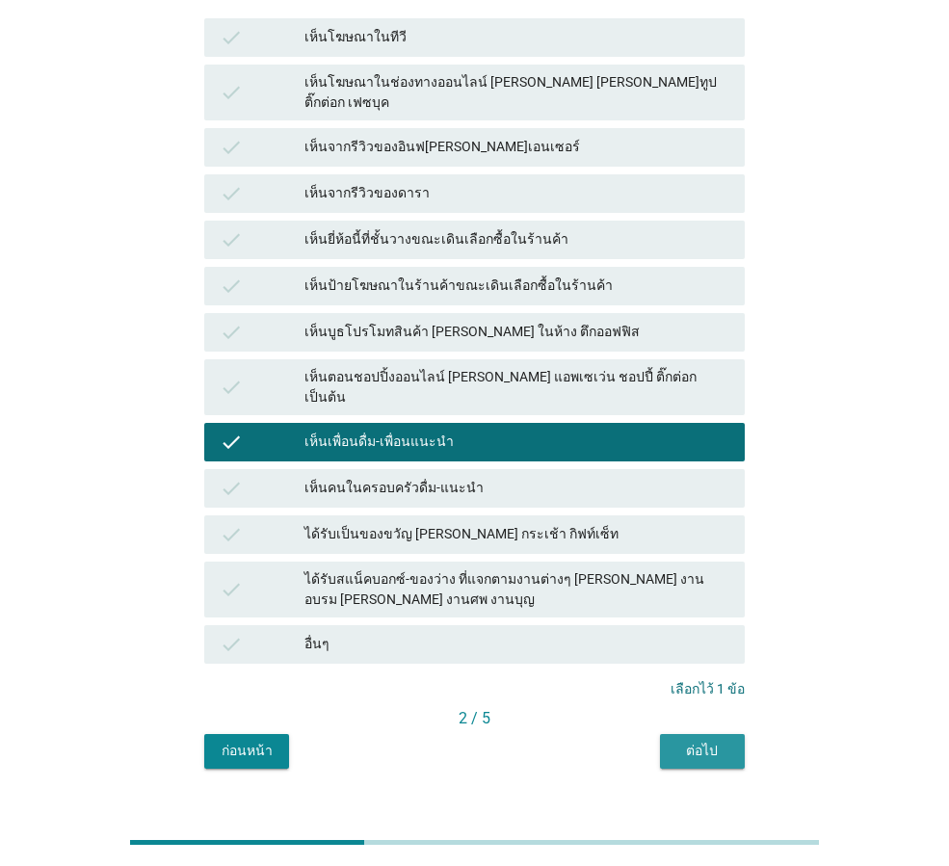
click at [674, 734] on button "ต่อไป" at bounding box center [702, 751] width 85 height 35
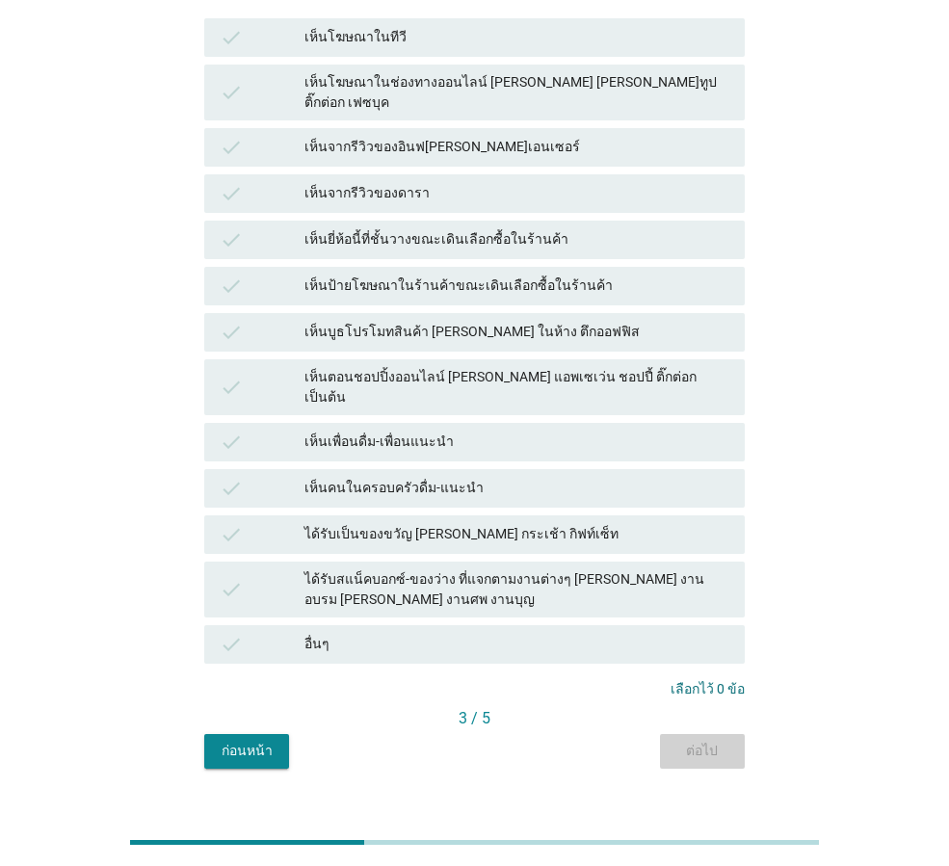
scroll to position [0, 0]
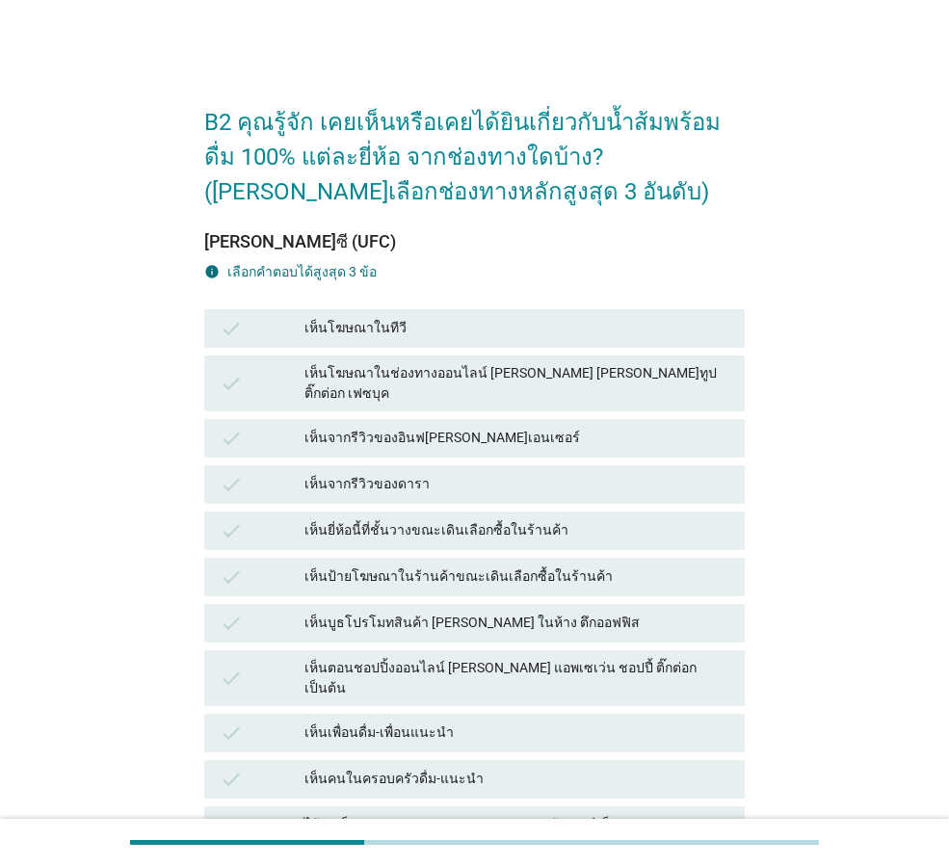
click at [521, 519] on div "เห็นยี่ห้อนี้ที่ชั้นวางขณะเดินเลือกซื้อในร้านค้า" at bounding box center [516, 530] width 425 height 23
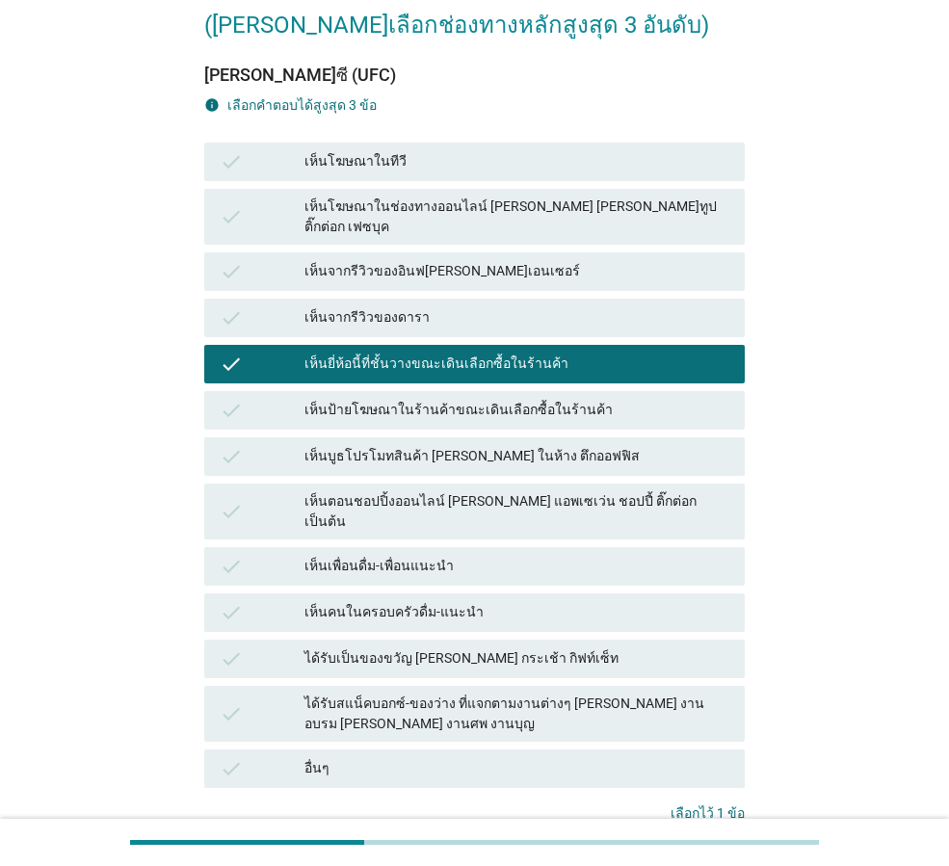
scroll to position [291, 0]
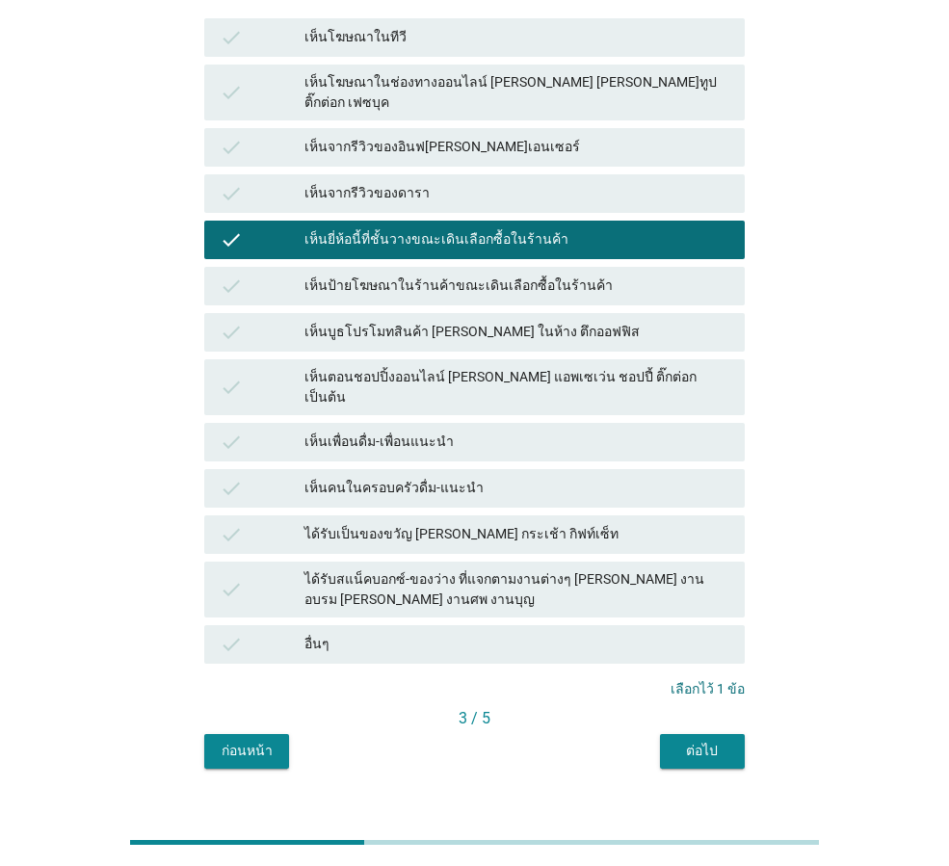
click at [664, 734] on button "ต่อไป" at bounding box center [702, 751] width 85 height 35
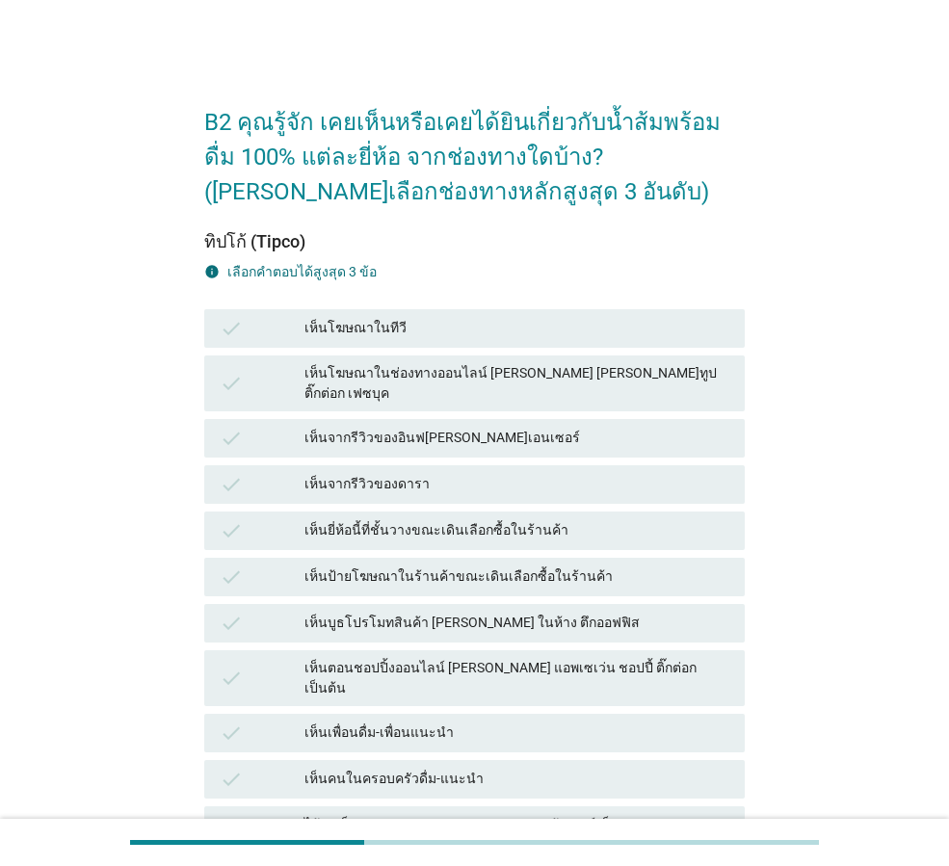
click at [524, 332] on div "เห็นโฆษณาในทีวี" at bounding box center [516, 328] width 425 height 23
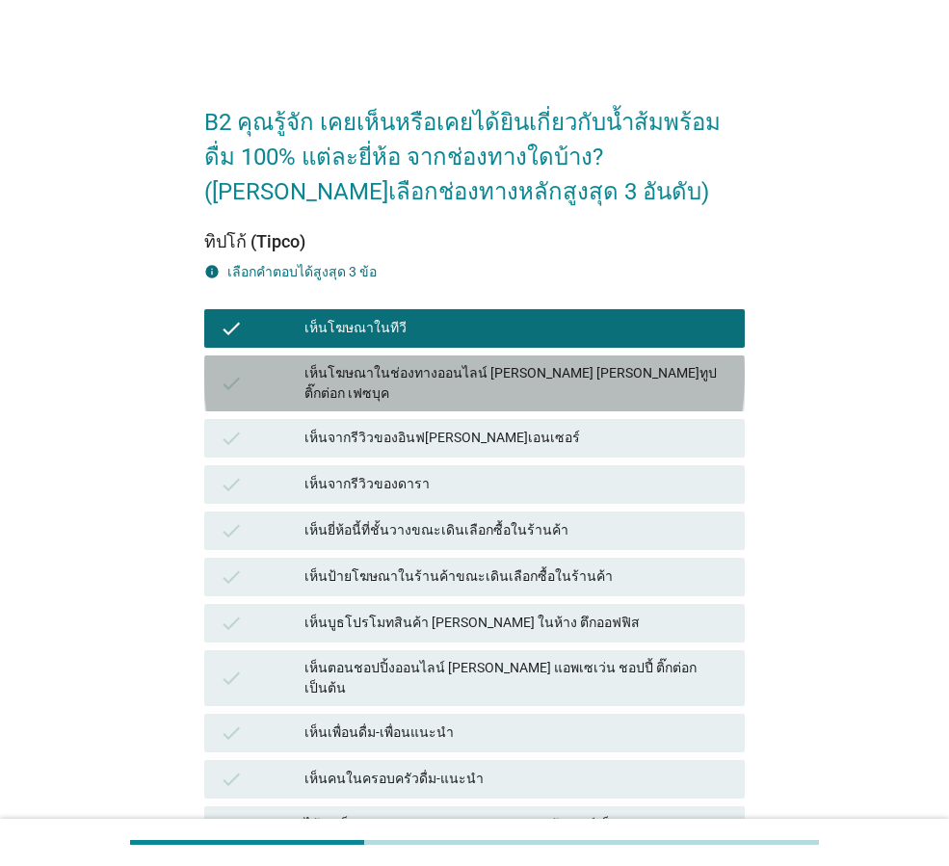
click at [536, 375] on div "เห็นโฆษณาในช่องทางออนไลน์ [PERSON_NAME] [PERSON_NAME]ทูป ติ๊กต่อก เฟซบุค" at bounding box center [516, 383] width 425 height 40
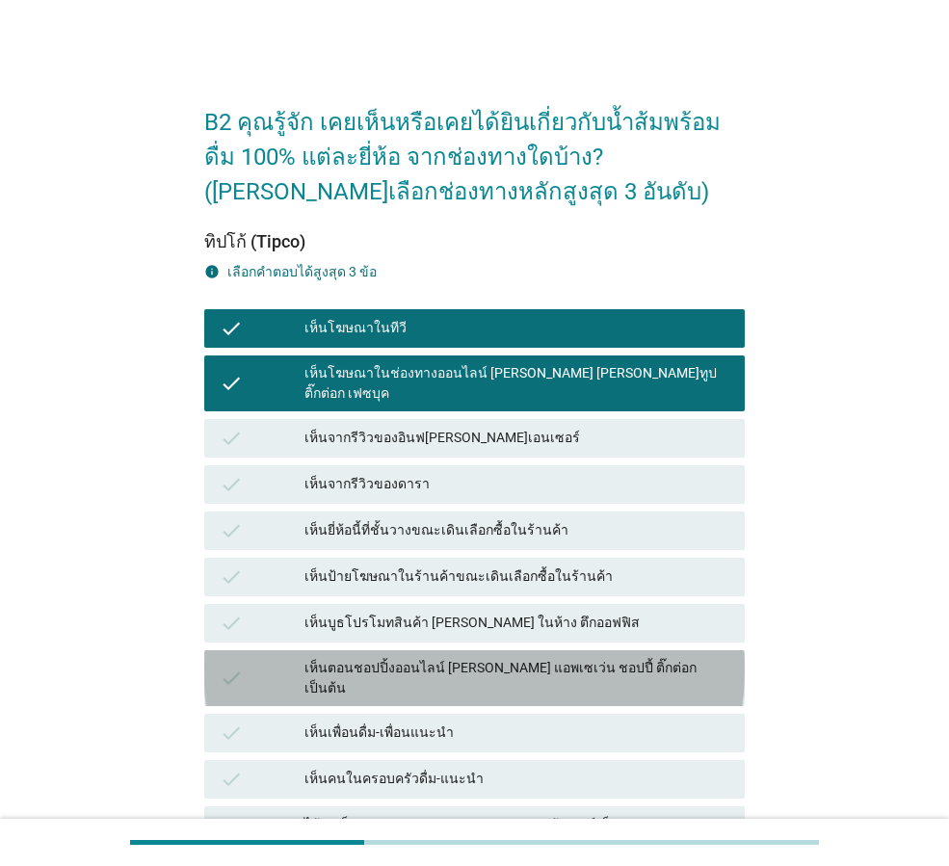
click at [547, 659] on div "เห็นตอนชอปปิ้งออนไลน์ [PERSON_NAME] แอพเซเว่น ชอปปี้ ติ๊กต่อก เป็นต้น" at bounding box center [516, 678] width 425 height 40
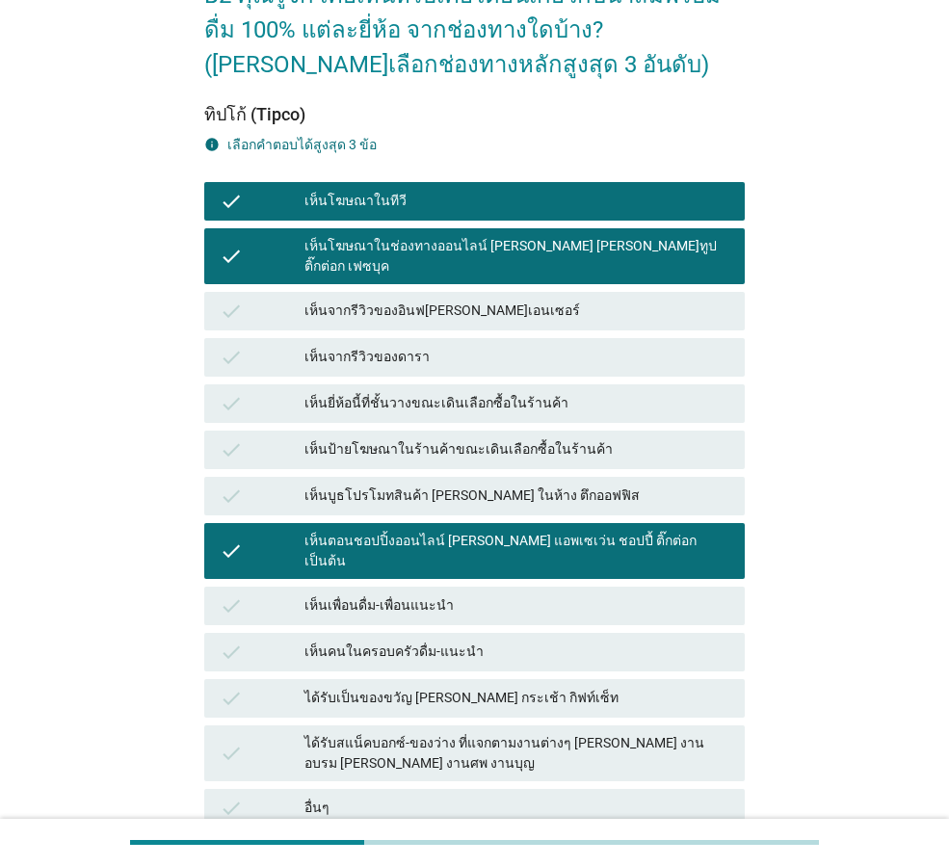
scroll to position [291, 0]
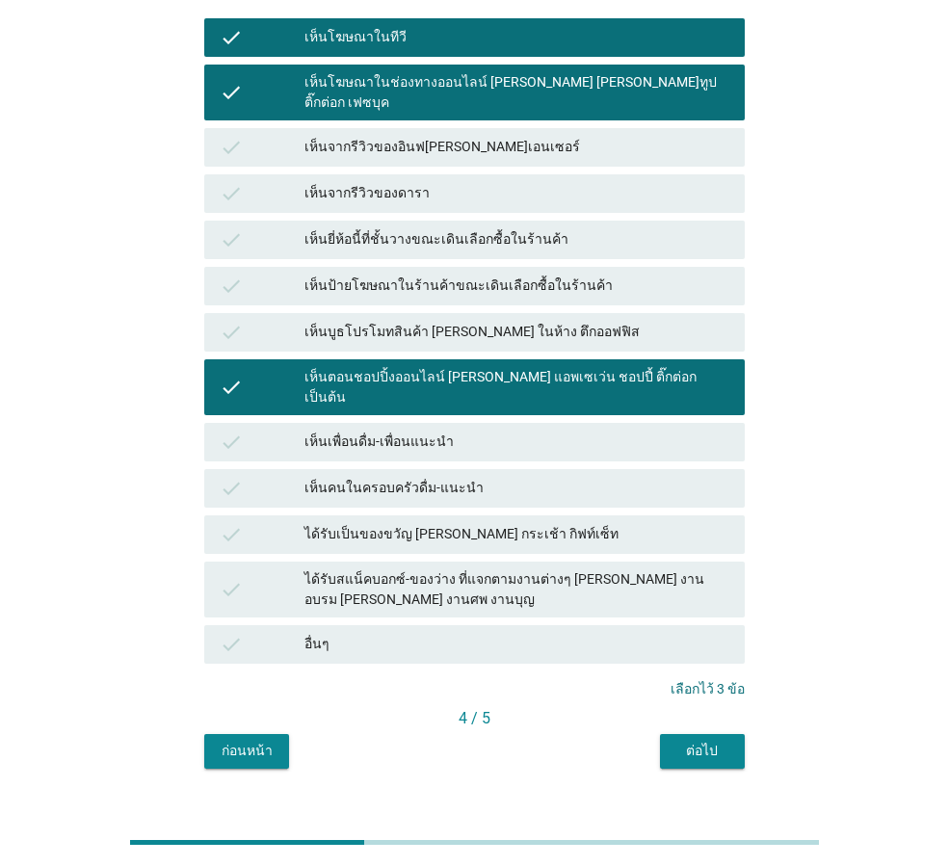
click at [693, 734] on button "ต่อไป" at bounding box center [702, 751] width 85 height 35
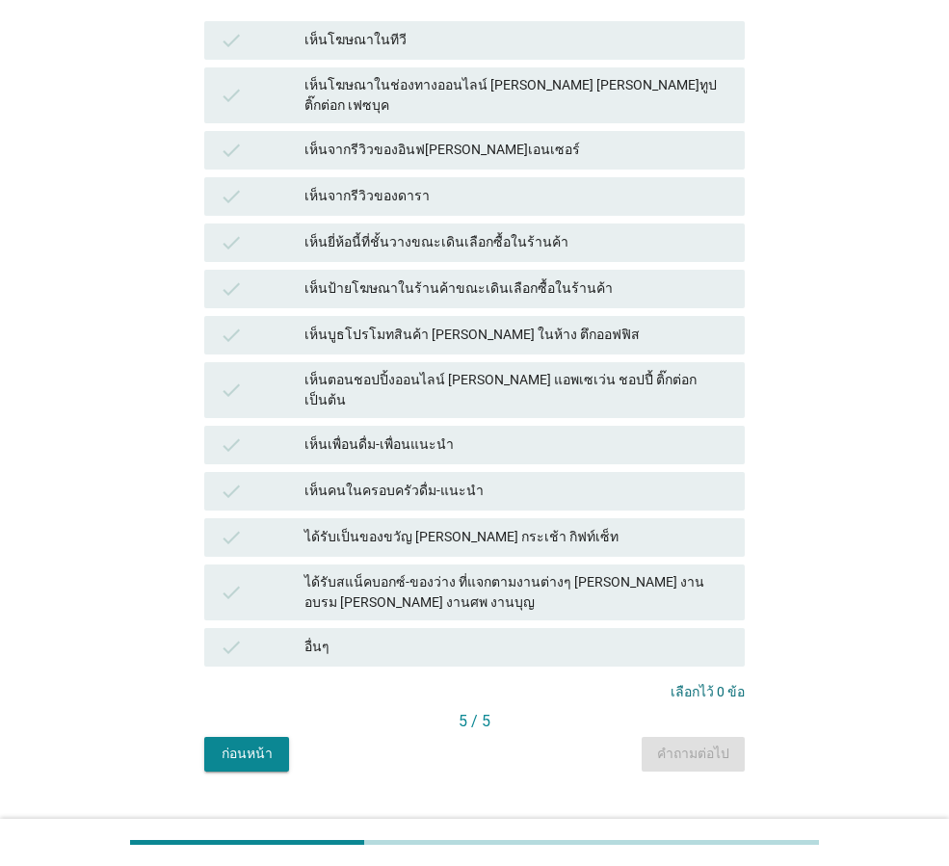
scroll to position [289, 0]
click at [620, 525] on div "ได้รับเป็นของขวัญ [PERSON_NAME] กระเช้า กิฟท์เซ็ท" at bounding box center [516, 536] width 425 height 23
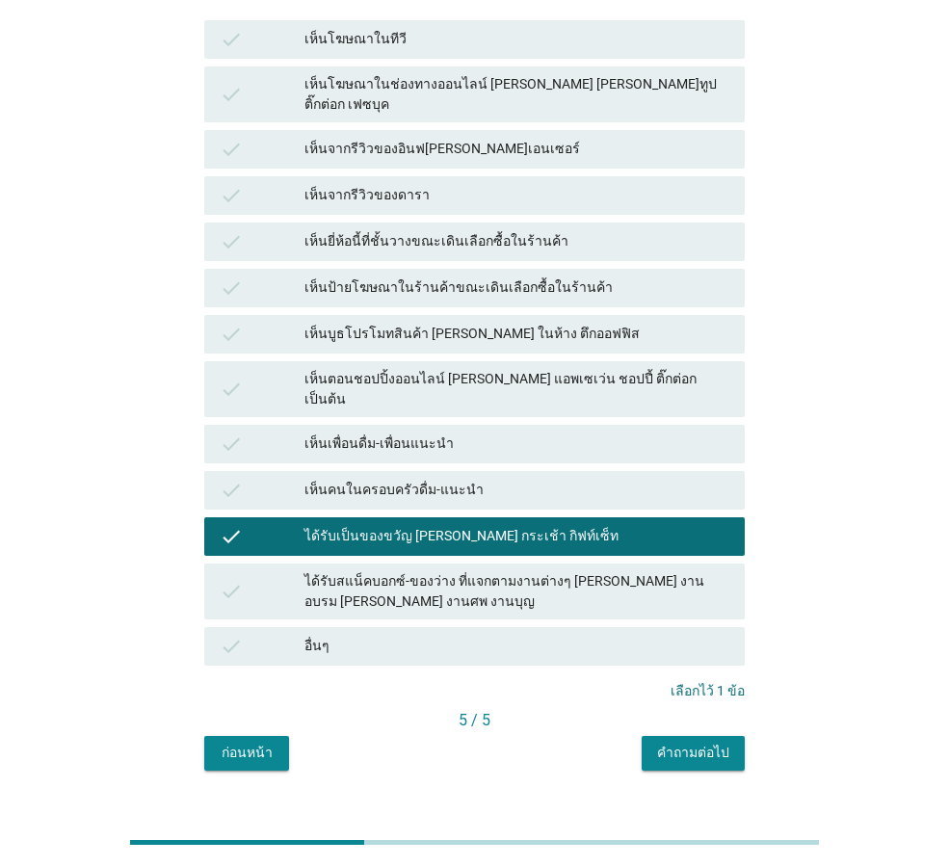
click at [705, 743] on div "คำถามต่อไป" at bounding box center [693, 753] width 72 height 20
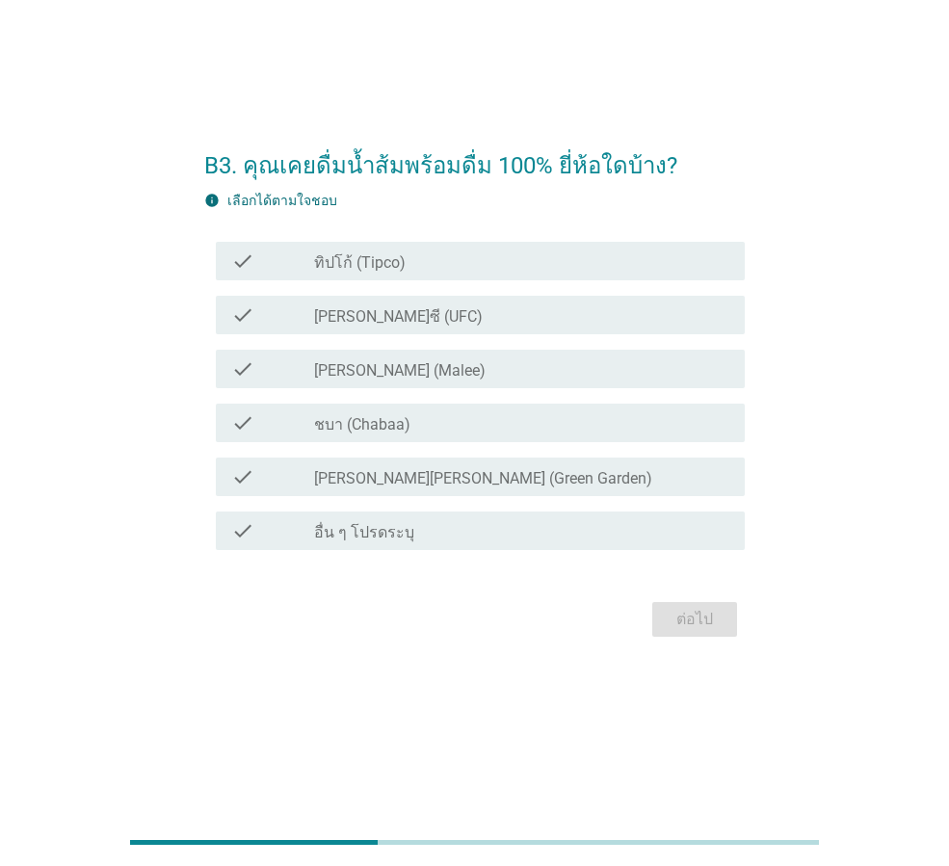
scroll to position [0, 0]
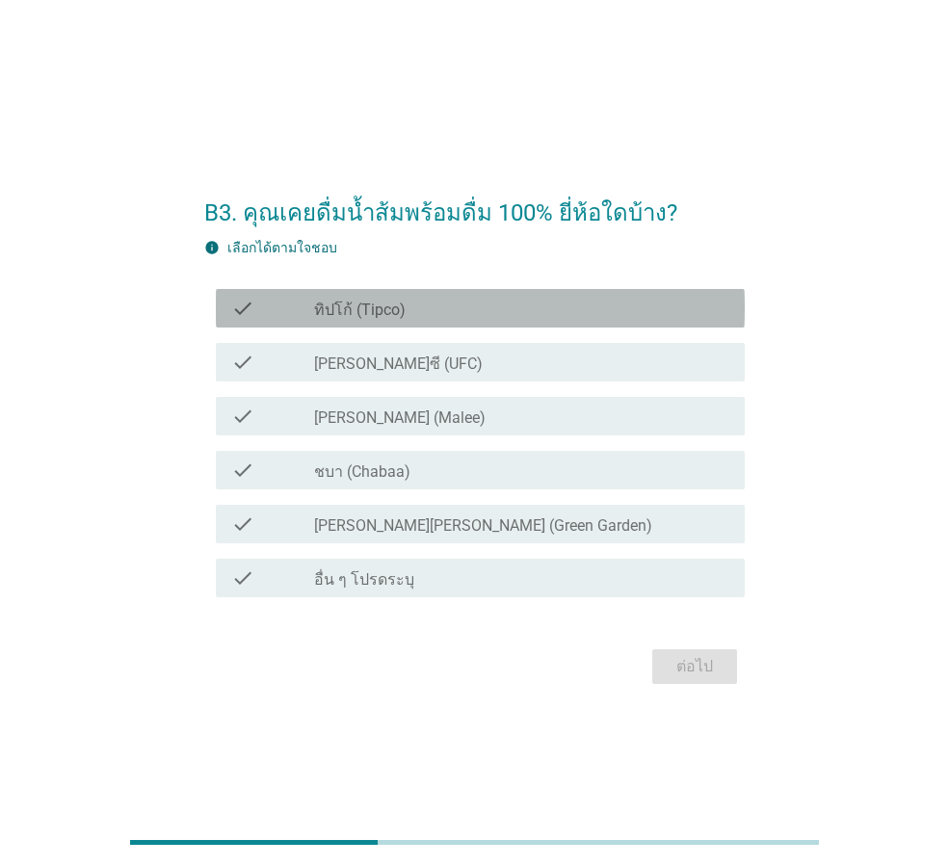
click at [386, 315] on label "ทิปโก้ (Tipco)" at bounding box center [360, 310] width 92 height 19
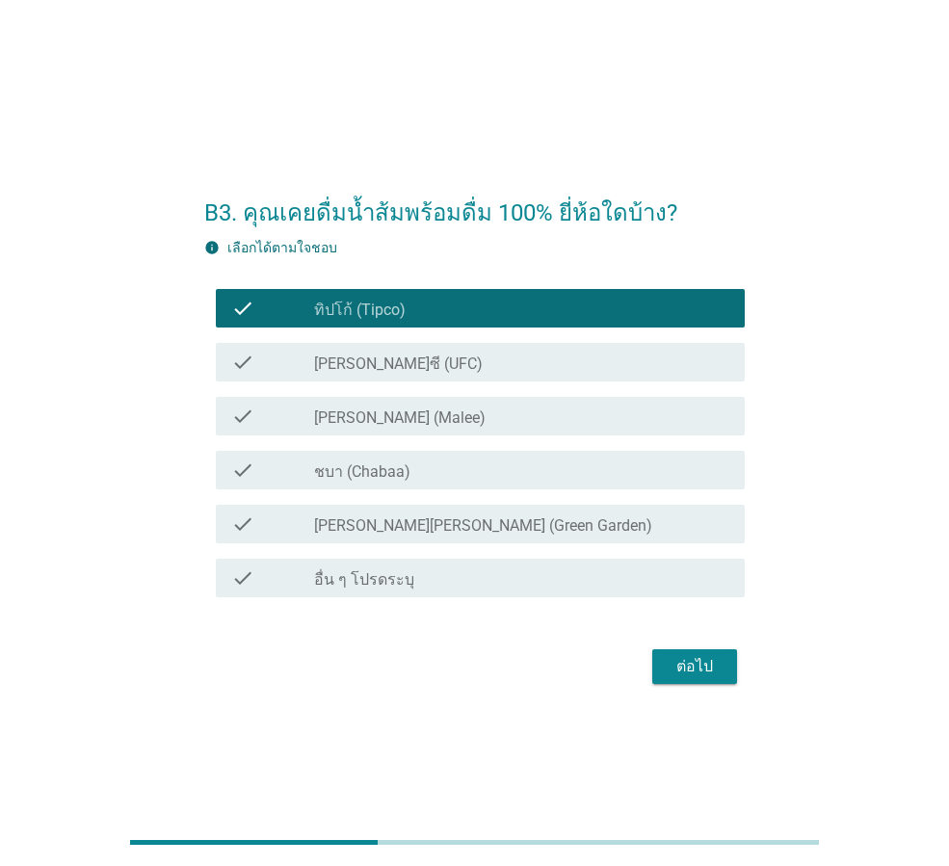
click at [369, 469] on label "ชบา (Chabaa)" at bounding box center [362, 472] width 96 height 19
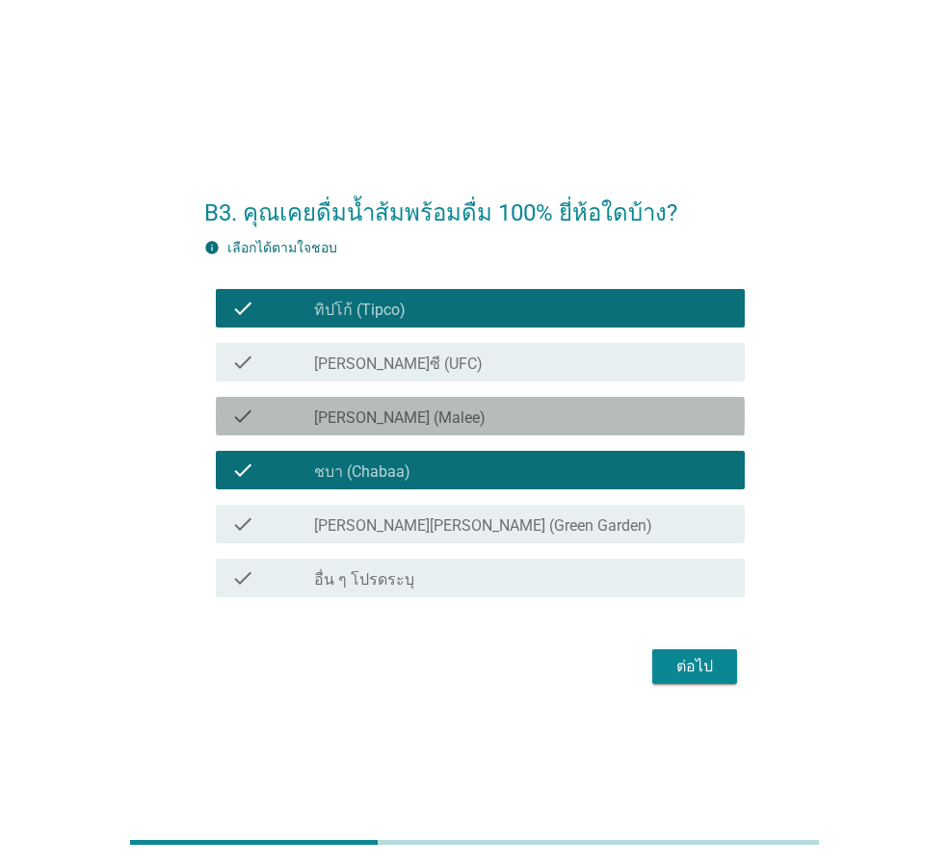
click at [374, 414] on label "[PERSON_NAME] (Malee)" at bounding box center [400, 418] width 172 height 19
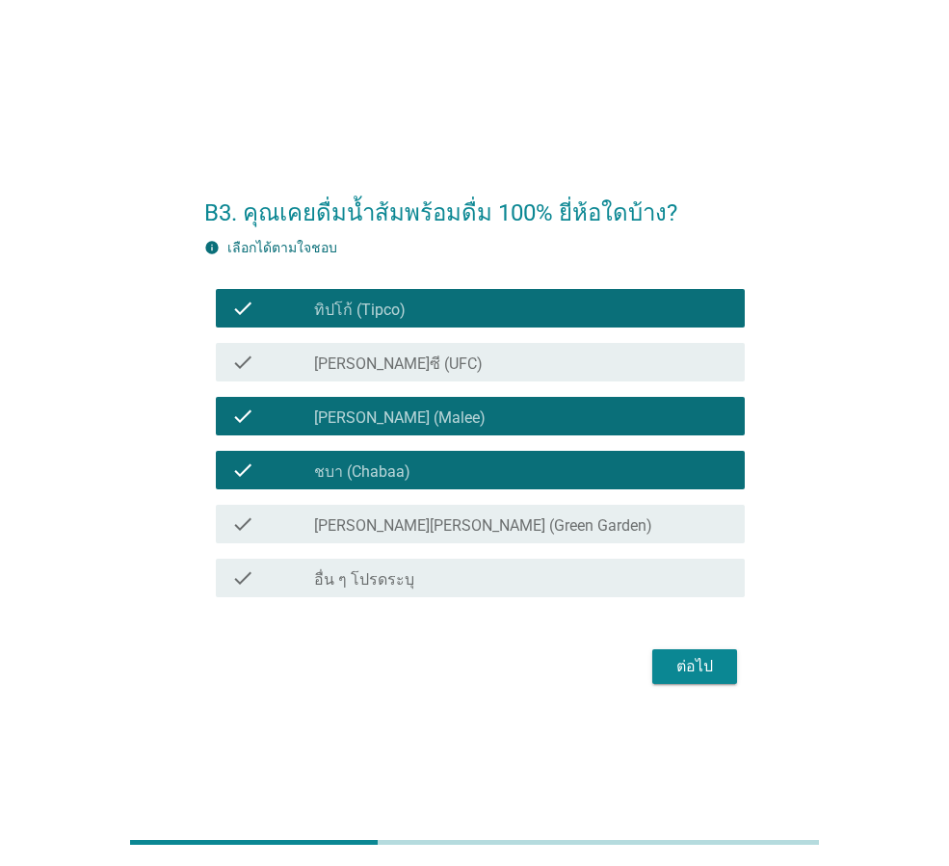
click at [379, 357] on label "[PERSON_NAME]ซี (UFC)" at bounding box center [398, 364] width 169 height 19
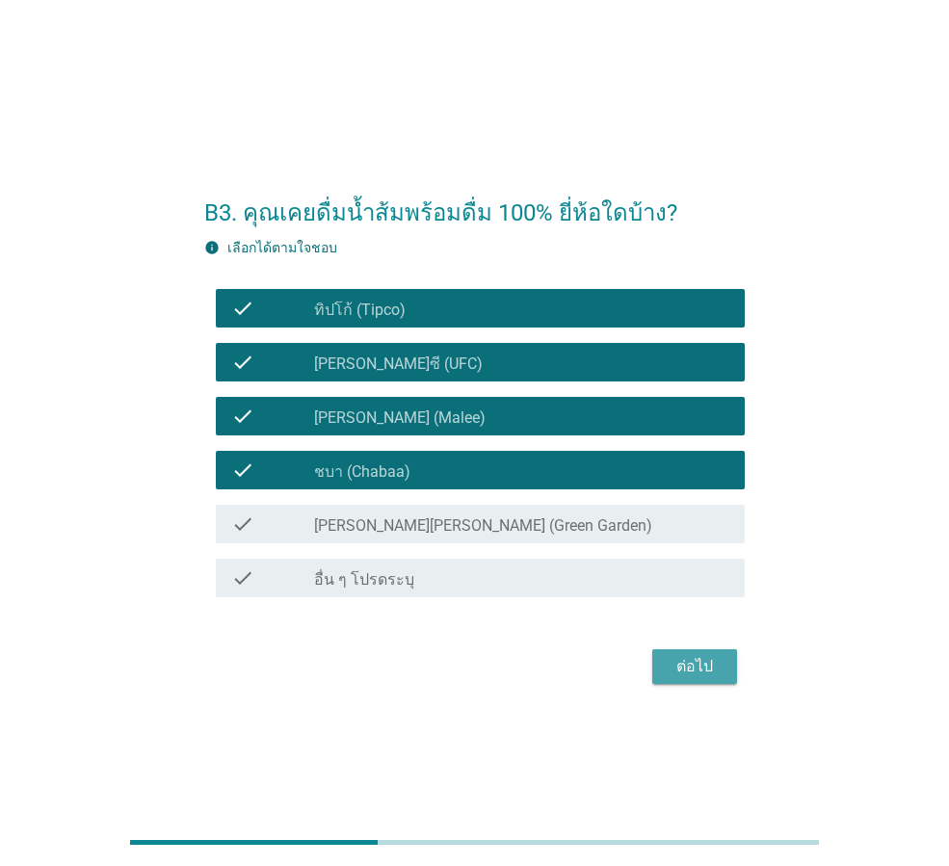
click at [707, 660] on div "ต่อไป" at bounding box center [695, 666] width 54 height 23
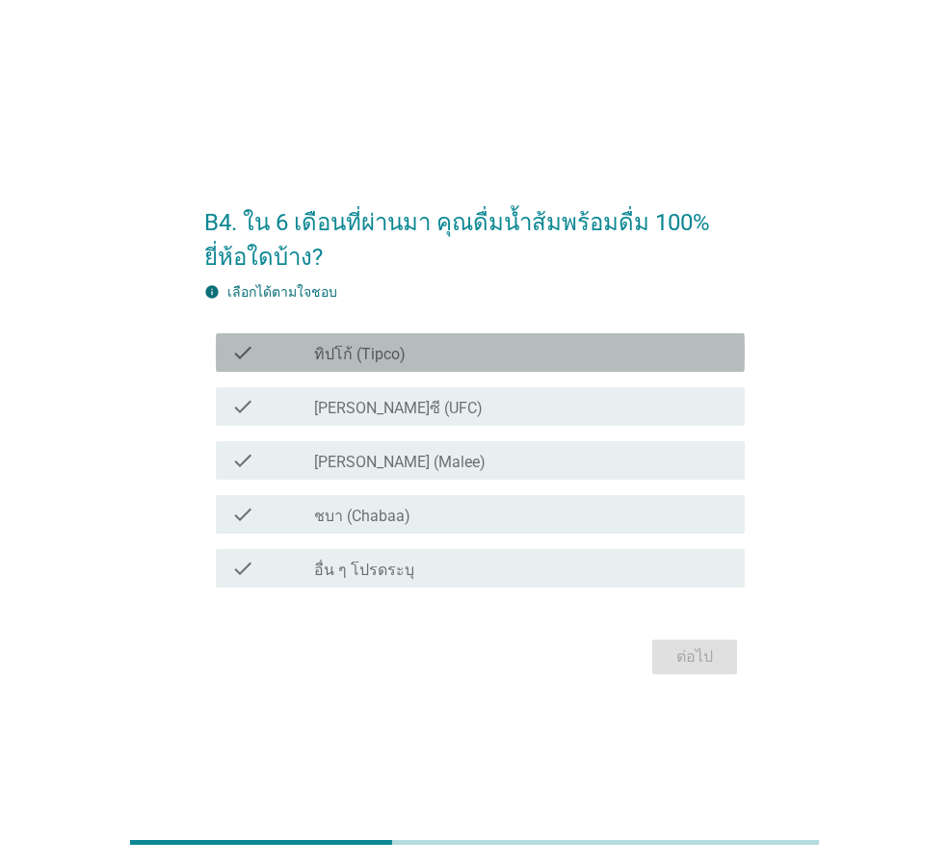
click at [502, 346] on div "check_box ทิปโก้ (Tipco)" at bounding box center [521, 352] width 415 height 23
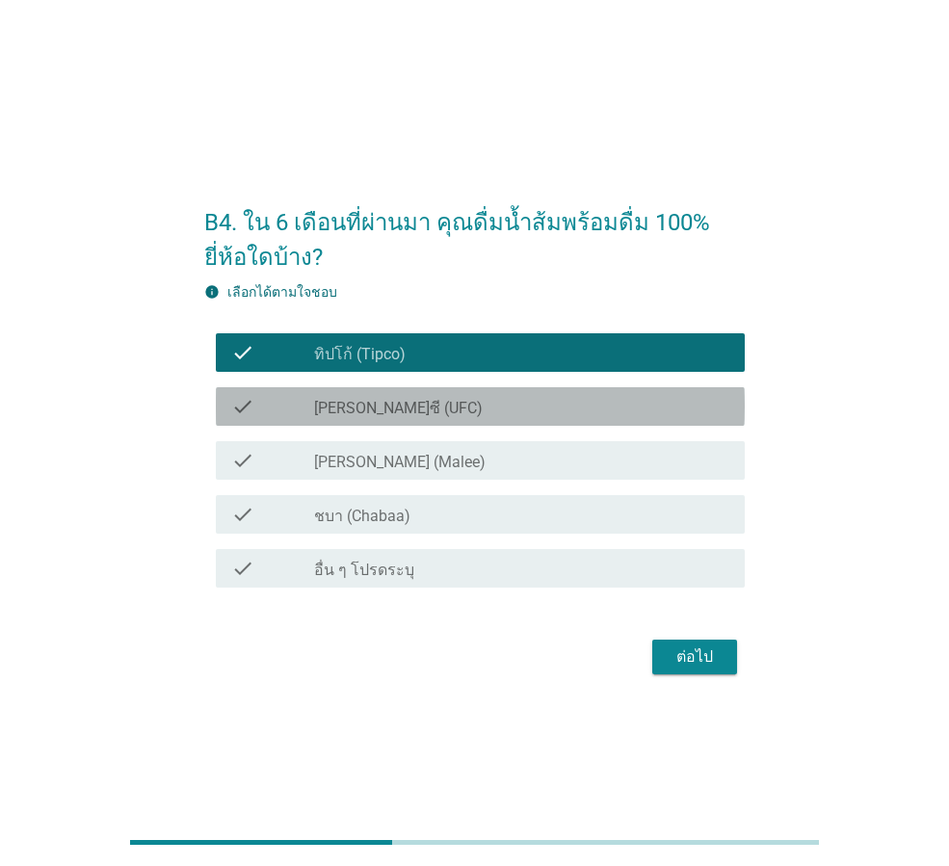
click at [484, 421] on div "check check_box [PERSON_NAME]ซี (UFC)" at bounding box center [480, 406] width 529 height 39
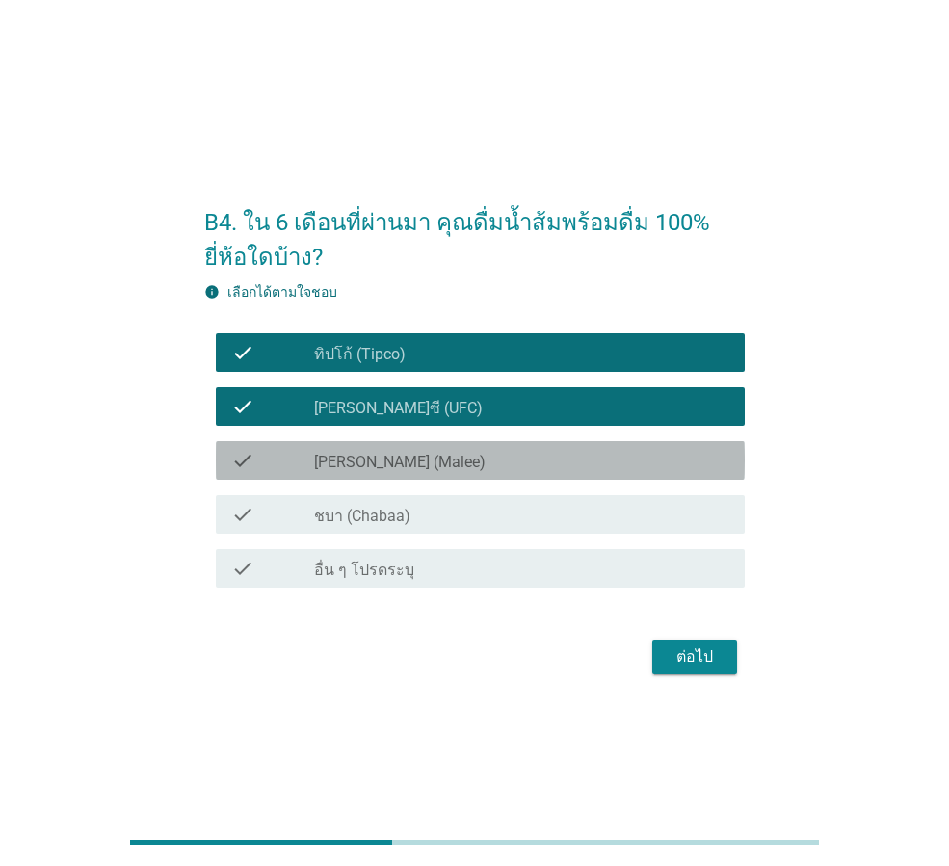
click at [476, 460] on div "check_box [PERSON_NAME] (Malee)" at bounding box center [521, 460] width 415 height 23
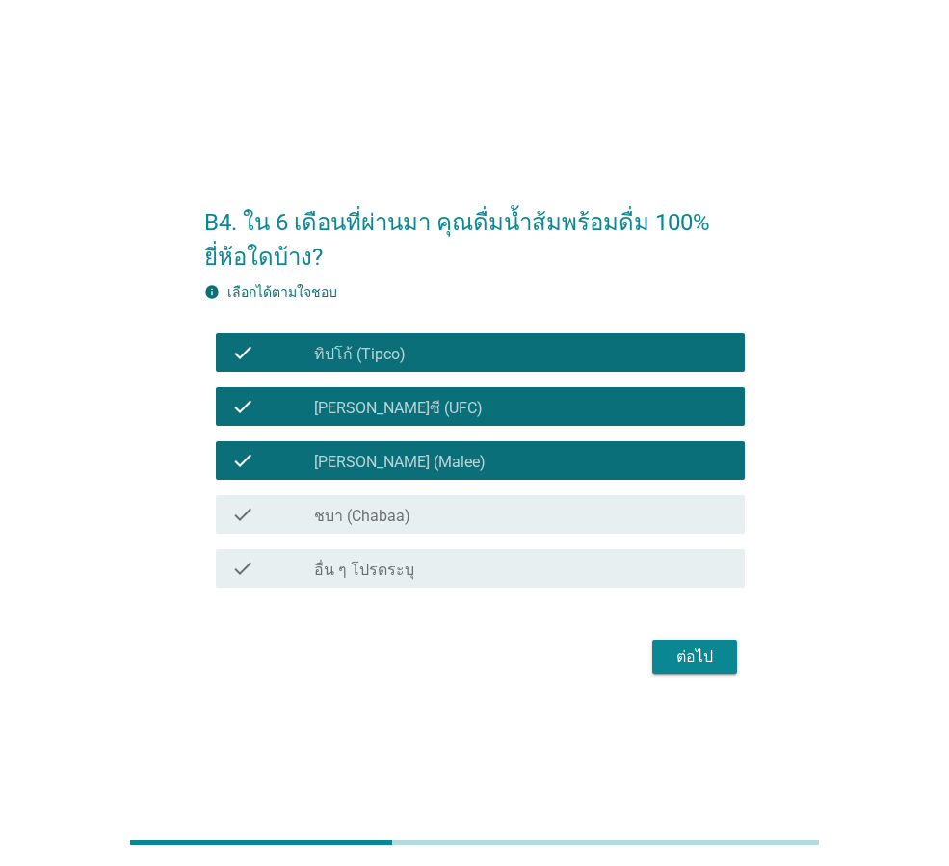
click at [462, 503] on div "check_box ชบา (Chabaa)" at bounding box center [521, 514] width 415 height 23
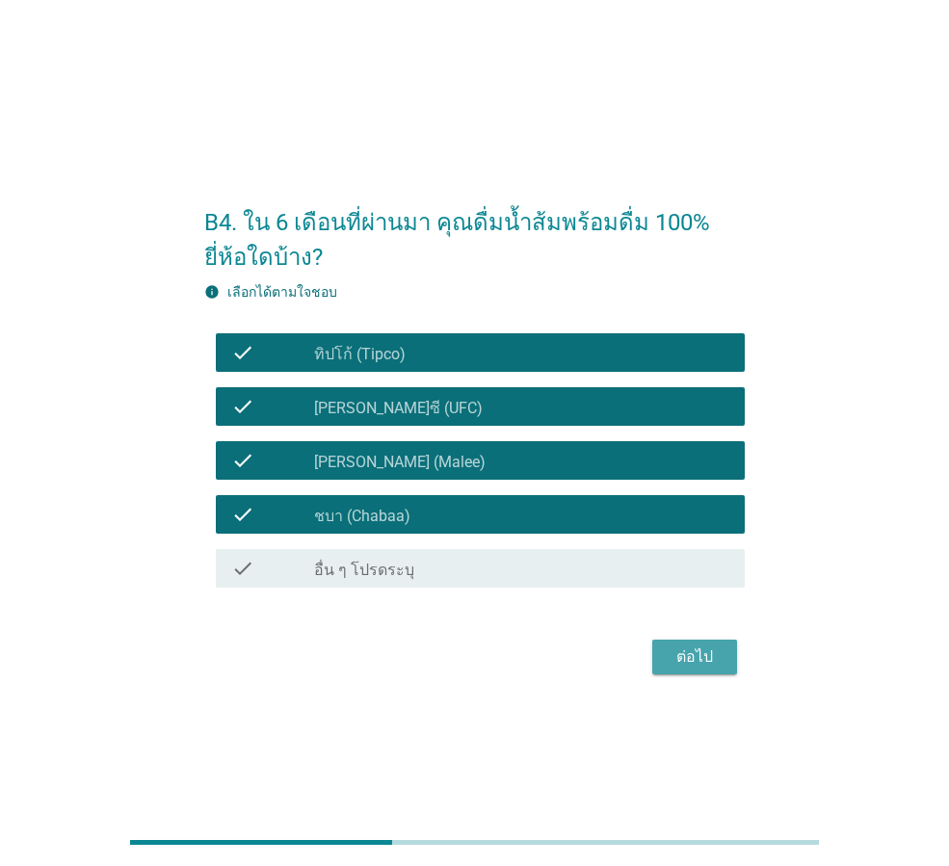
click at [663, 665] on button "ต่อไป" at bounding box center [694, 657] width 85 height 35
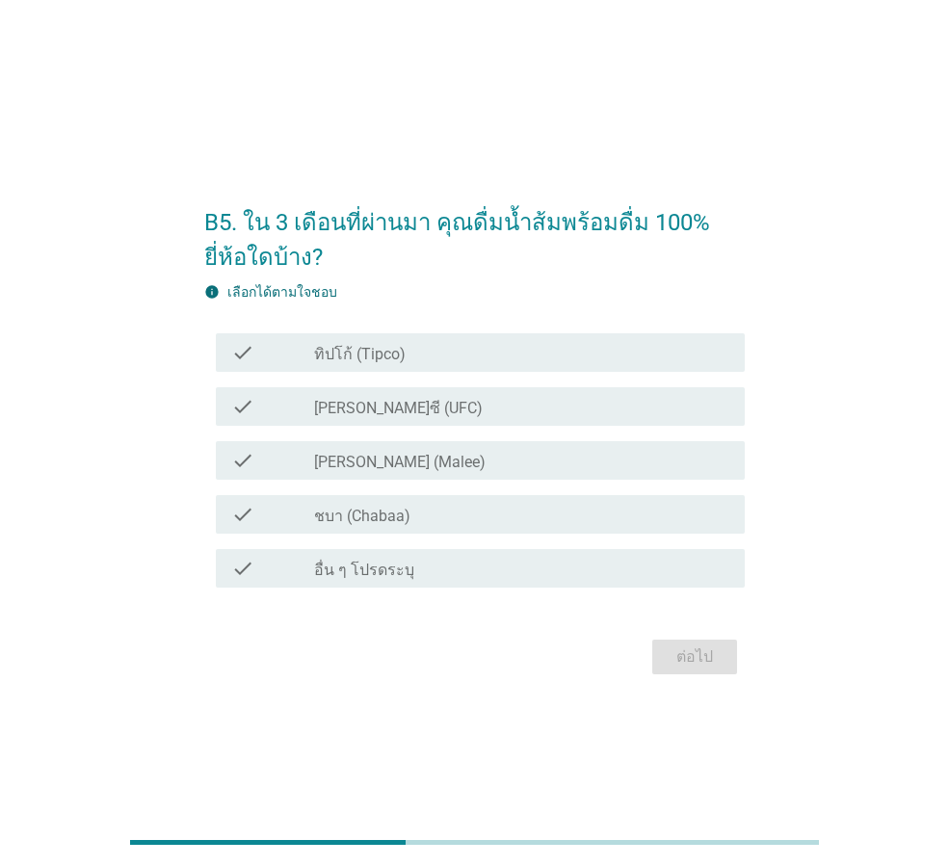
click at [410, 356] on div "check_box ทิปโก้ (Tipco)" at bounding box center [521, 352] width 415 height 23
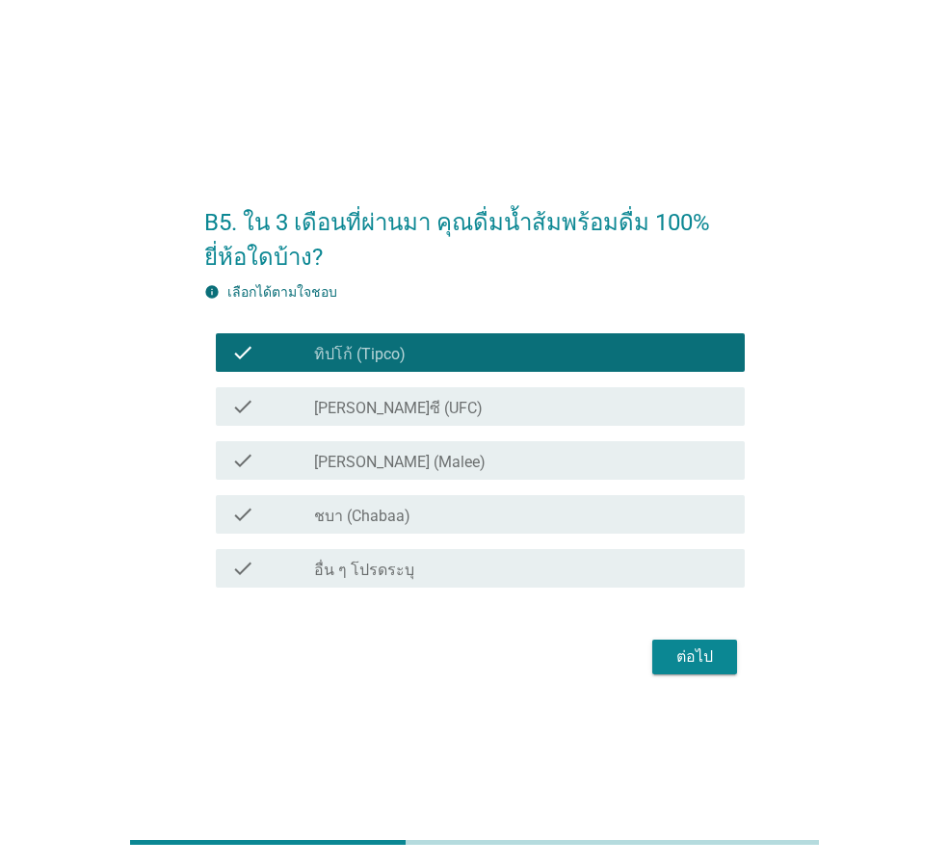
click at [392, 472] on div "check check_box [PERSON_NAME] (Malee)" at bounding box center [480, 460] width 529 height 39
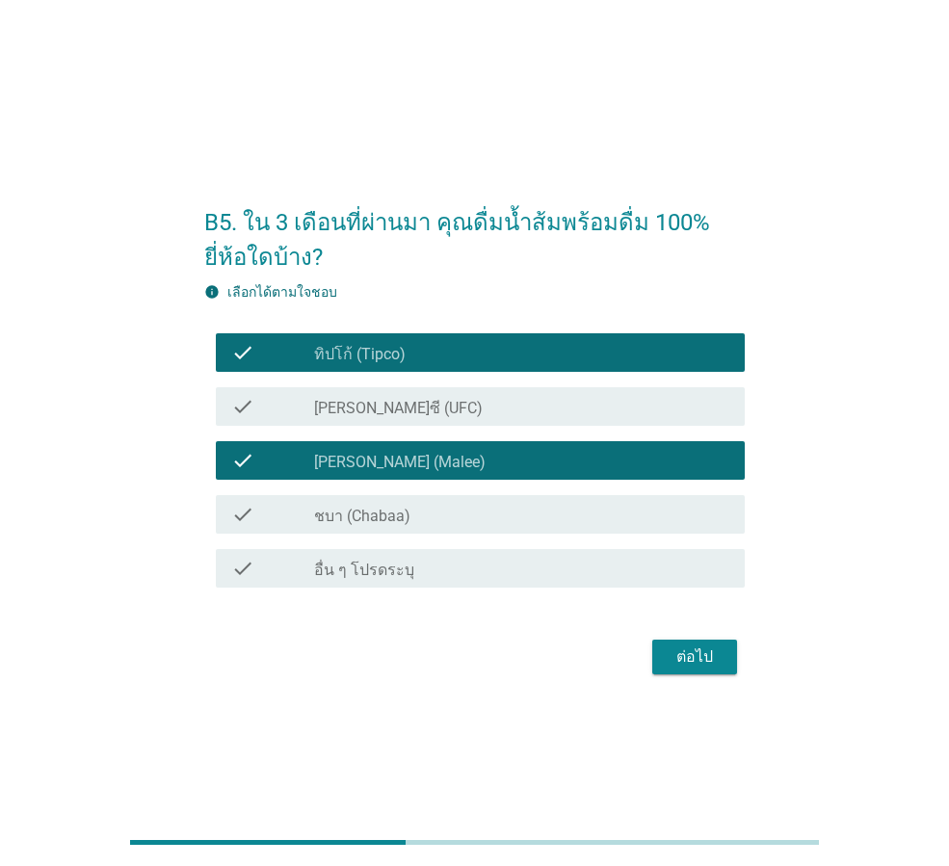
click at [706, 669] on button "ต่อไป" at bounding box center [694, 657] width 85 height 35
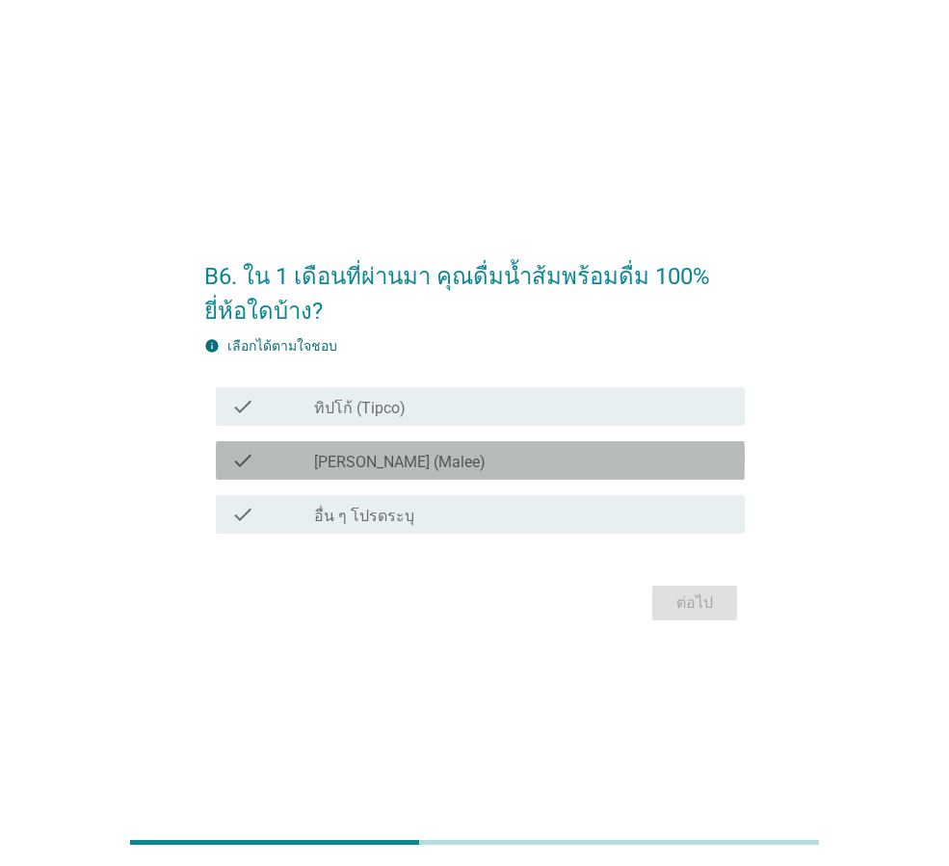
click at [499, 463] on div "check_box [PERSON_NAME] (Malee)" at bounding box center [521, 460] width 415 height 23
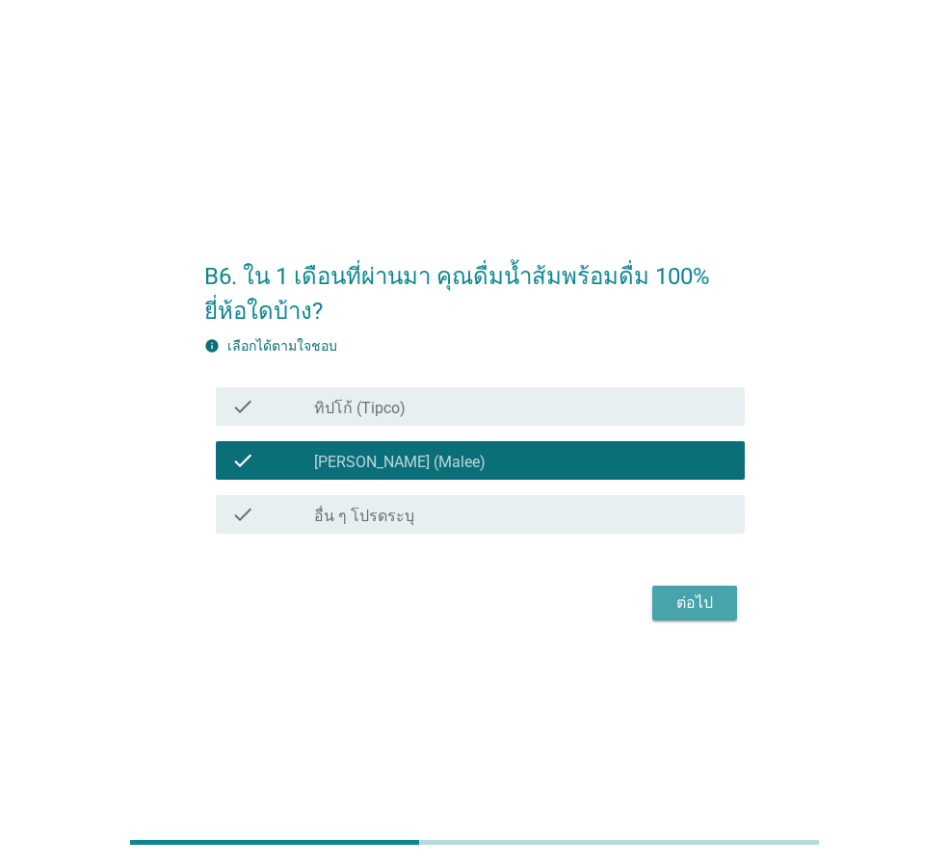
click at [691, 608] on div "ต่อไป" at bounding box center [695, 603] width 54 height 23
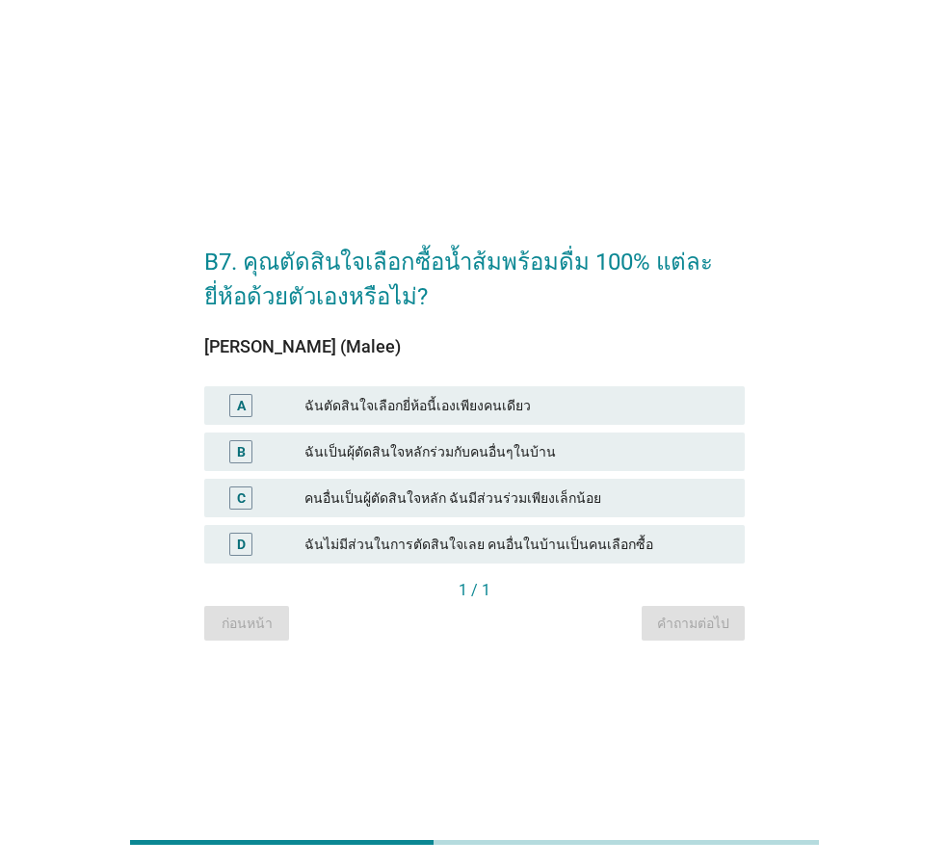
click at [385, 409] on div "ฉันตัดสินใจเลือกยี่ห้อนี้เองเพียงคนเดียว" at bounding box center [516, 405] width 425 height 23
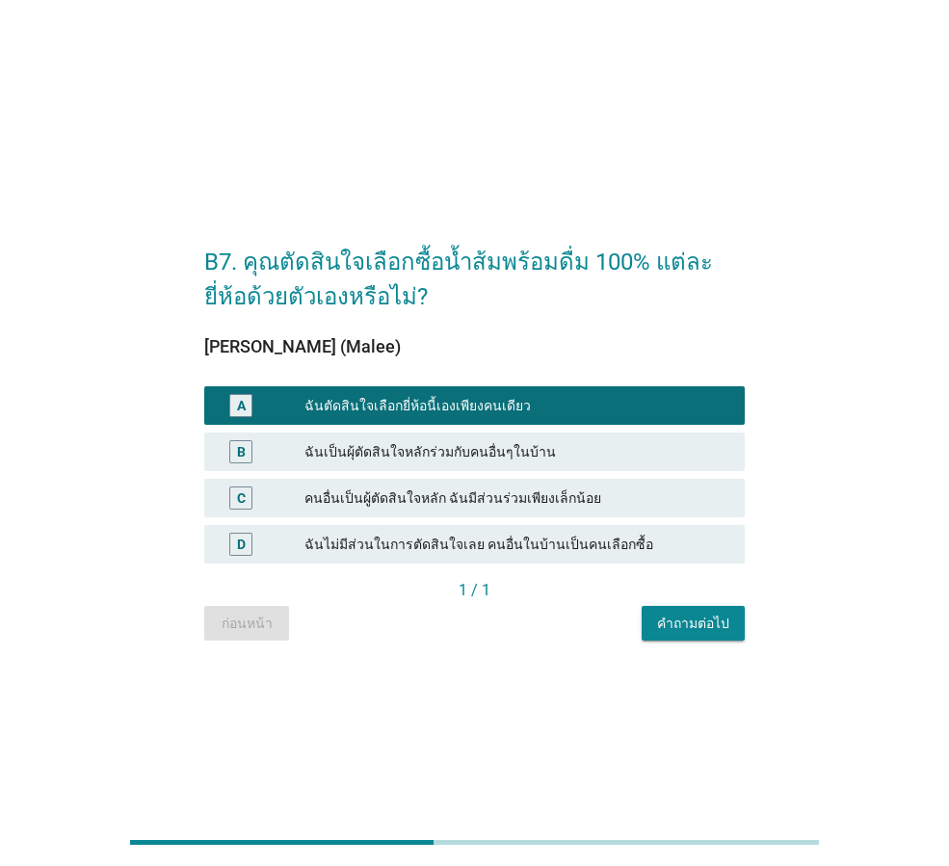
click at [728, 632] on div "คำถามต่อไป" at bounding box center [693, 624] width 72 height 20
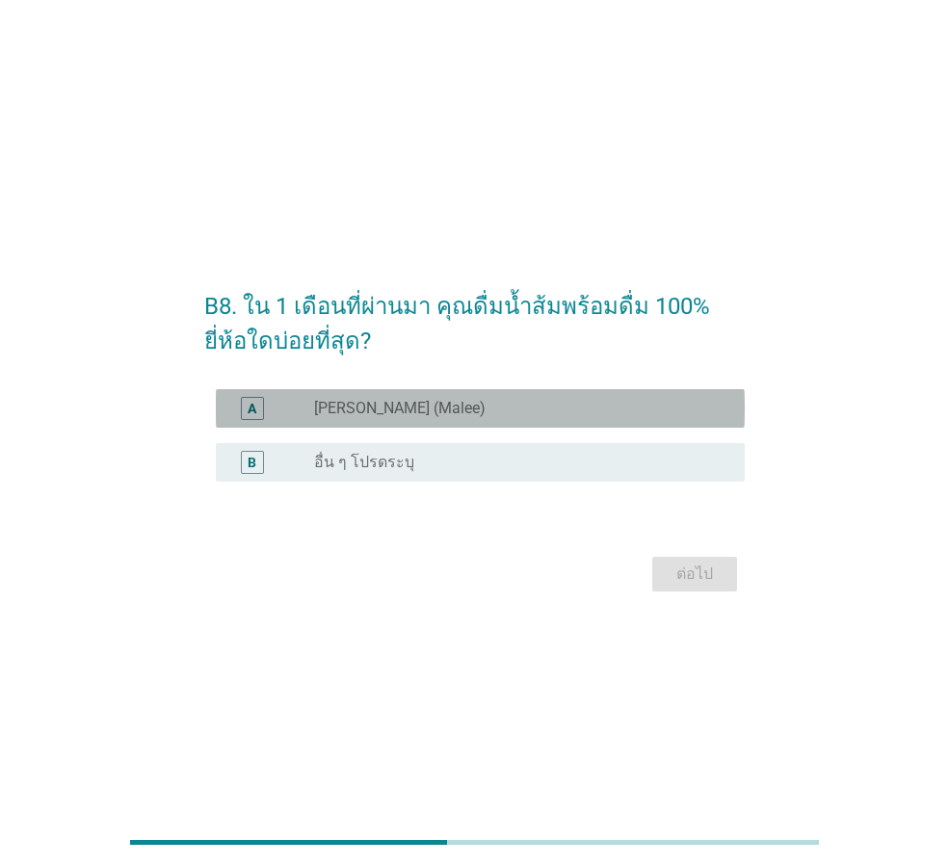
click at [399, 407] on div "radio_button_unchecked [PERSON_NAME] (Malee)" at bounding box center [514, 408] width 400 height 19
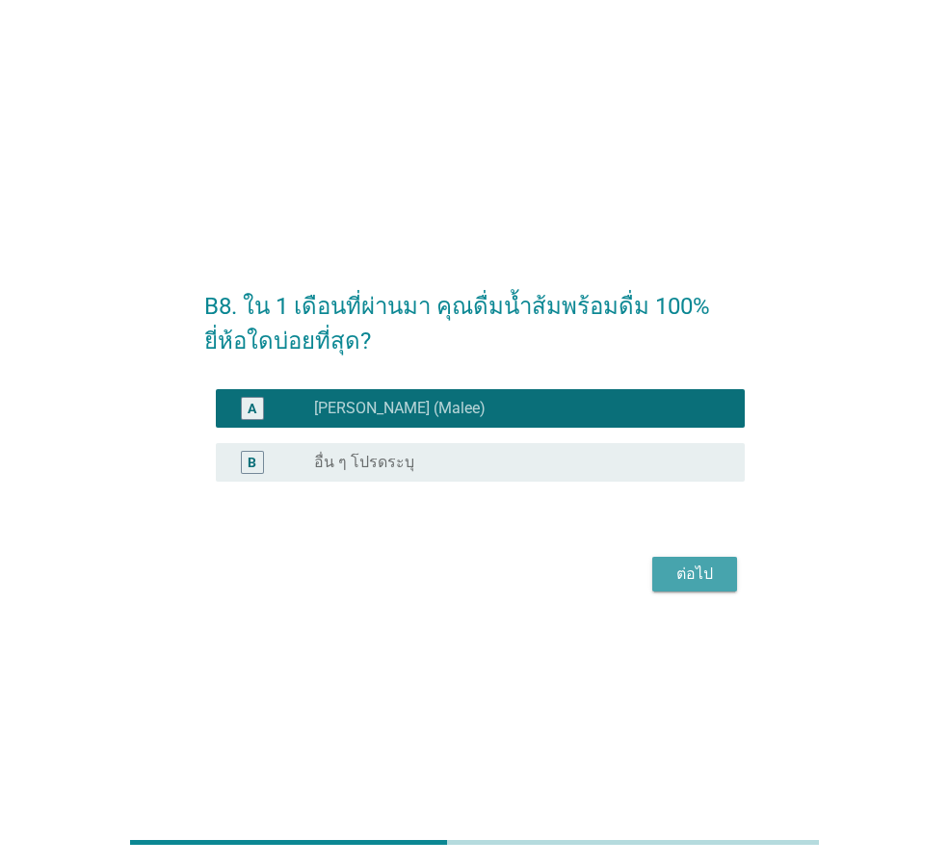
click at [727, 578] on button "ต่อไป" at bounding box center [694, 574] width 85 height 35
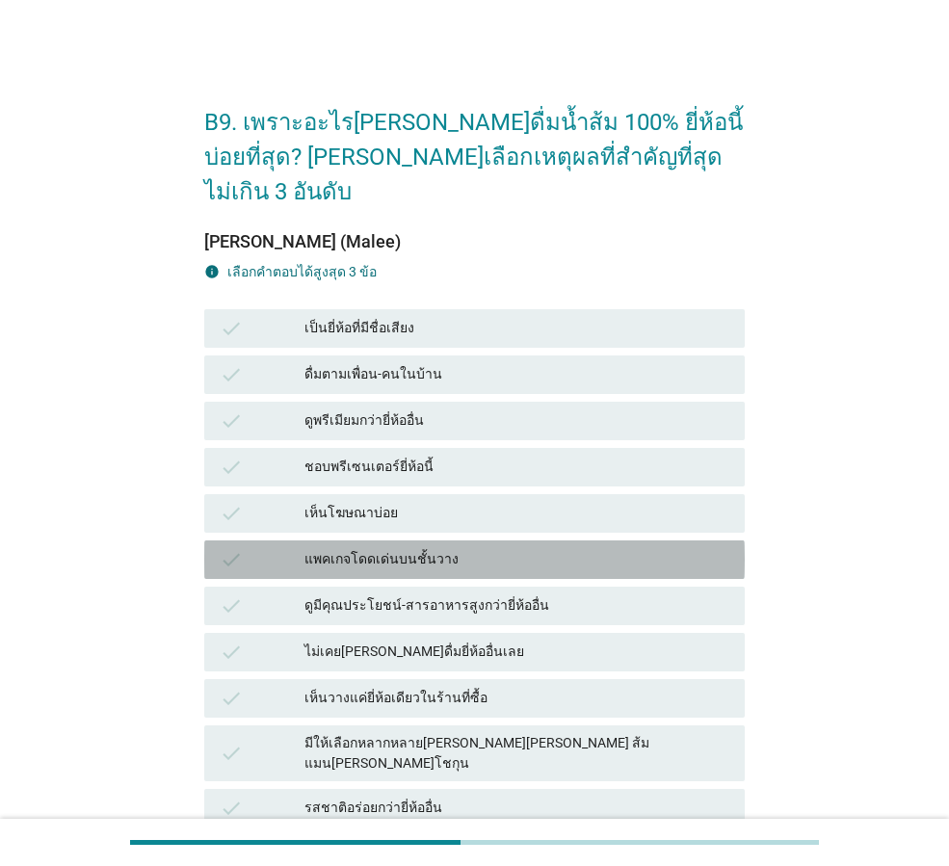
click at [392, 548] on div "แพคเกจโดดเด่นบนชั้นวาง" at bounding box center [516, 559] width 425 height 23
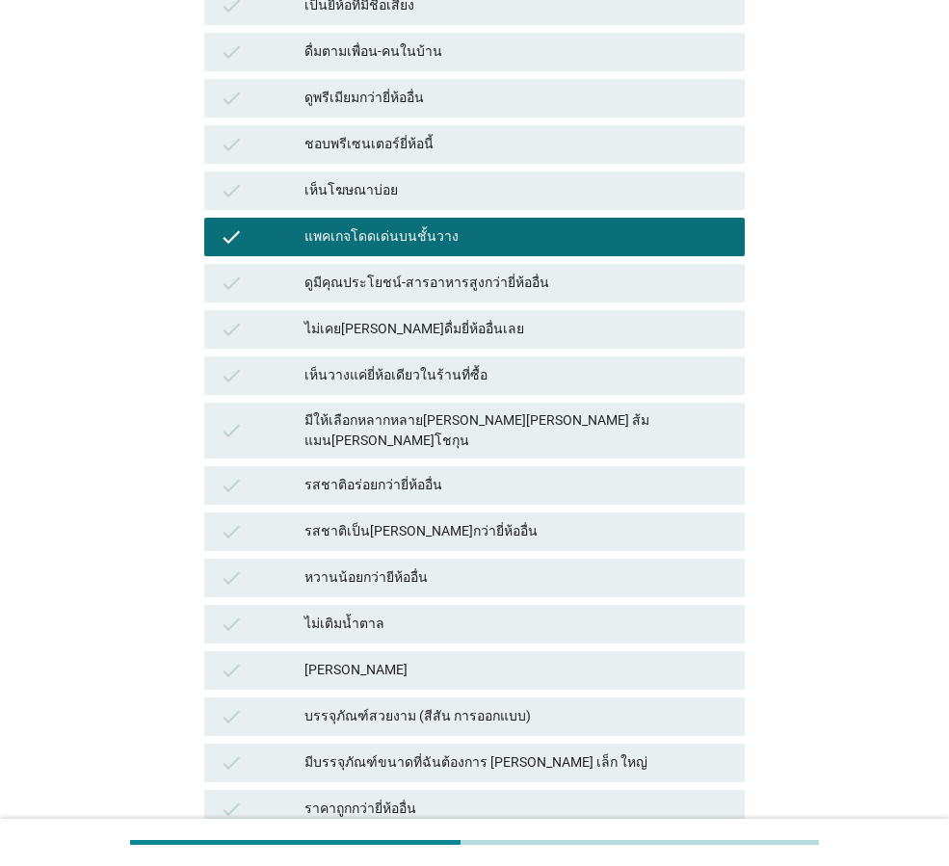
scroll to position [385, 0]
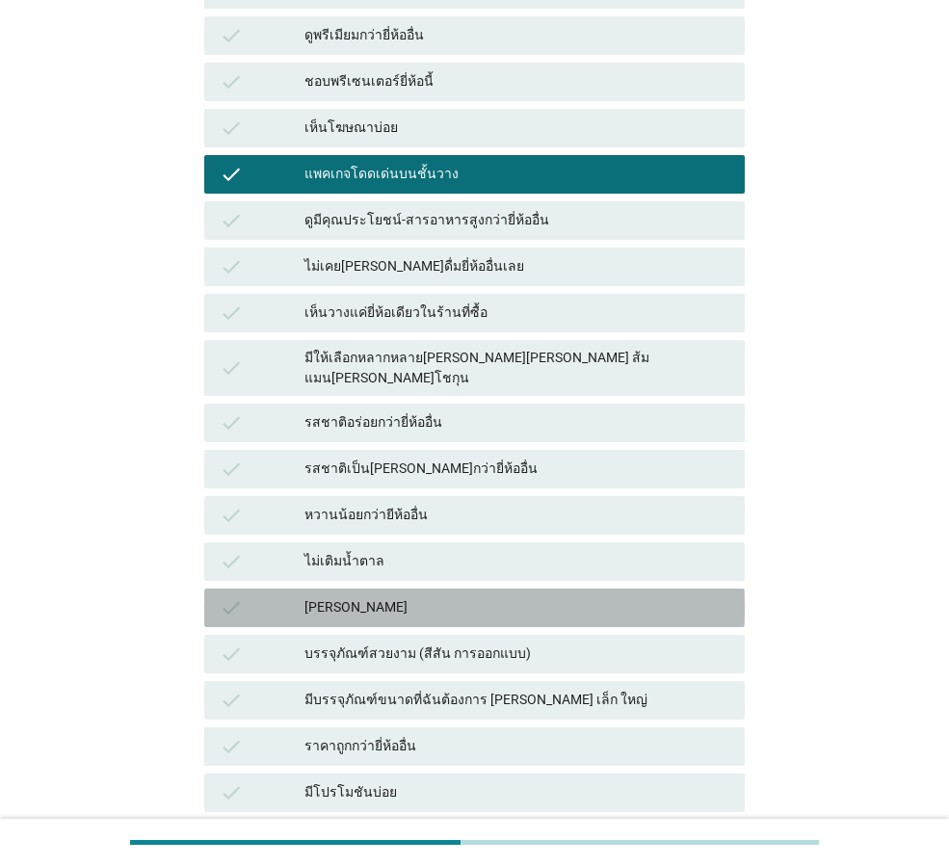
click at [418, 596] on div "[PERSON_NAME]" at bounding box center [516, 607] width 425 height 23
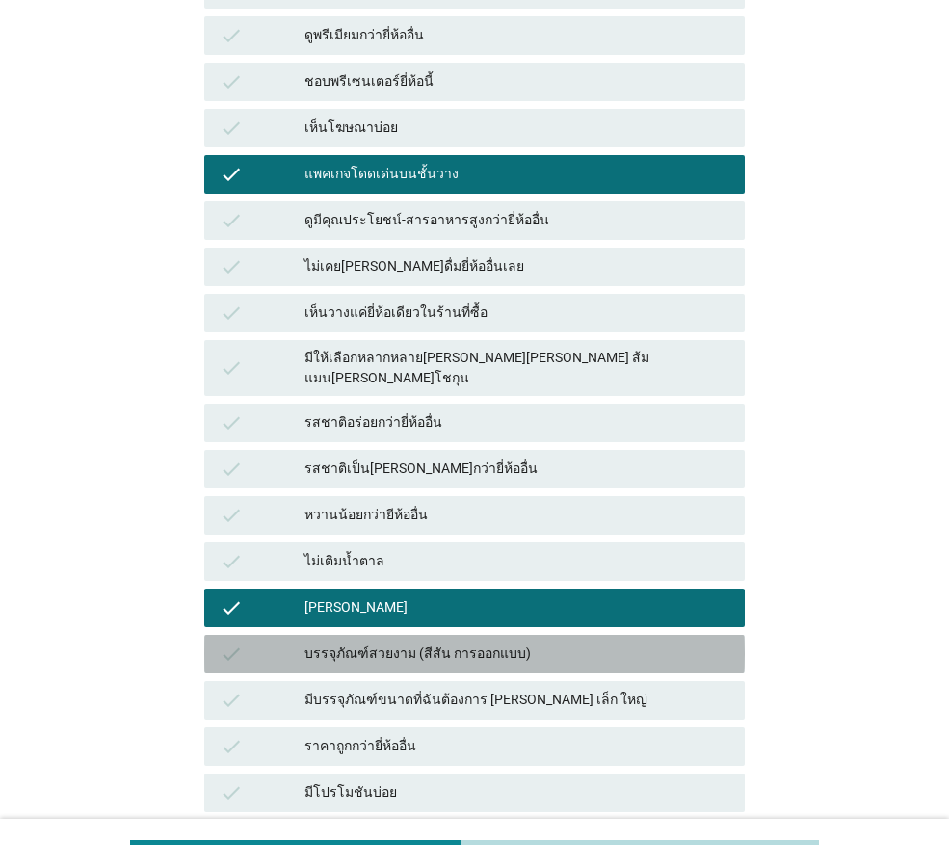
click at [425, 643] on div "บรรจุภัณฑ์สวยงาม (สีสัน การออกแบบ)" at bounding box center [516, 654] width 425 height 23
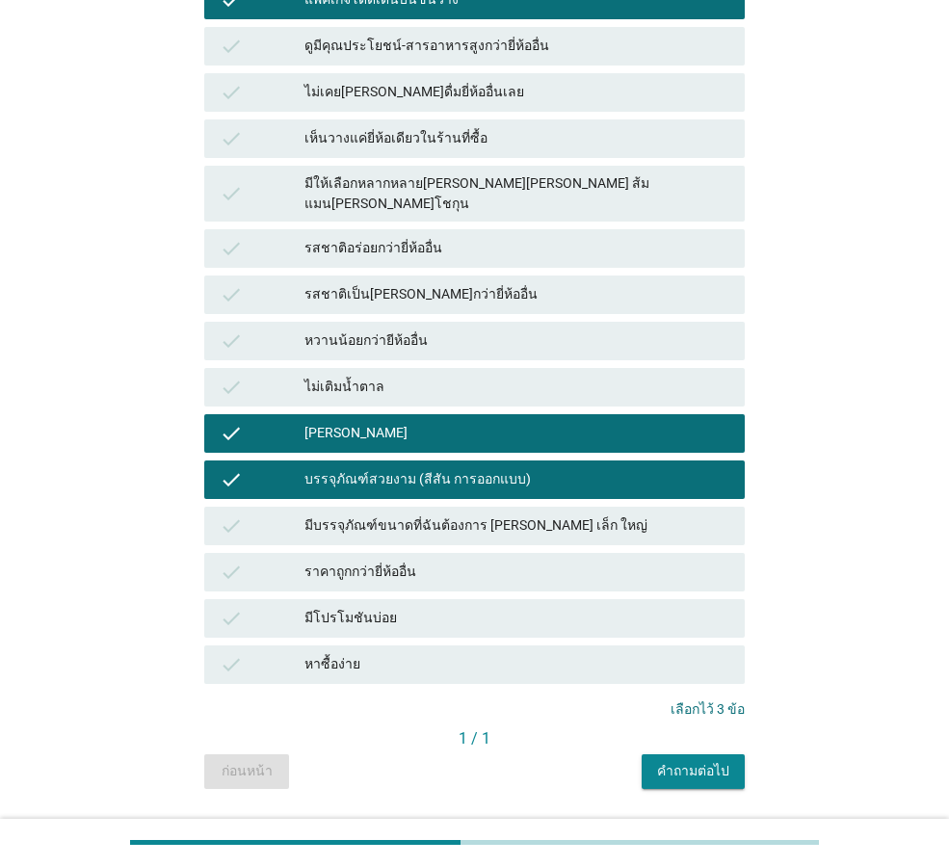
scroll to position [563, 0]
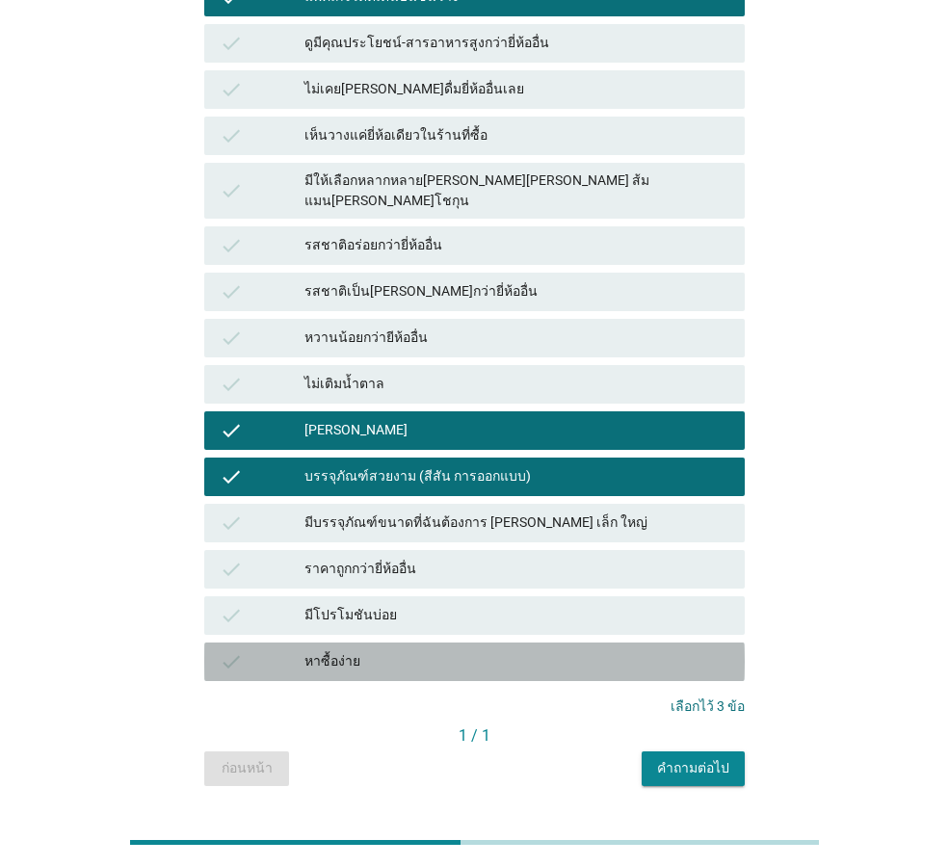
click at [441, 650] on div "หาซื้อง่าย" at bounding box center [516, 661] width 425 height 23
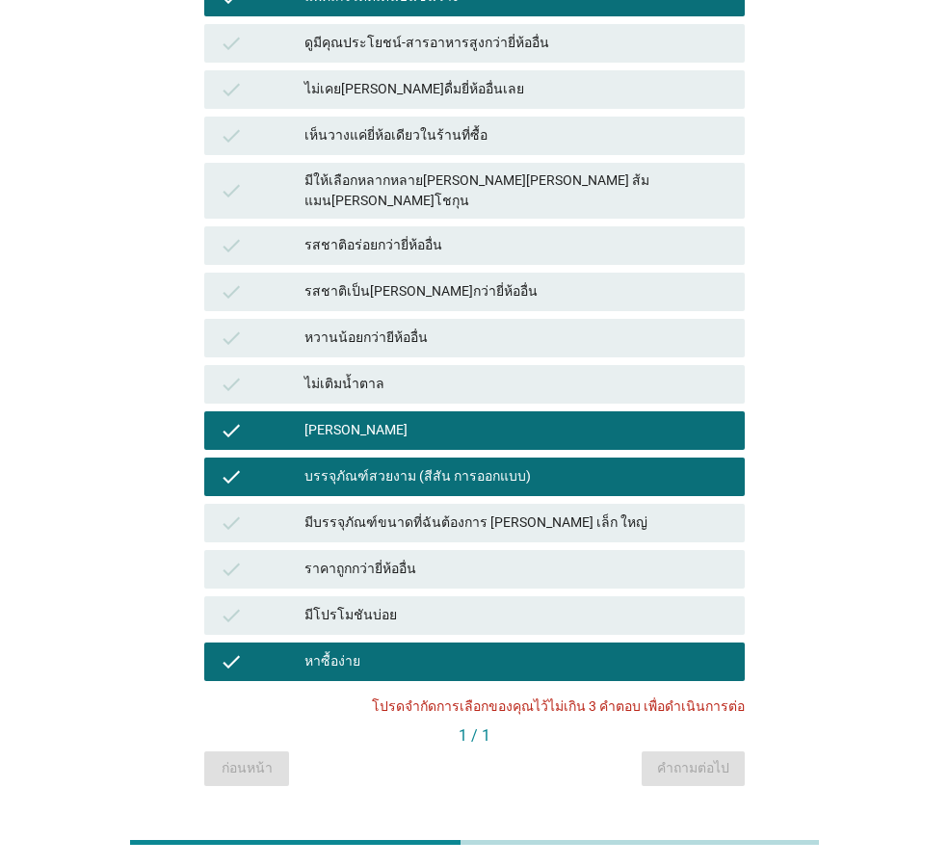
click at [502, 465] on div "บรรจุภัณฑ์สวยงาม (สีสัน การออกแบบ)" at bounding box center [516, 476] width 425 height 23
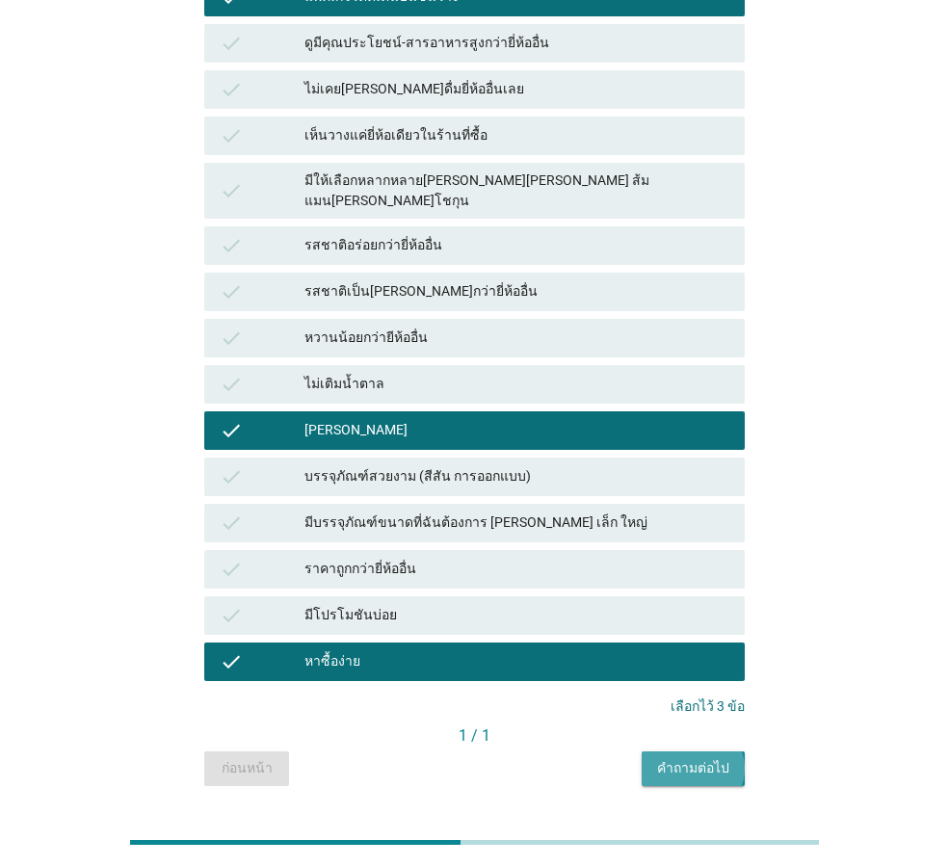
click at [686, 758] on div "คำถามต่อไป" at bounding box center [693, 768] width 72 height 20
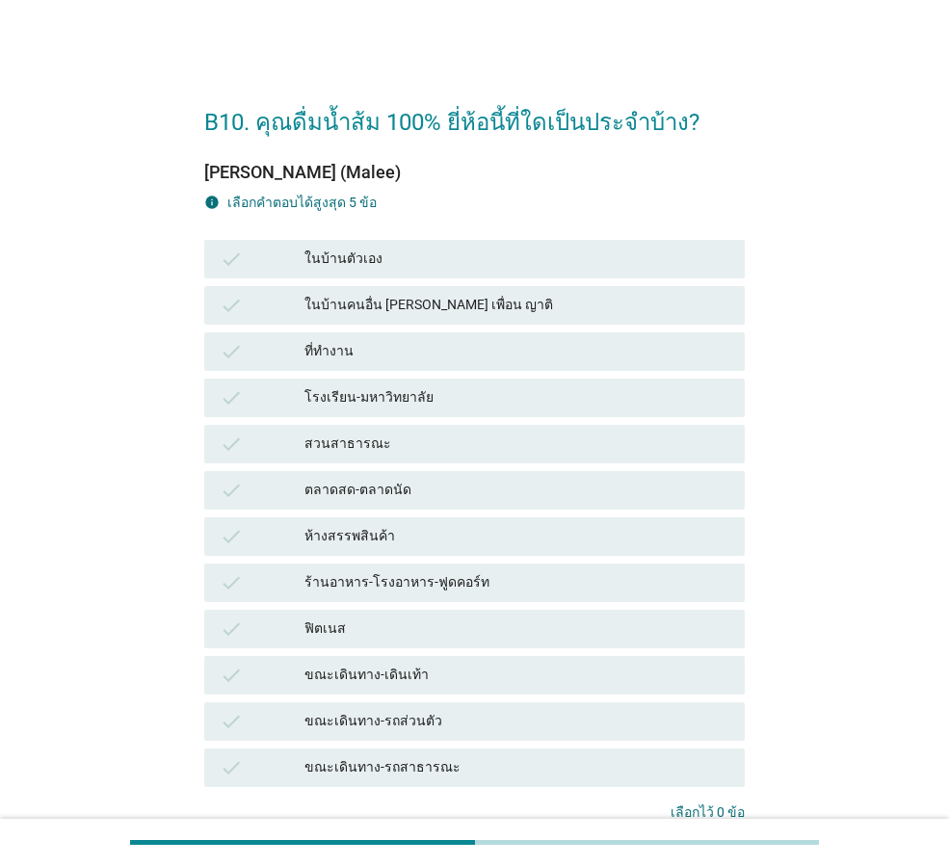
click at [389, 259] on div "ในบ้านตัวเอง" at bounding box center [516, 259] width 425 height 23
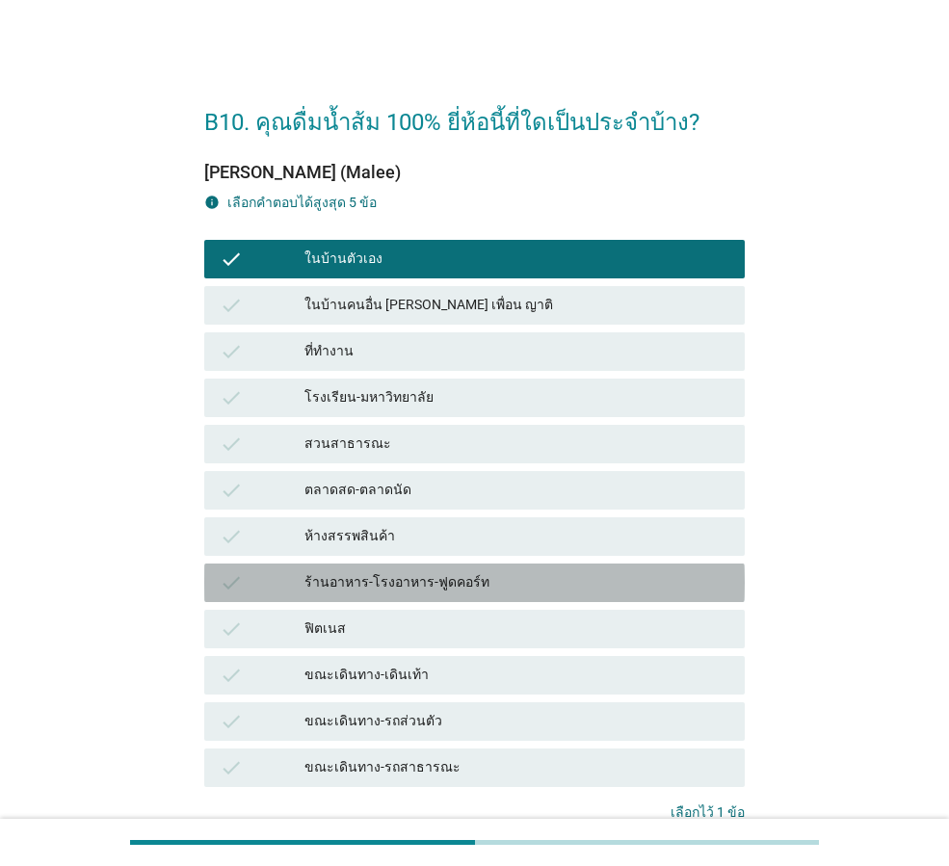
click at [515, 577] on div "ร้านอาหาร-โรงอาหาร-ฟูดคอร์ท" at bounding box center [516, 582] width 425 height 23
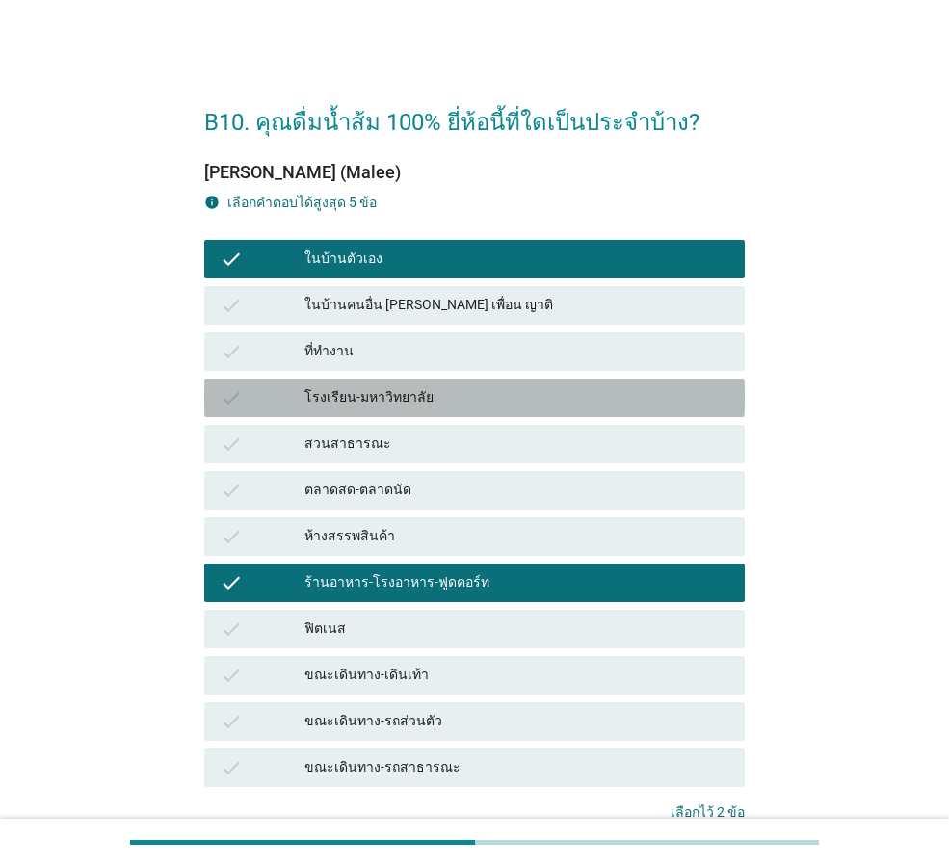
click at [473, 395] on div "โรงเรียน-มหาวิทยาลัย" at bounding box center [516, 397] width 425 height 23
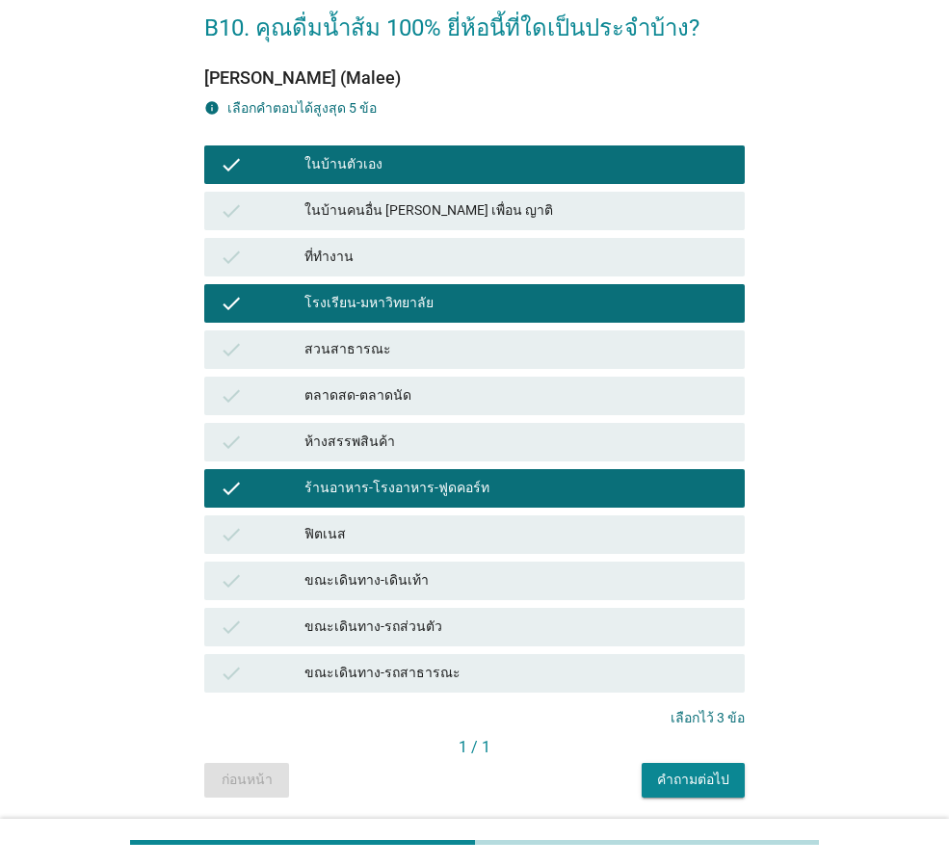
scroll to position [158, 0]
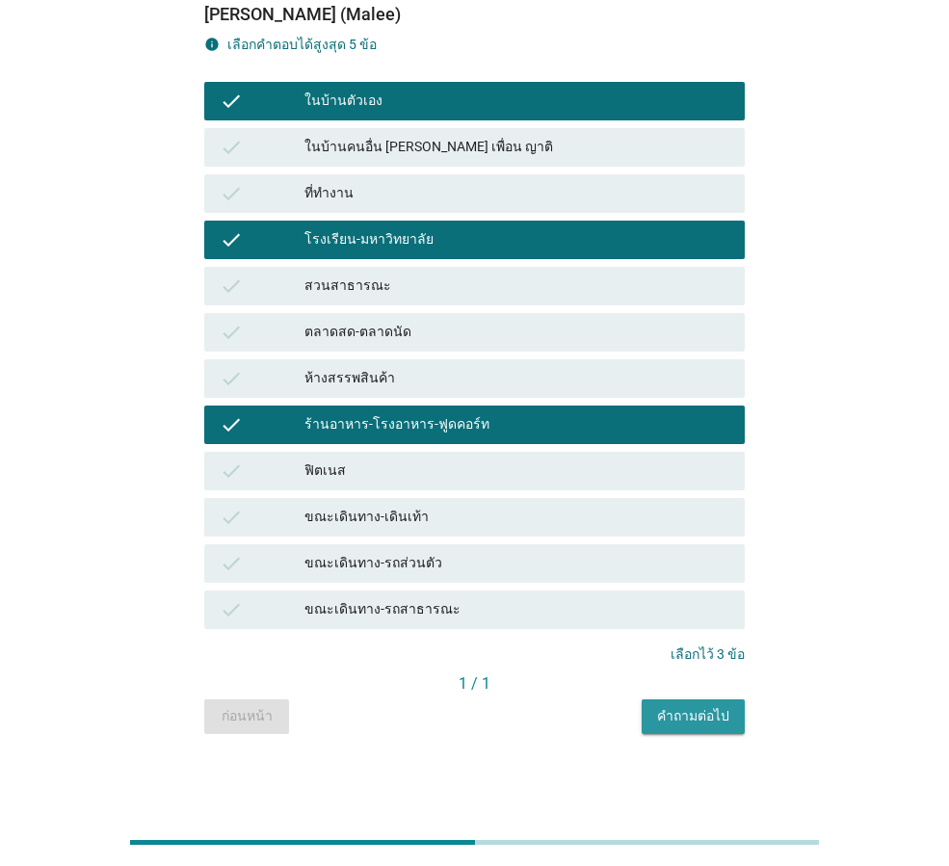
click at [685, 722] on div "คำถามต่อไป" at bounding box center [693, 716] width 72 height 20
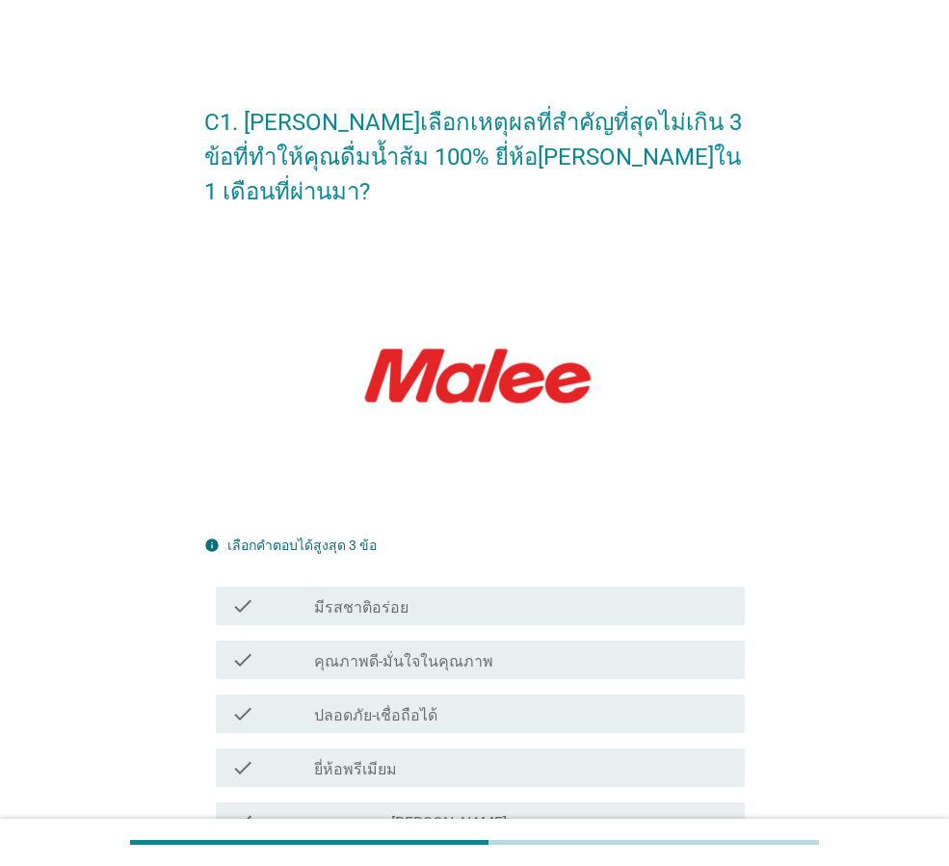
click at [654, 595] on div "check_box_outline_blank มีรสชาติอร่อย" at bounding box center [521, 606] width 415 height 23
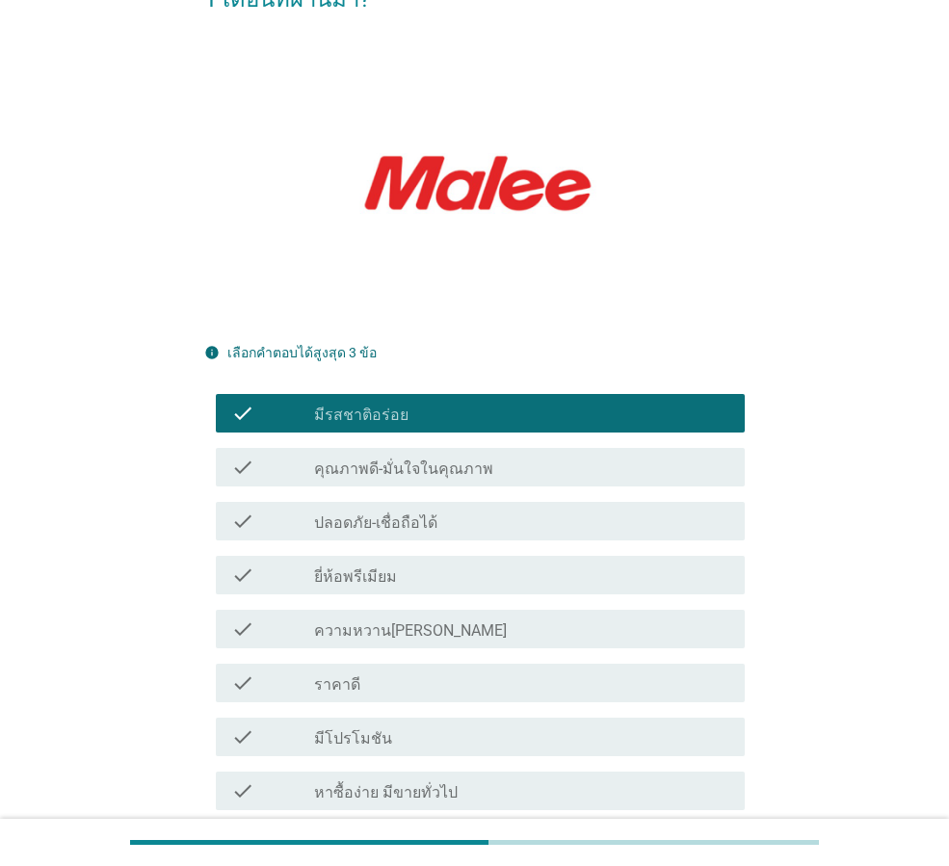
scroll to position [289, 0]
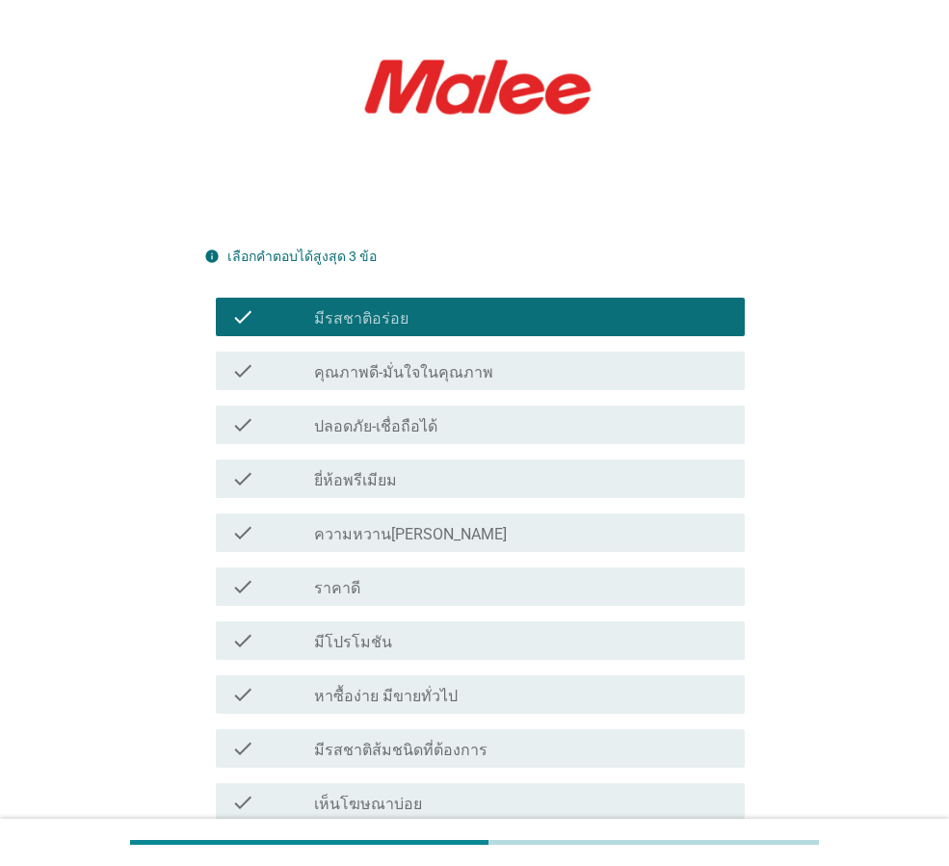
click at [516, 521] on div "check_box_outline_blank ความหวาน[PERSON_NAME]" at bounding box center [521, 532] width 415 height 23
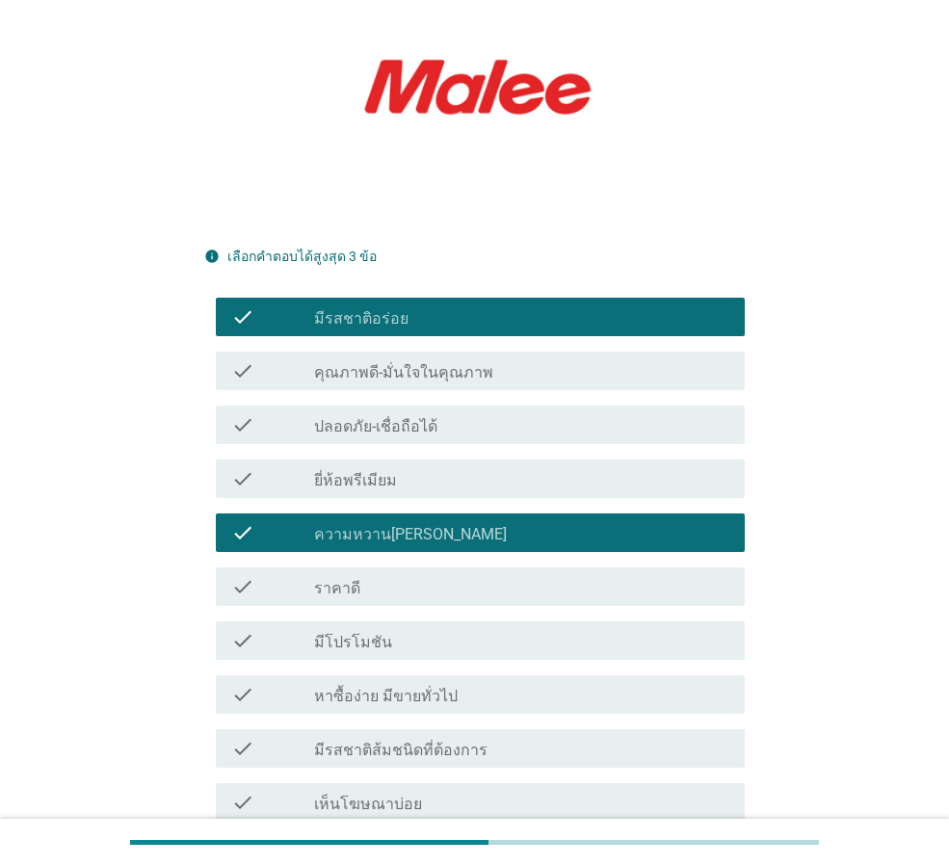
click at [514, 575] on div "check_box_outline_blank ราคาดี" at bounding box center [521, 586] width 415 height 23
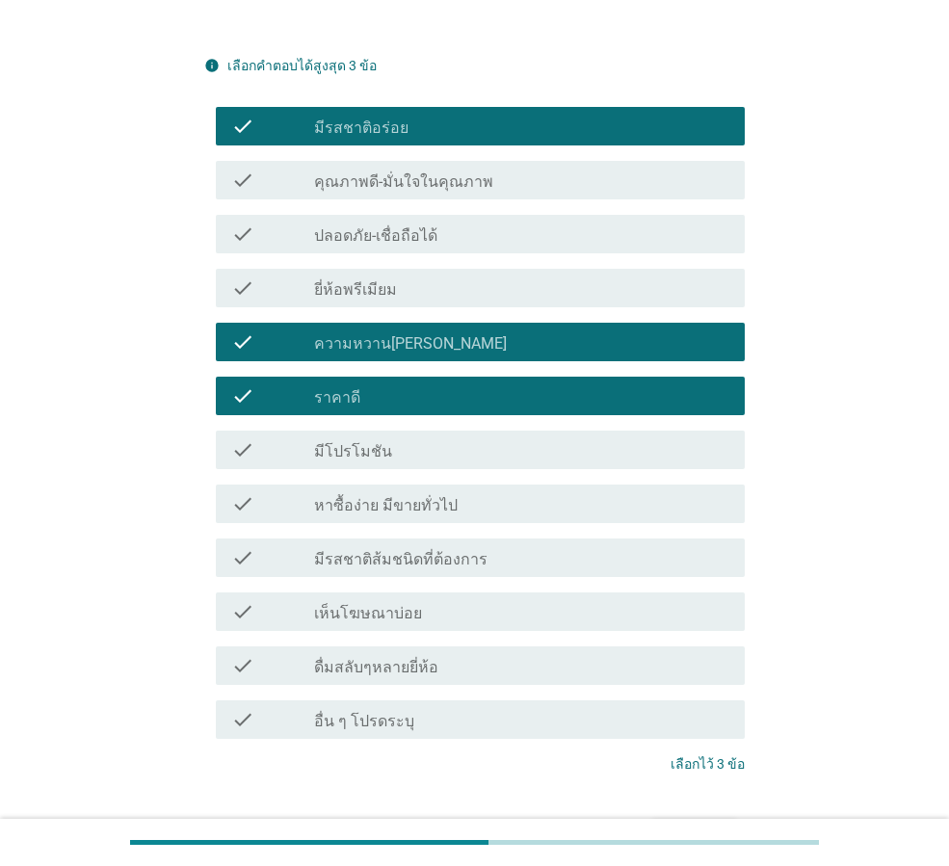
scroll to position [482, 0]
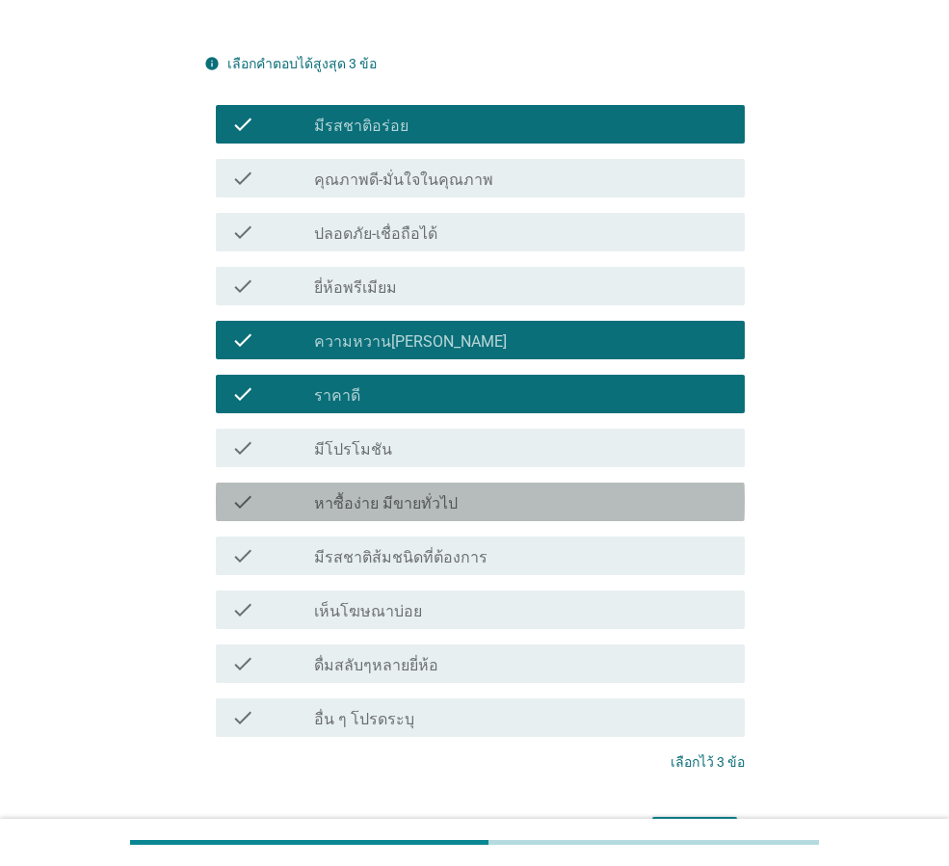
click at [499, 490] on div "check_box_outline_blank หาซื้อง่าย มีขายทั่วไป" at bounding box center [521, 501] width 415 height 23
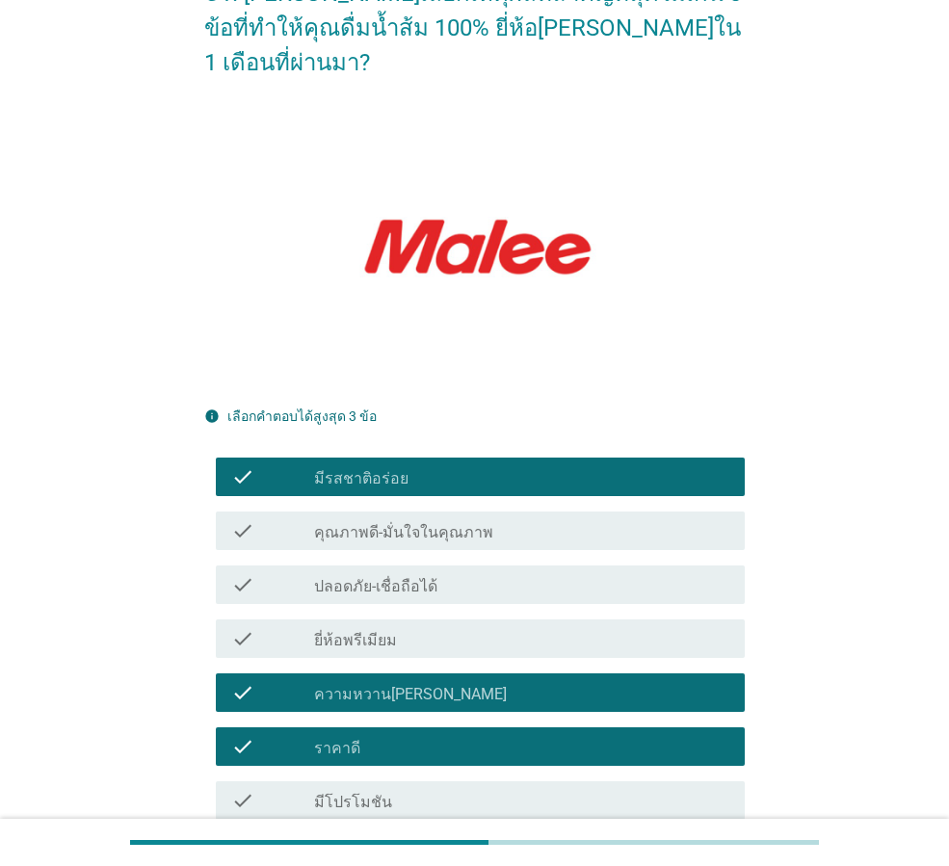
scroll to position [96, 0]
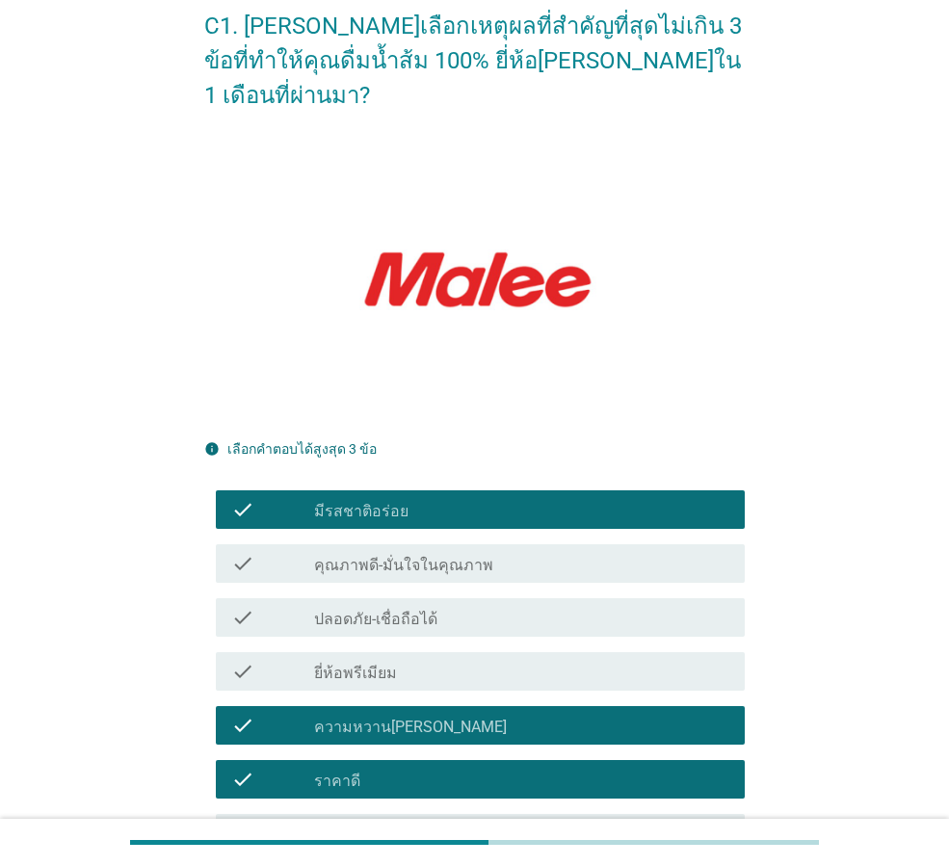
click at [551, 714] on div "check_box_outline_blank ความหวาน[PERSON_NAME]" at bounding box center [521, 725] width 415 height 23
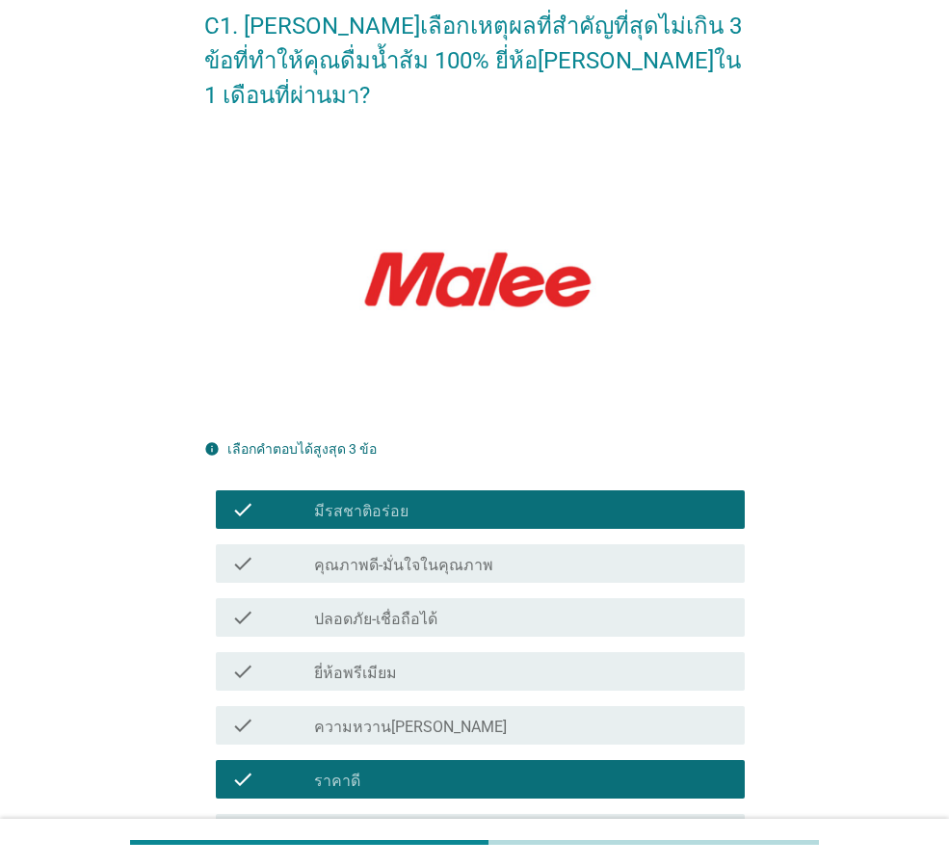
scroll to position [570, 0]
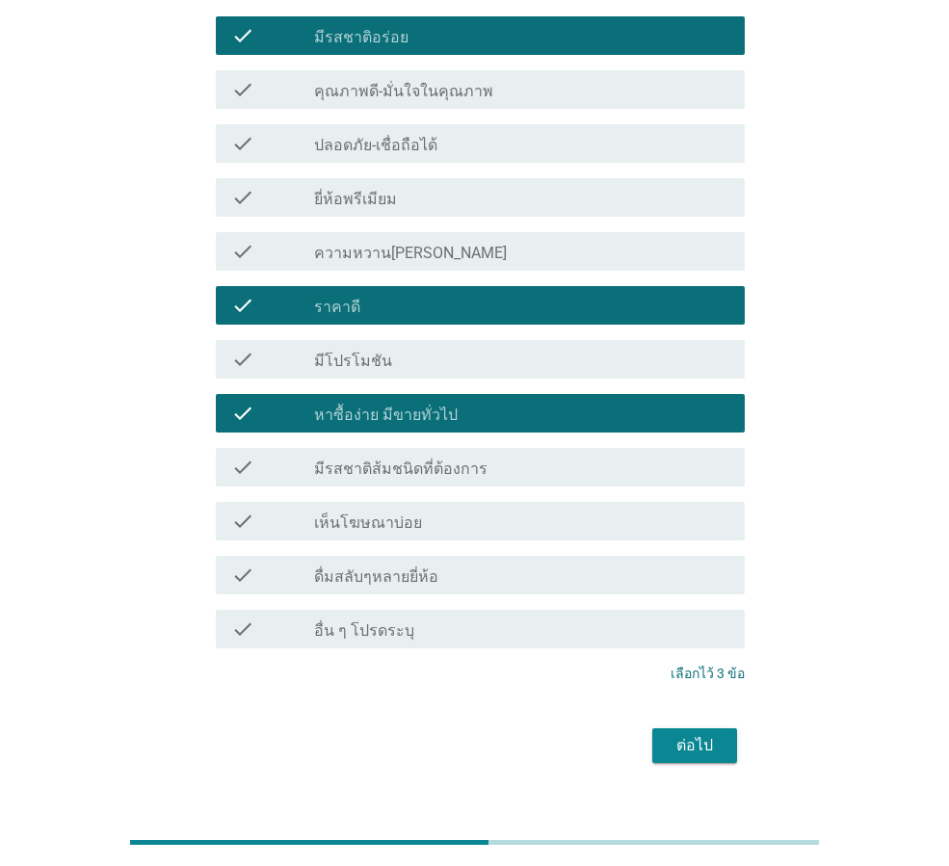
click at [707, 728] on button "ต่อไป" at bounding box center [694, 745] width 85 height 35
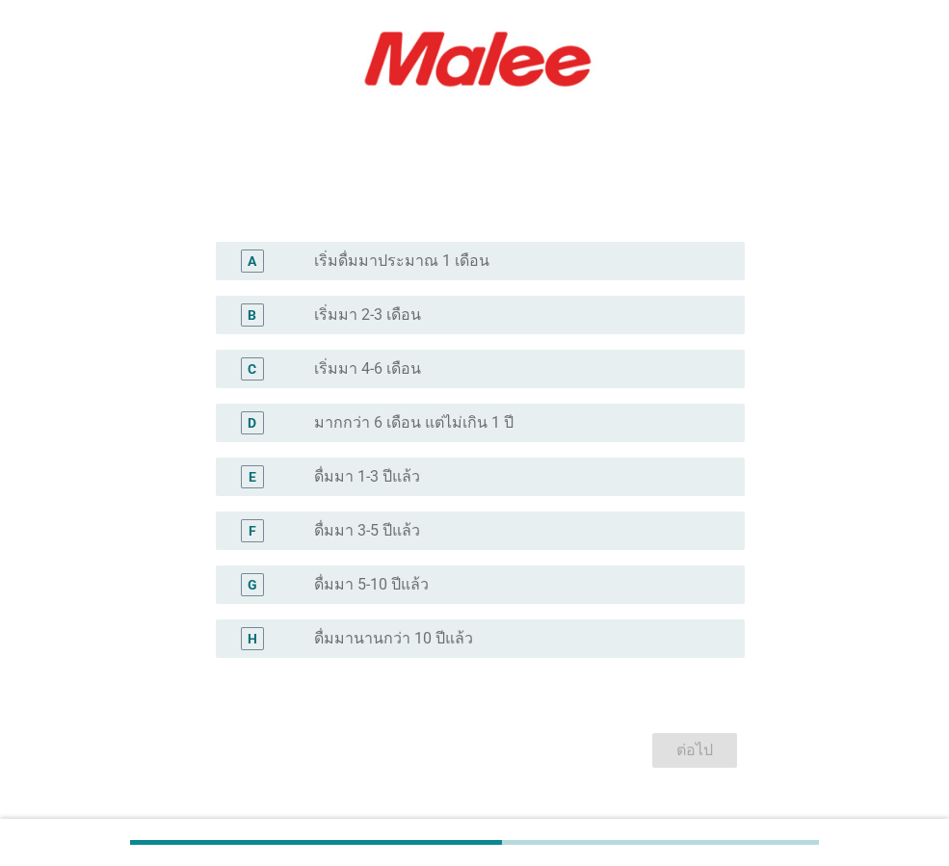
scroll to position [289, 0]
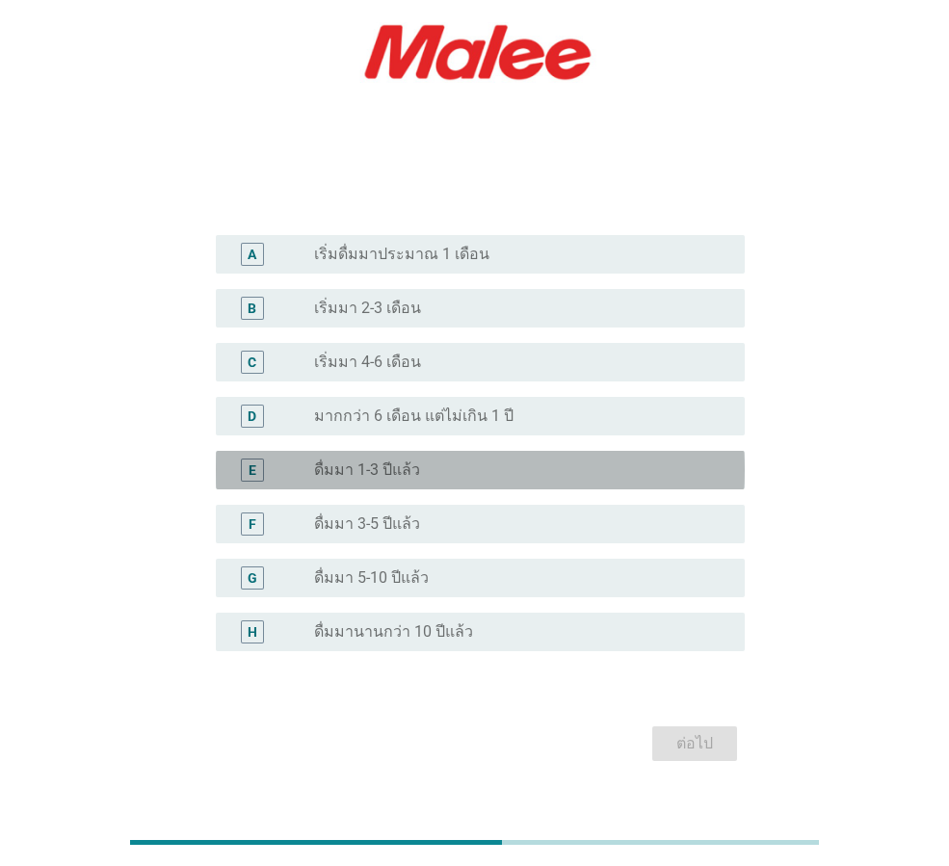
click at [489, 468] on div "radio_button_unchecked ดื่มมา 1-3 ปีแล้ว" at bounding box center [514, 470] width 400 height 19
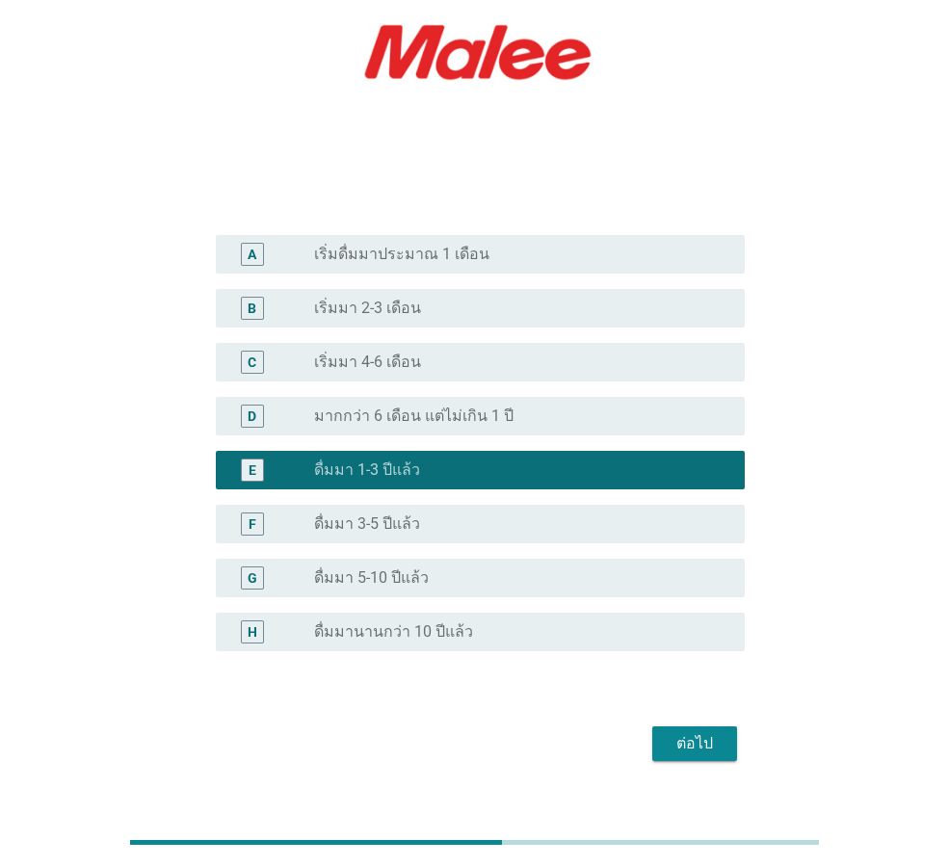
click at [702, 741] on div "ต่อไป" at bounding box center [695, 743] width 54 height 23
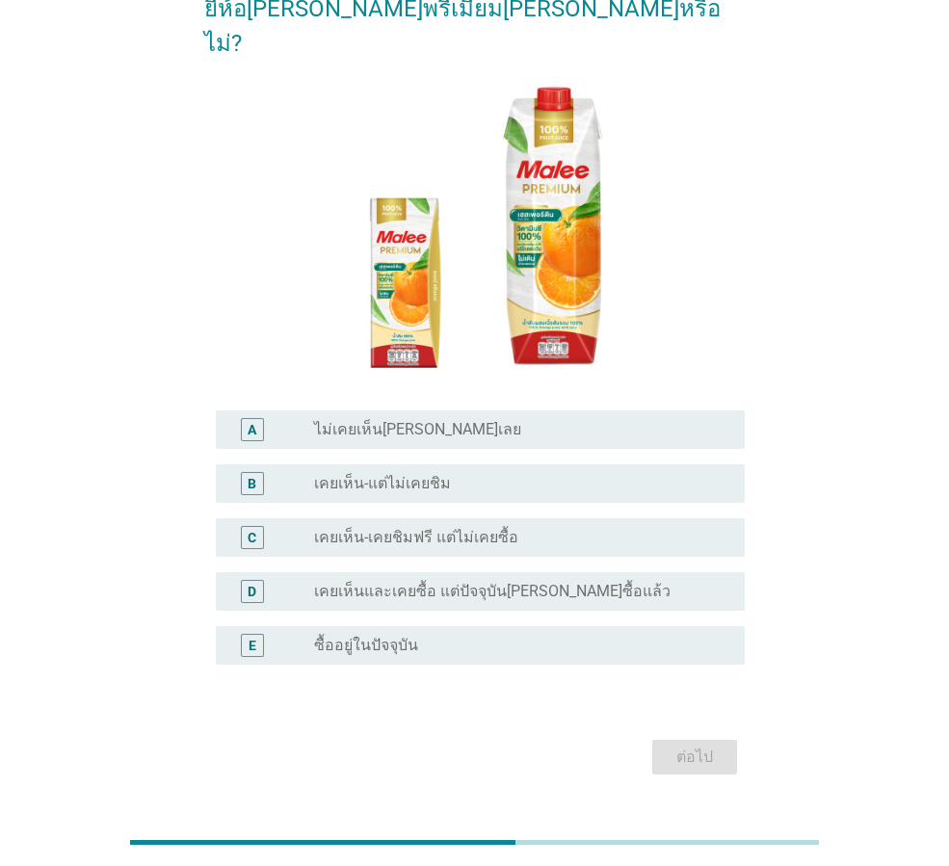
scroll to position [160, 0]
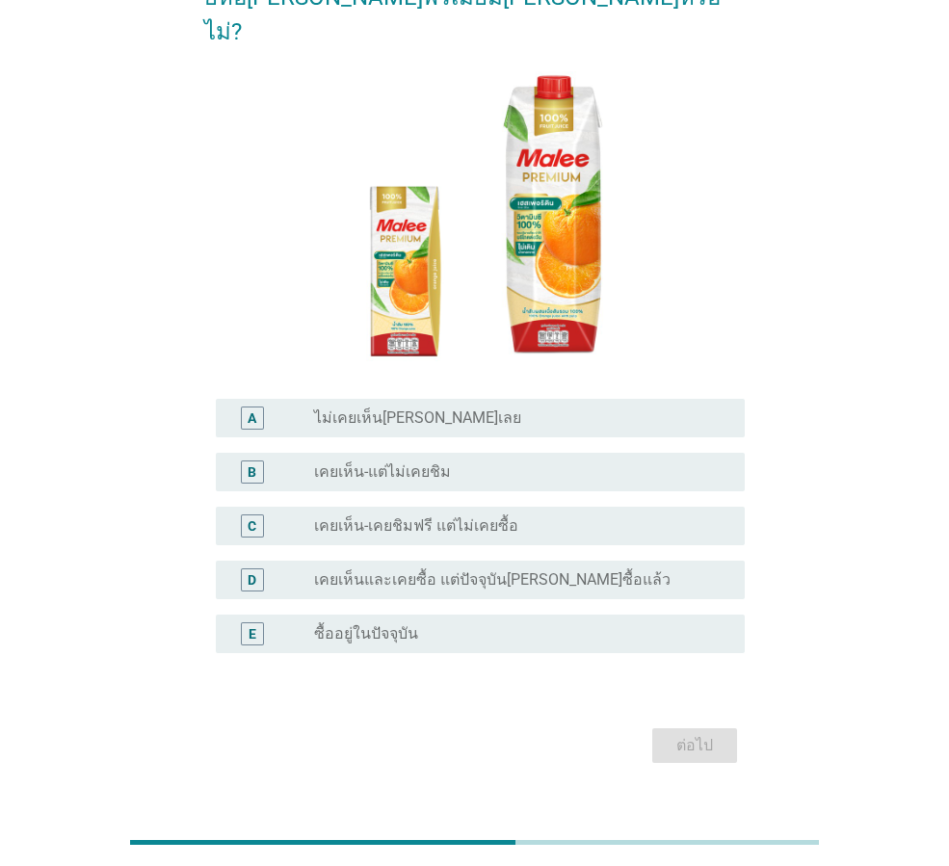
click at [405, 516] on label "เคยเห็น-เคยชิมฟรี แต่ไม่เคยซื้อ" at bounding box center [416, 525] width 204 height 19
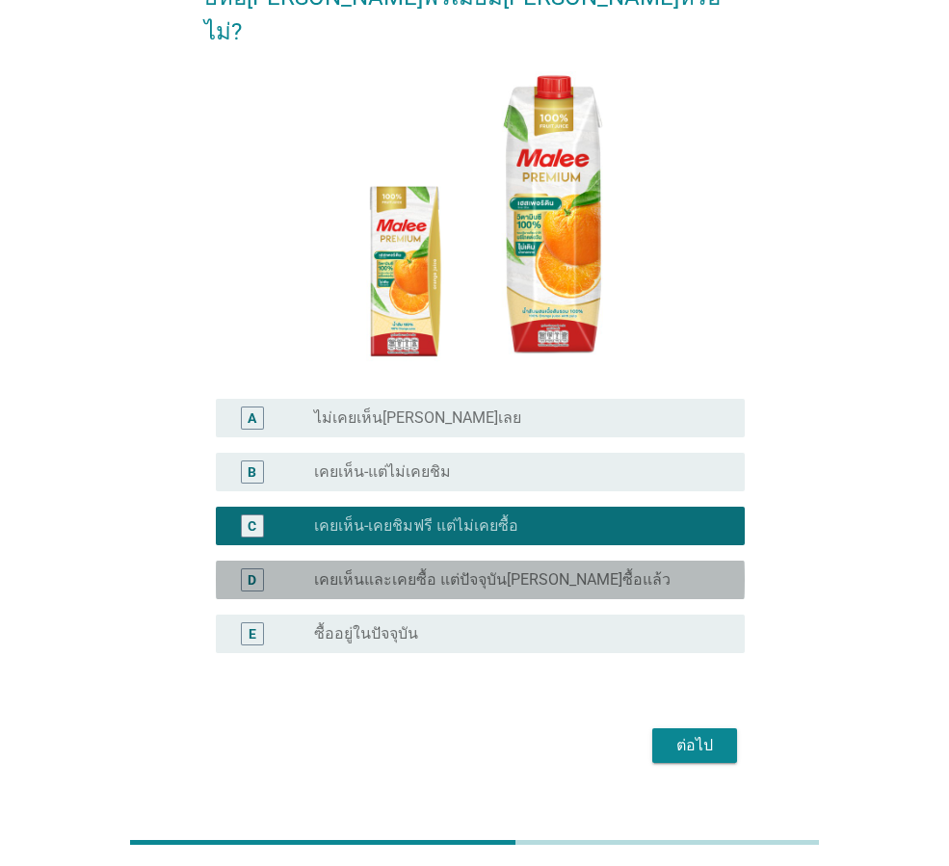
click at [405, 570] on label "เคยเห็นและเคยซื้อ แต่ปัจจุบัน[PERSON_NAME]ซื้อแล้ว" at bounding box center [492, 579] width 357 height 19
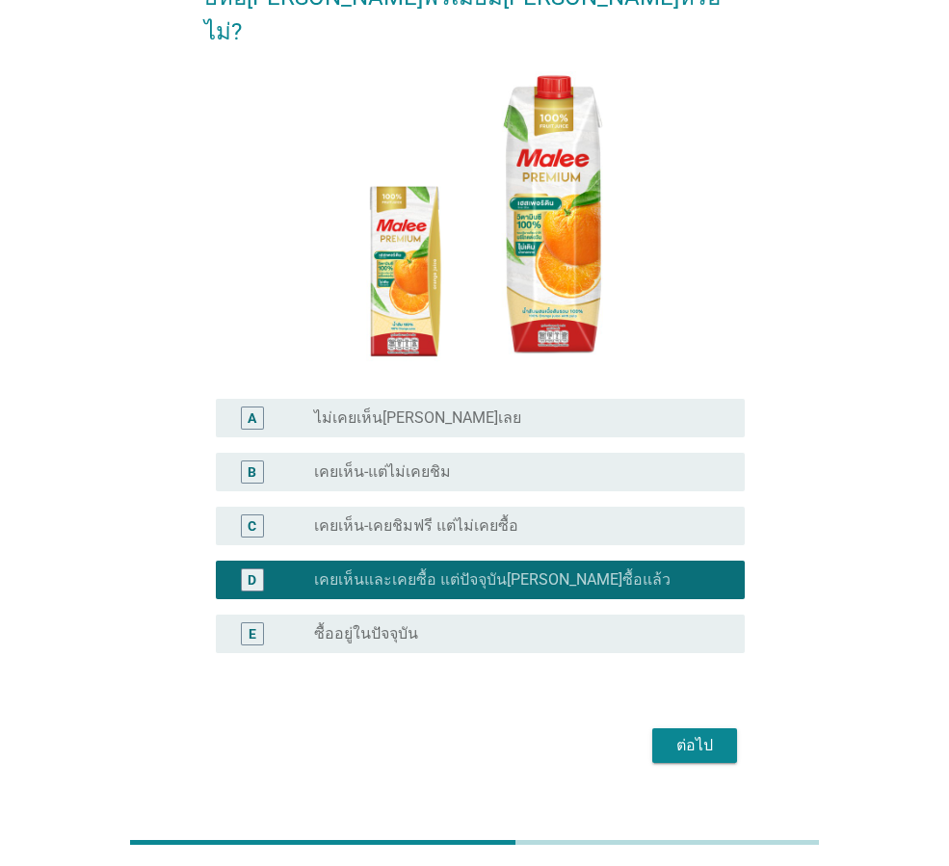
click at [400, 624] on label "ซื้ออยู่ในปัจจุบัน" at bounding box center [366, 633] width 104 height 19
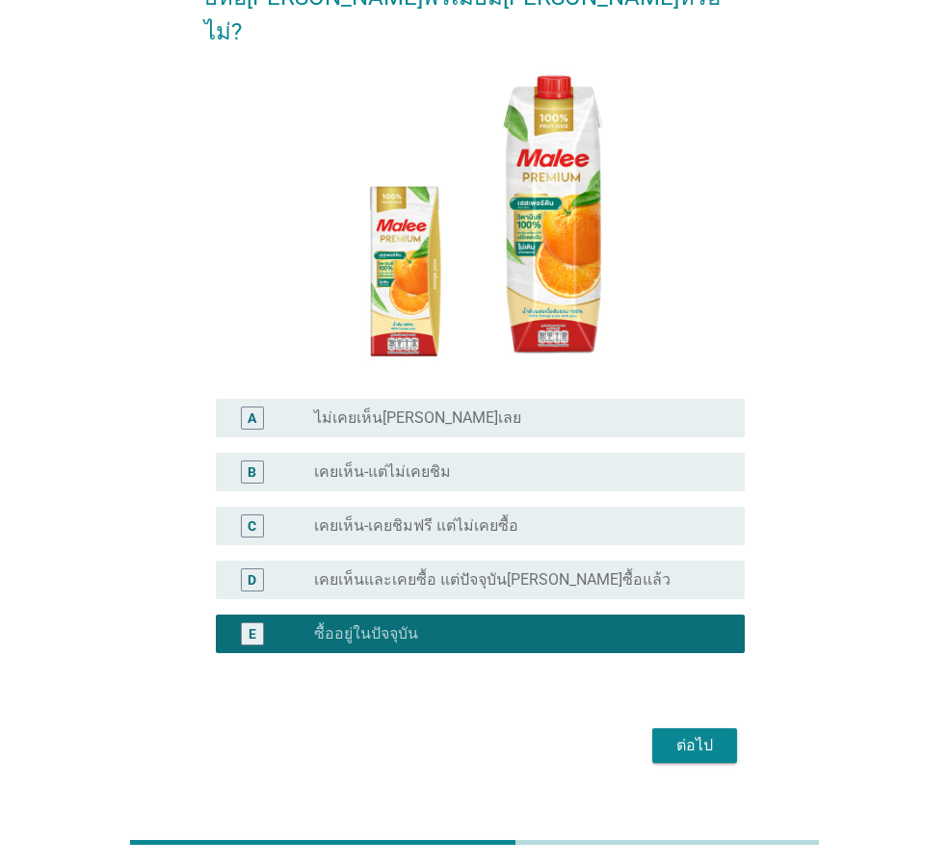
click at [441, 570] on label "เคยเห็นและเคยซื้อ แต่ปัจจุบัน[PERSON_NAME]ซื้อแล้ว" at bounding box center [492, 579] width 357 height 19
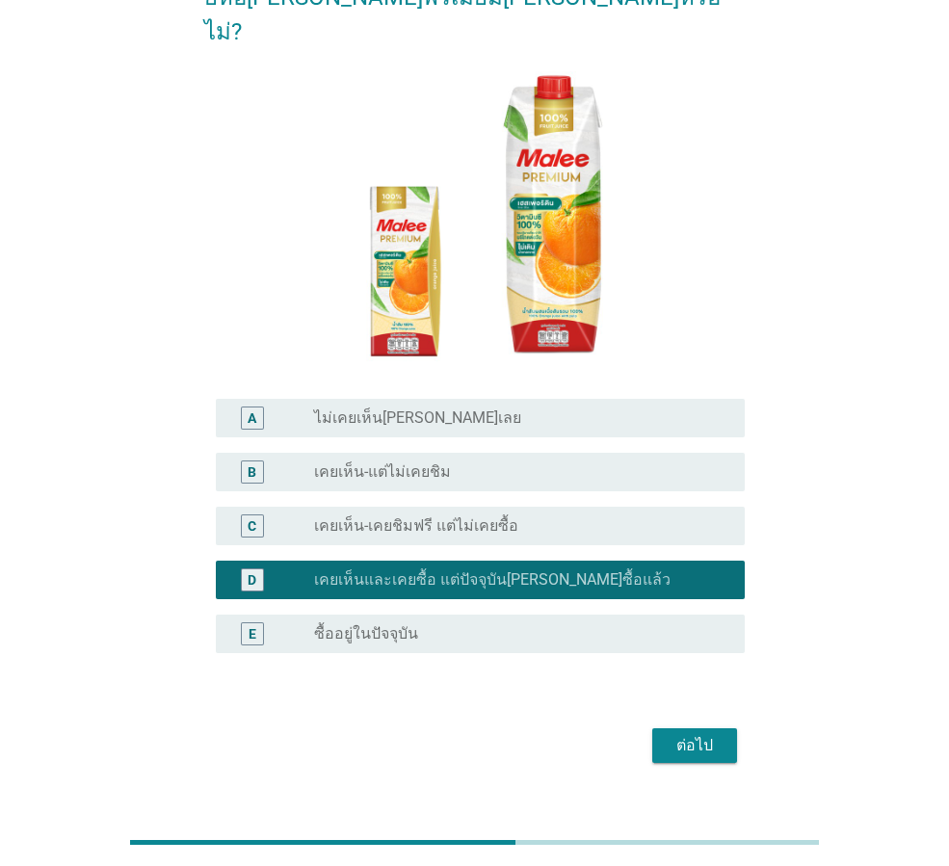
click at [666, 728] on button "ต่อไป" at bounding box center [694, 745] width 85 height 35
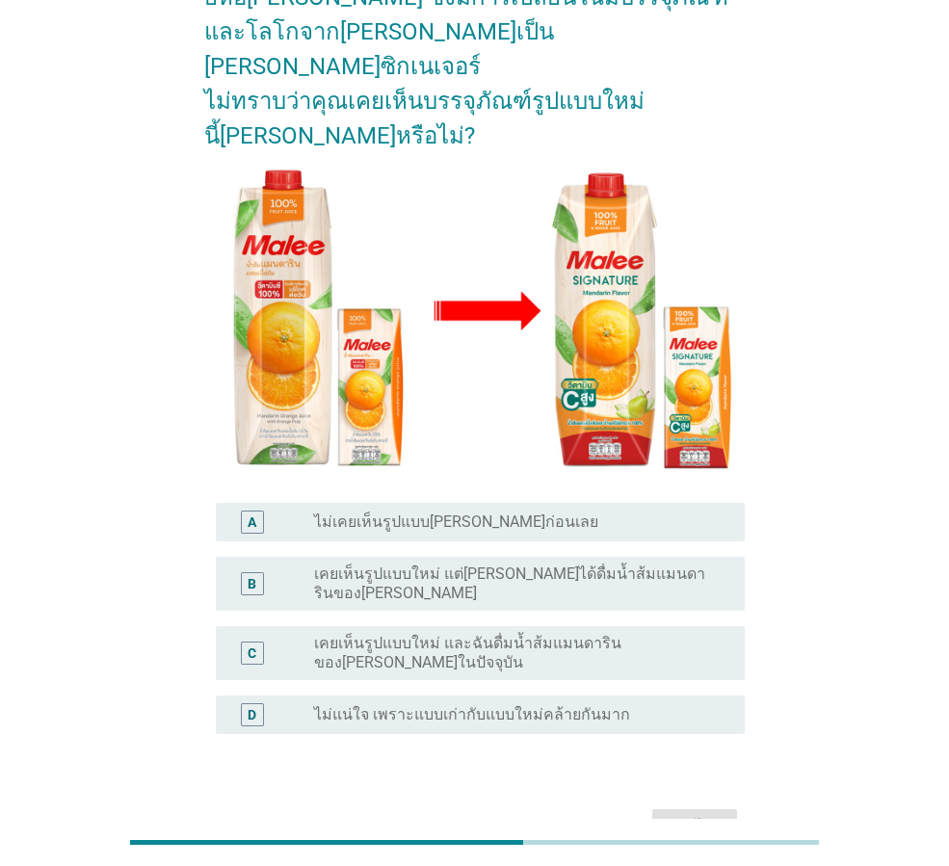
scroll to position [0, 0]
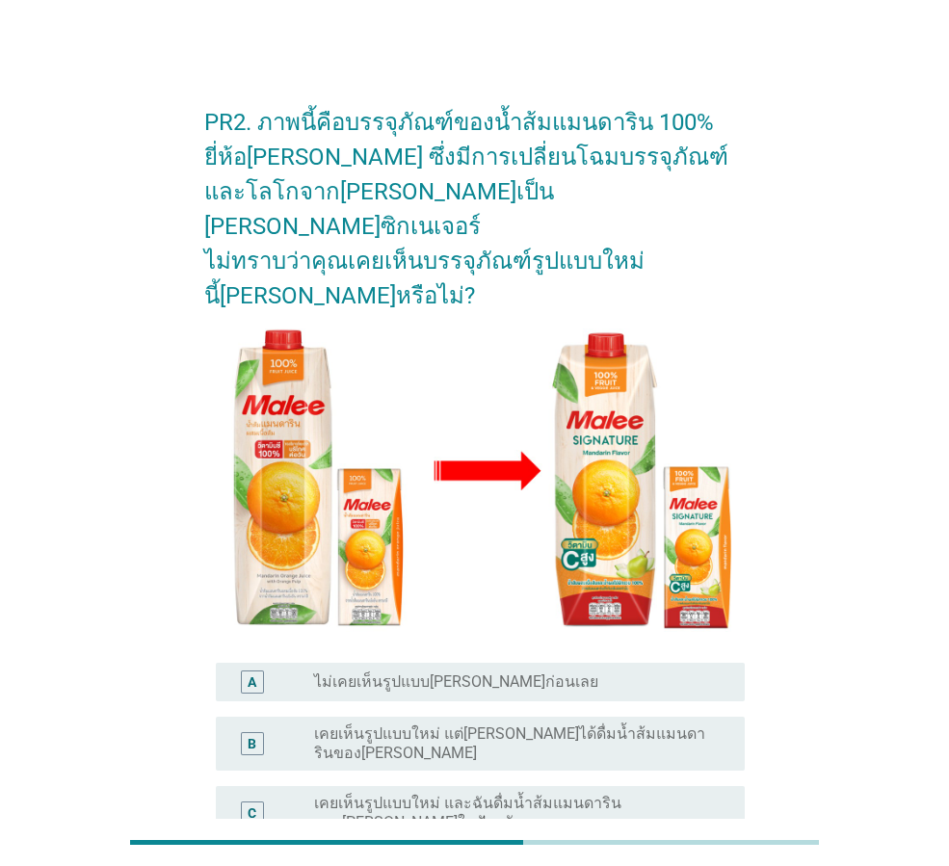
click at [650, 865] on div "radio_button_unchecked ไม่แน่ใจ เพราะแบบเก่ากับแบบใหม่คล้ายกันมาก" at bounding box center [514, 874] width 400 height 19
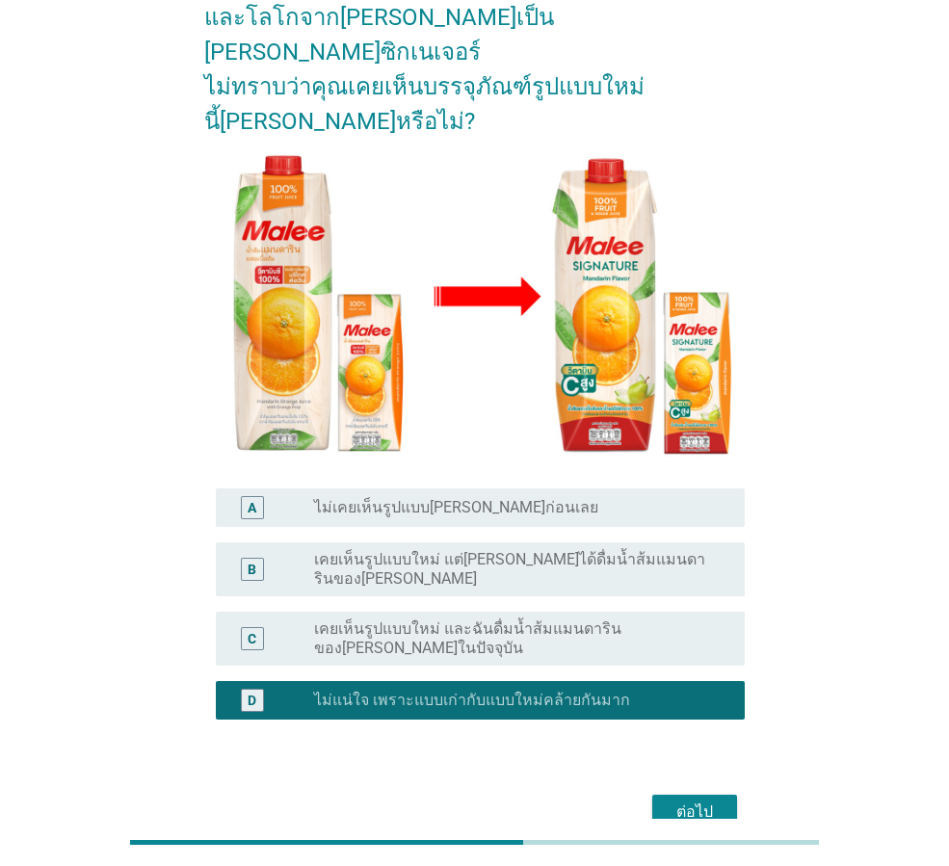
scroll to position [210, 0]
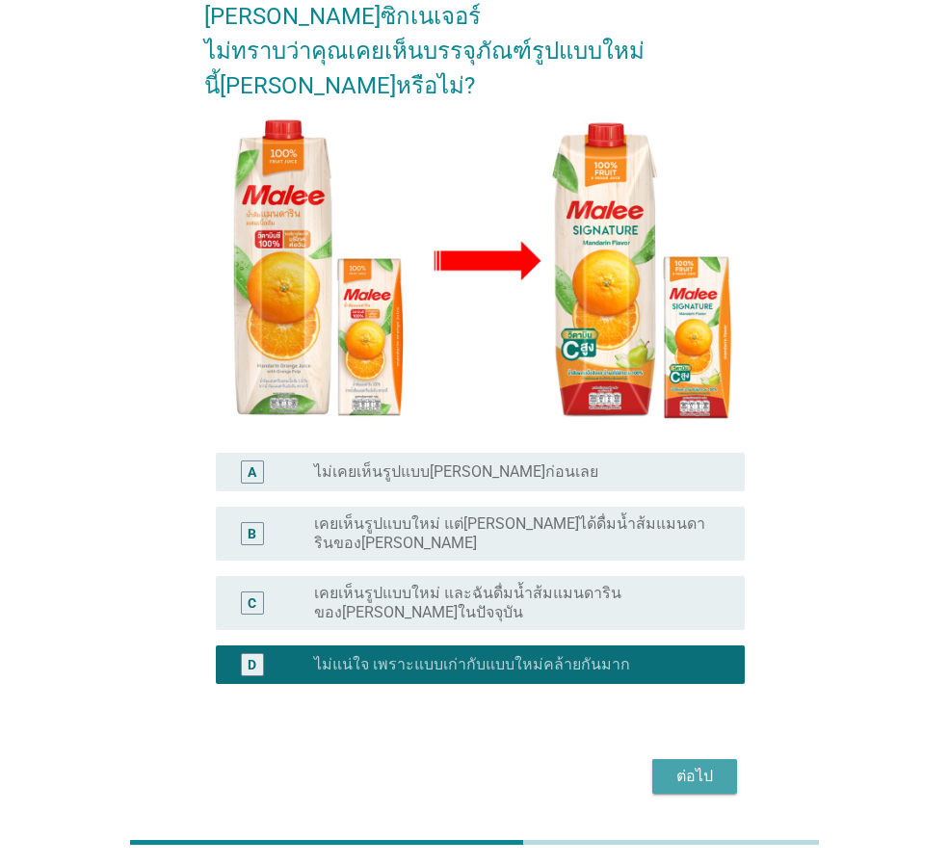
click at [697, 765] on div "ต่อไป" at bounding box center [695, 776] width 54 height 23
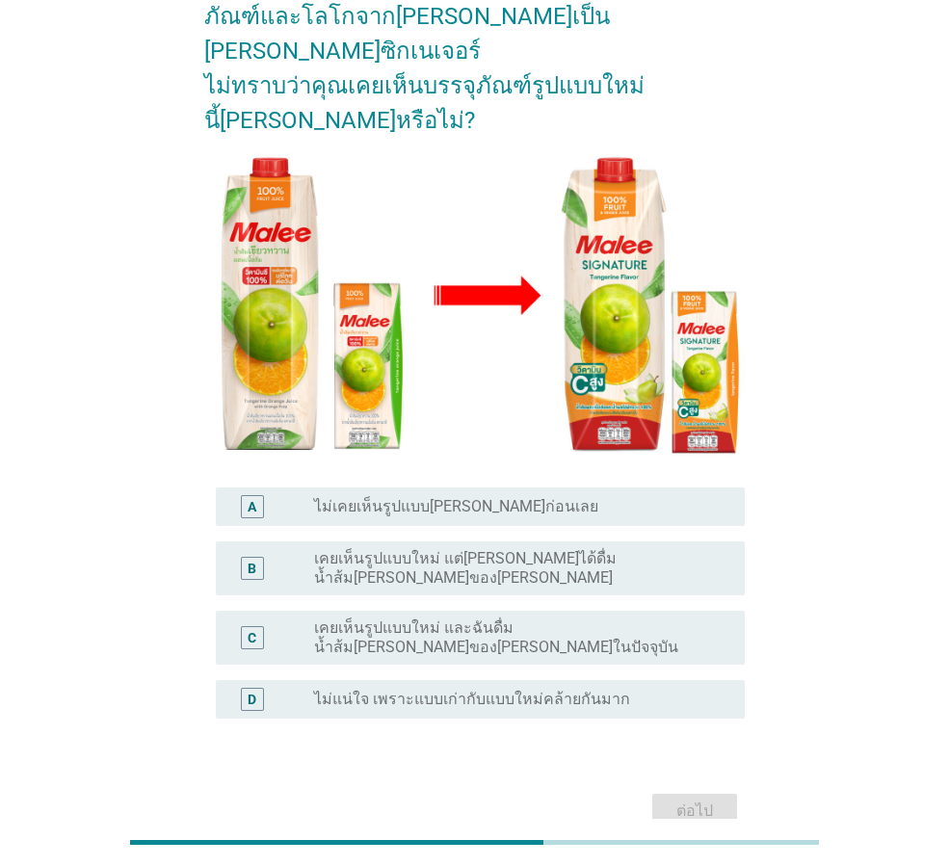
scroll to position [225, 0]
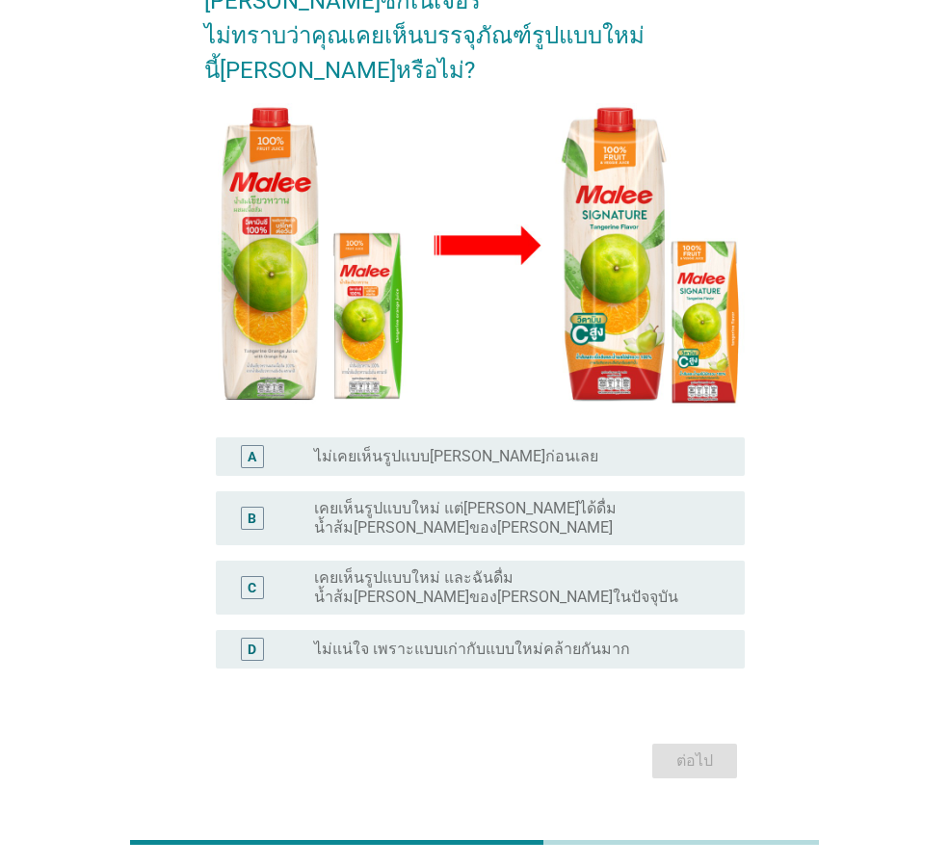
click at [595, 630] on div "D radio_button_unchecked ไม่แน่ใจ เพราะแบบเก่ากับแบบใหม่คล้ายกันมาก" at bounding box center [480, 649] width 529 height 39
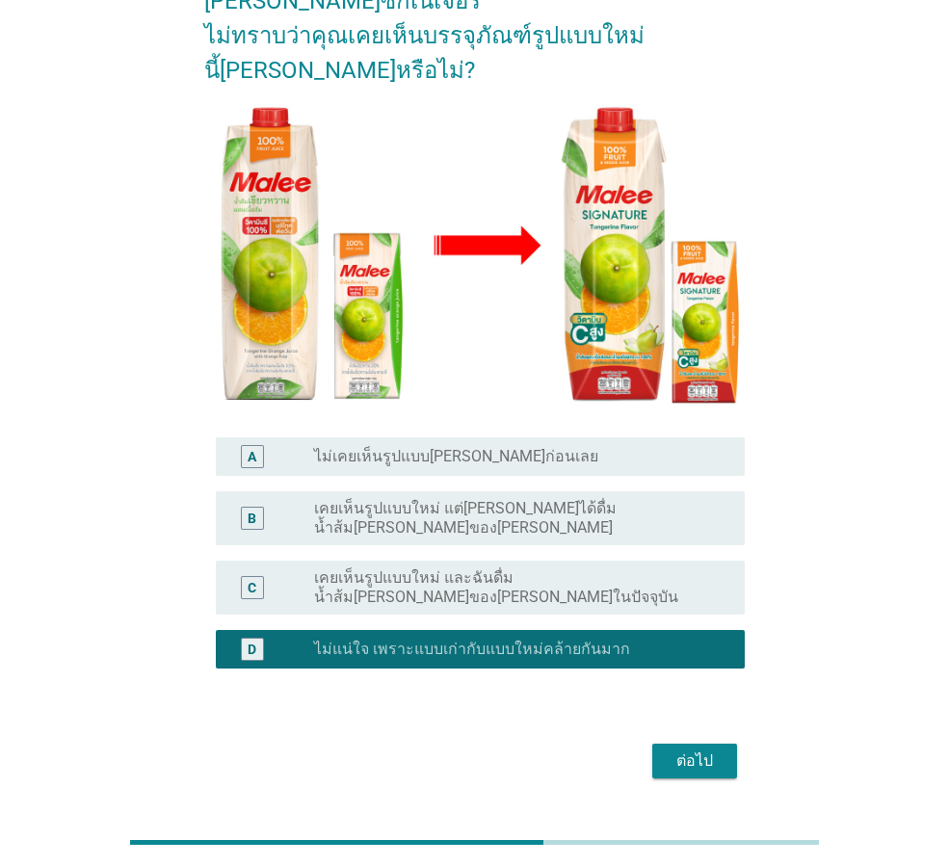
click at [679, 750] on div "ต่อไป" at bounding box center [695, 761] width 54 height 23
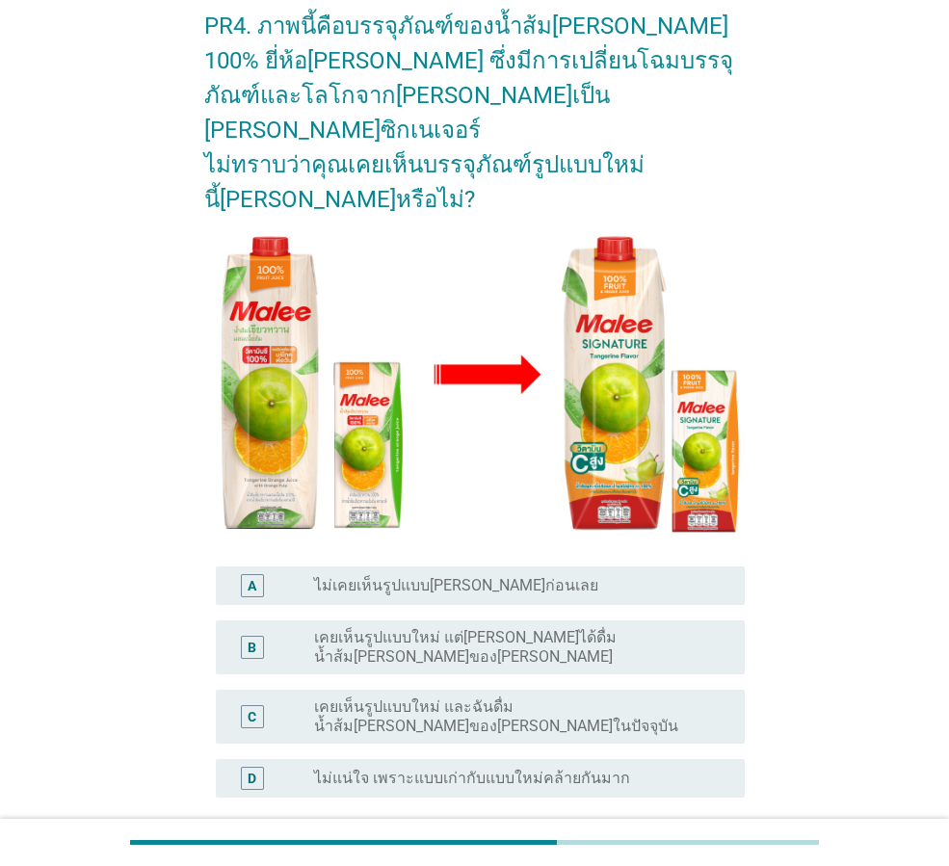
scroll to position [0, 0]
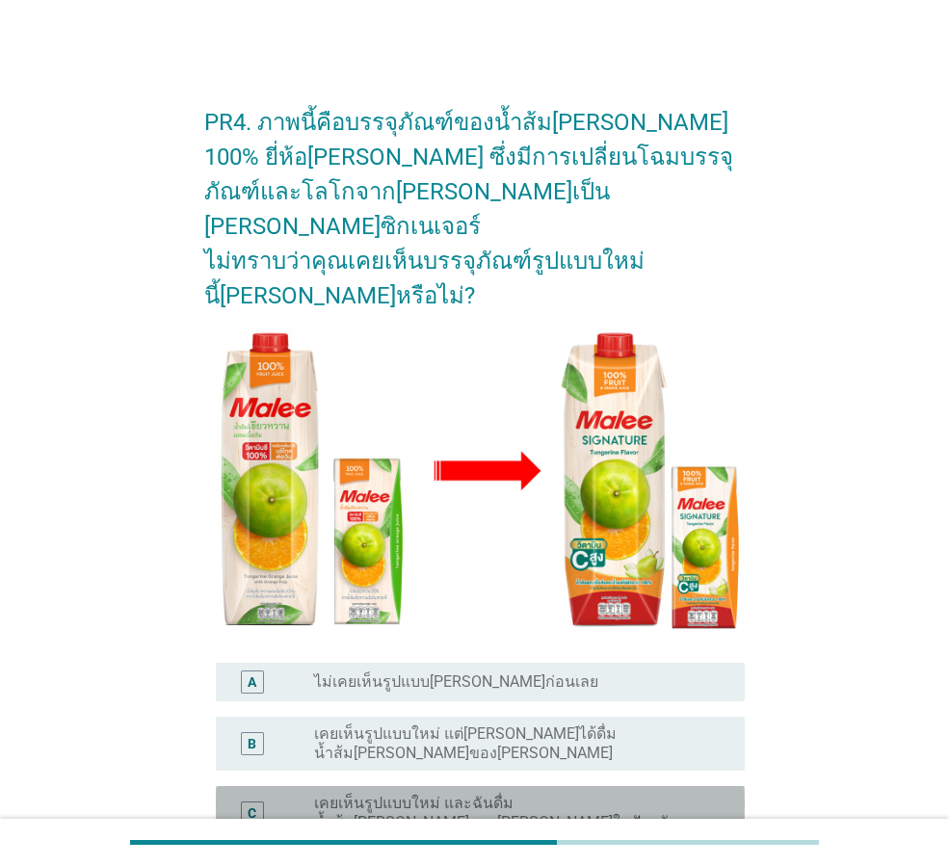
click at [704, 794] on label "เคยเห็นรูปแบบใหม่ และฉันดื่มน้ำส้ม[PERSON_NAME]ของ[PERSON_NAME]ในปัจจุบัน" at bounding box center [514, 813] width 400 height 39
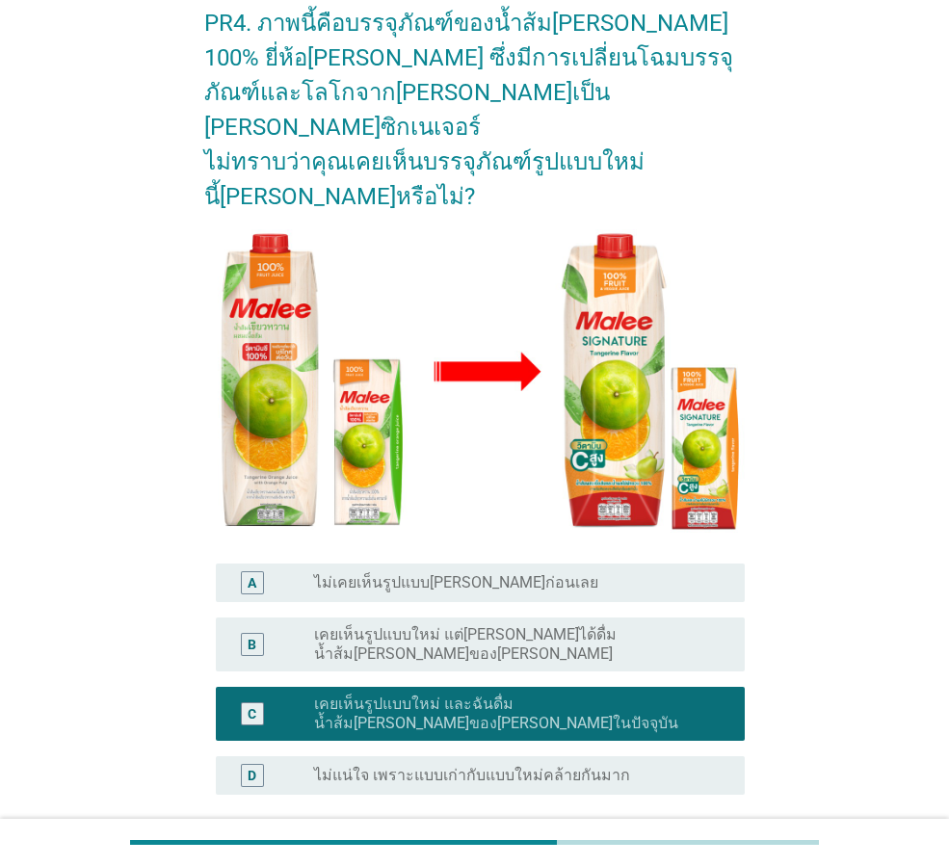
scroll to position [193, 0]
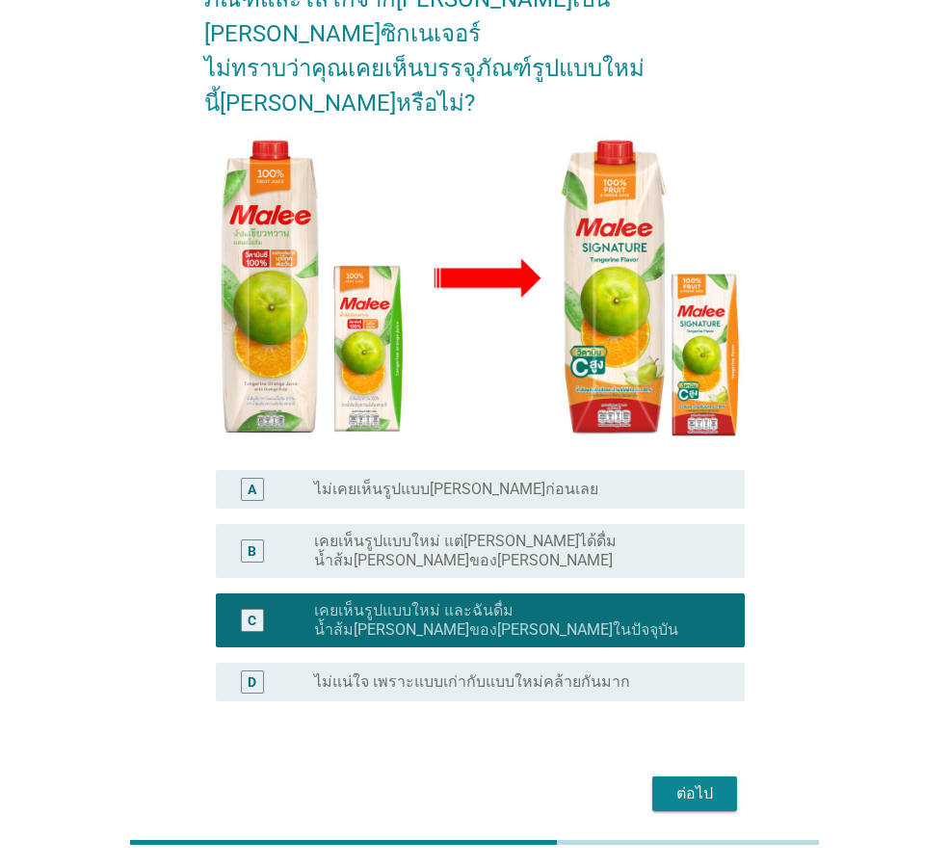
click at [711, 782] on div "ต่อไป" at bounding box center [695, 793] width 54 height 23
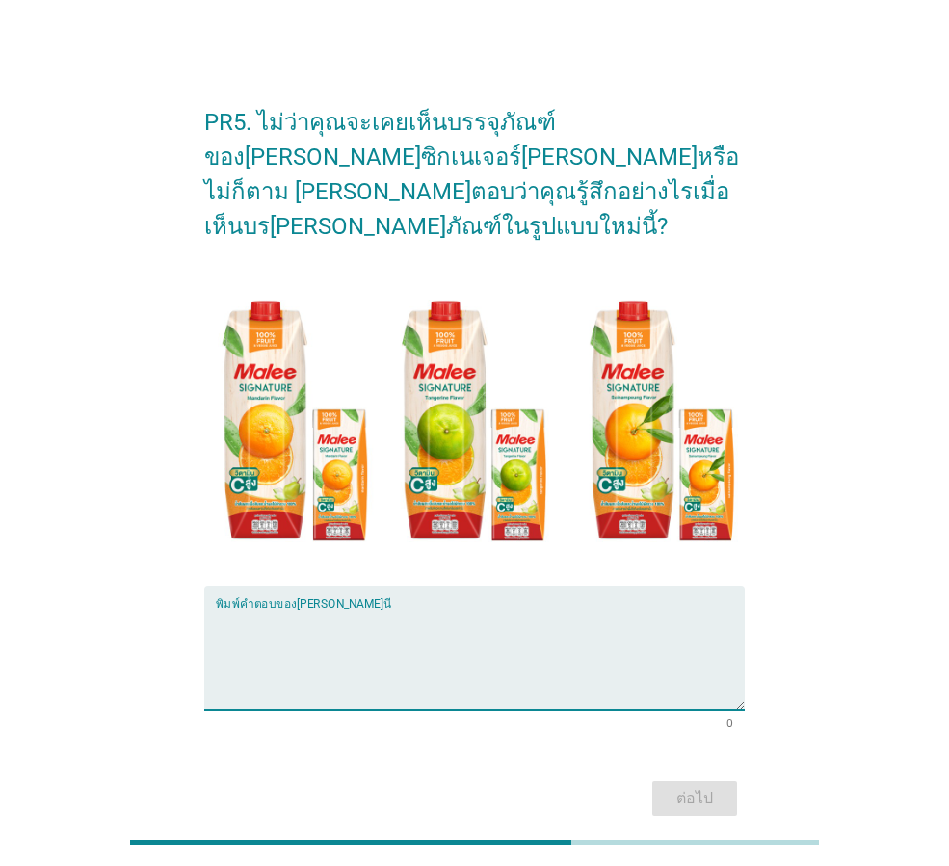
click at [611, 609] on textarea "พิมพ์คำตอบของคุณ ที่นี่" at bounding box center [480, 659] width 529 height 101
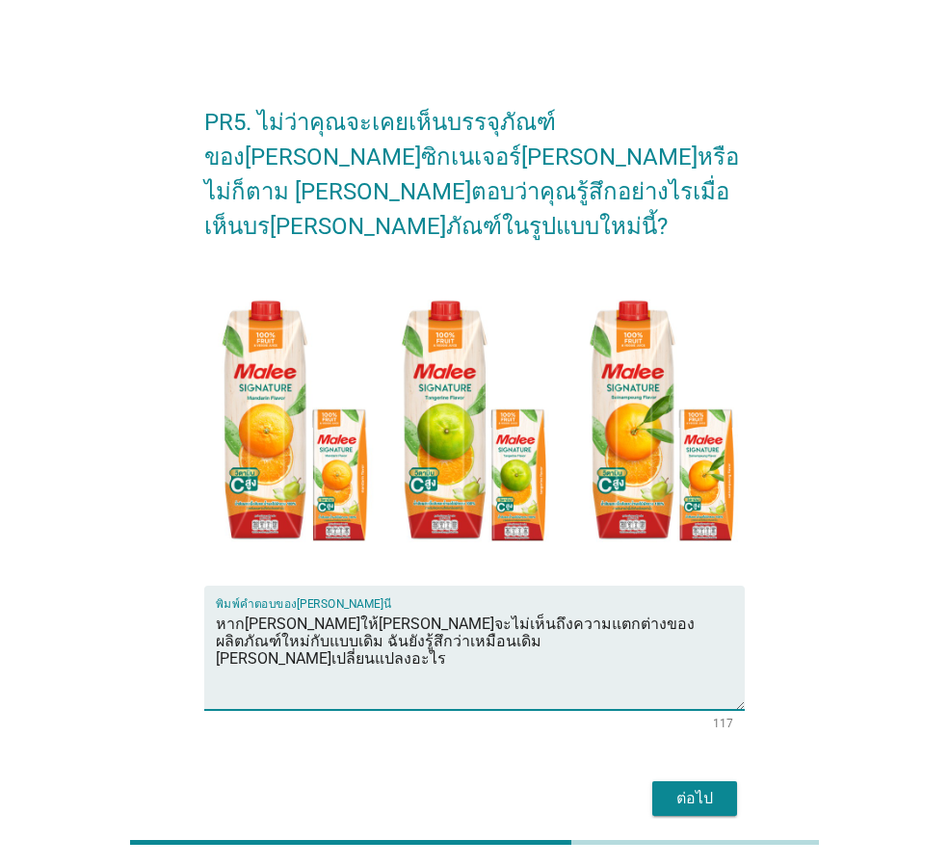
type textarea "หาก[PERSON_NAME]ให้[PERSON_NAME]จะไม่เห็นถึงความแตกต่างของผลิตภัณฑ์ใหม่กับแบบเด…"
click at [669, 787] on div "ต่อไป" at bounding box center [695, 798] width 54 height 23
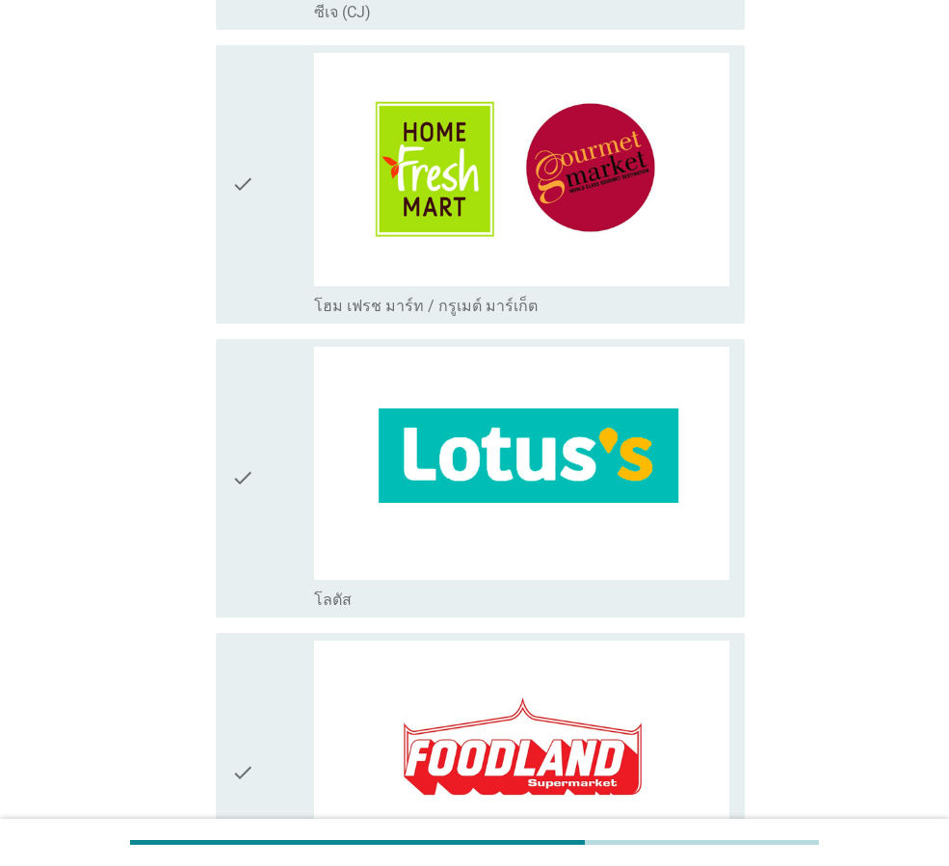
scroll to position [867, 0]
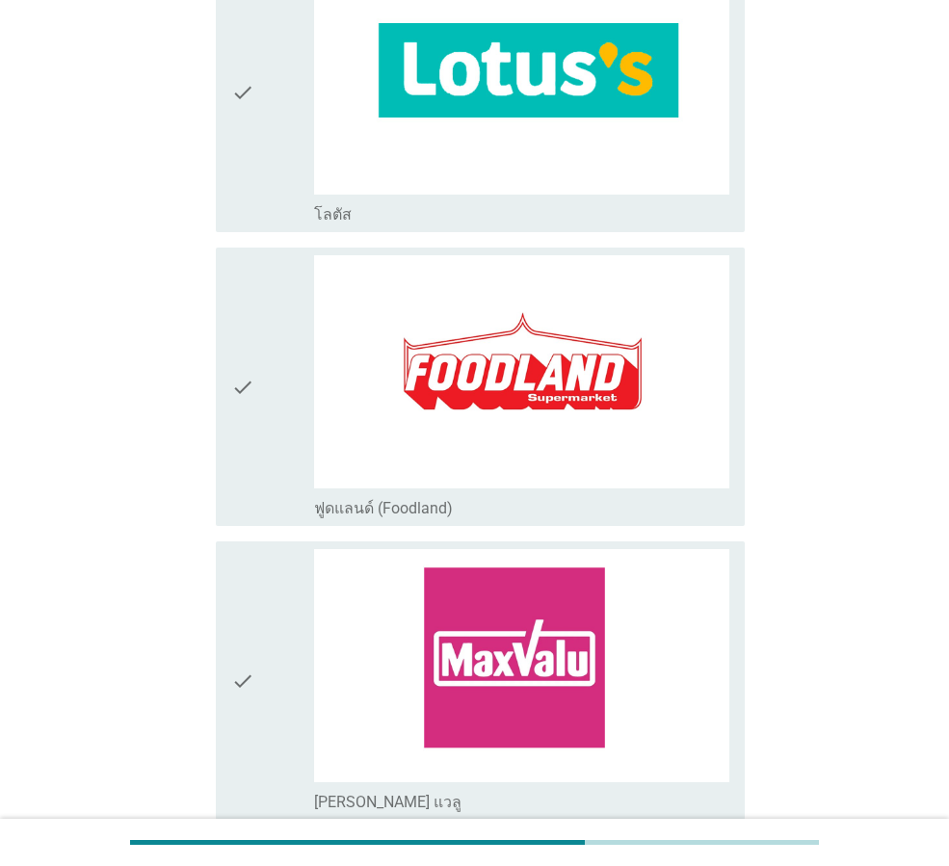
click at [268, 158] on div "check" at bounding box center [272, 92] width 83 height 263
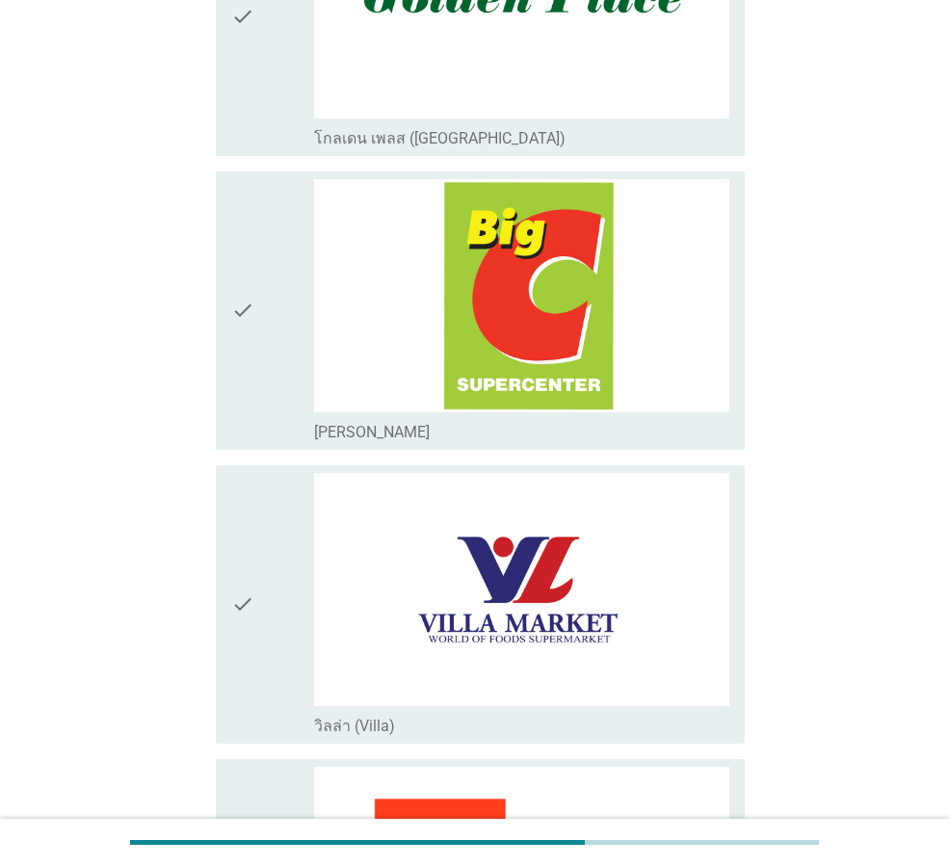
click at [261, 410] on div "check" at bounding box center [272, 310] width 83 height 263
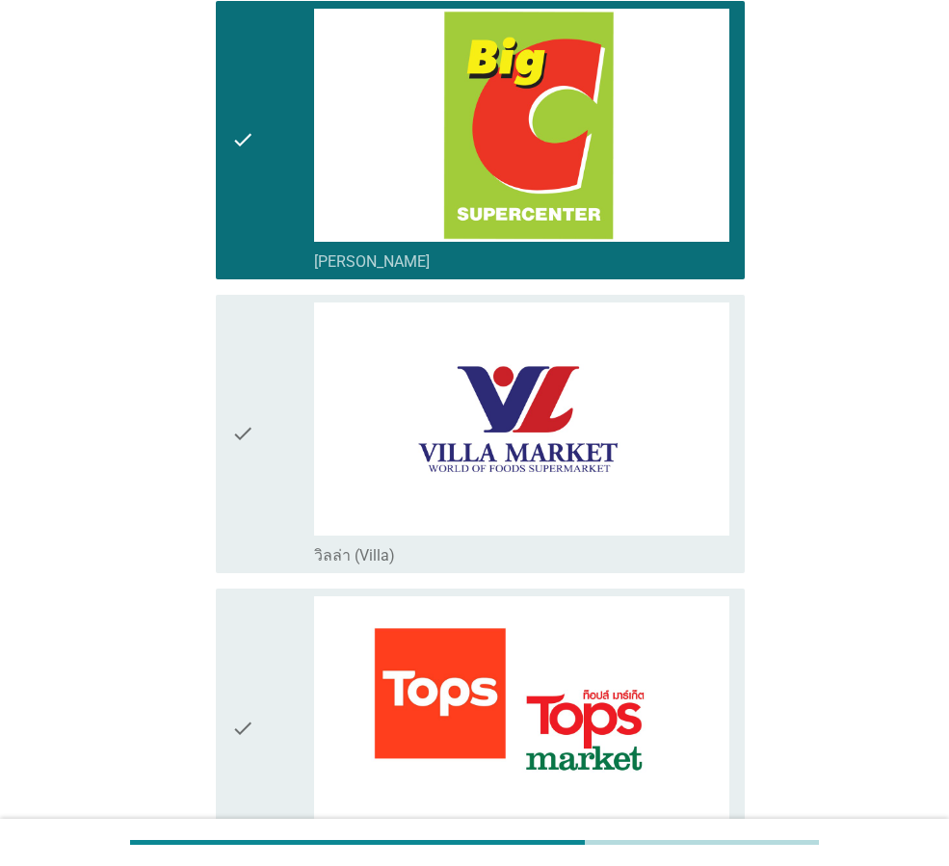
scroll to position [2602, 0]
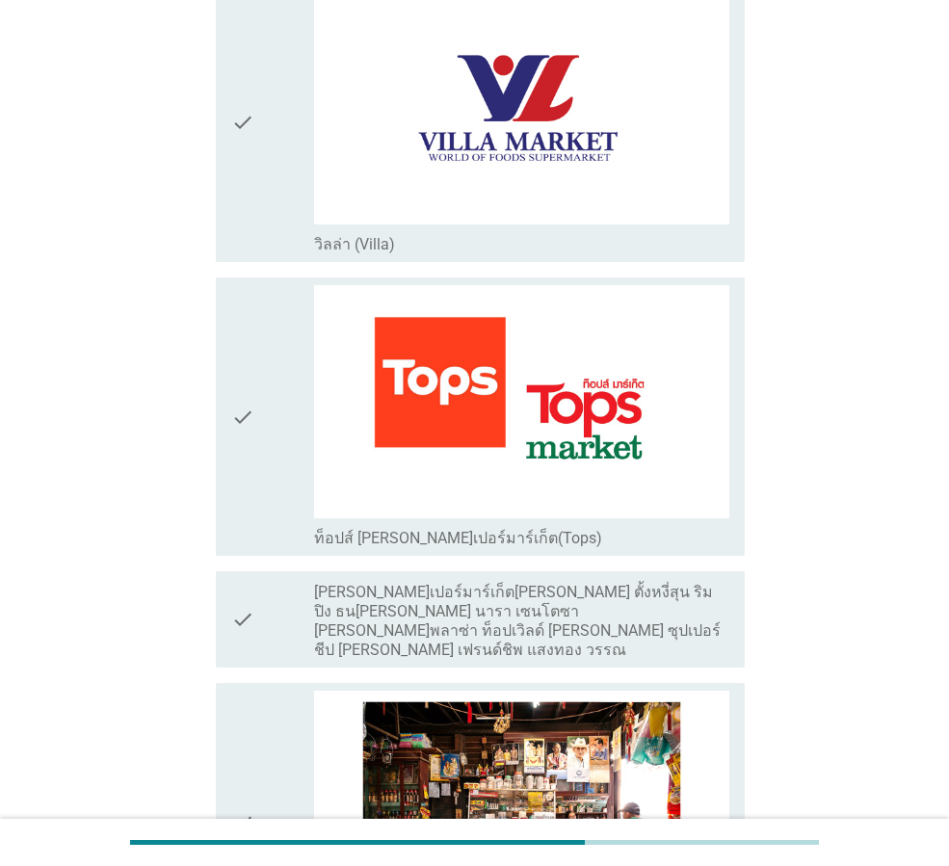
click at [265, 457] on div "check" at bounding box center [272, 416] width 83 height 263
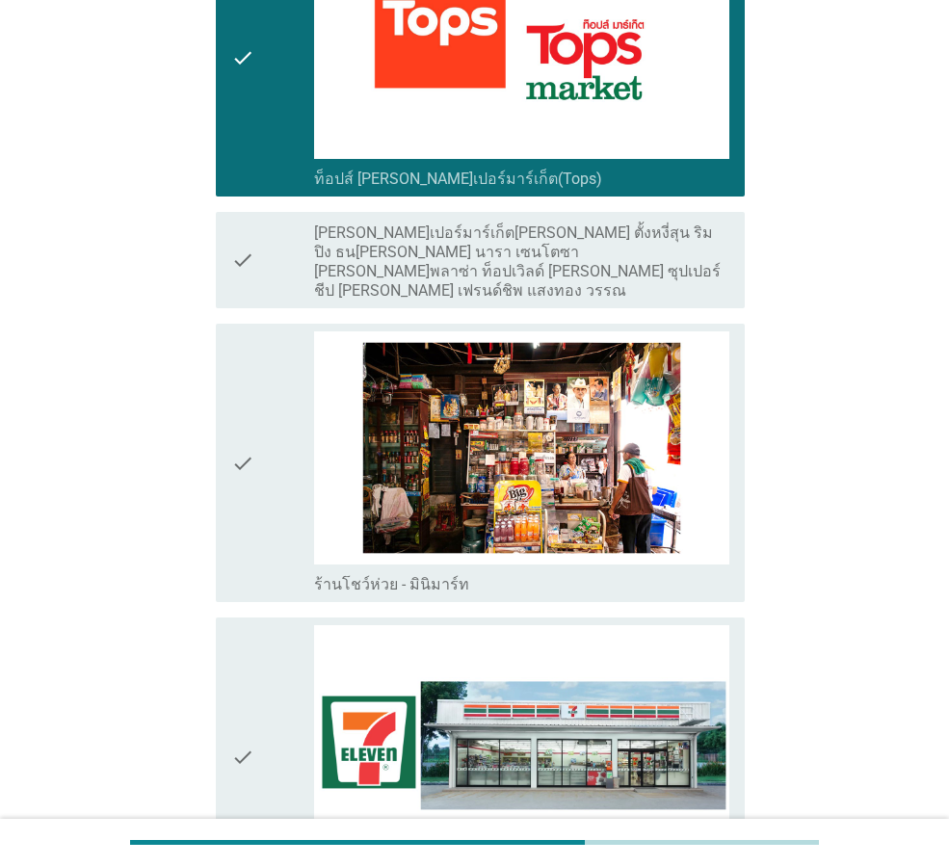
scroll to position [2987, 0]
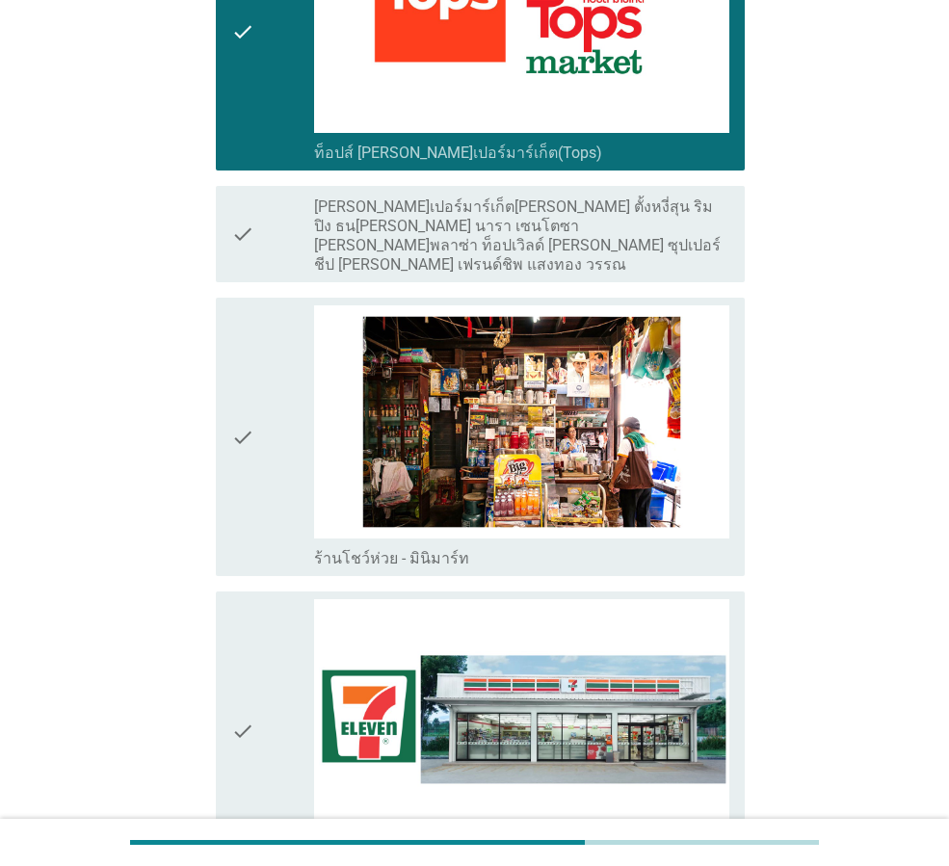
click at [278, 235] on div "check" at bounding box center [272, 234] width 83 height 81
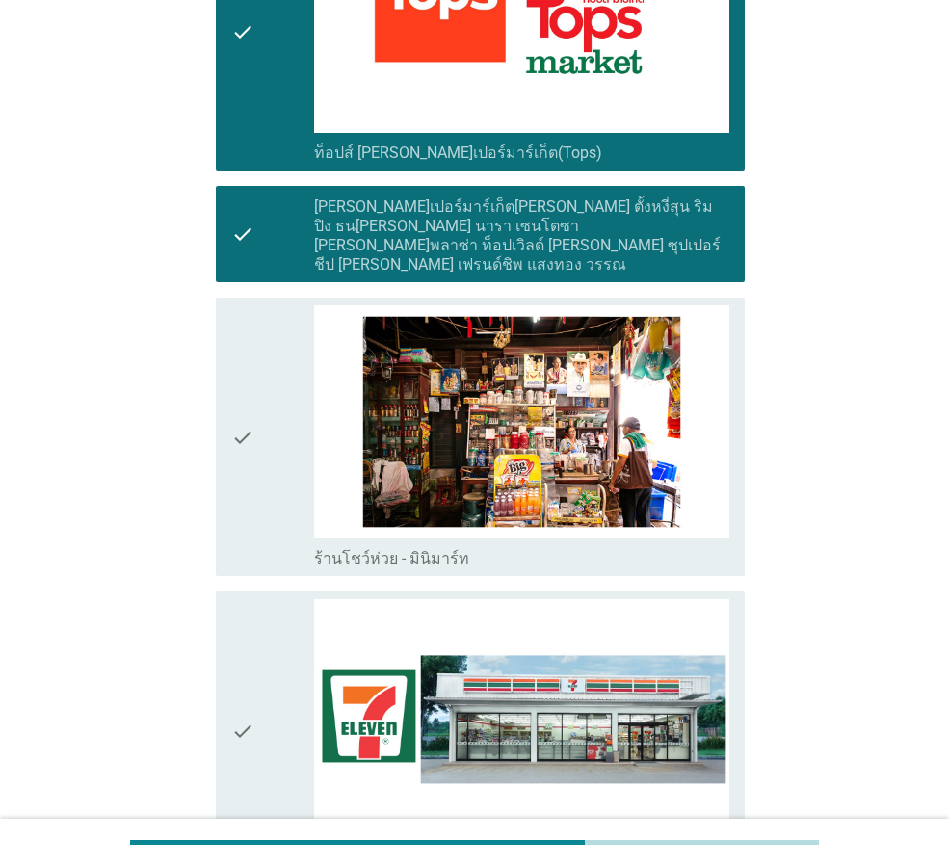
scroll to position [3372, 0]
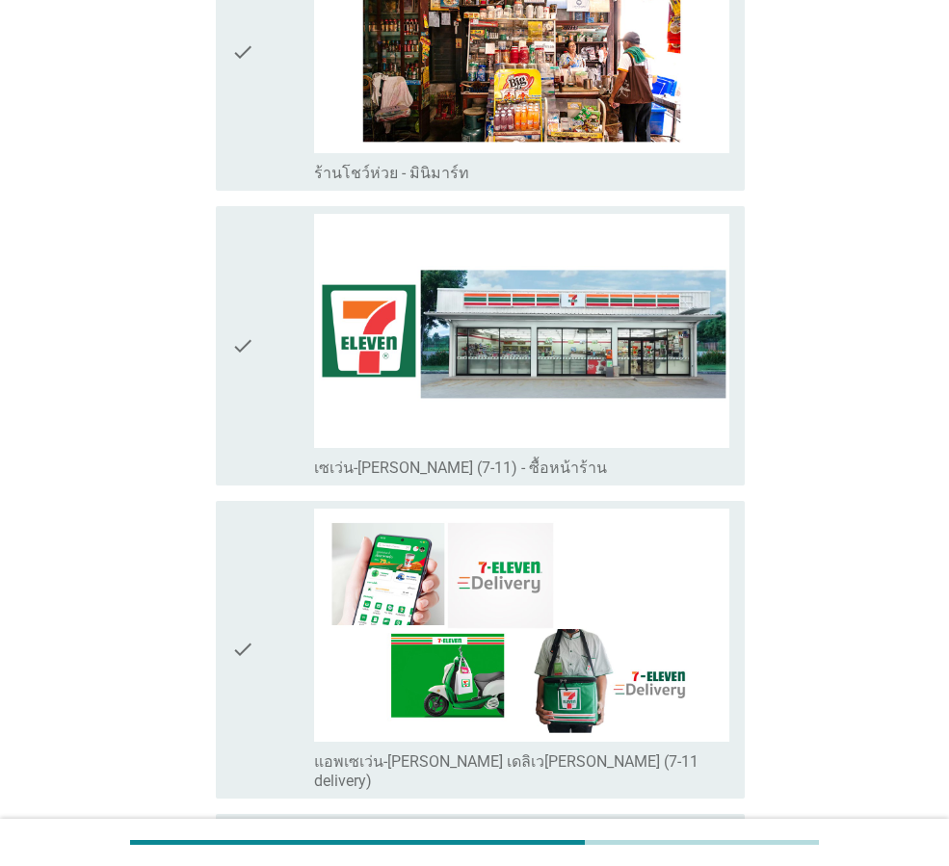
click at [240, 438] on icon "check" at bounding box center [242, 345] width 23 height 263
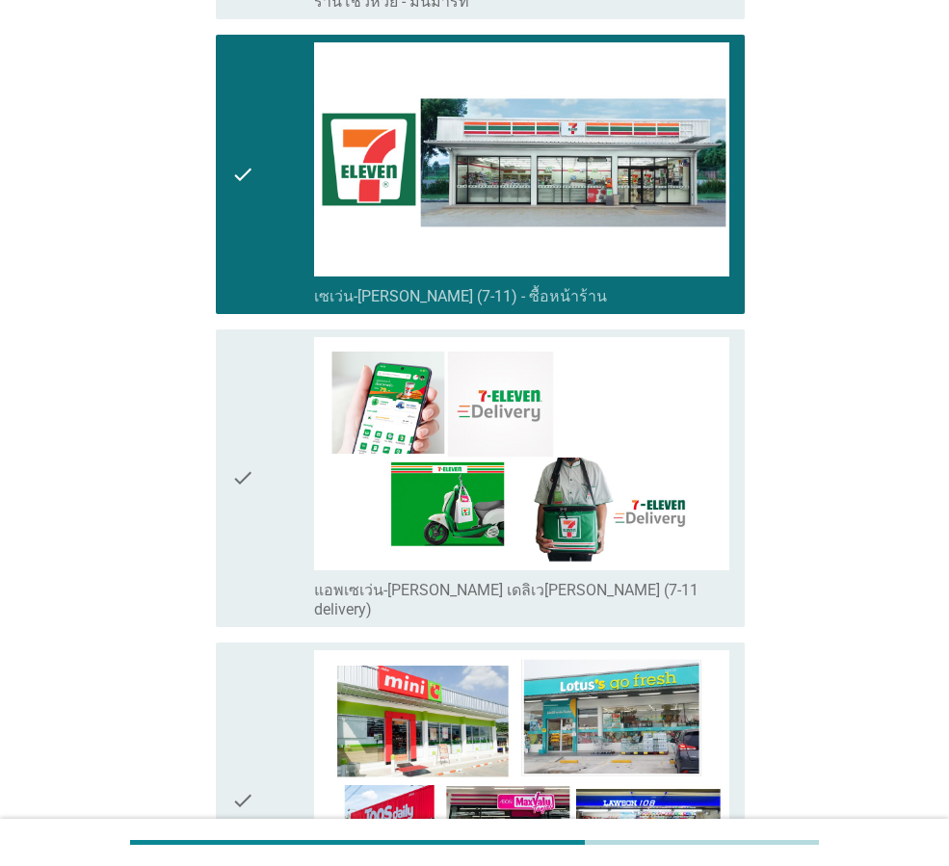
scroll to position [3758, 0]
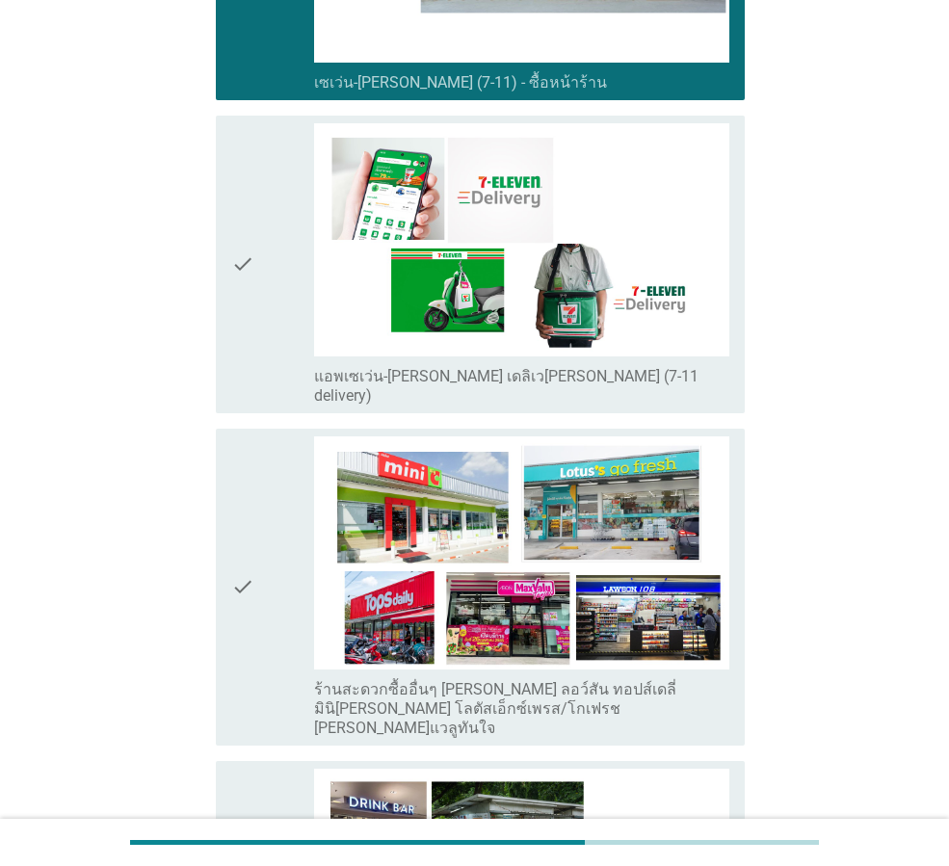
click at [263, 323] on div "check" at bounding box center [272, 264] width 83 height 282
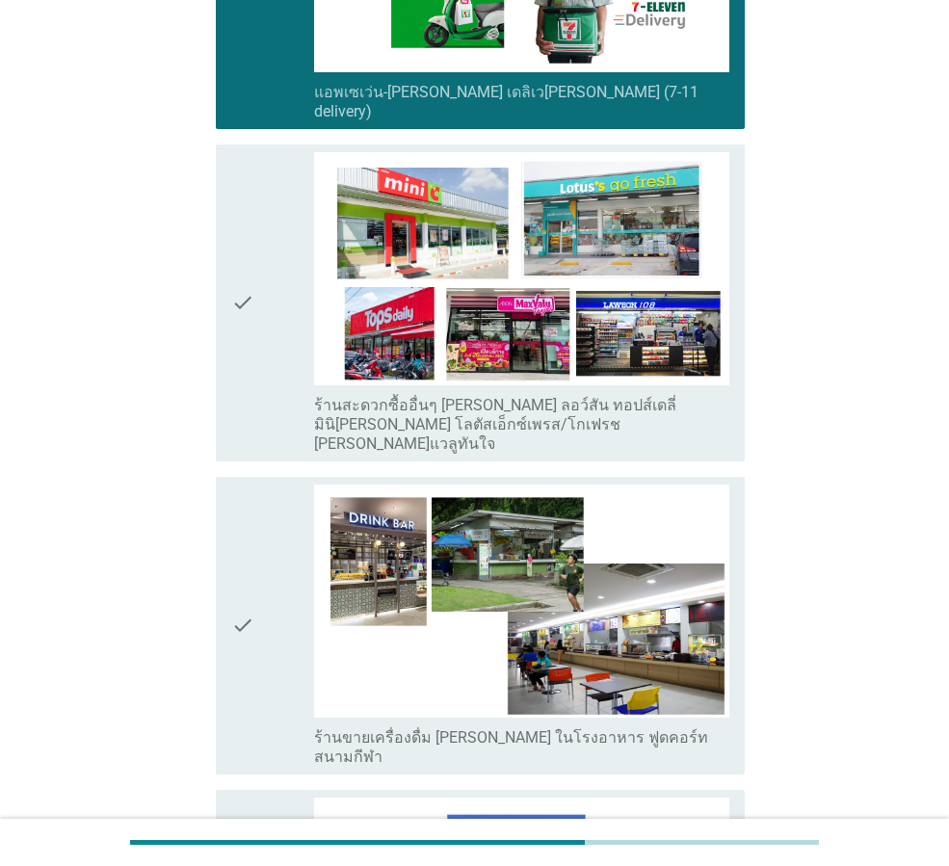
scroll to position [4047, 0]
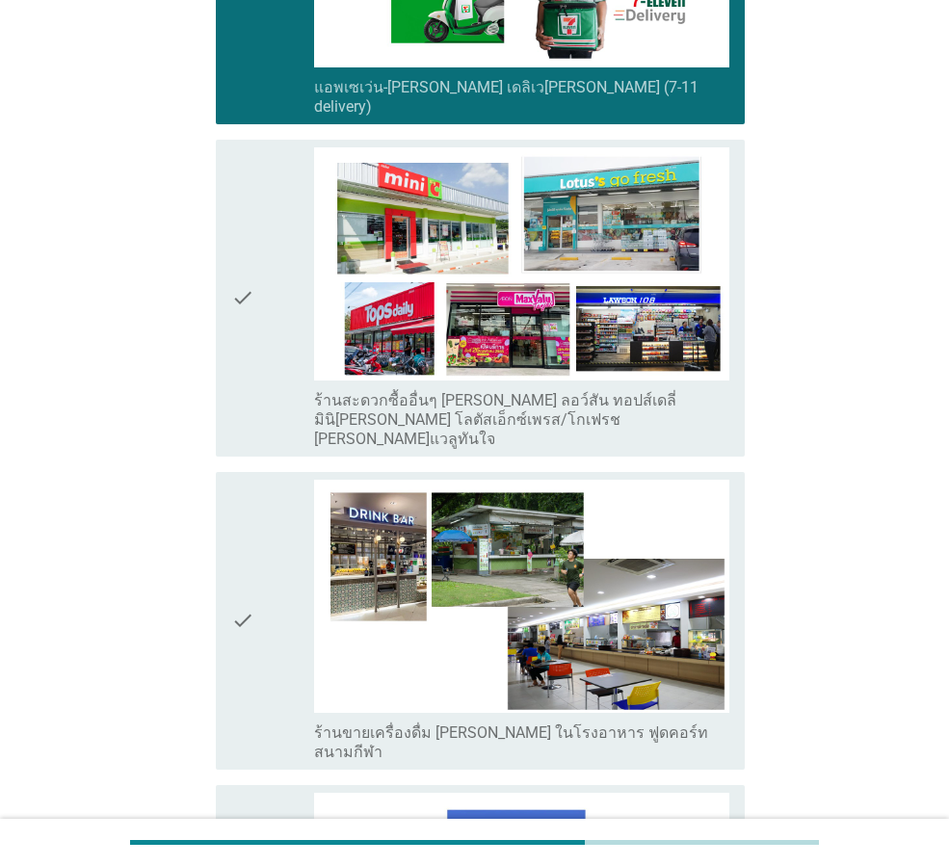
click at [285, 394] on div "check check_box_outline_blank ร้านสะดวกซื้ออื่นๆ [PERSON_NAME] ลอว์สัน ทอปส์เดล…" at bounding box center [480, 298] width 529 height 317
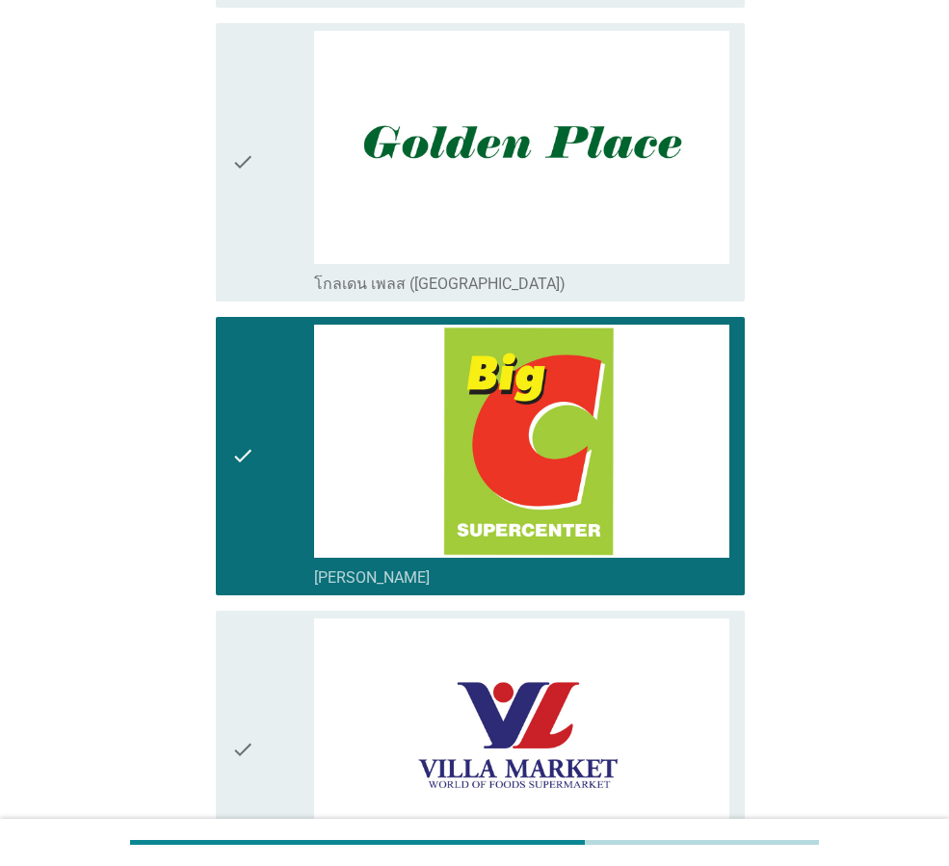
scroll to position [2313, 0]
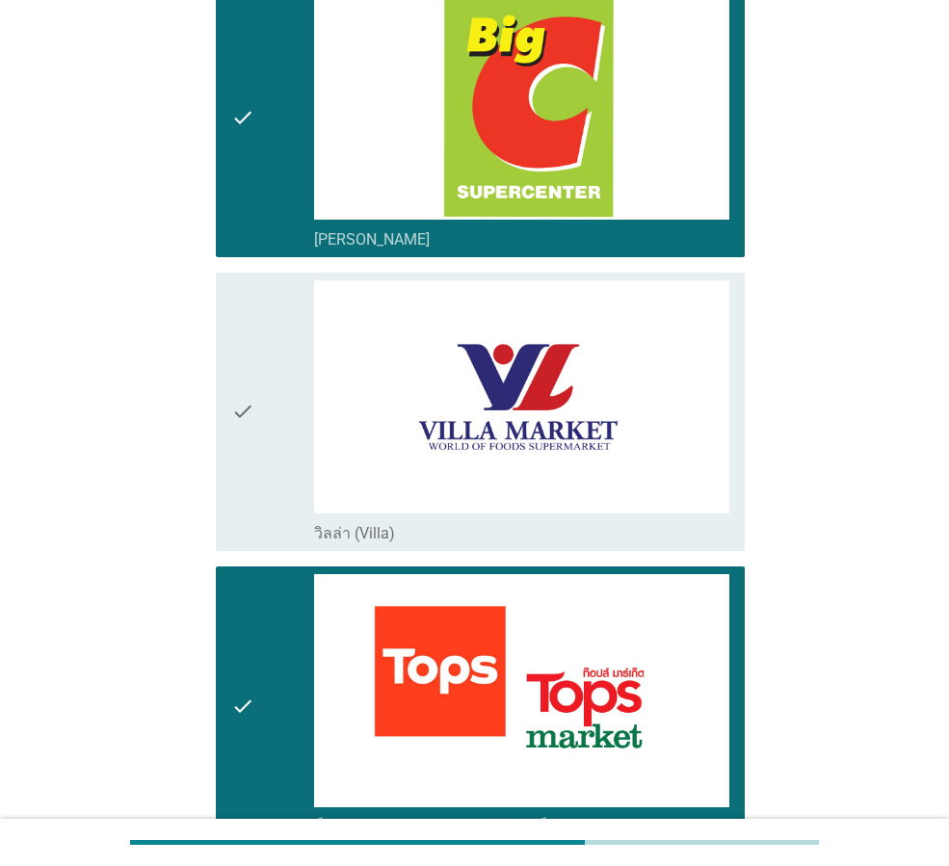
click at [265, 242] on div "check" at bounding box center [272, 118] width 83 height 263
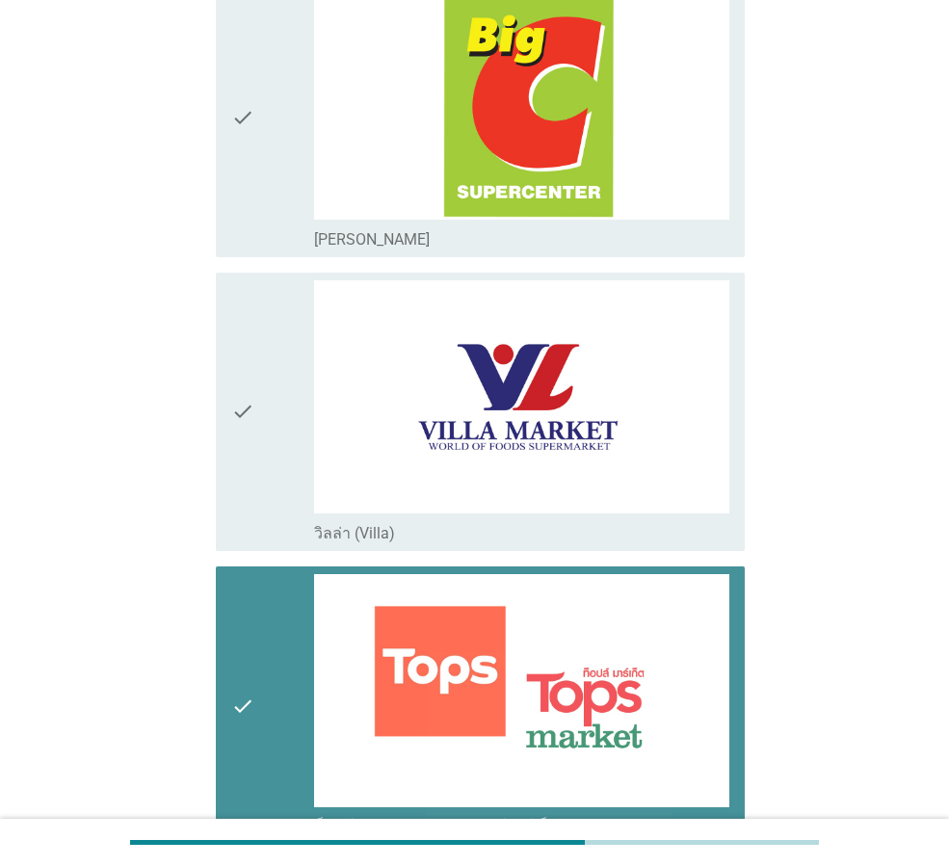
click at [251, 693] on icon "check" at bounding box center [242, 705] width 23 height 263
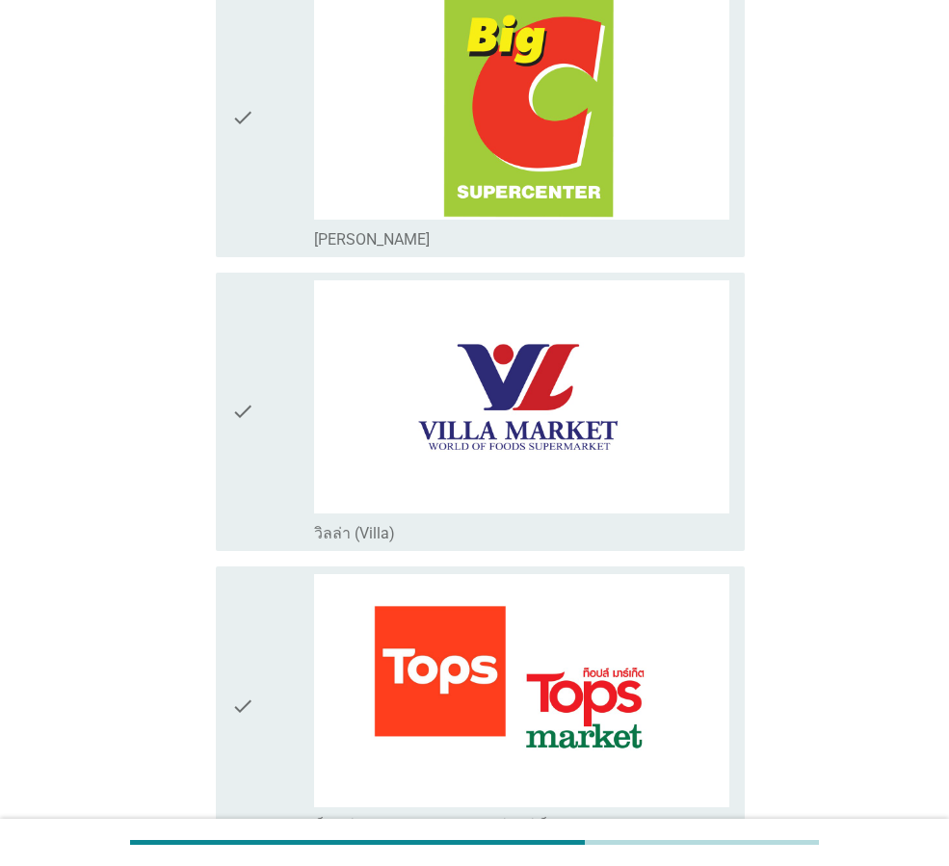
scroll to position [2891, 0]
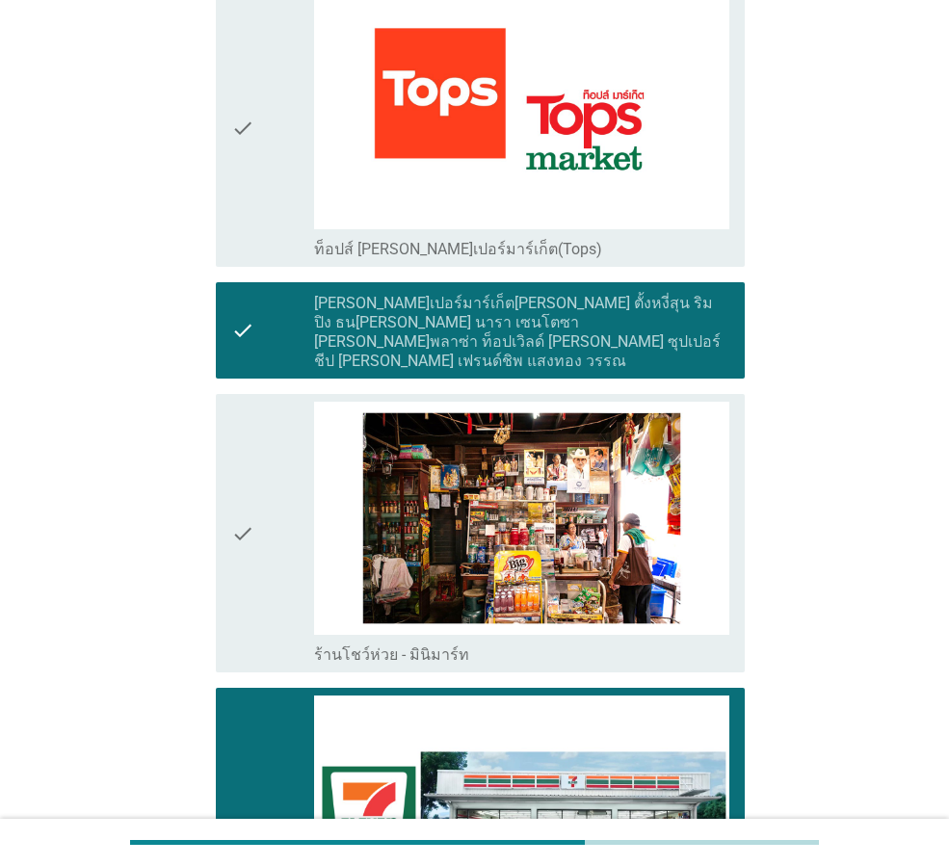
click at [261, 338] on div "check" at bounding box center [272, 330] width 83 height 81
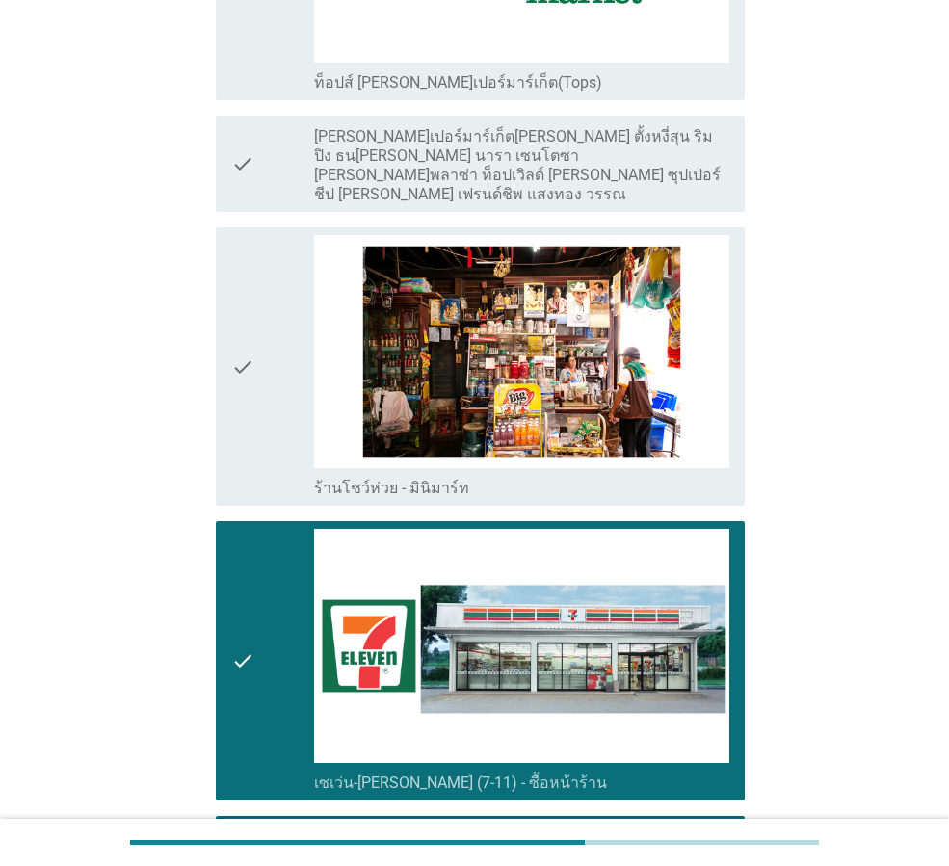
scroll to position [3469, 0]
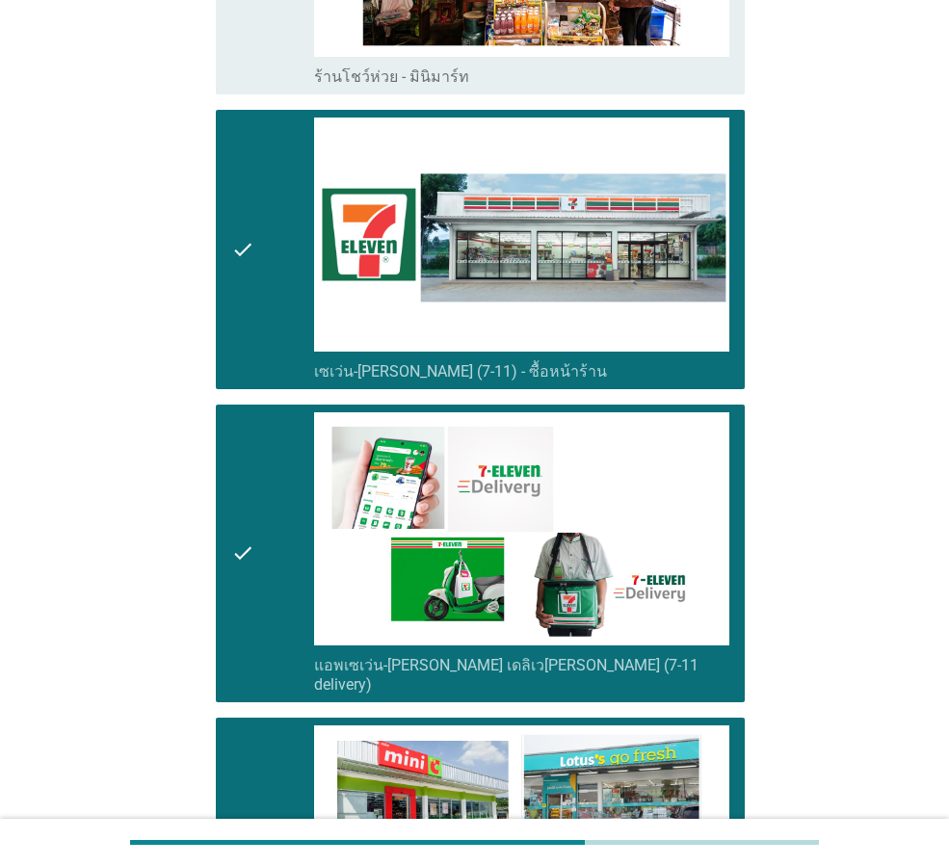
click at [267, 474] on div "check" at bounding box center [272, 553] width 83 height 282
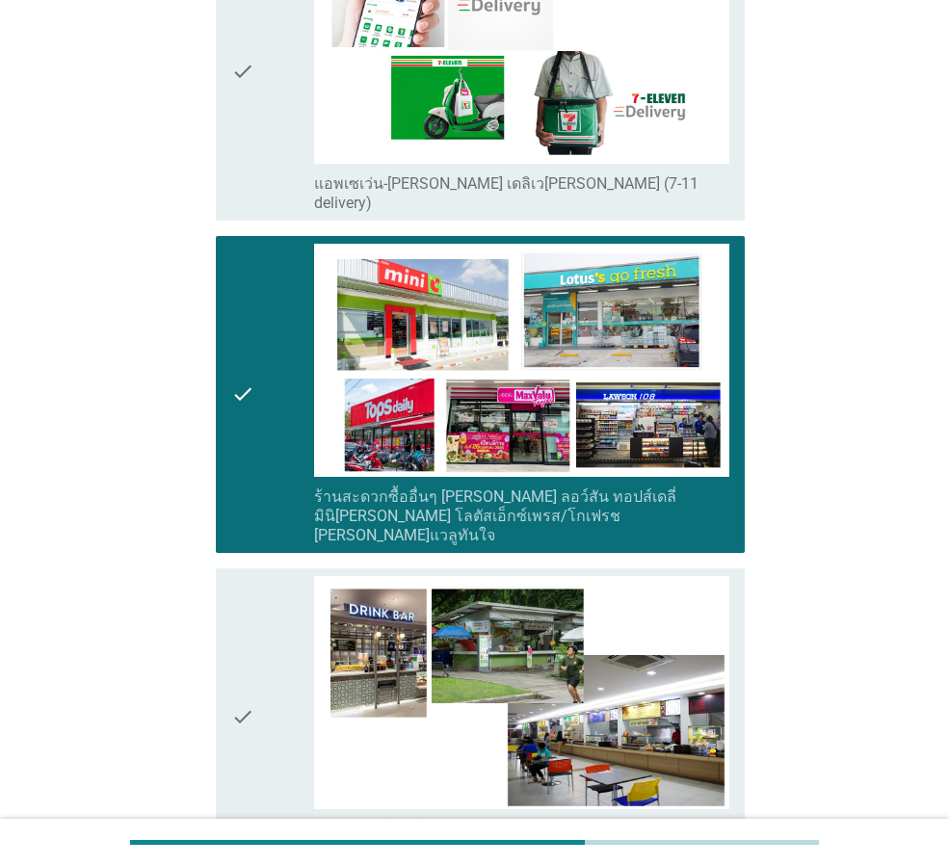
click at [277, 444] on div "check" at bounding box center [272, 395] width 83 height 302
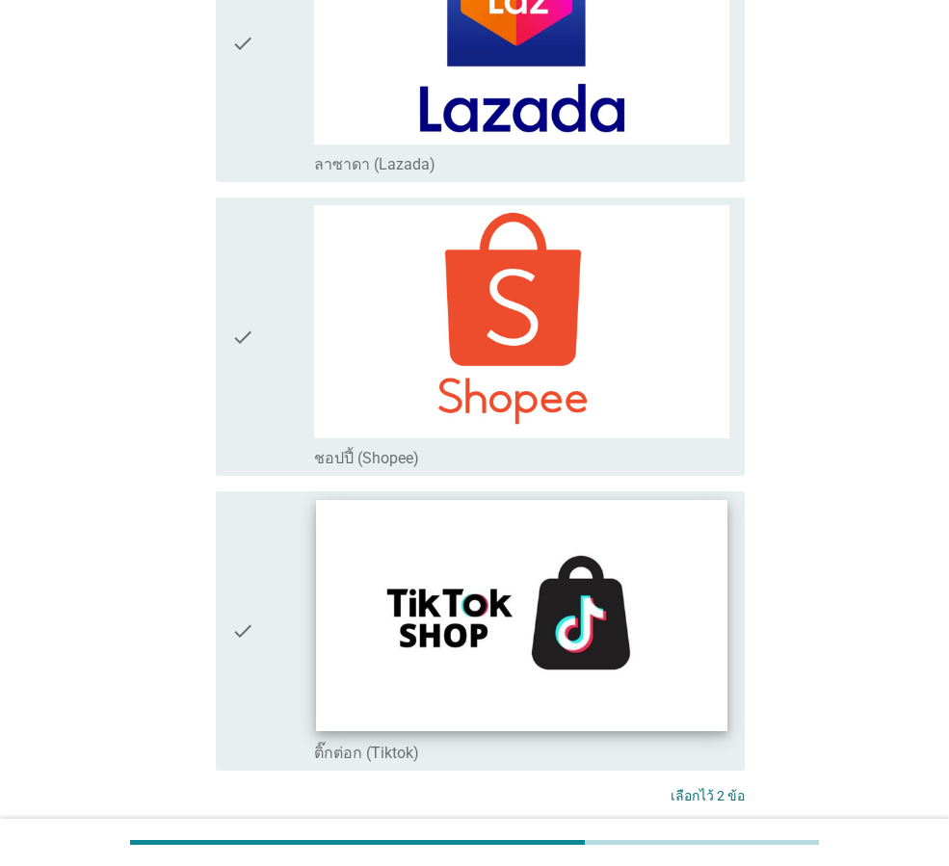
scroll to position [5009, 0]
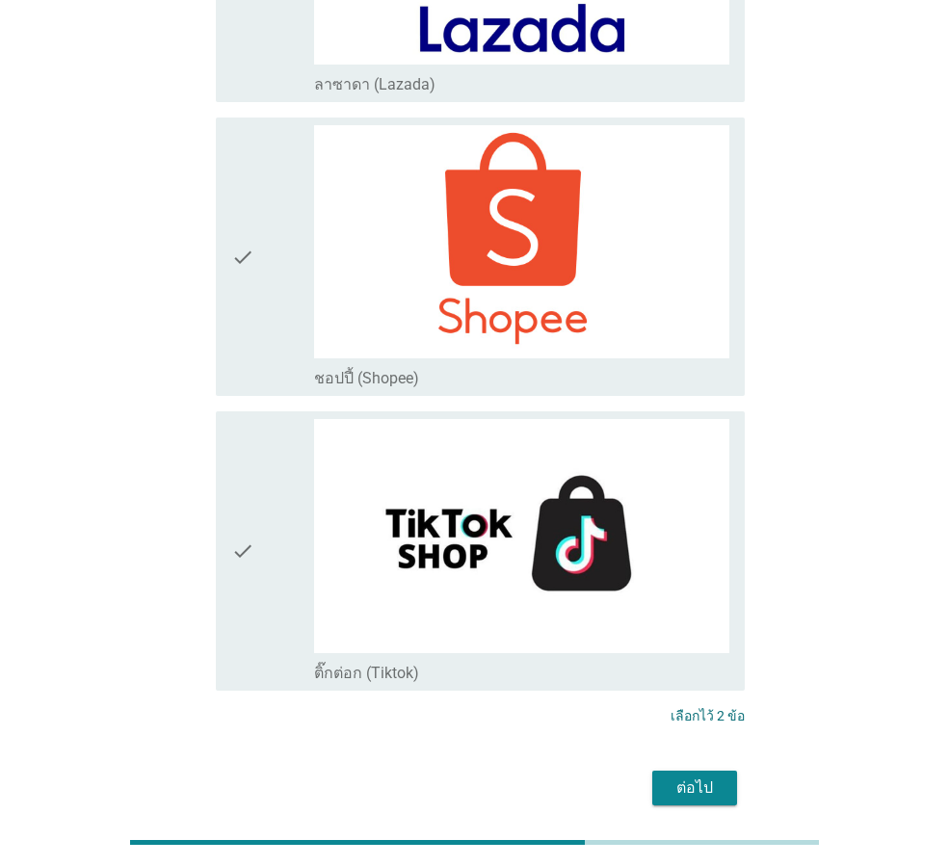
click at [704, 777] on div "ต่อไป" at bounding box center [695, 788] width 54 height 23
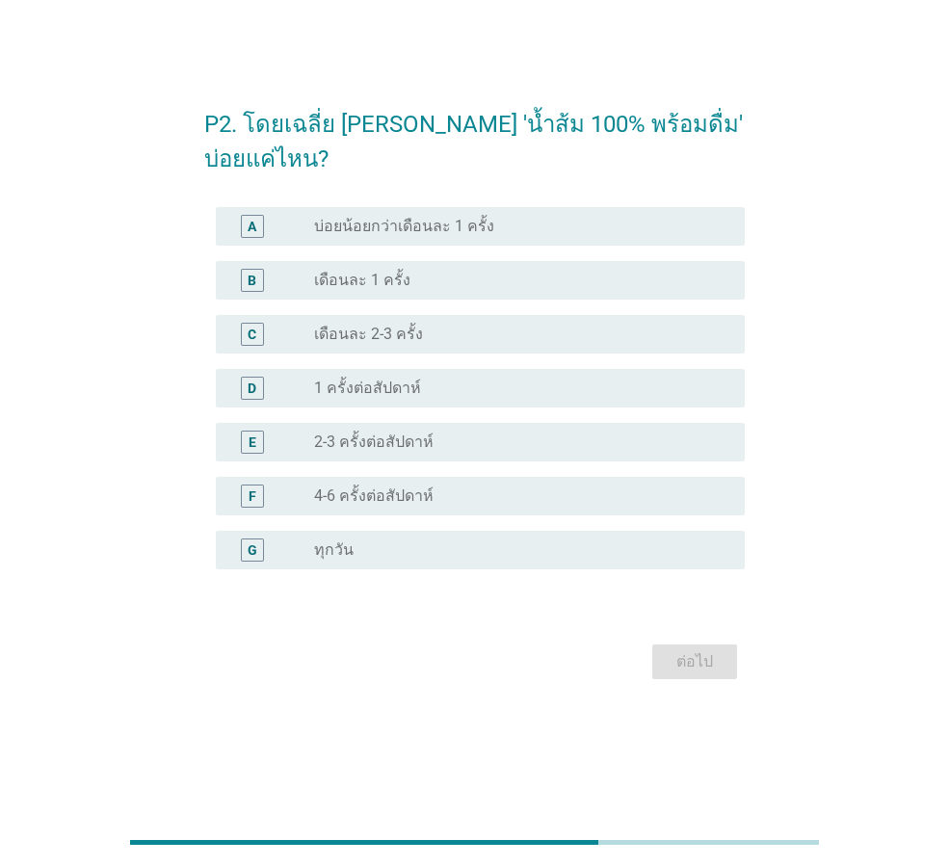
scroll to position [0, 0]
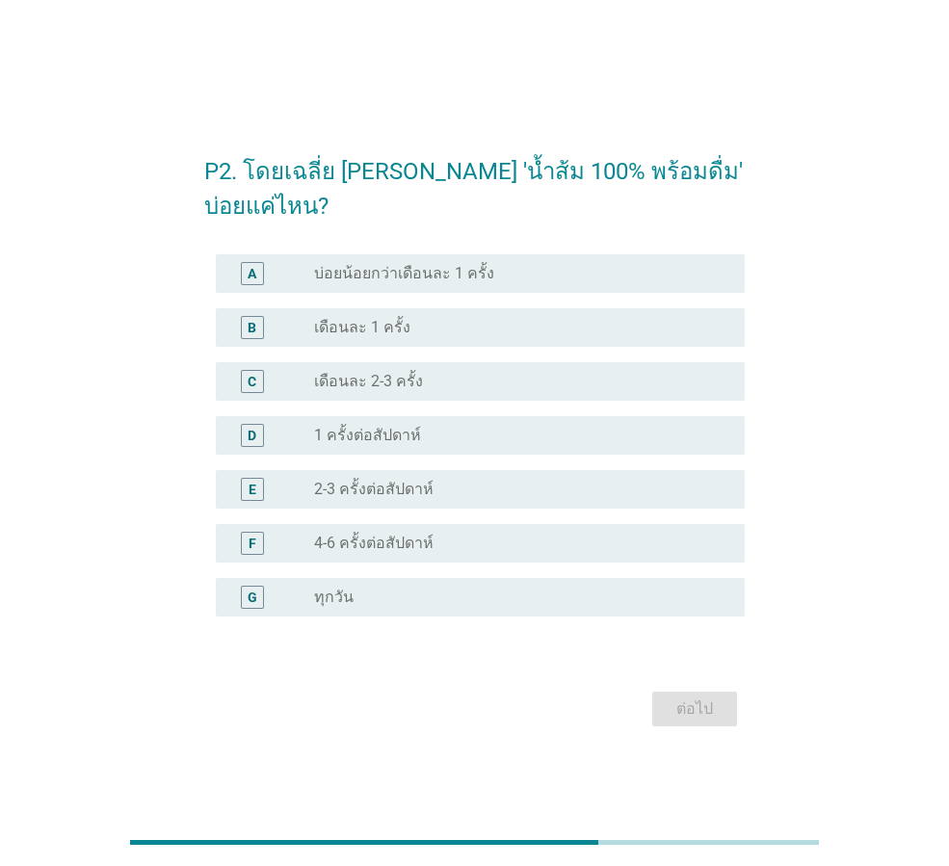
click at [439, 438] on div "radio_button_unchecked 1 ครั้งต่อสัปดาห์" at bounding box center [514, 435] width 400 height 19
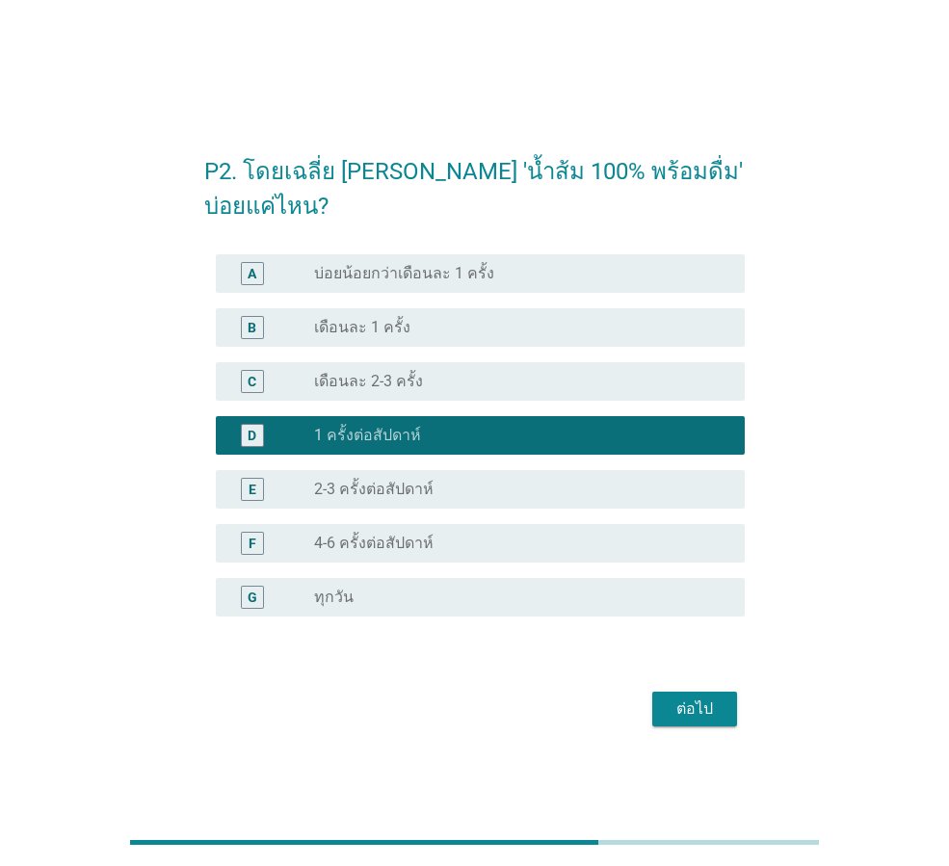
click at [663, 715] on button "ต่อไป" at bounding box center [694, 709] width 85 height 35
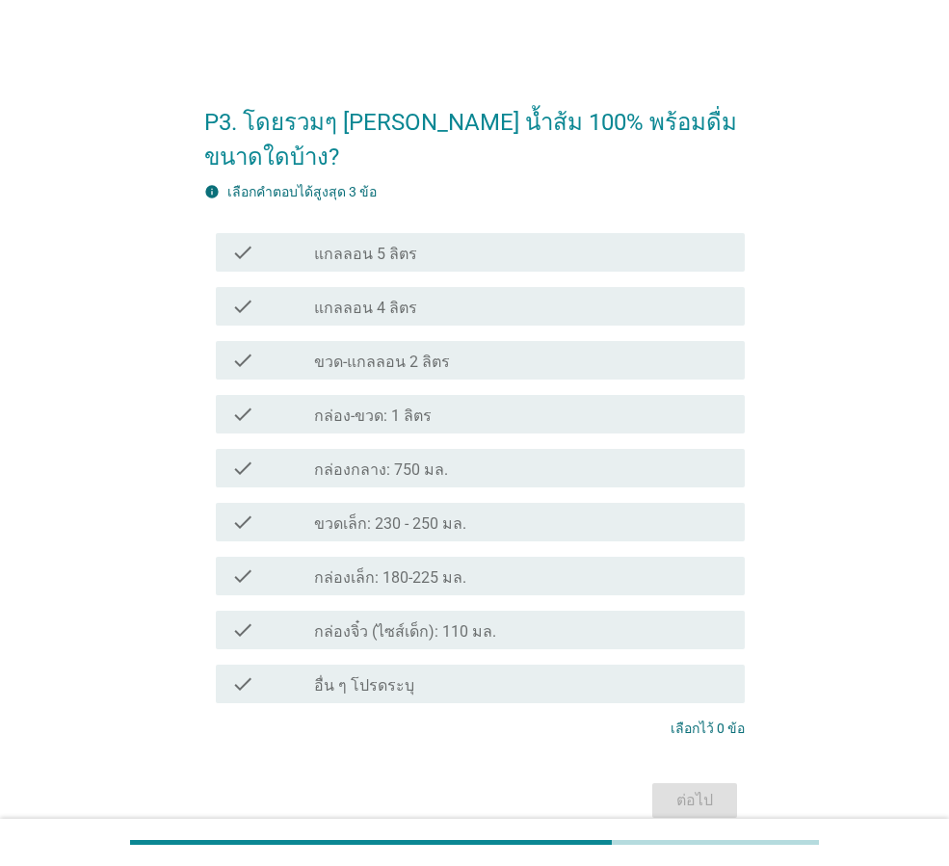
click at [482, 511] on div "check_box_outline_blank ขวดเล็ก: 230 - 250 มล." at bounding box center [521, 522] width 415 height 23
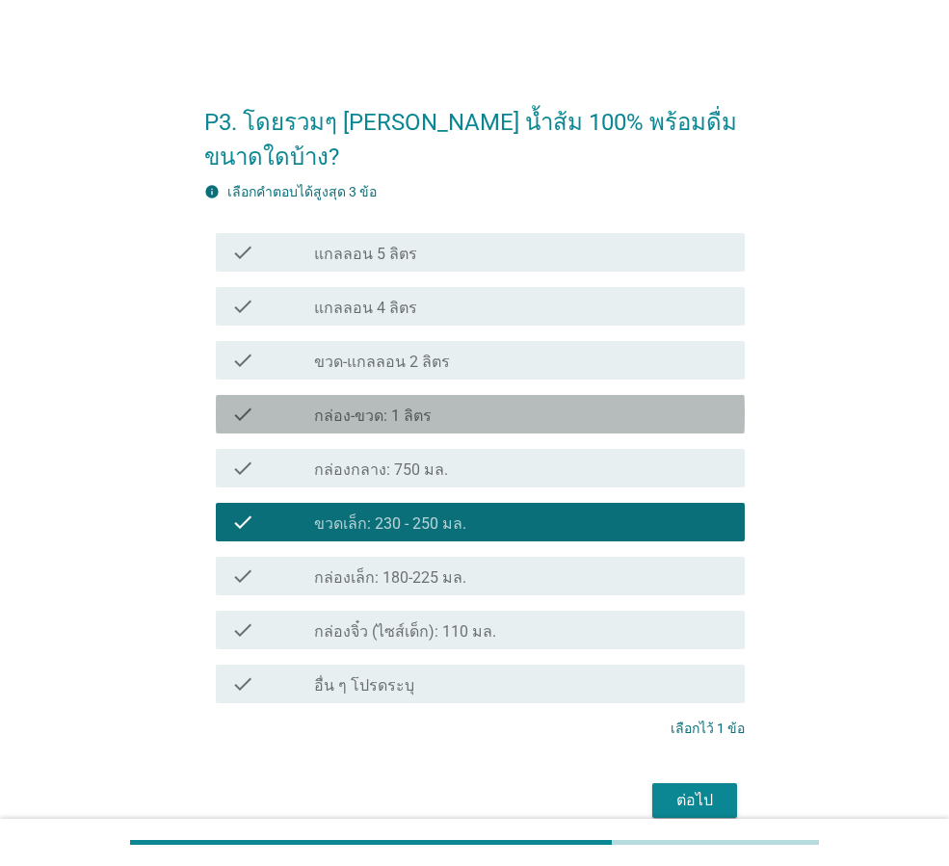
click at [477, 403] on div "check_box_outline_blank กล่อง-ขวด: 1 ลิตร" at bounding box center [521, 414] width 415 height 23
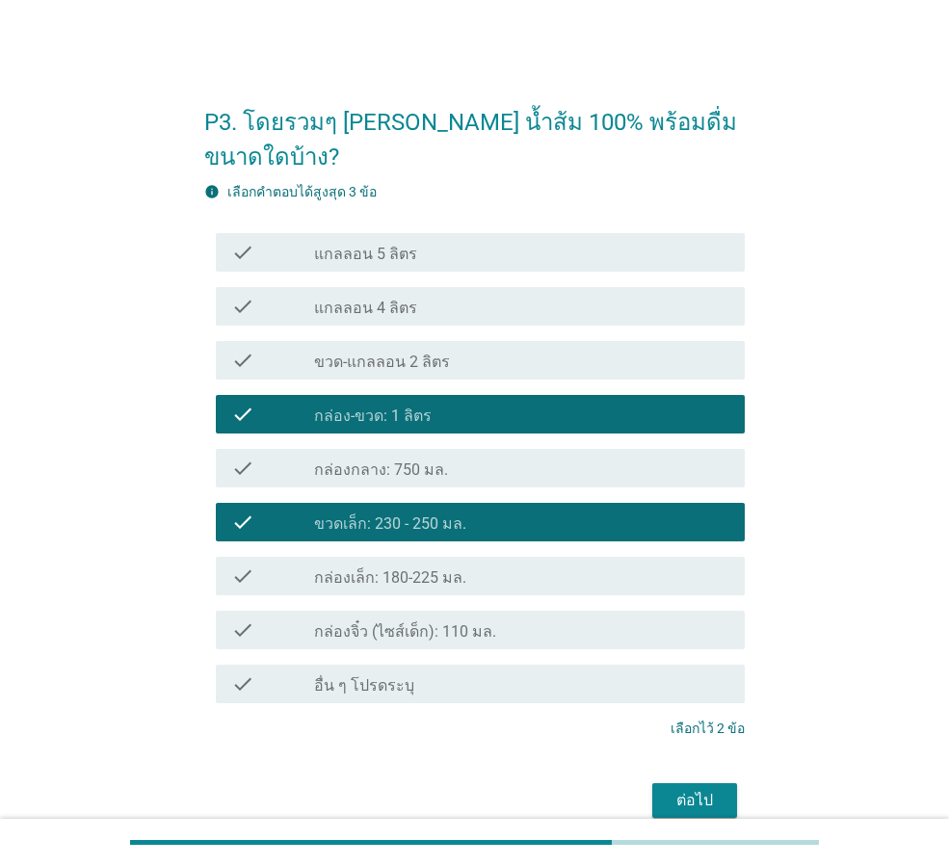
click at [461, 569] on label "กล่องเล็ก: 180-225 มล." at bounding box center [390, 578] width 152 height 19
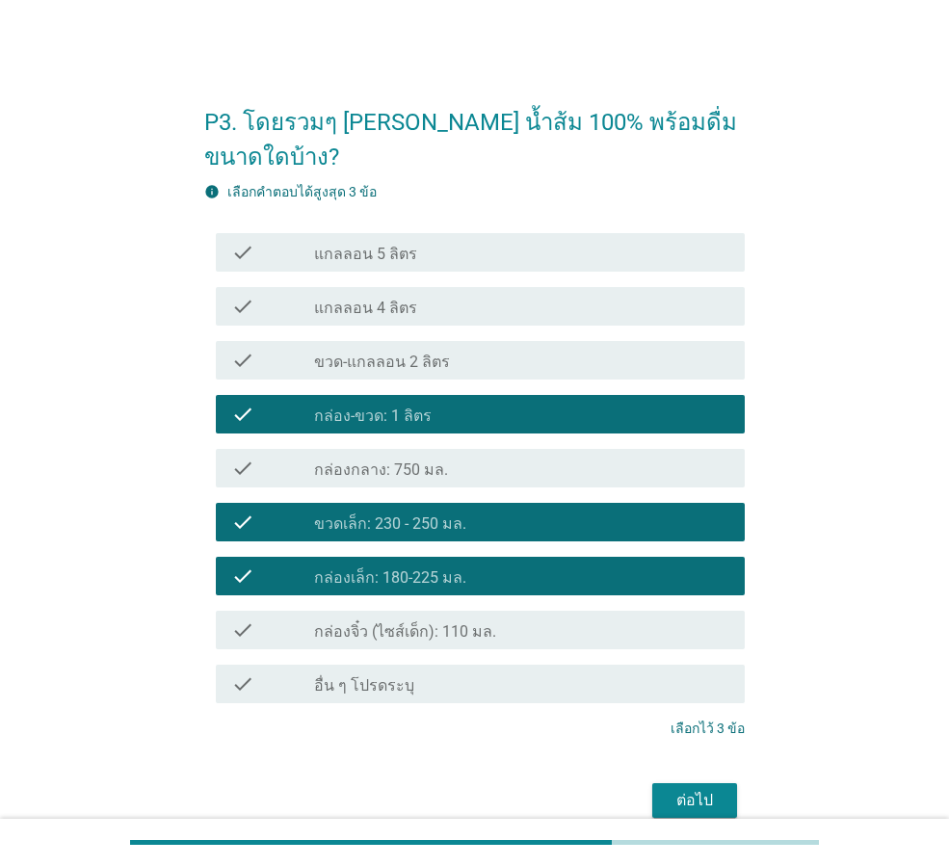
click at [689, 789] on div "ต่อไป" at bounding box center [695, 800] width 54 height 23
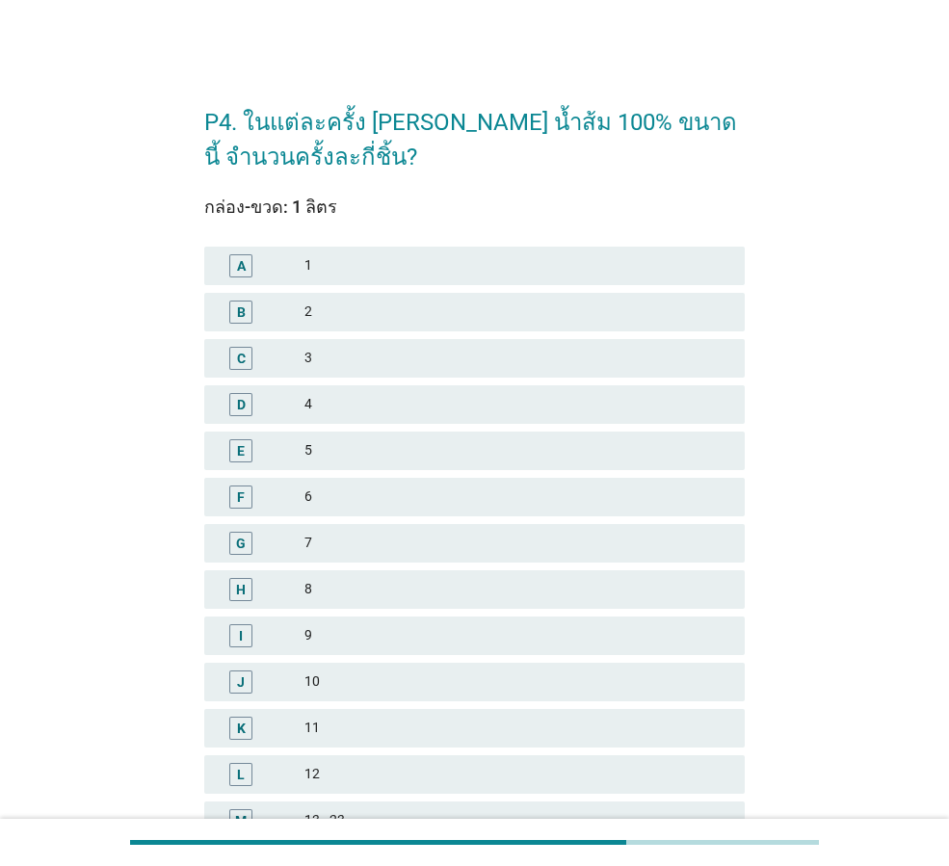
click at [340, 267] on div "1" at bounding box center [516, 265] width 425 height 23
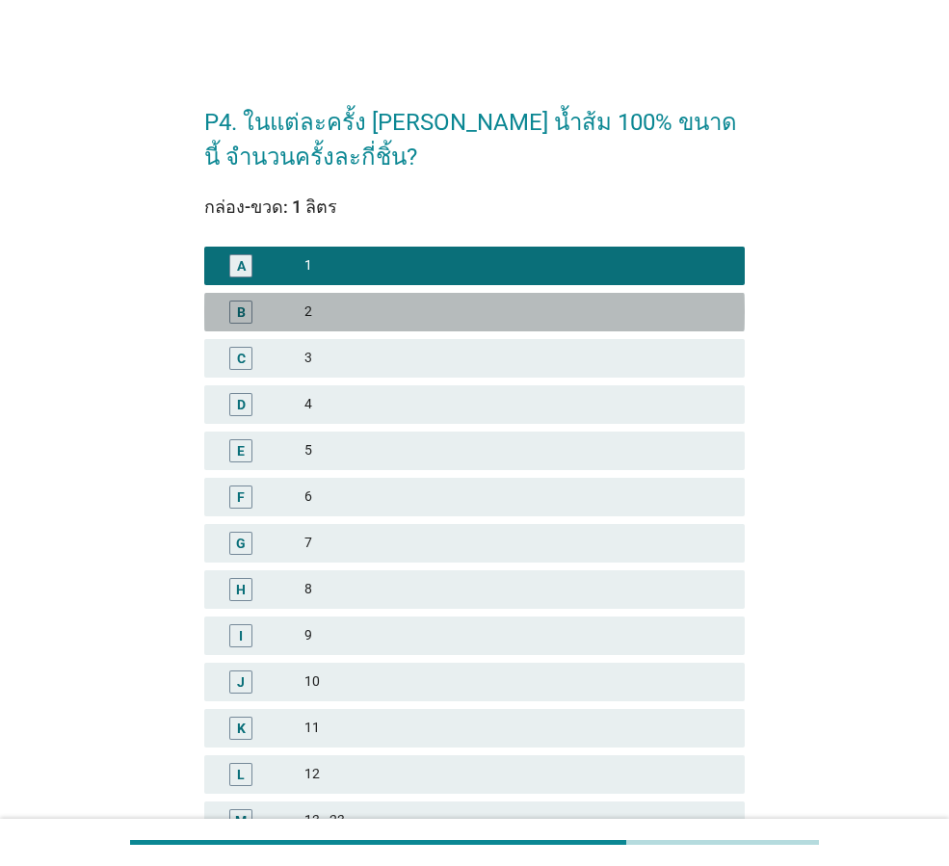
click at [356, 319] on div "2" at bounding box center [516, 312] width 425 height 23
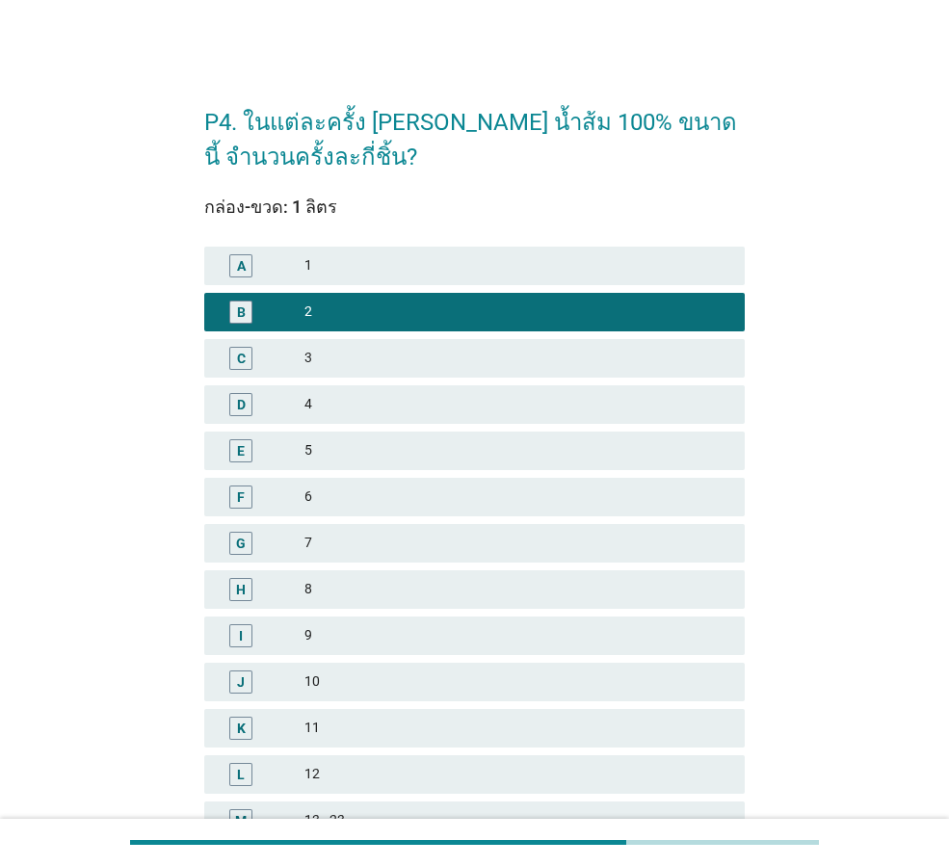
click at [427, 265] on div "1" at bounding box center [516, 265] width 425 height 23
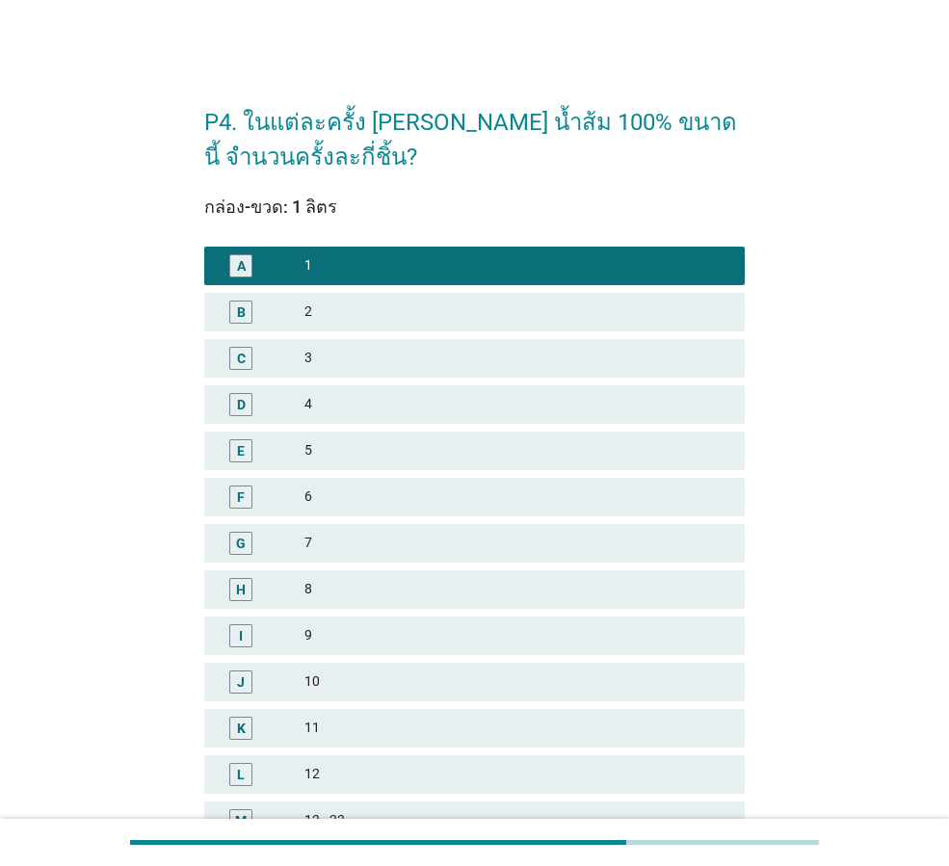
scroll to position [276, 0]
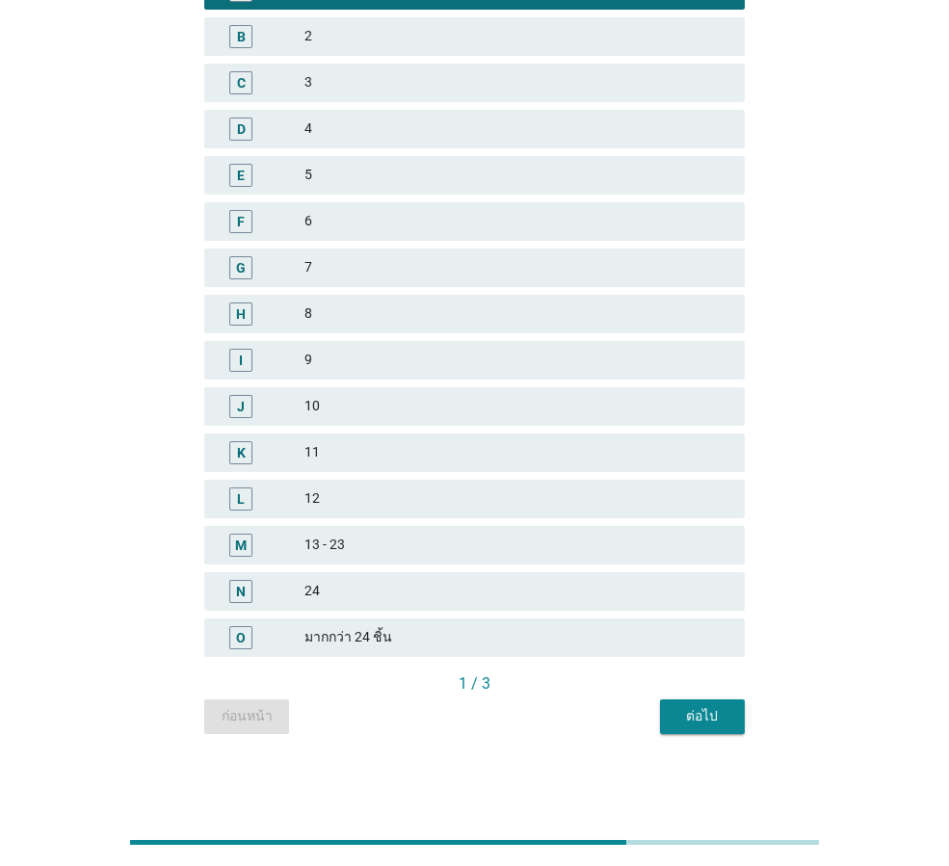
click at [686, 711] on div "ต่อไป" at bounding box center [702, 716] width 54 height 20
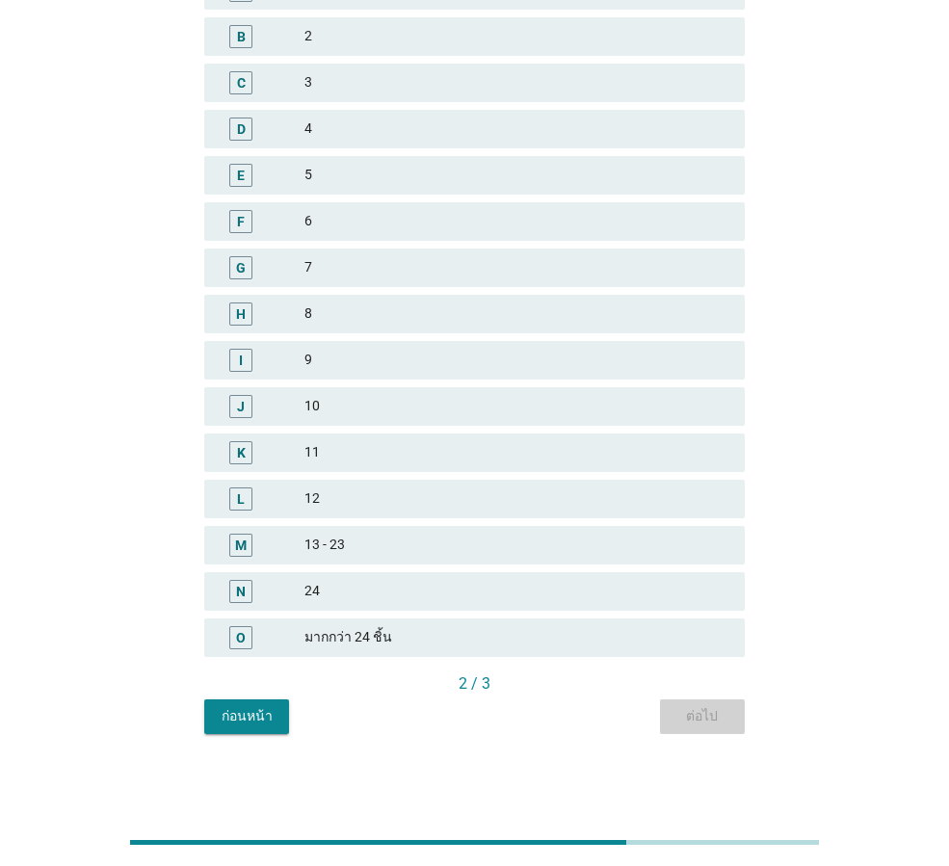
scroll to position [0, 0]
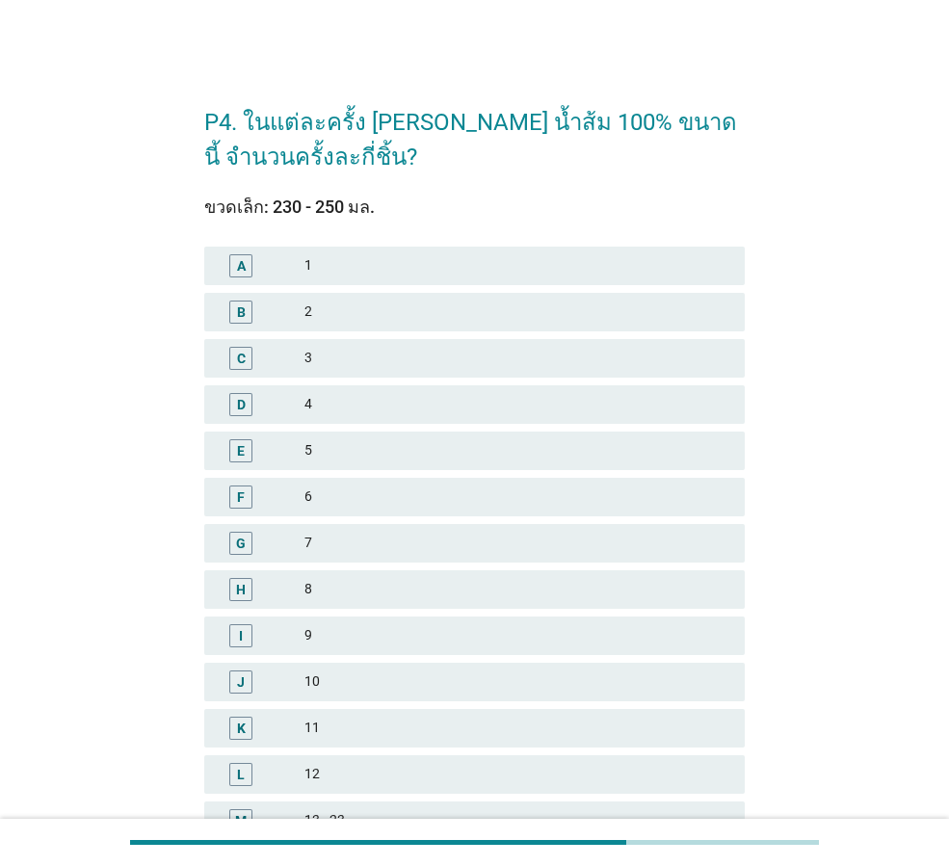
click at [435, 254] on div "1" at bounding box center [516, 265] width 425 height 23
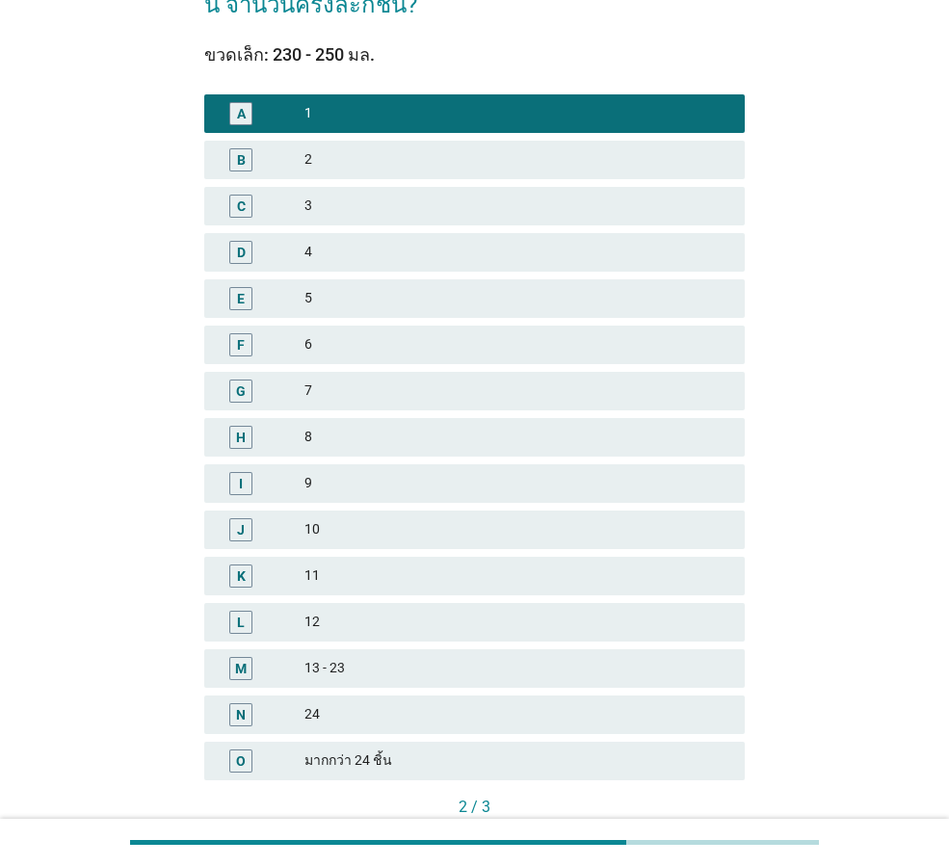
scroll to position [276, 0]
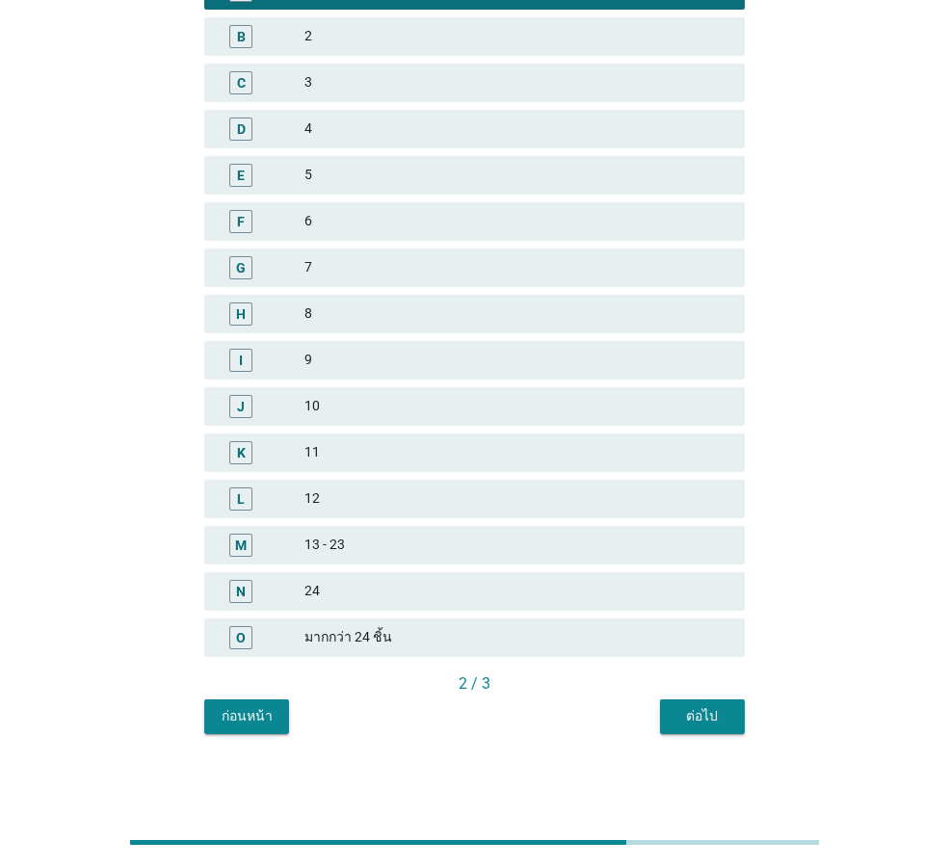
click at [721, 714] on div "ต่อไป" at bounding box center [702, 716] width 54 height 20
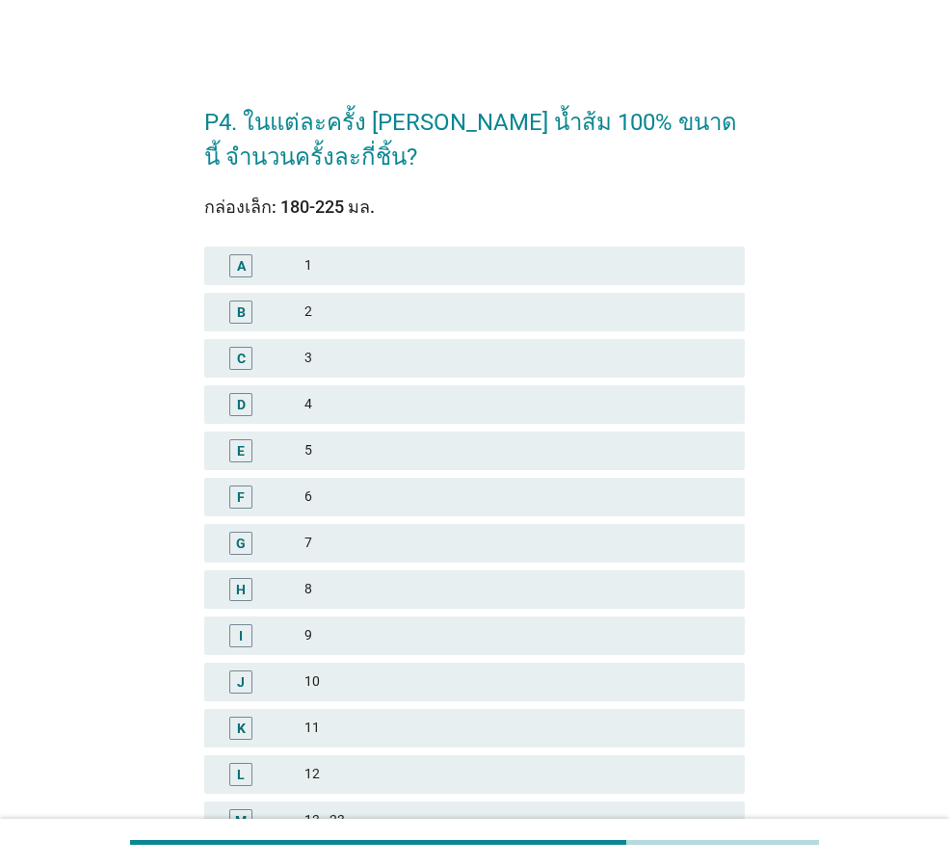
click at [336, 365] on div "3" at bounding box center [516, 358] width 425 height 23
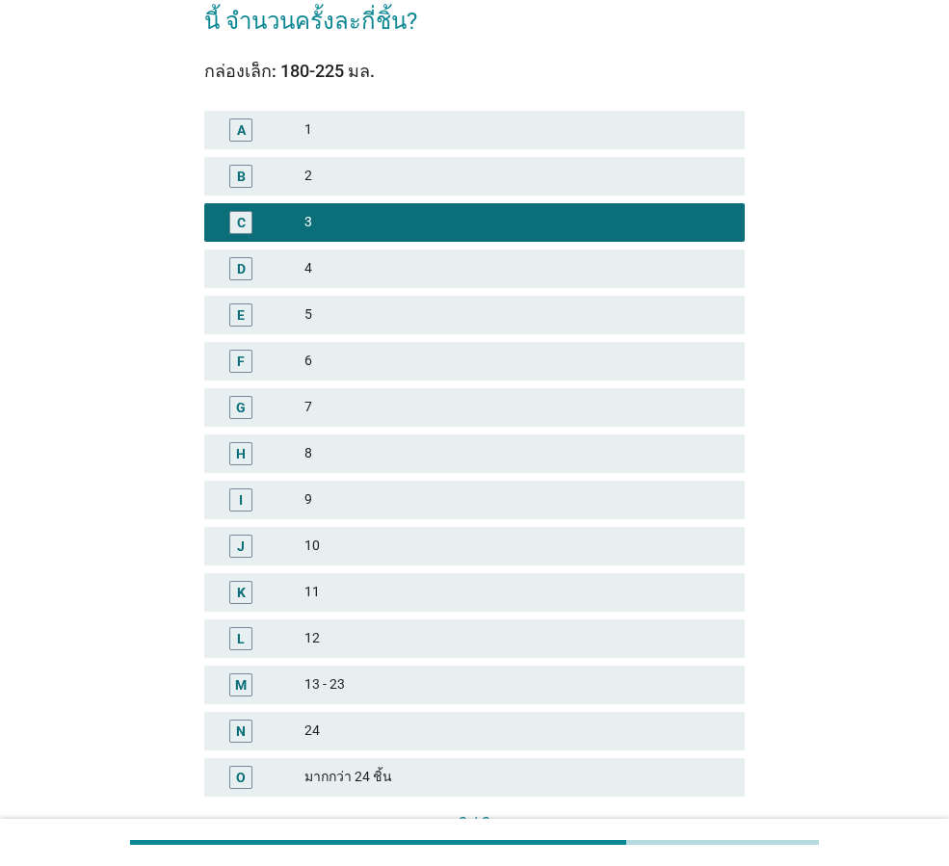
scroll to position [276, 0]
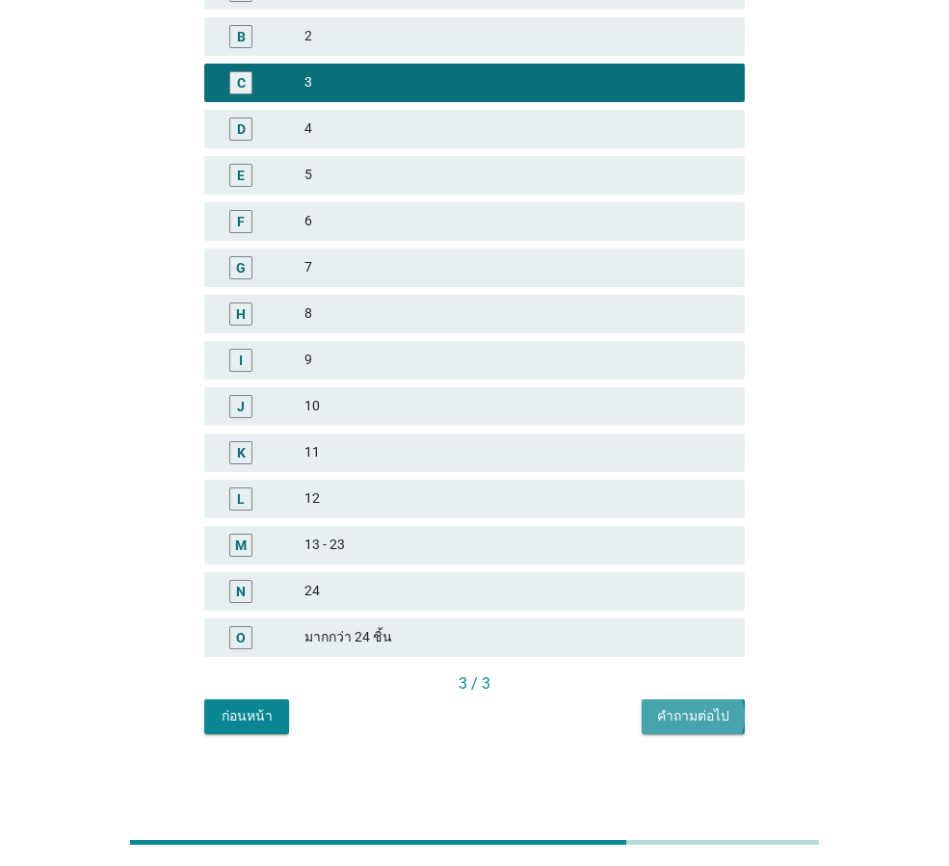
click at [690, 717] on div "คำถามต่อไป" at bounding box center [693, 716] width 72 height 20
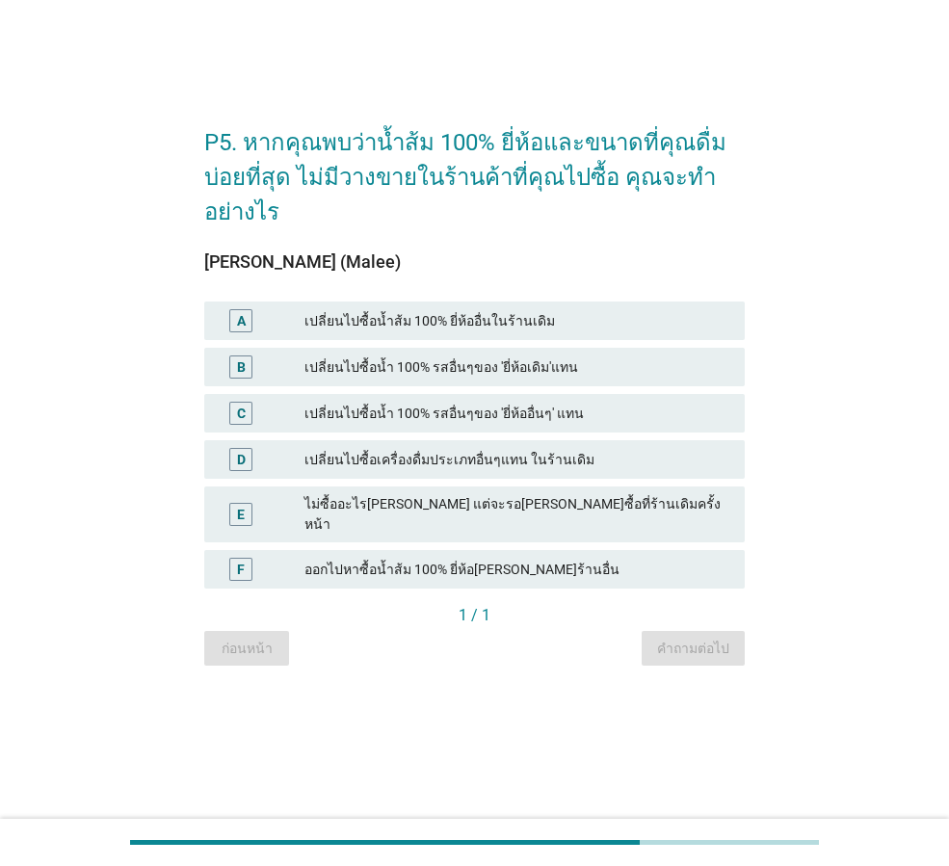
scroll to position [0, 0]
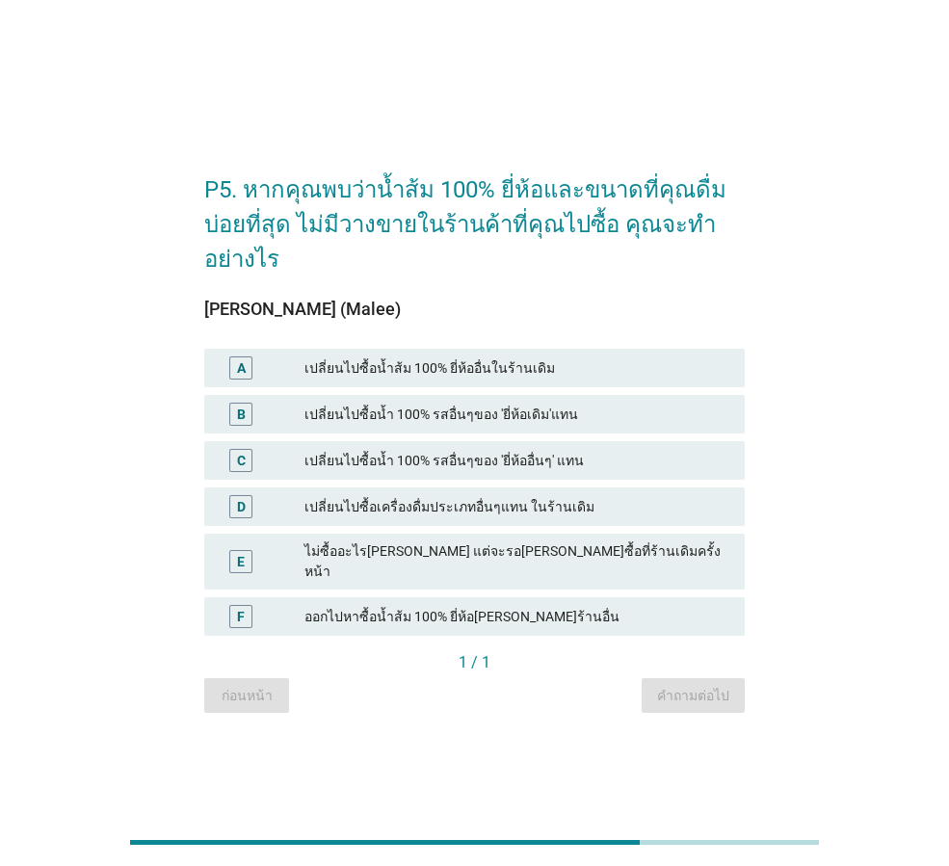
click at [584, 421] on div "เปลี่ยนไปซื้อน้ำ 100% รสอื่นๆของ 'ยี่ห้อเดิม'แทน" at bounding box center [516, 414] width 425 height 23
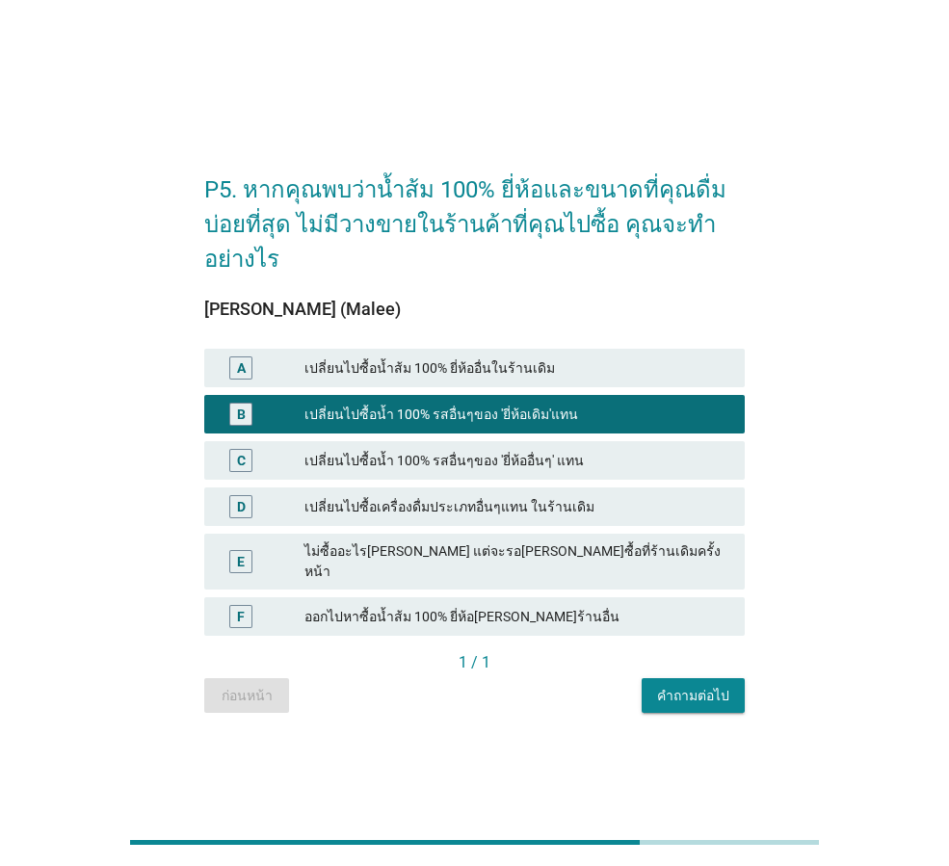
click at [677, 688] on div "คำถามต่อไป" at bounding box center [693, 696] width 72 height 20
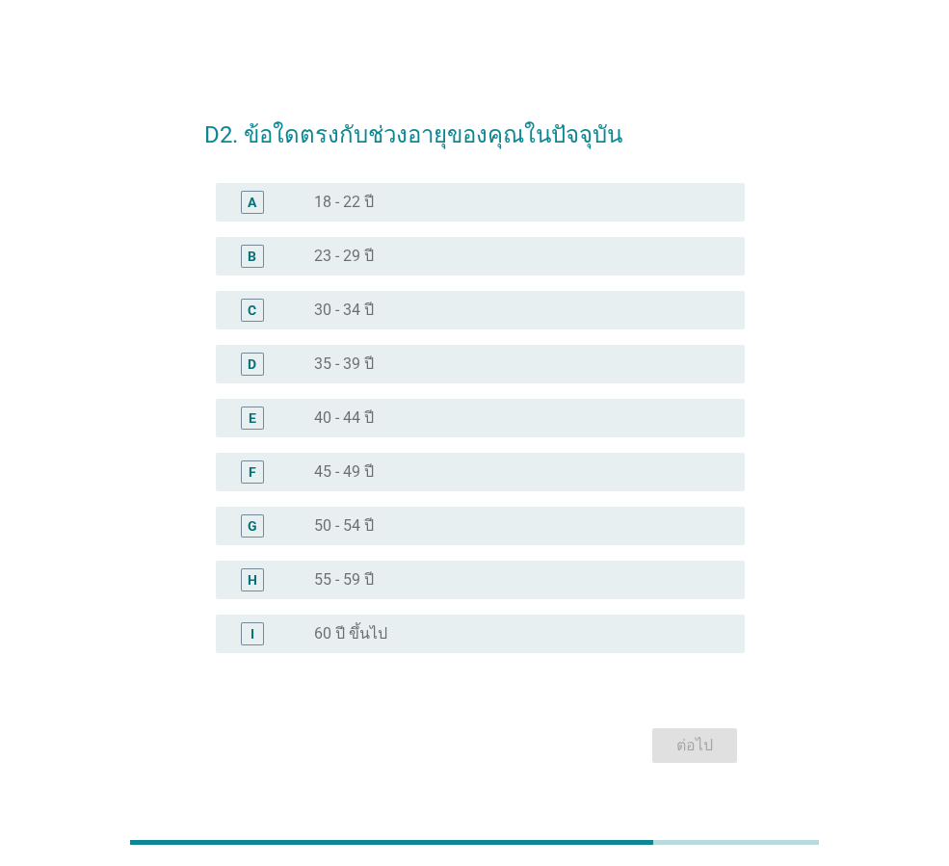
click at [449, 428] on div "radio_button_unchecked 40 - 44 ปี" at bounding box center [521, 418] width 415 height 23
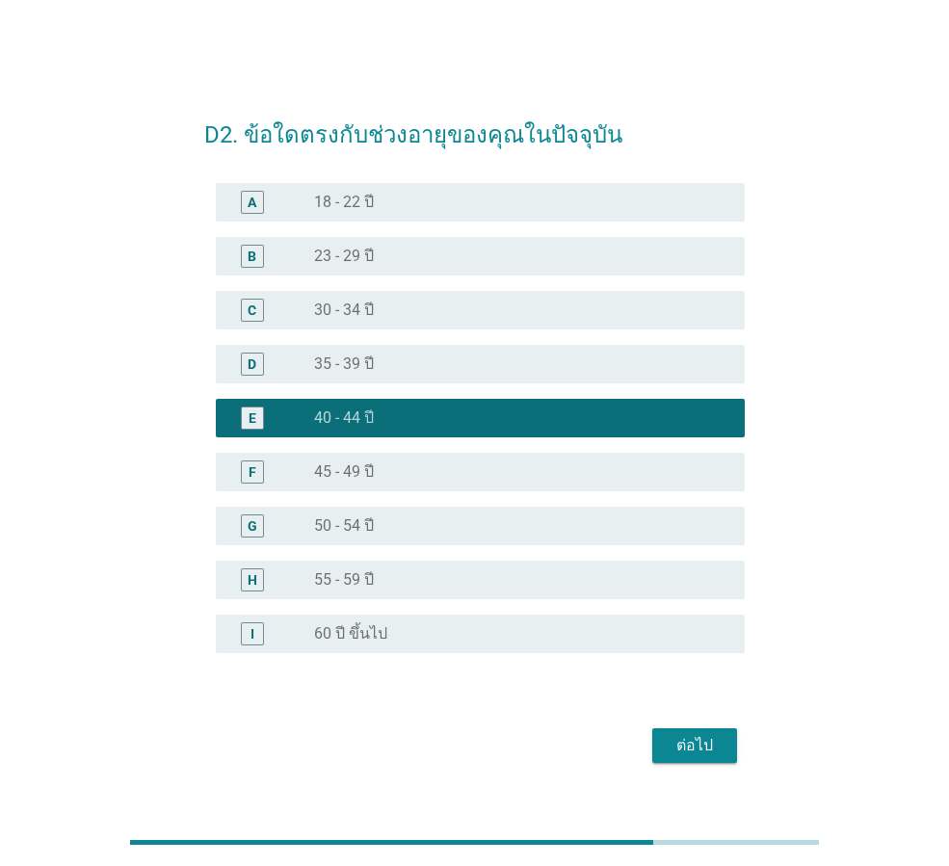
click at [688, 745] on div "ต่อไป" at bounding box center [695, 745] width 54 height 23
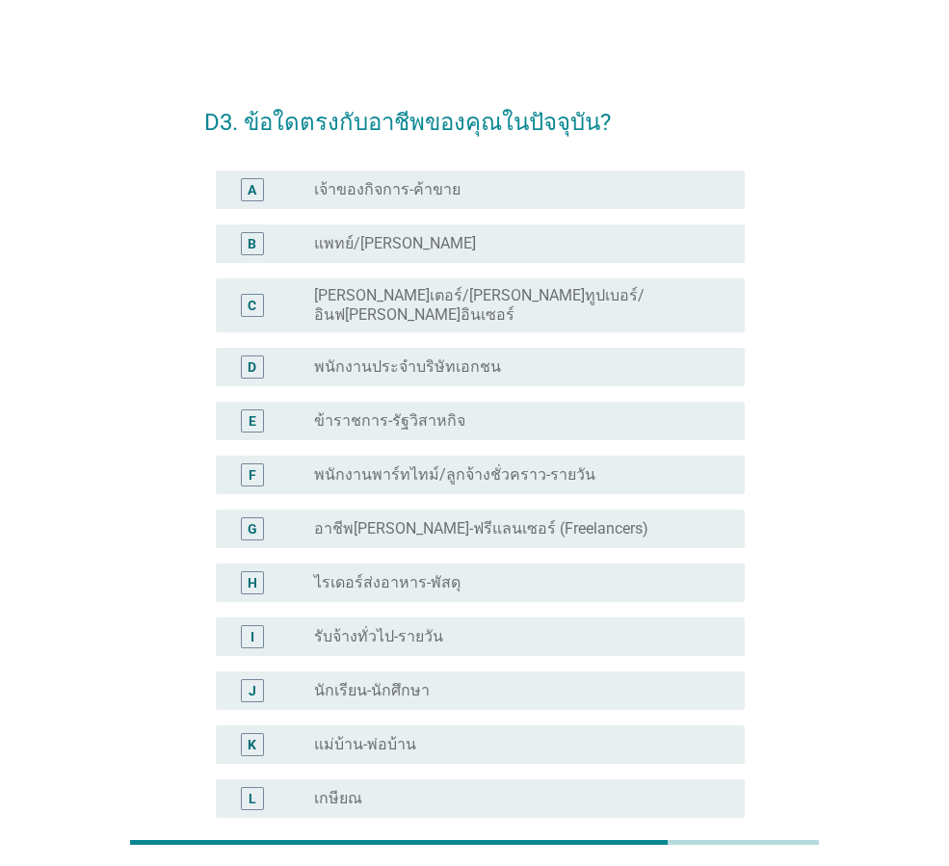
click at [494, 184] on div "radio_button_unchecked เจ้าของกิจการ-ค้าขาย" at bounding box center [514, 189] width 400 height 19
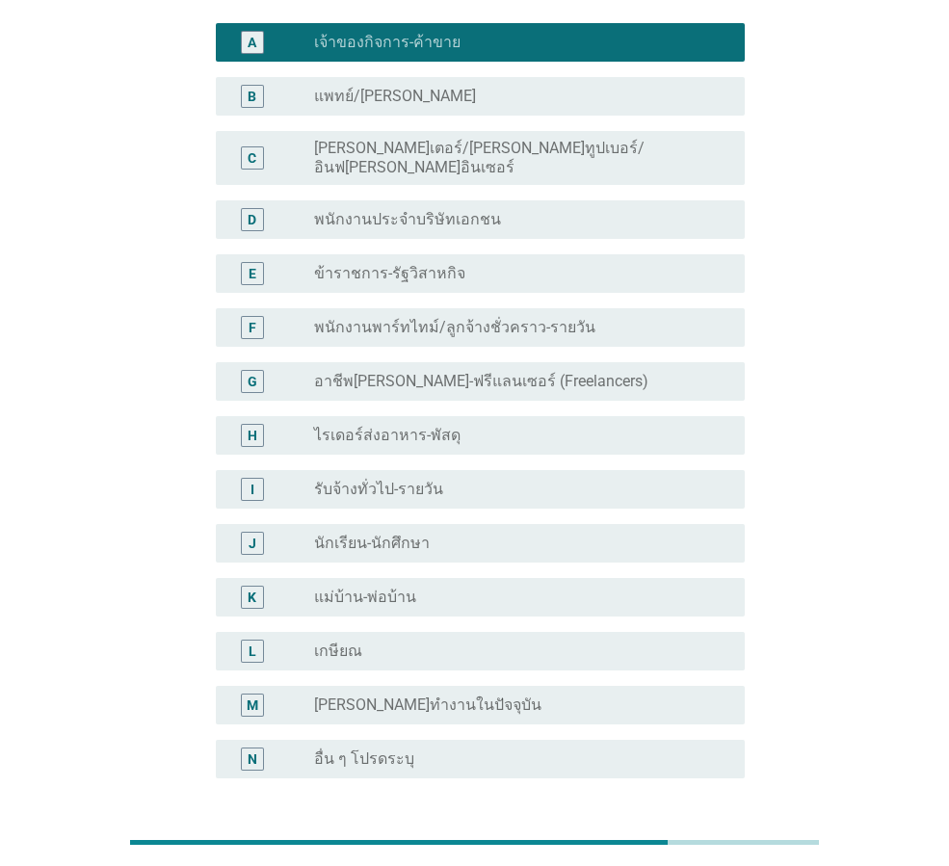
scroll to position [3, 0]
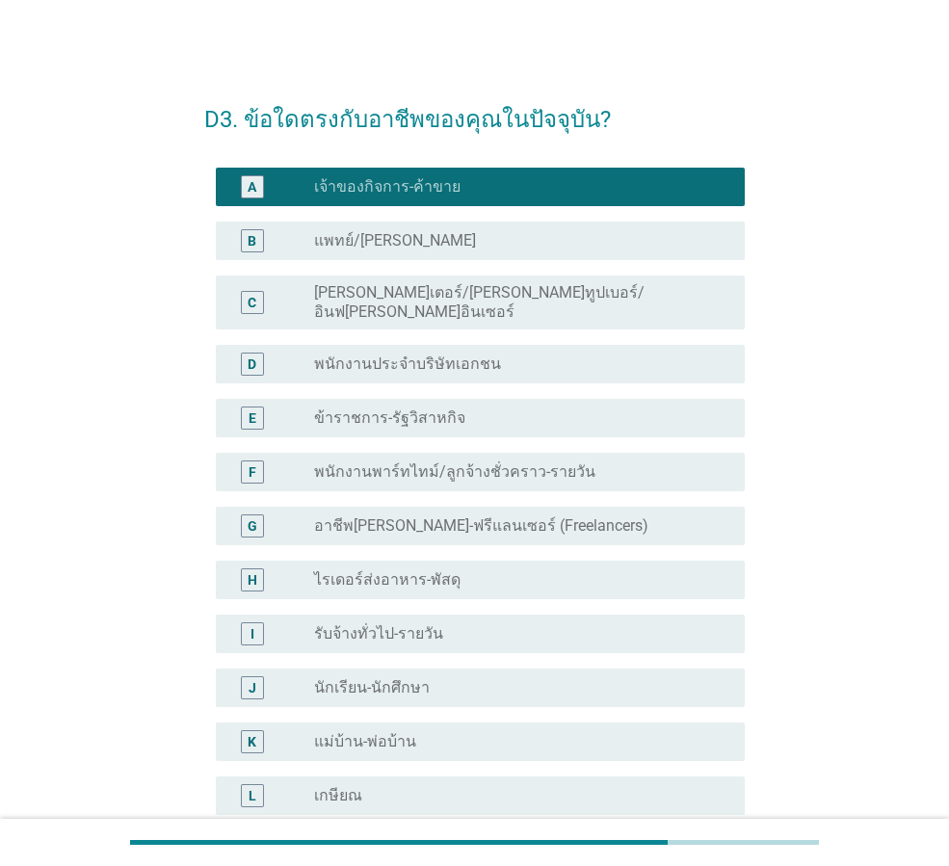
click at [816, 326] on div "D3. ข้อใดตรงกับอาชีพของคุณในปัจจุบัน? A radio_button_checked เจ้าของกิจการ-ค้าข…" at bounding box center [474, 560] width 857 height 987
click at [539, 515] on div "radio_button_unchecked อาชีพ[PERSON_NAME]-ฟรีแลนเซอร์ (Freelancers)" at bounding box center [521, 526] width 415 height 23
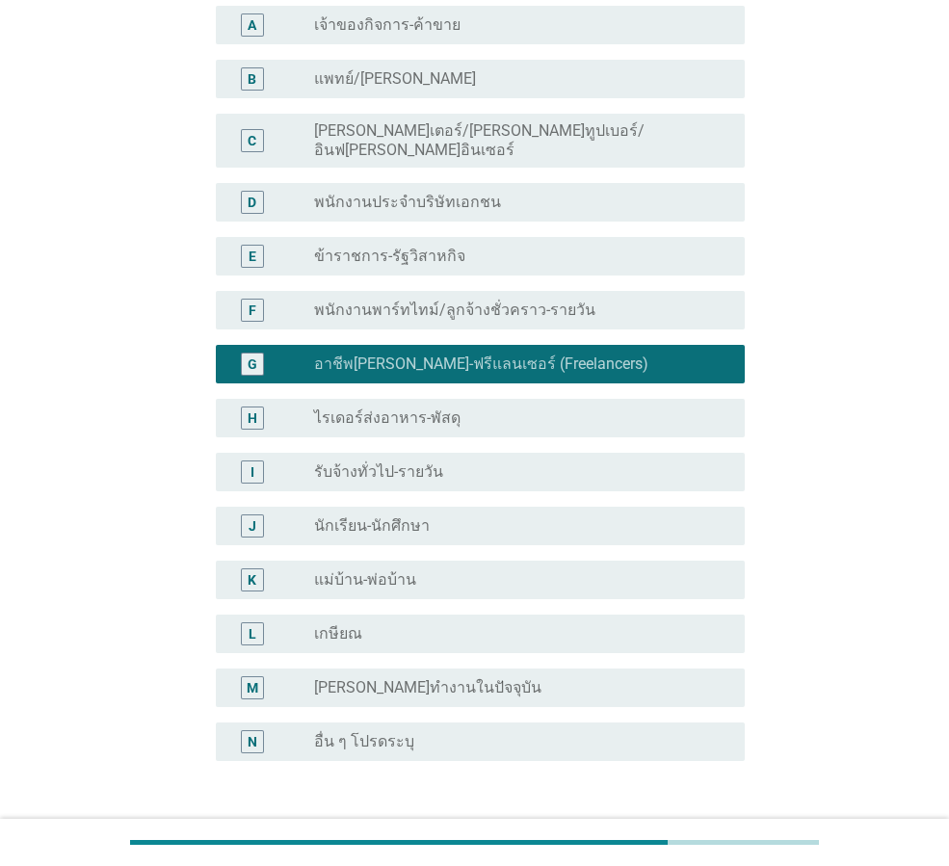
scroll to position [292, 0]
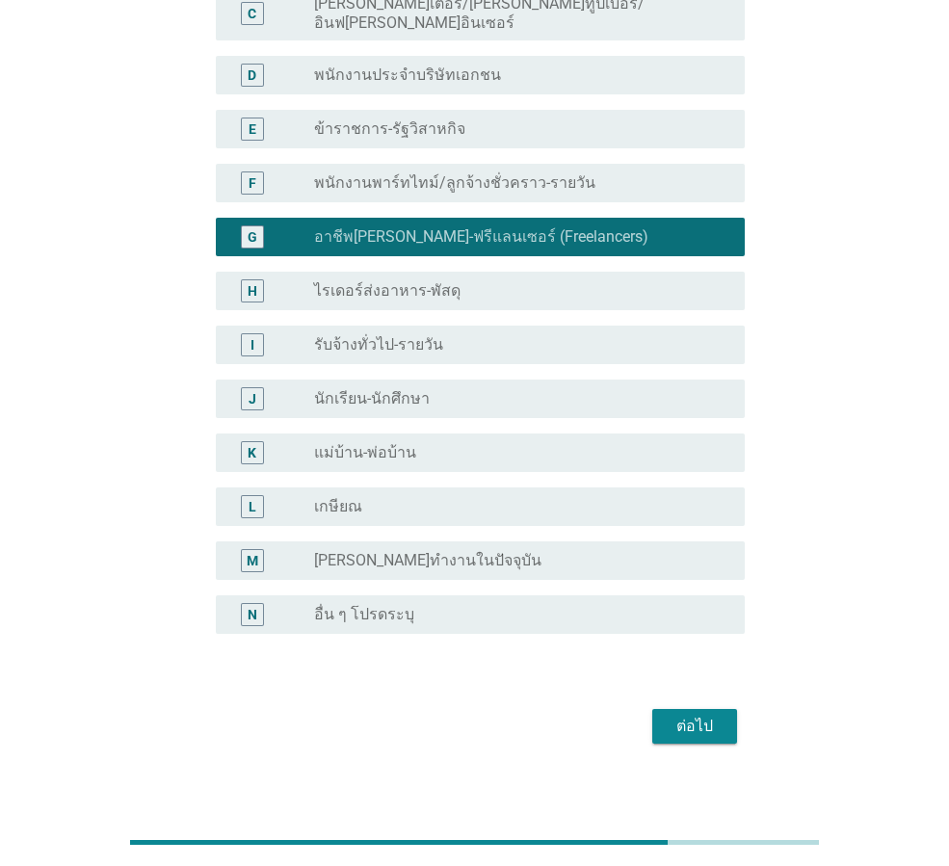
click at [686, 715] on div "ต่อไป" at bounding box center [695, 726] width 54 height 23
